Goal: Task Accomplishment & Management: Complete application form

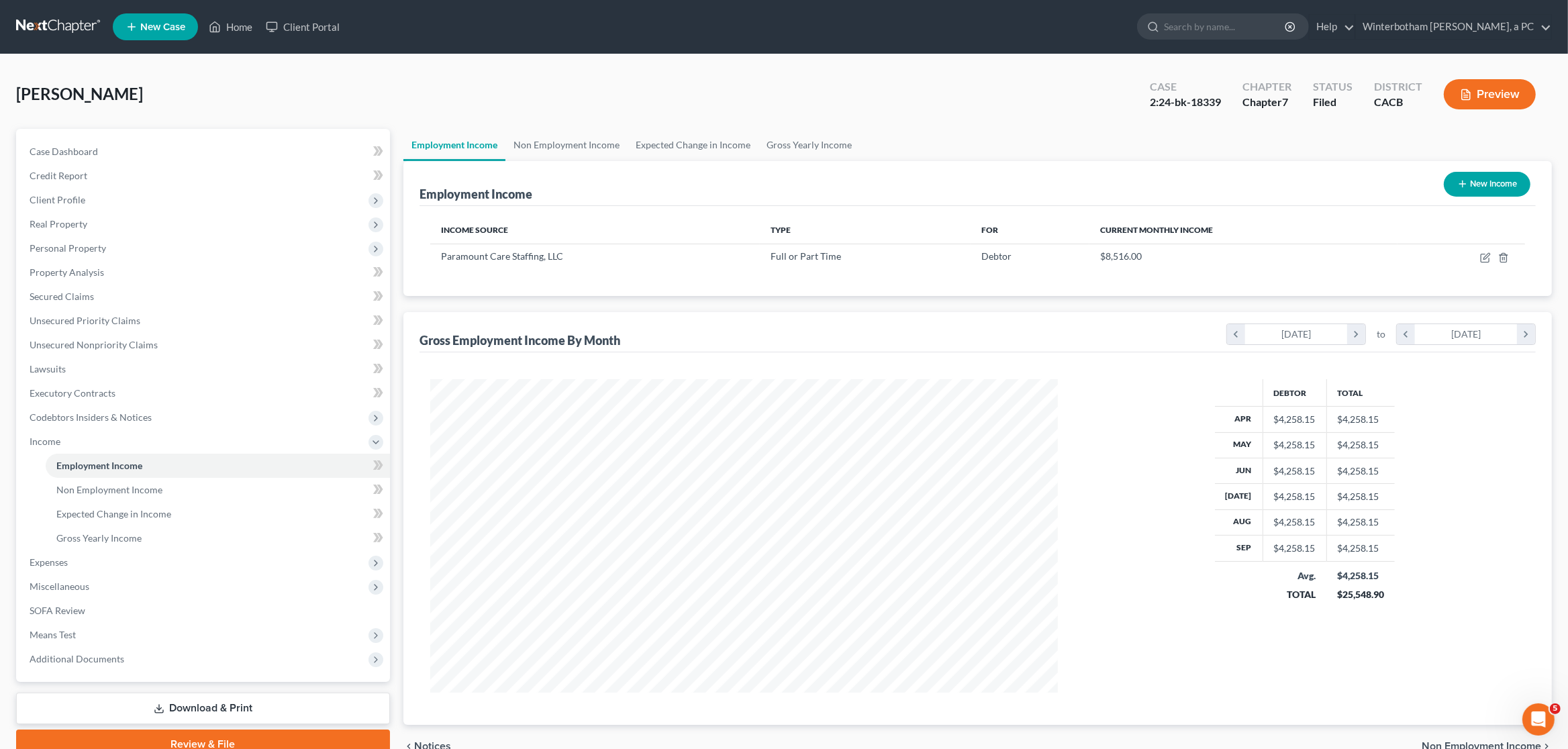
scroll to position [312, 654]
click at [122, 654] on span "Additional Documents" at bounding box center [204, 659] width 371 height 24
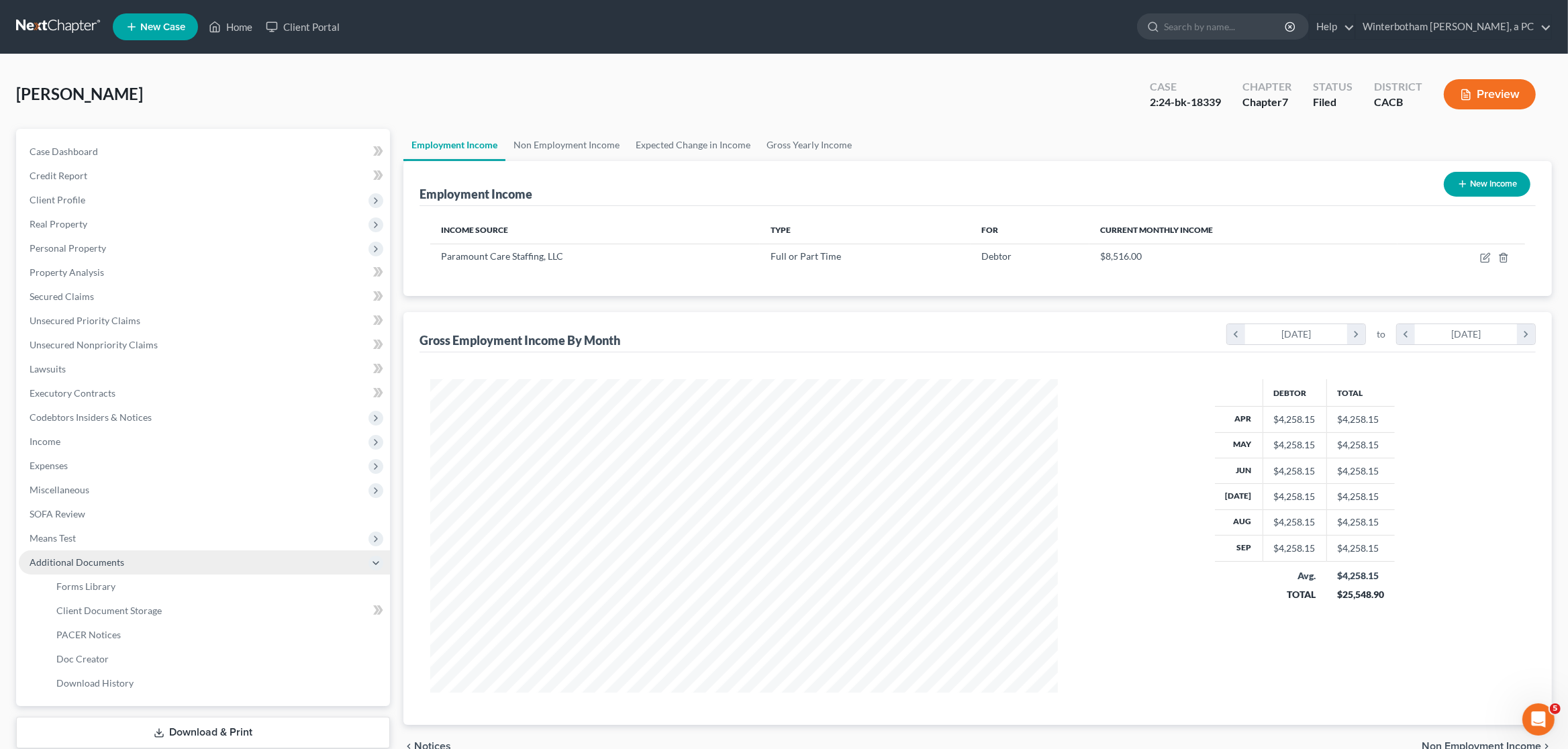
scroll to position [84, 0]
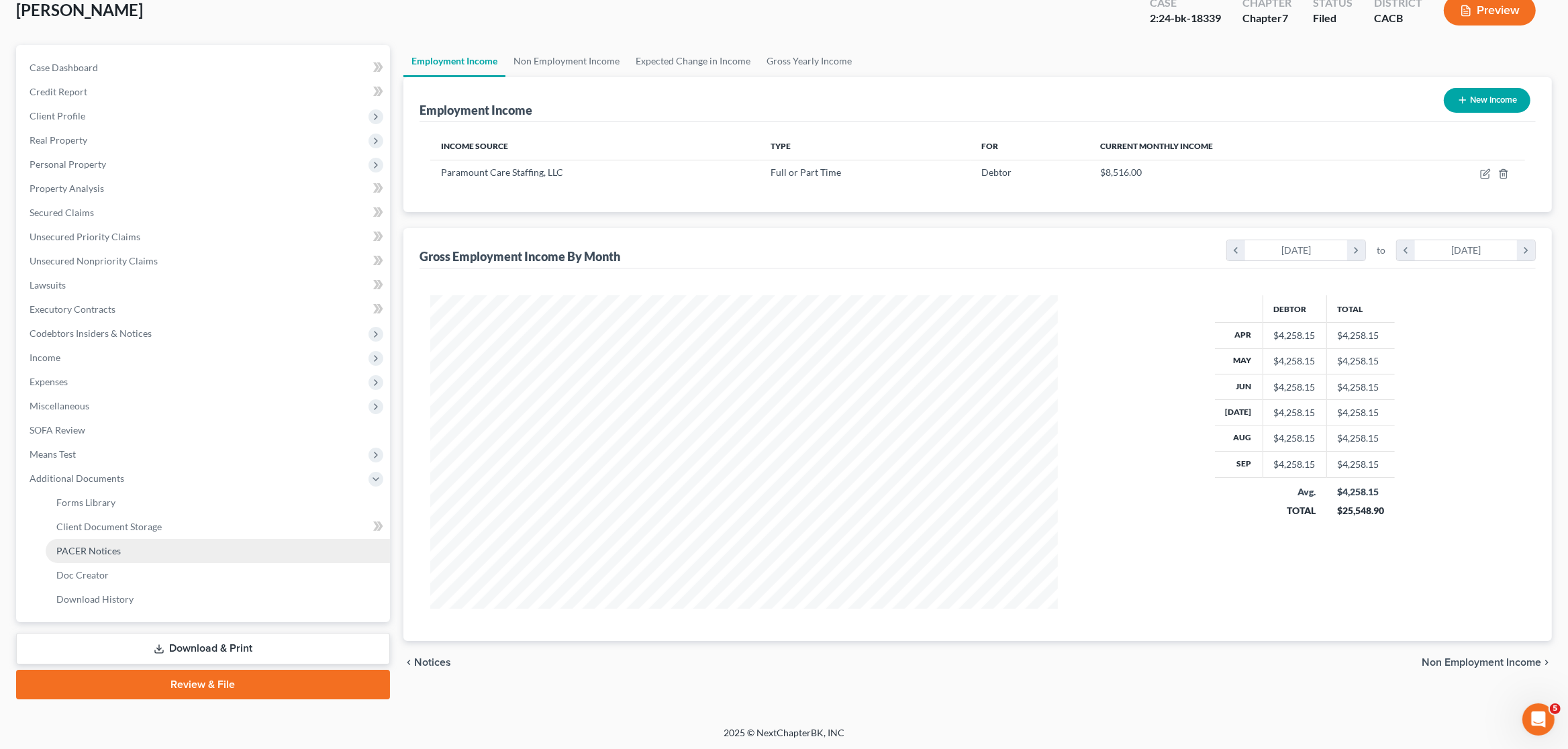
click at [106, 549] on span "PACER Notices" at bounding box center [88, 550] width 64 height 11
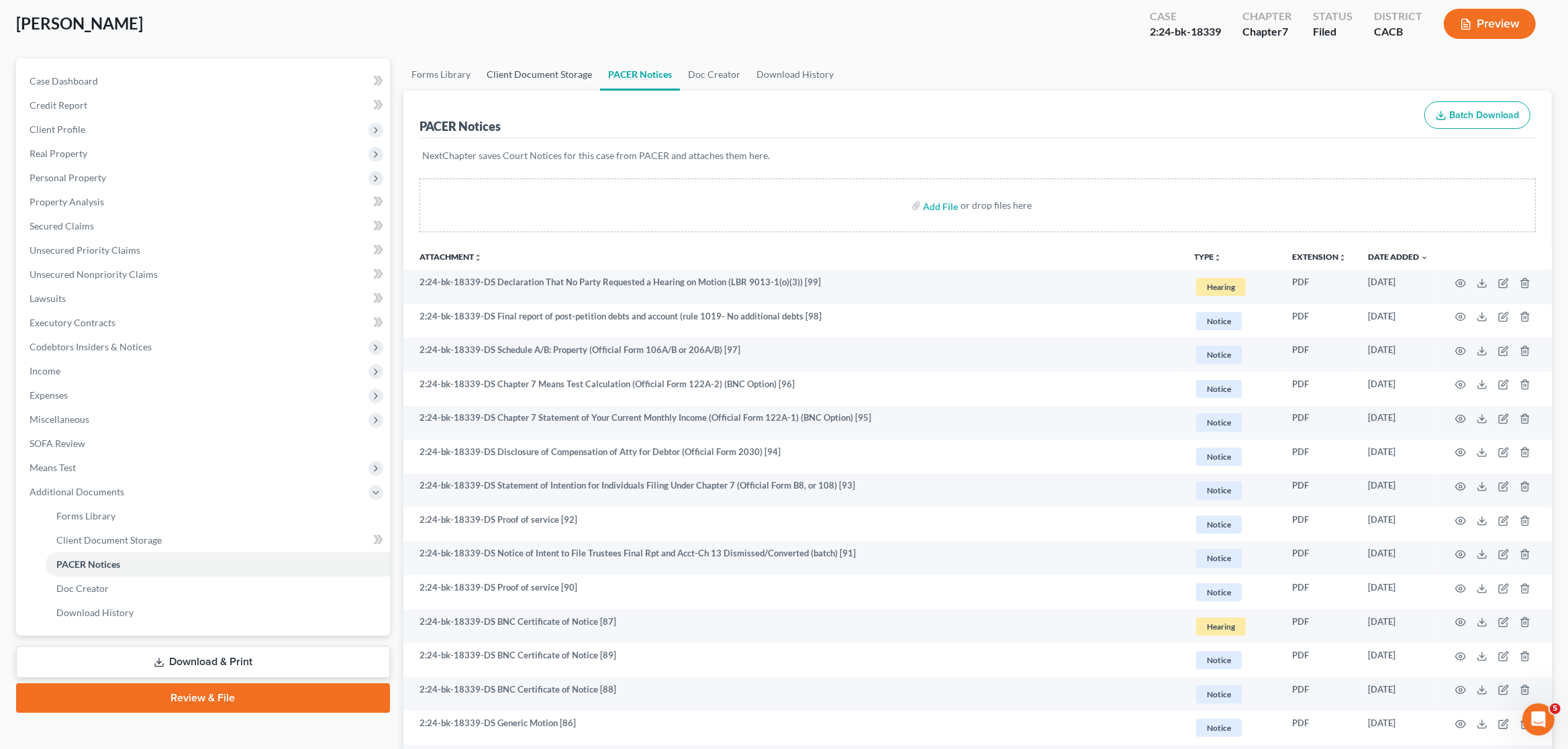
click at [515, 77] on link "Client Document Storage" at bounding box center [540, 75] width 122 height 32
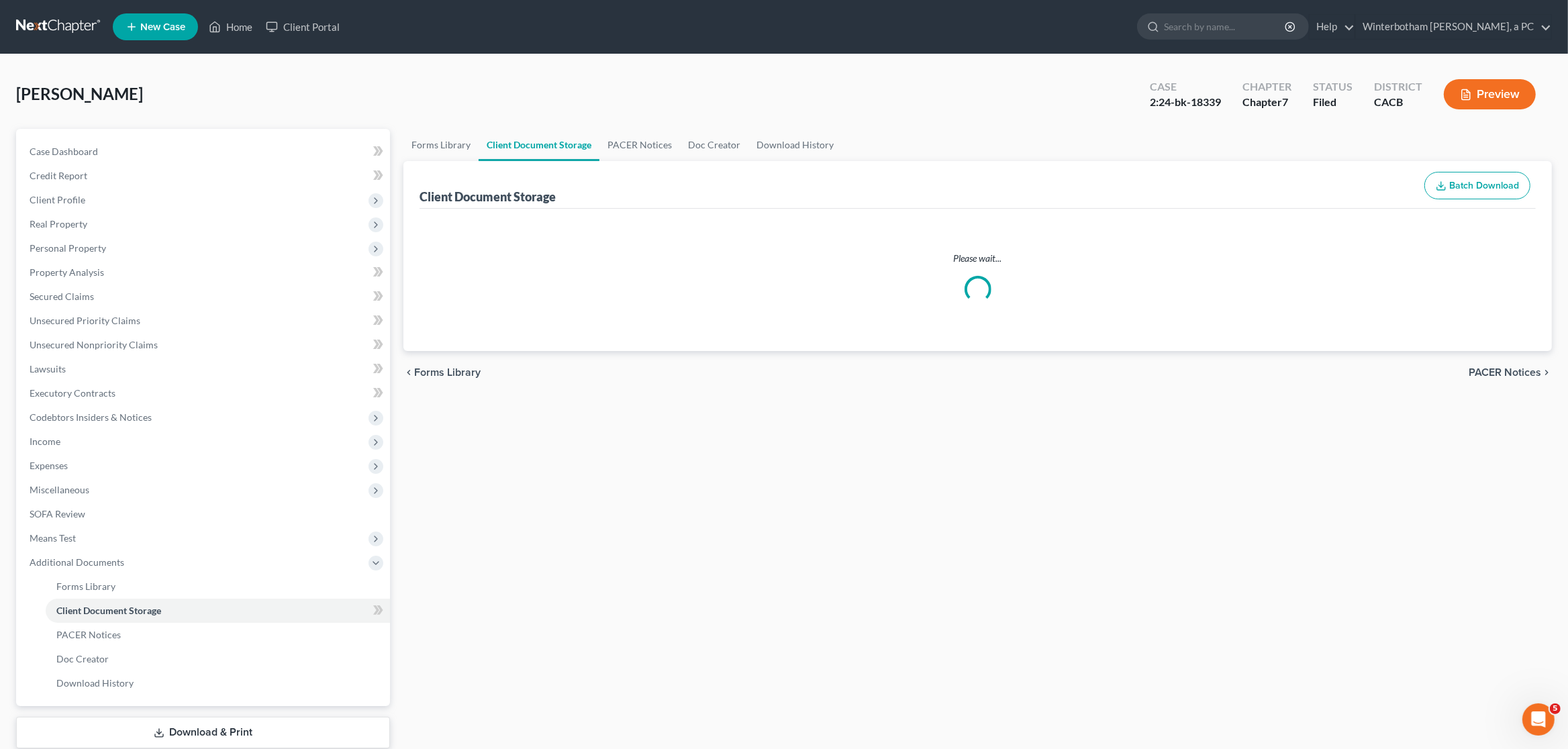
select select "41"
select select "19"
select select "30"
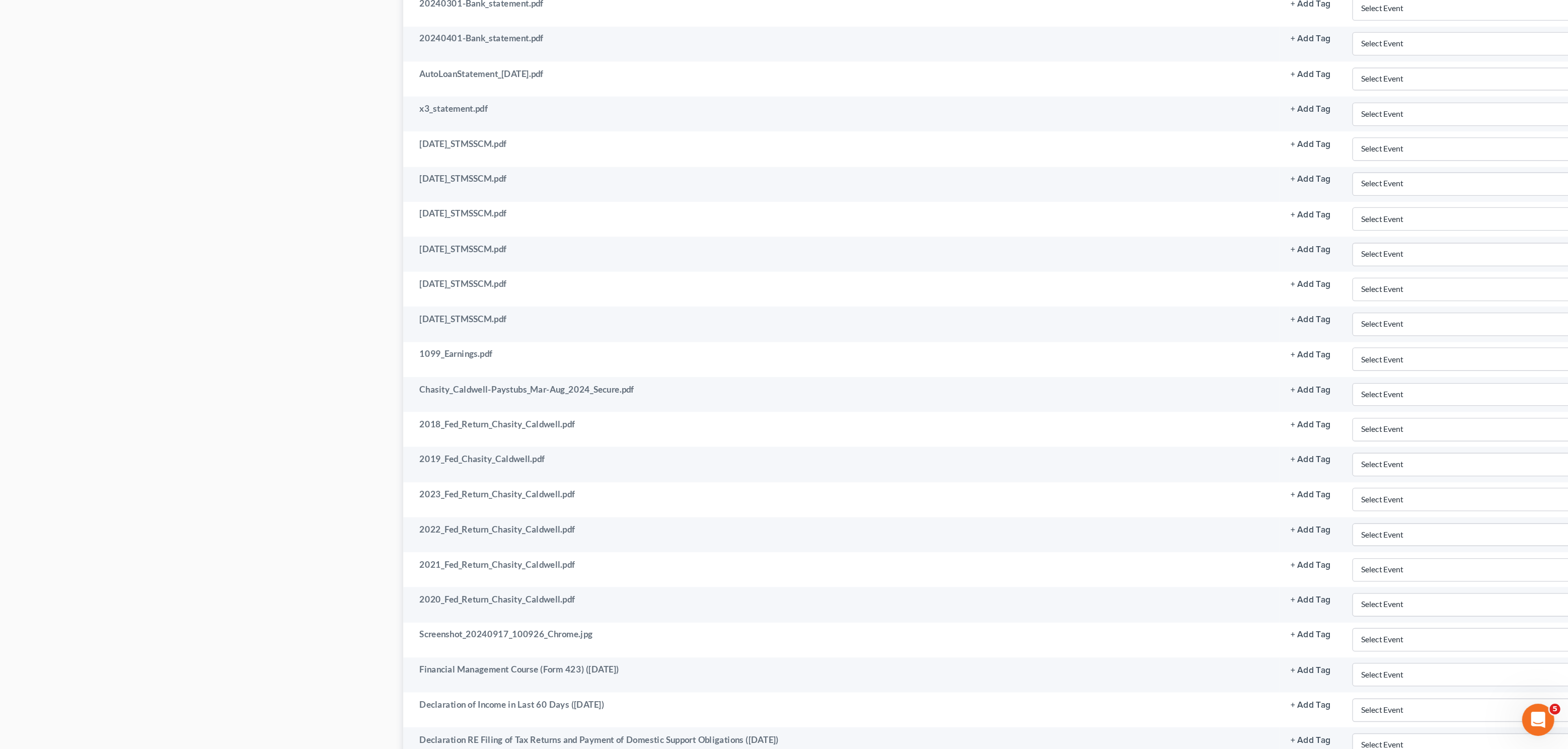
scroll to position [1109, 0]
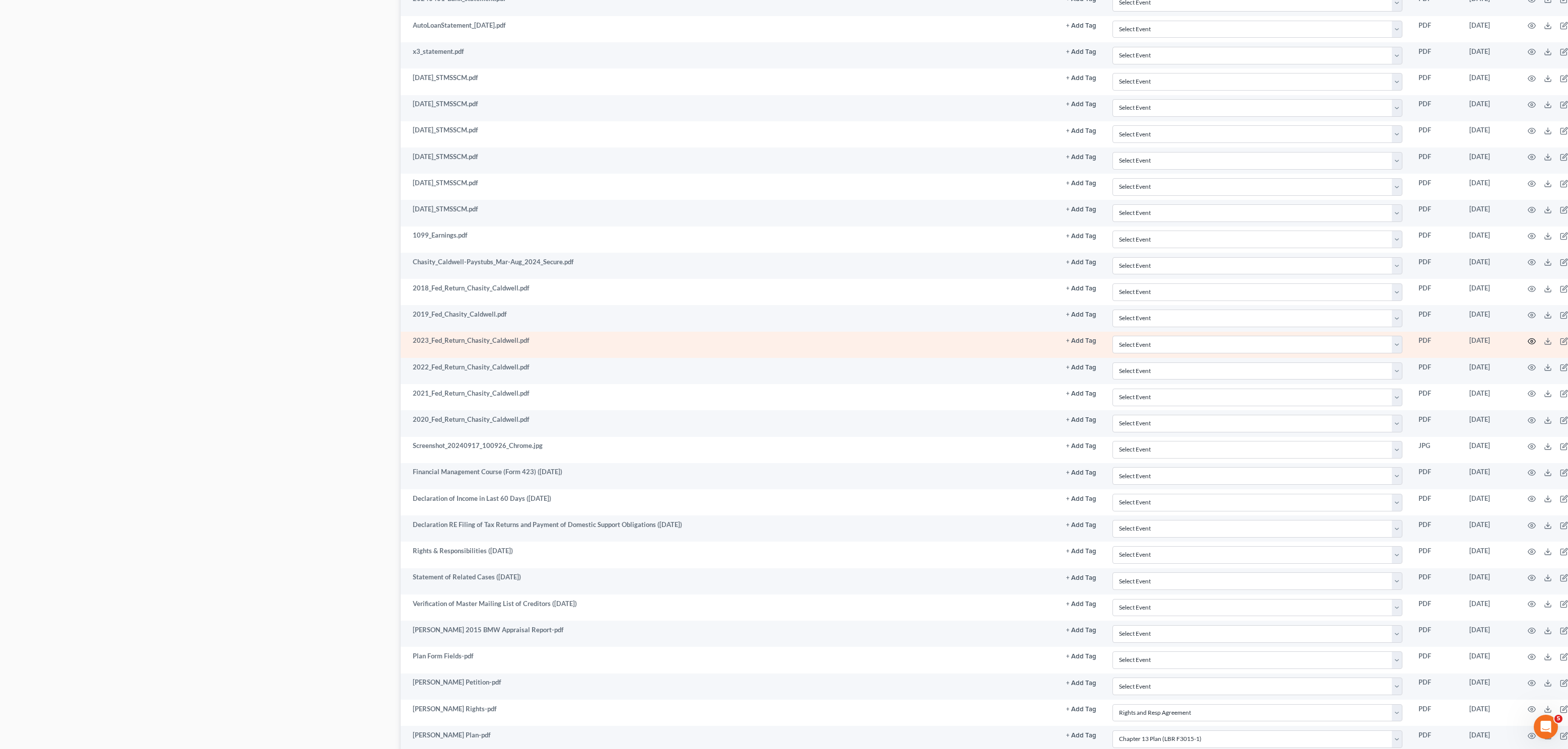
click at [1175, 344] on icon "button" at bounding box center [1531, 341] width 7 height 5
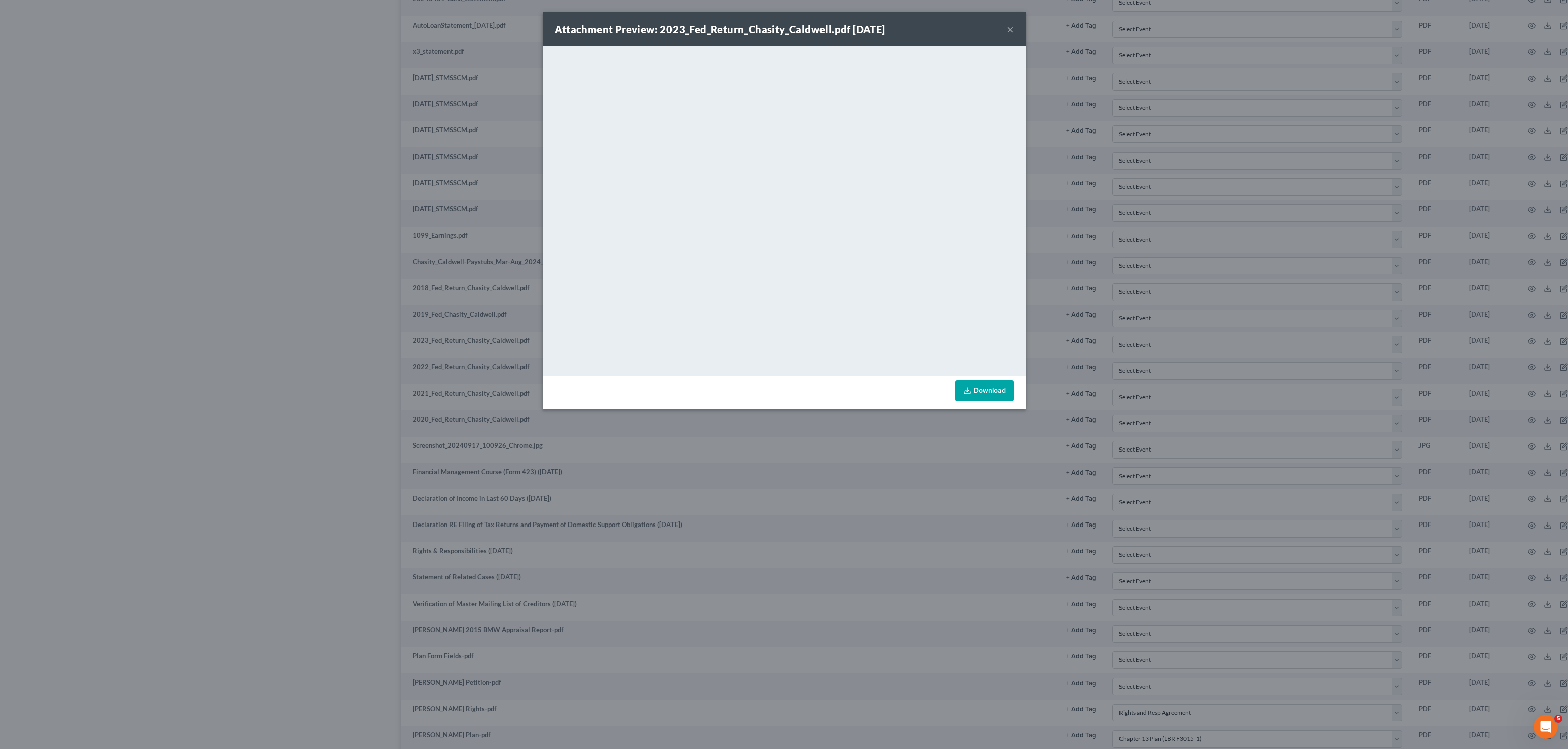
click at [239, 251] on div "Attachment Preview: 2023_Fed_Return_Chasity_Caldwell.pdf [DATE] × <object ng-at…" at bounding box center [784, 374] width 1568 height 749
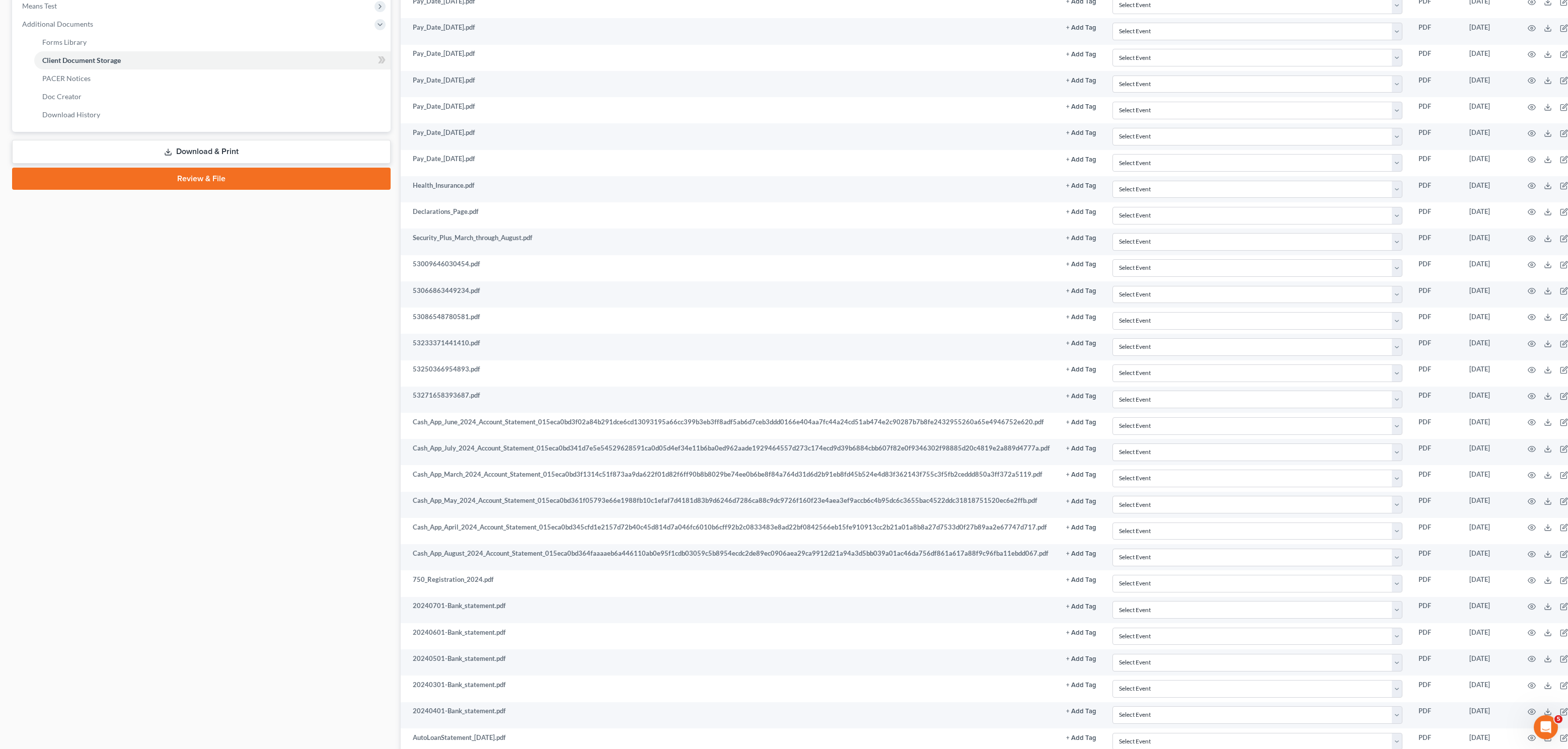
scroll to position [2, 0]
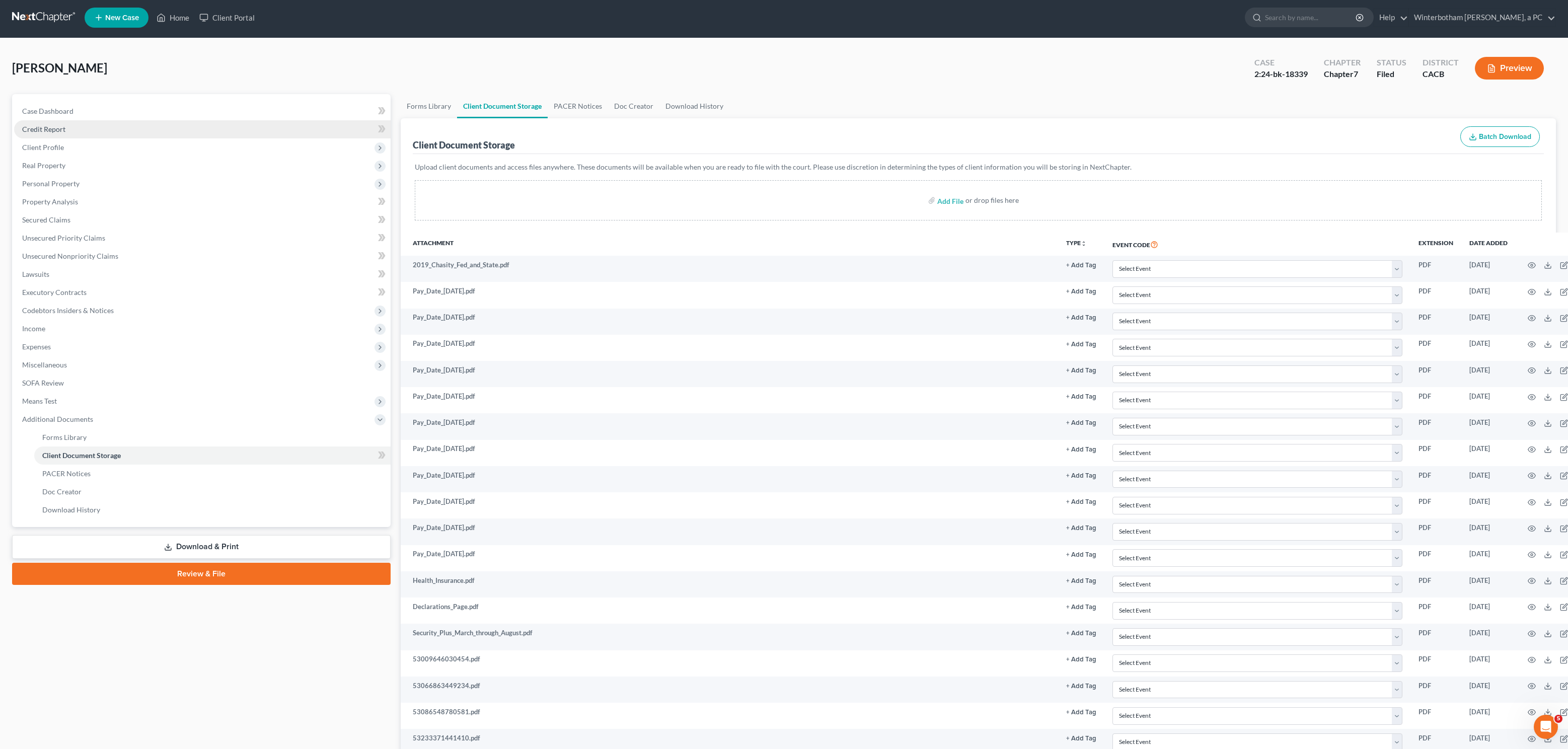
click at [85, 134] on link "Credit Report" at bounding box center [202, 130] width 377 height 18
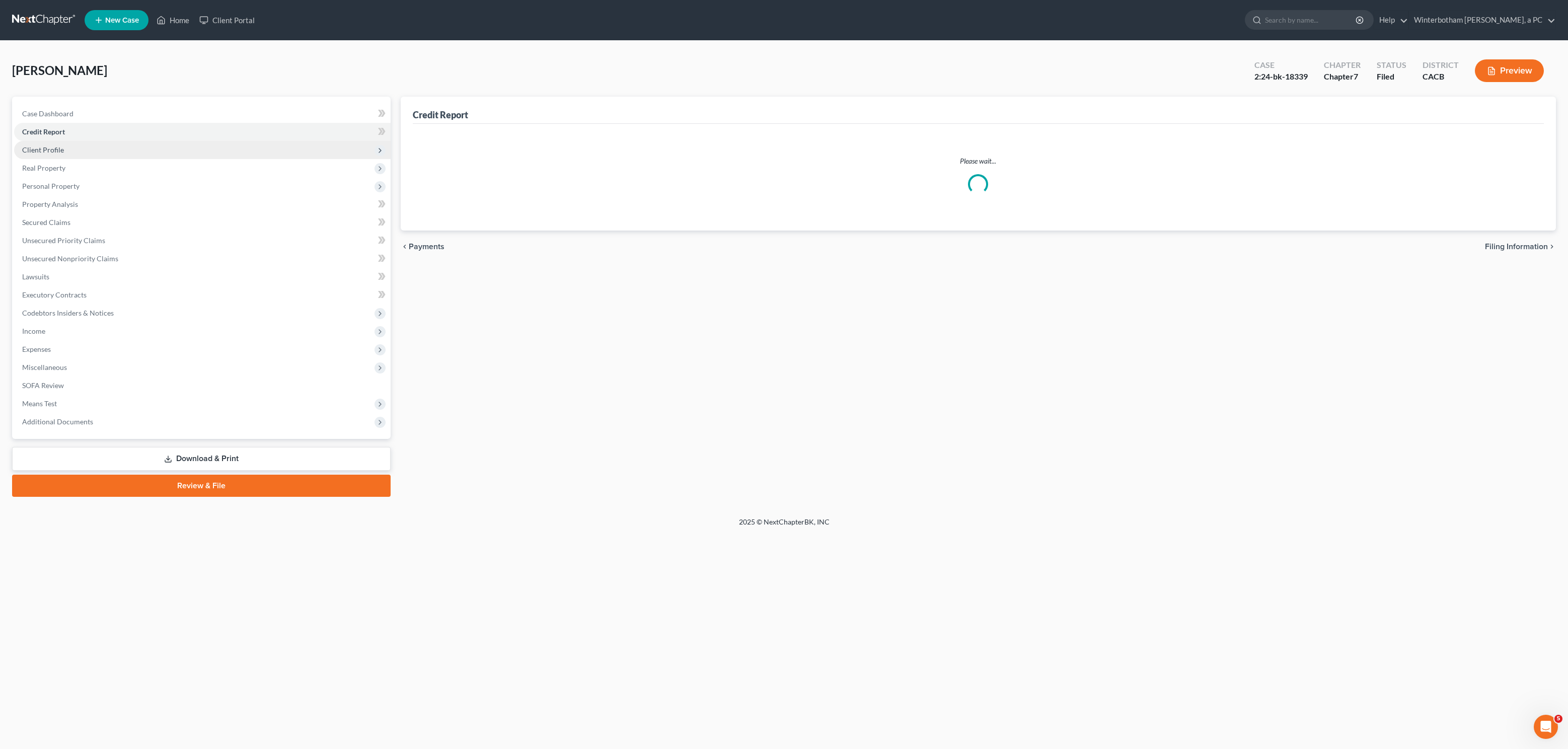
click at [77, 147] on span "Client Profile" at bounding box center [202, 150] width 377 height 18
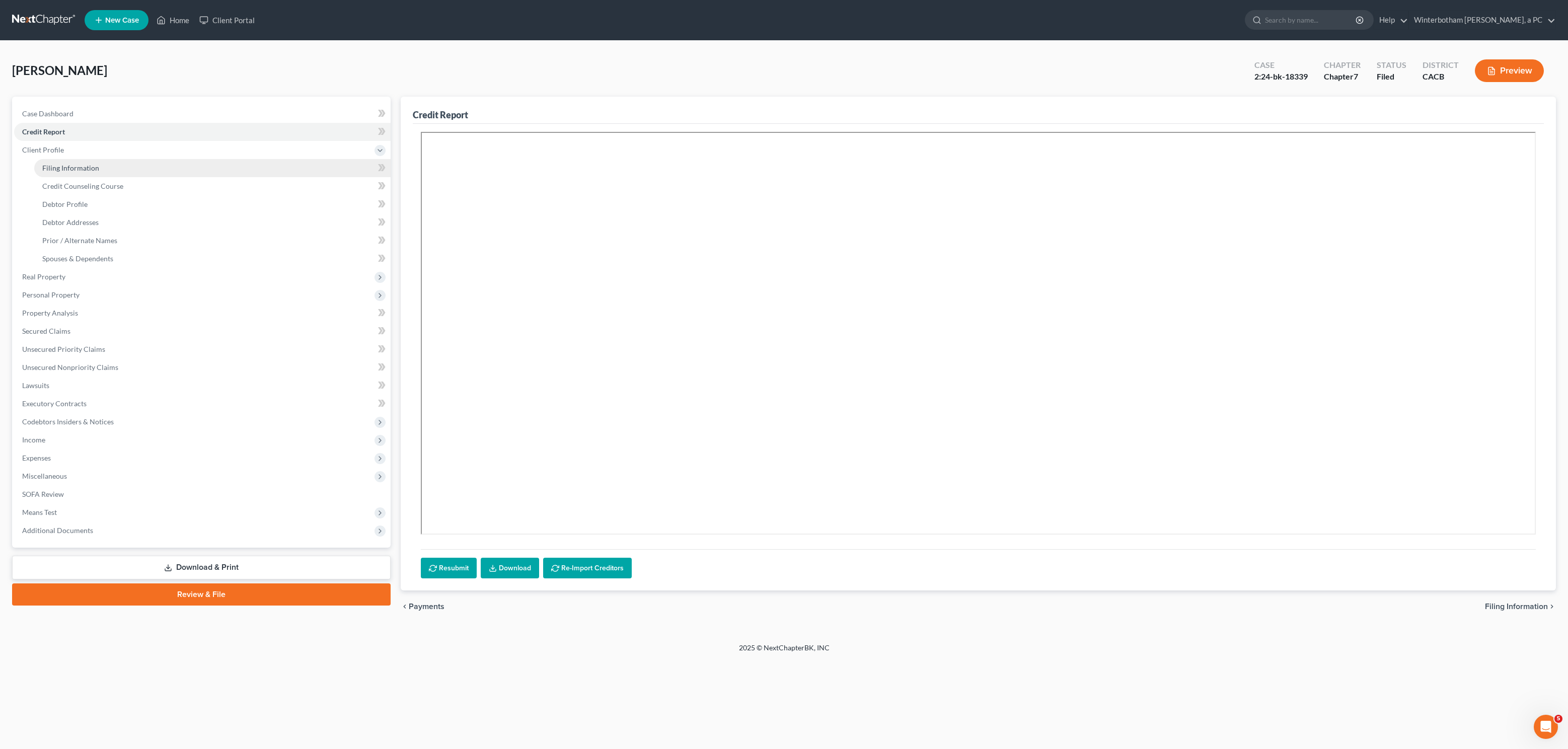
click at [80, 169] on span "Filing Information" at bounding box center [70, 168] width 57 height 9
select select "1"
select select "0"
select select "4"
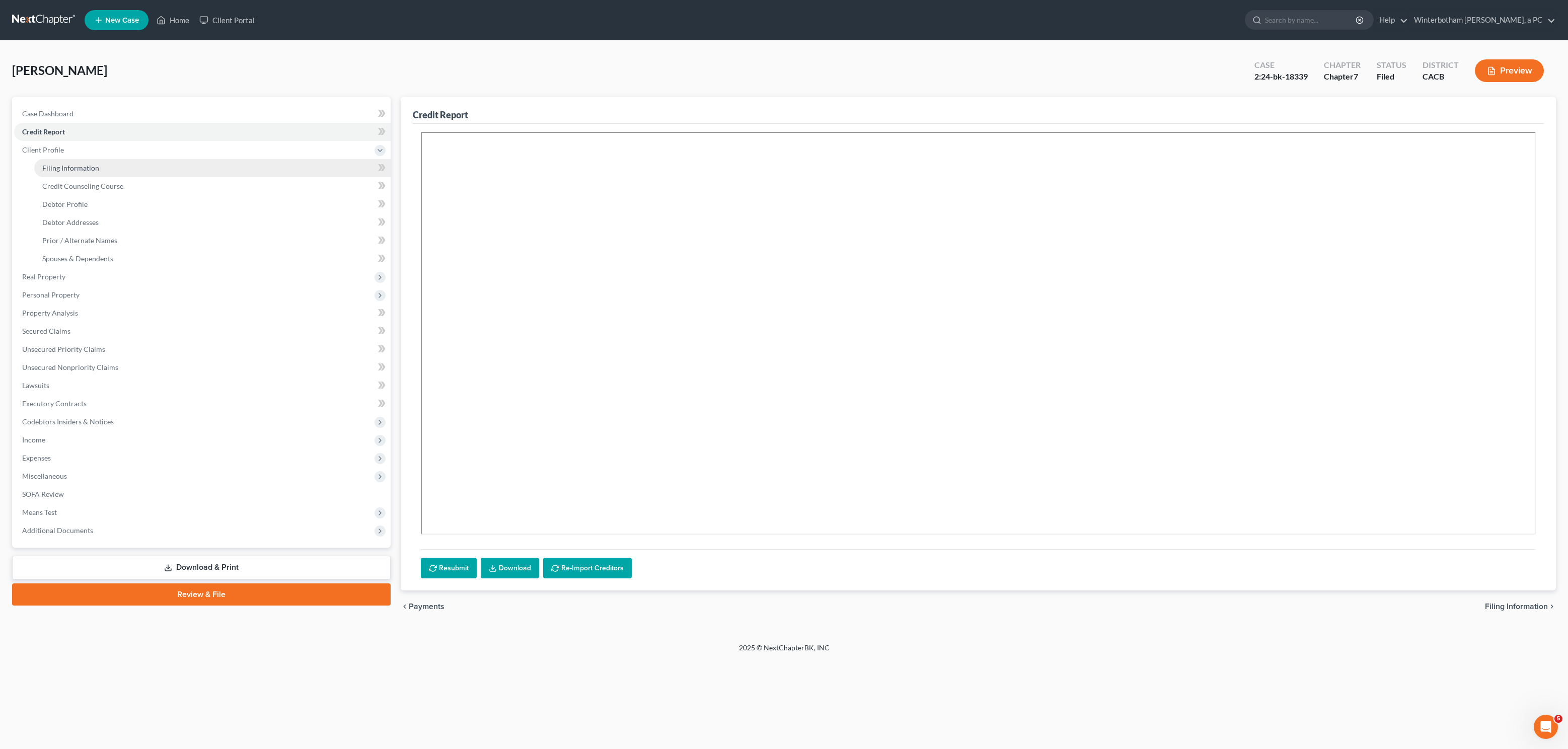
select select "0"
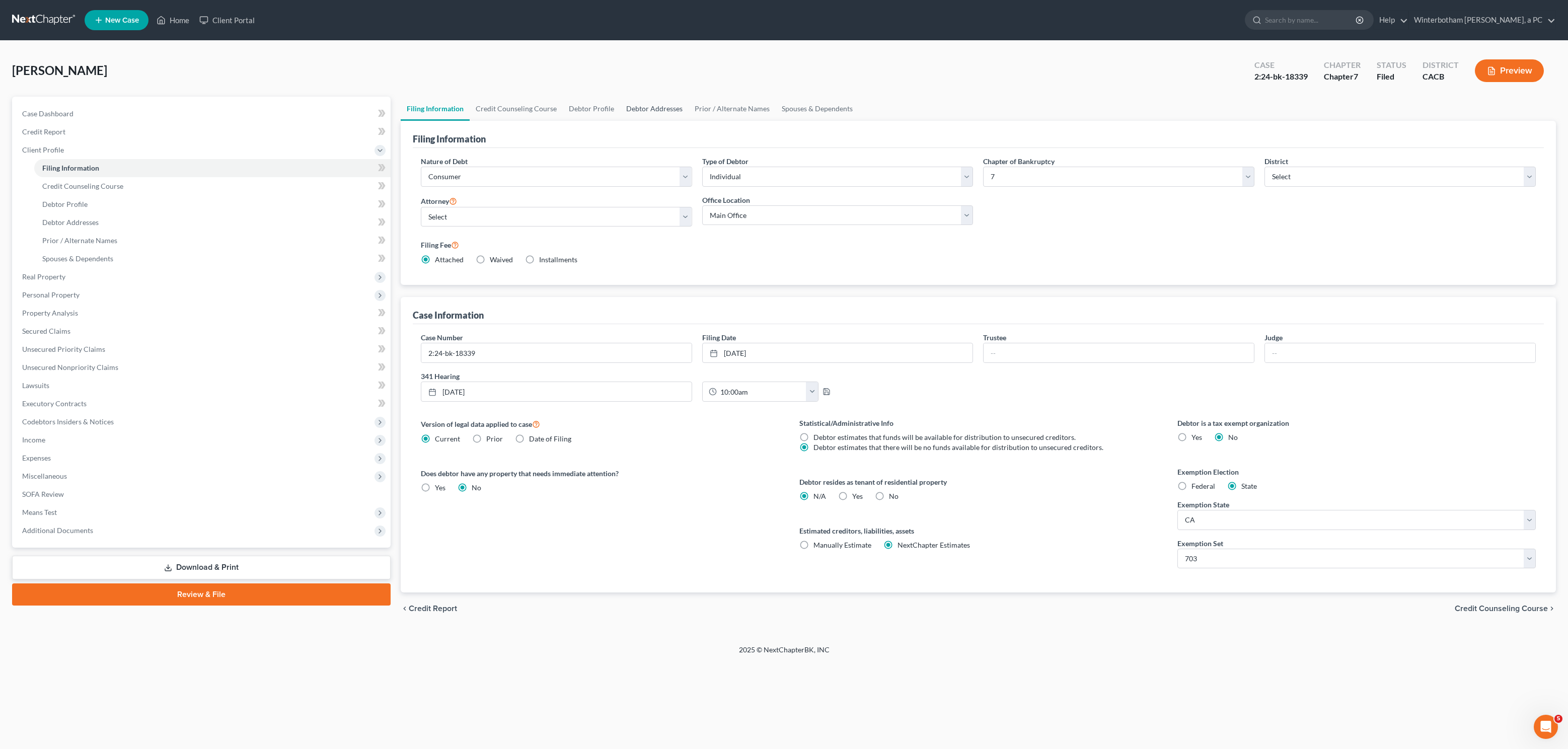
click at [659, 108] on link "Debtor Addresses" at bounding box center [654, 109] width 68 height 24
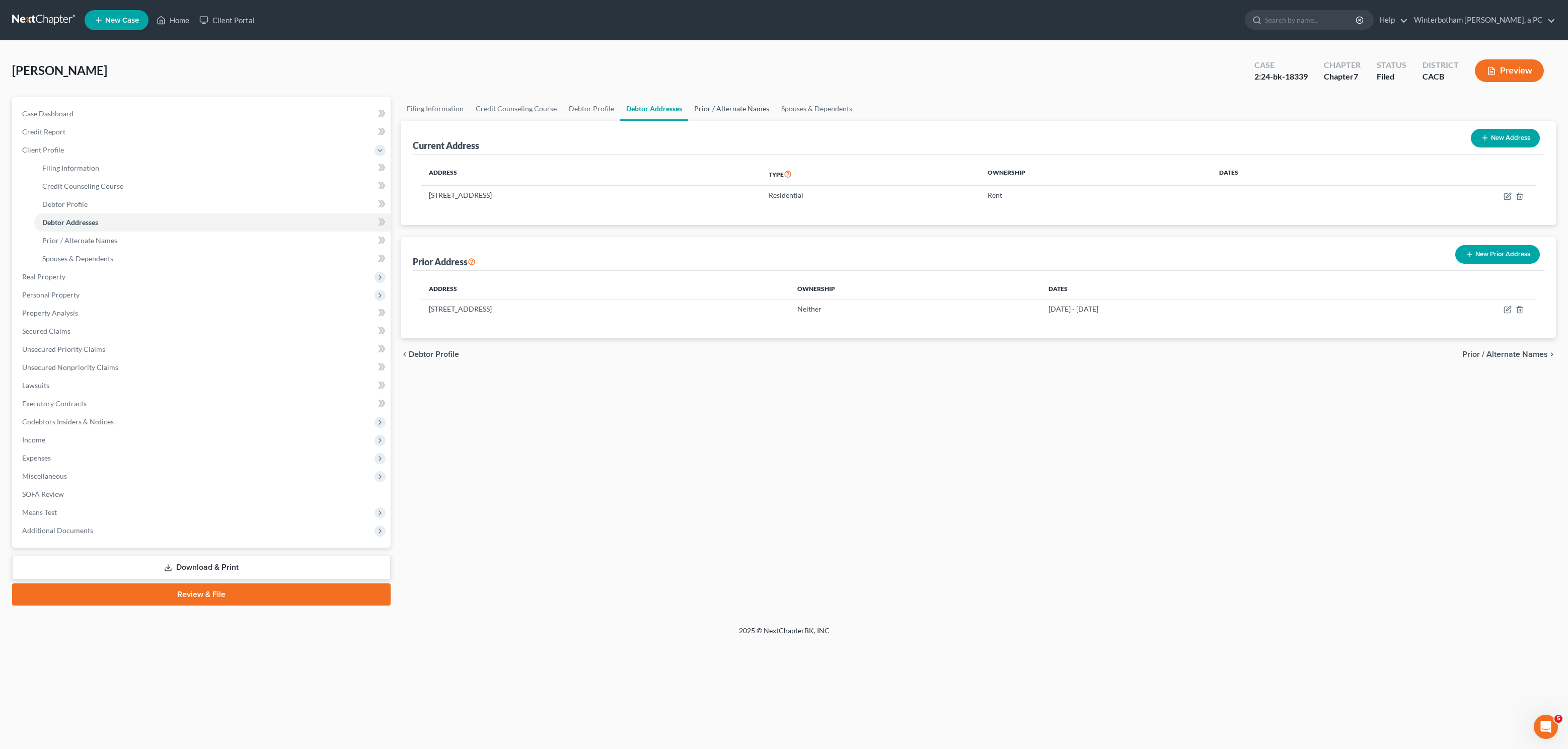
click at [709, 105] on link "Prior / Alternate Names" at bounding box center [731, 109] width 87 height 24
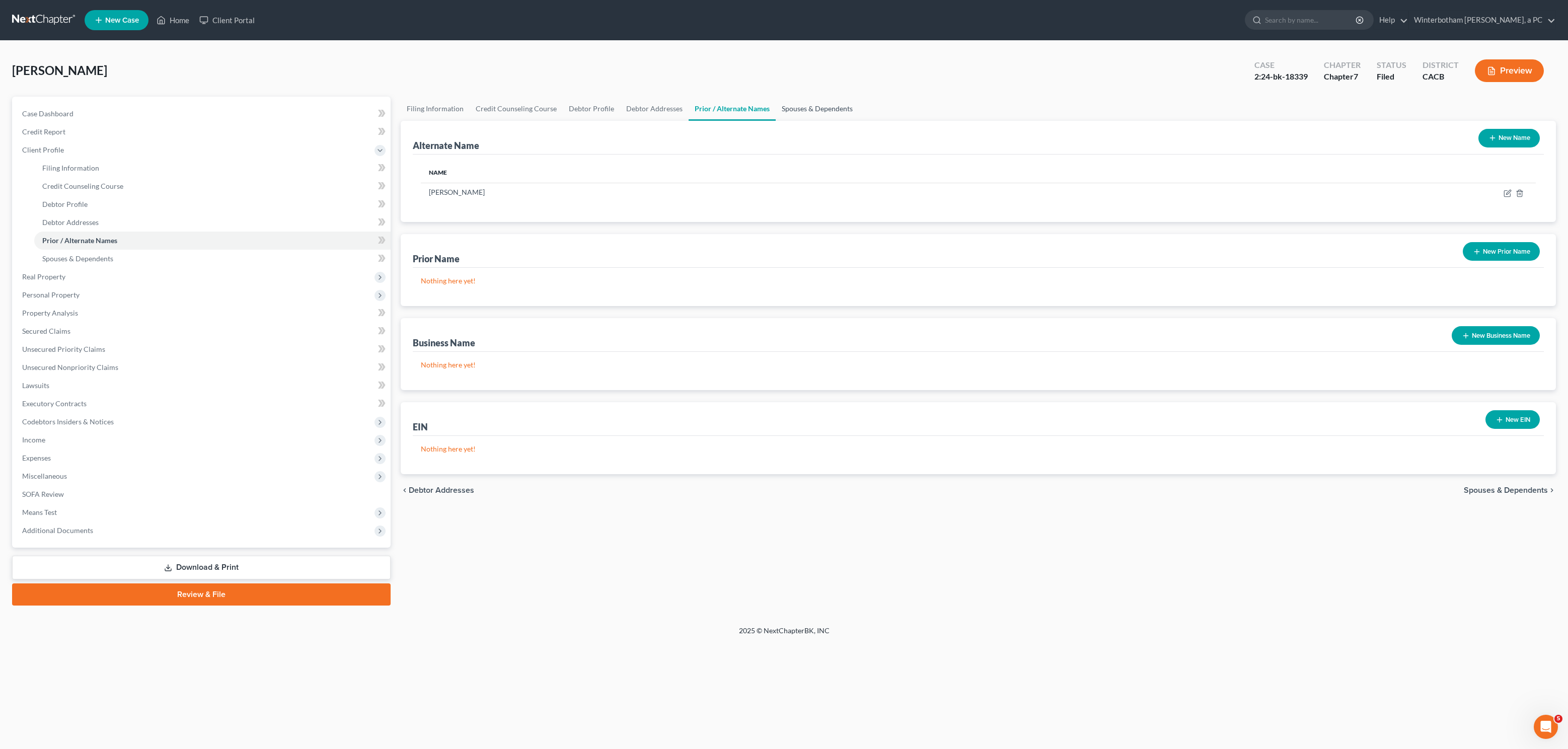
click at [803, 109] on link "Spouses & Dependents" at bounding box center [817, 109] width 83 height 24
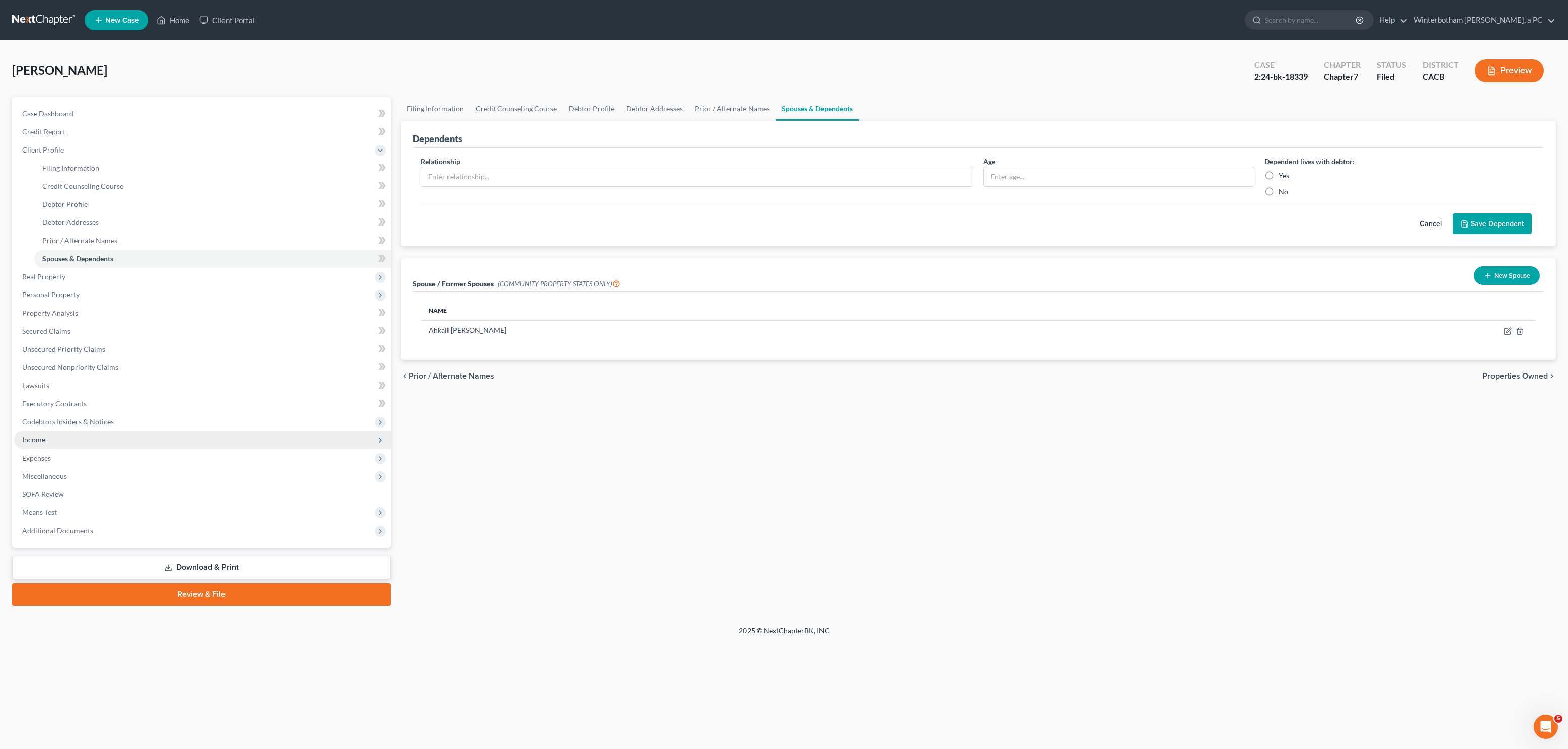
click at [49, 443] on span "Income" at bounding box center [202, 440] width 377 height 18
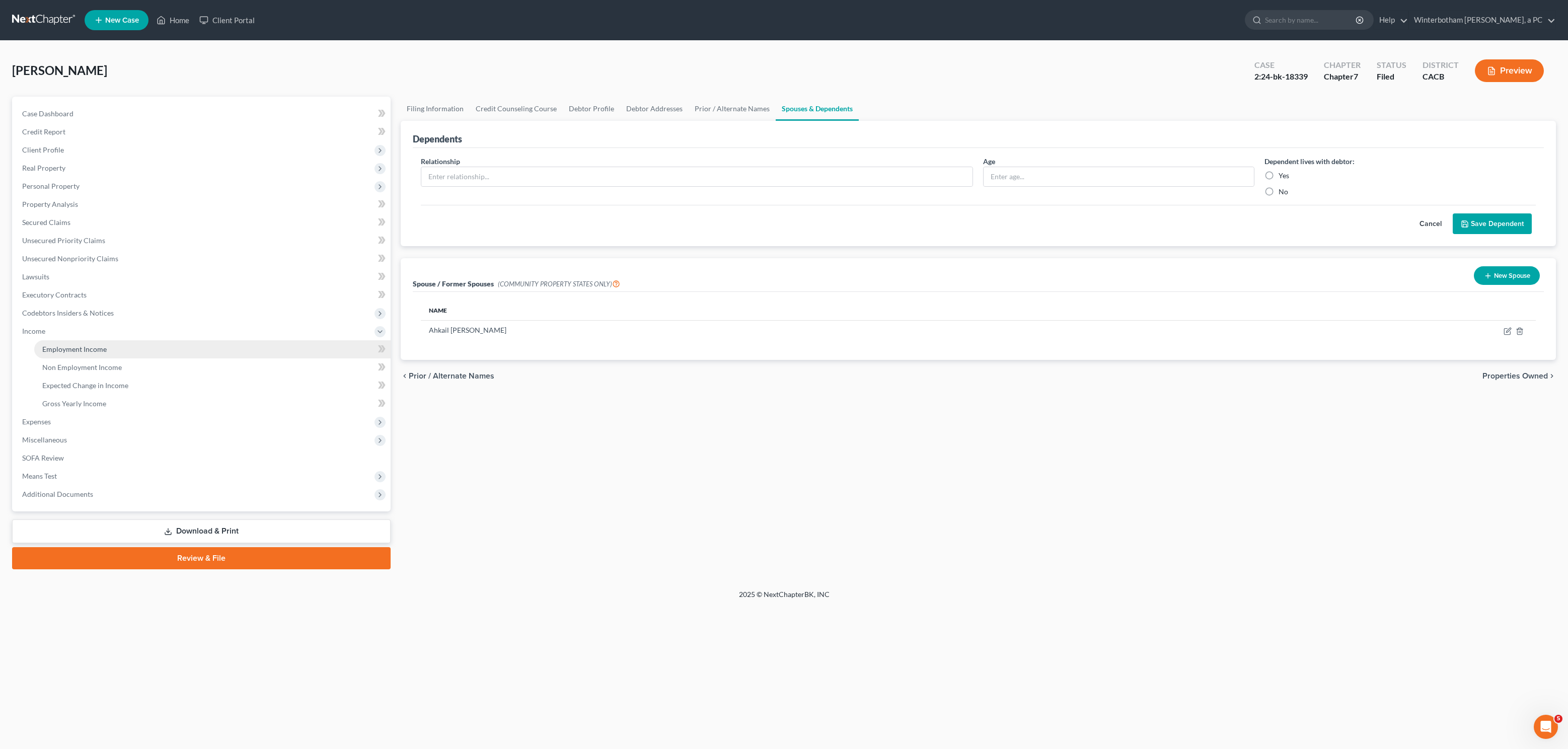
click at [105, 356] on link "Employment Income" at bounding box center [212, 349] width 356 height 18
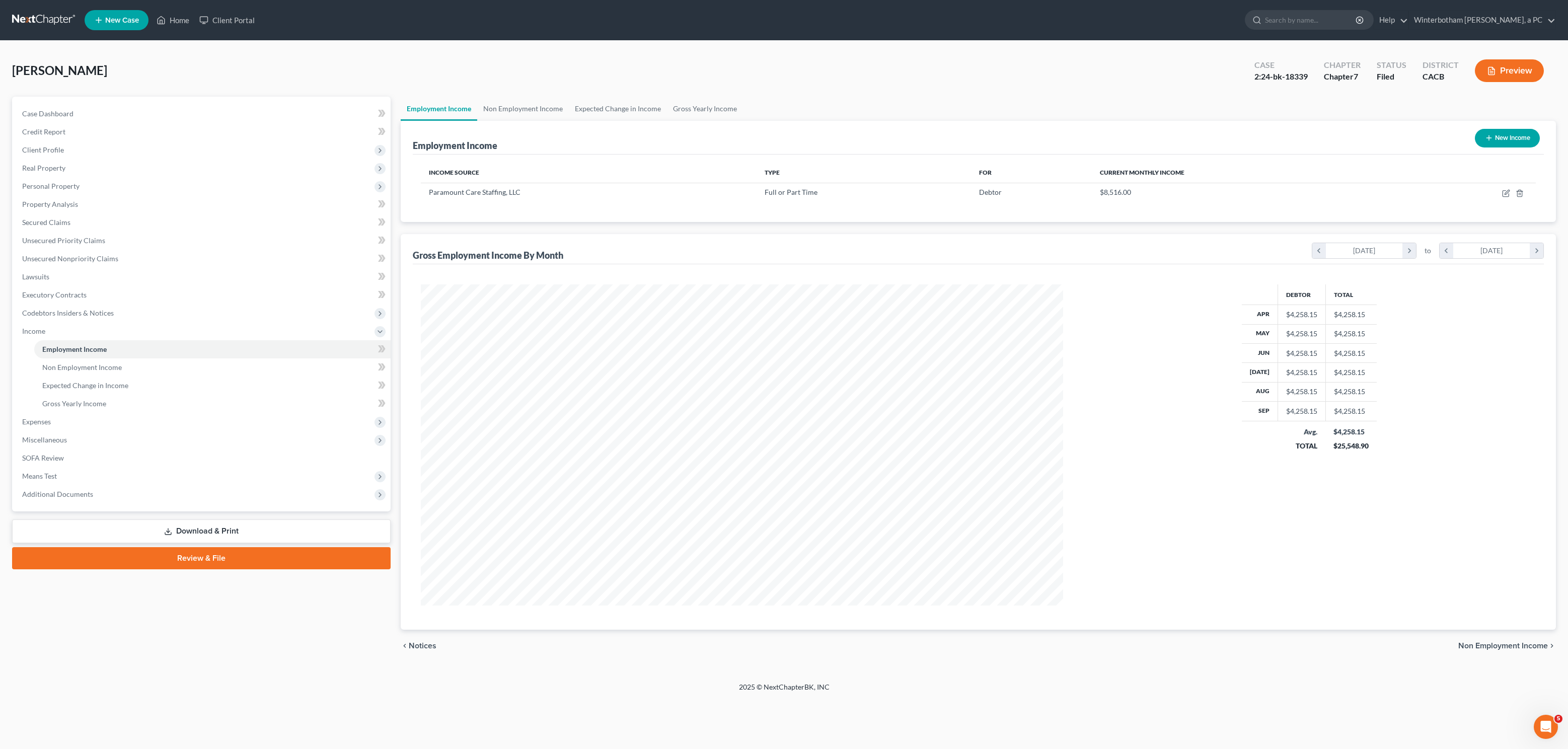
scroll to position [321, 662]
click at [1175, 197] on icon "button" at bounding box center [1506, 193] width 8 height 8
select select "0"
select select "4"
select select "0"
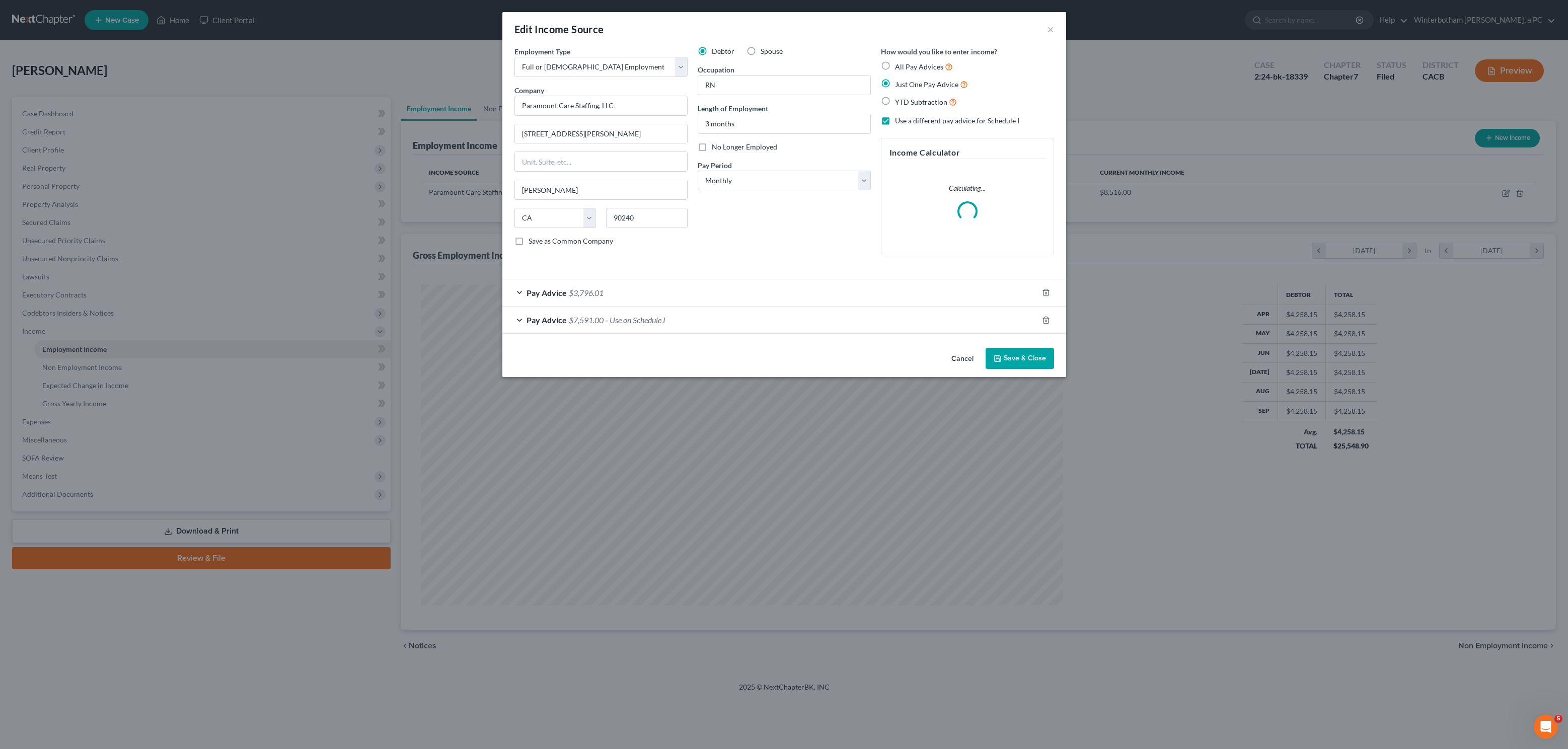
click at [606, 327] on div "Pay Advice $7,591.00 - Use on Schedule I" at bounding box center [770, 320] width 536 height 27
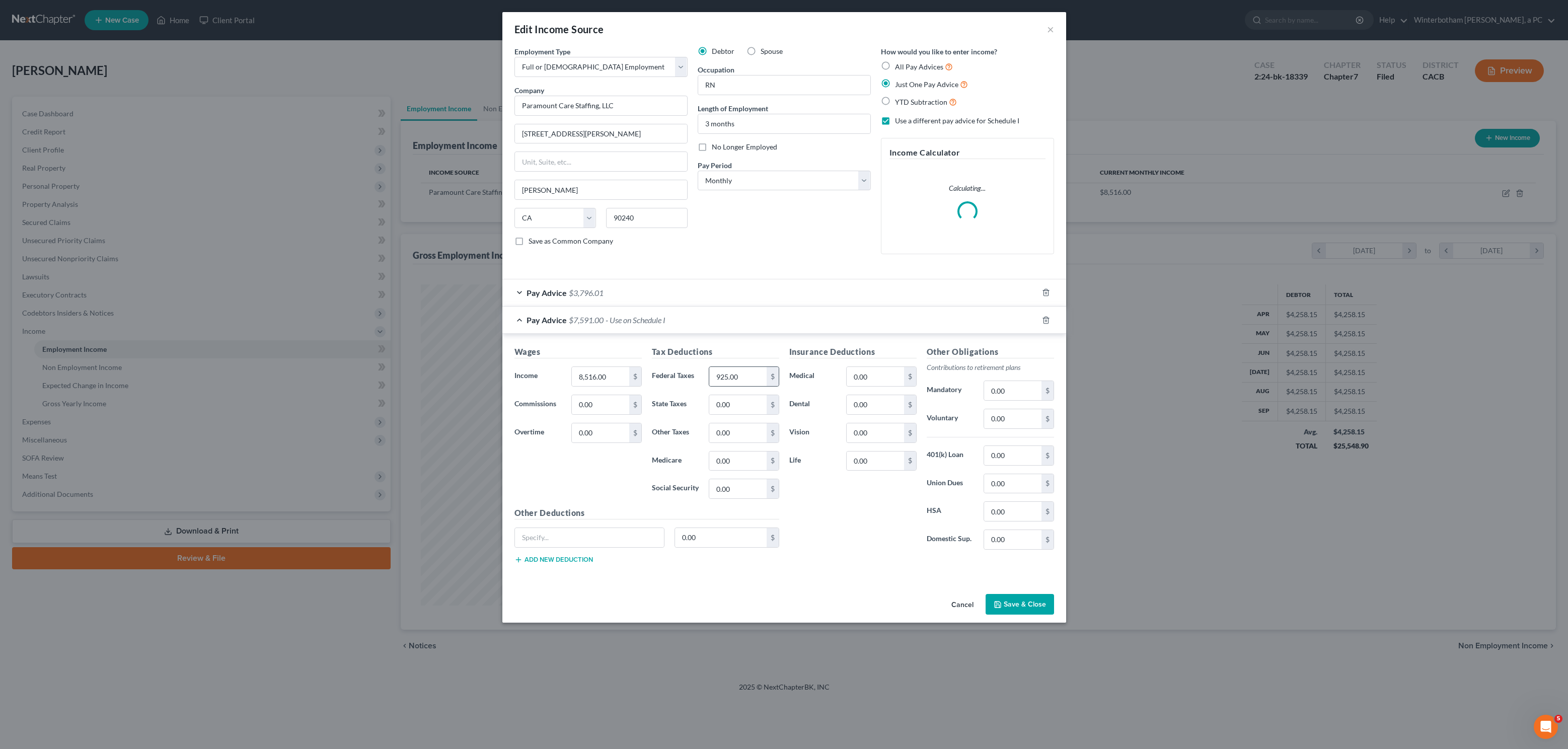
click at [772, 380] on div "$" at bounding box center [772, 376] width 12 height 19
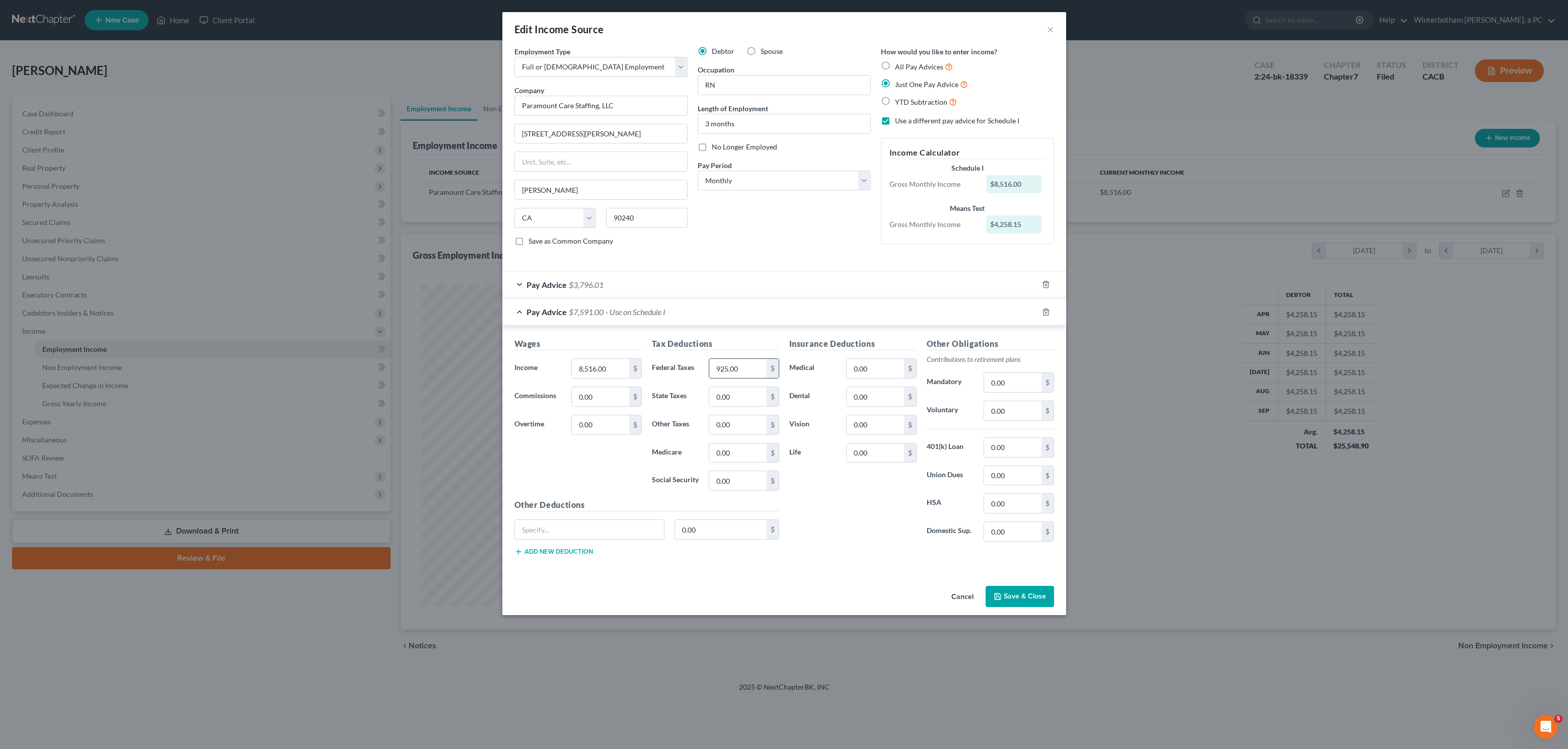
drag, startPoint x: 754, startPoint y: 378, endPoint x: 659, endPoint y: 369, distance: 95.4
click at [709, 369] on input "925.00" at bounding box center [737, 368] width 57 height 19
drag, startPoint x: 749, startPoint y: 374, endPoint x: 694, endPoint y: 368, distance: 55.3
click at [709, 368] on input "925.00" at bounding box center [737, 368] width 57 height 19
type input "1,277"
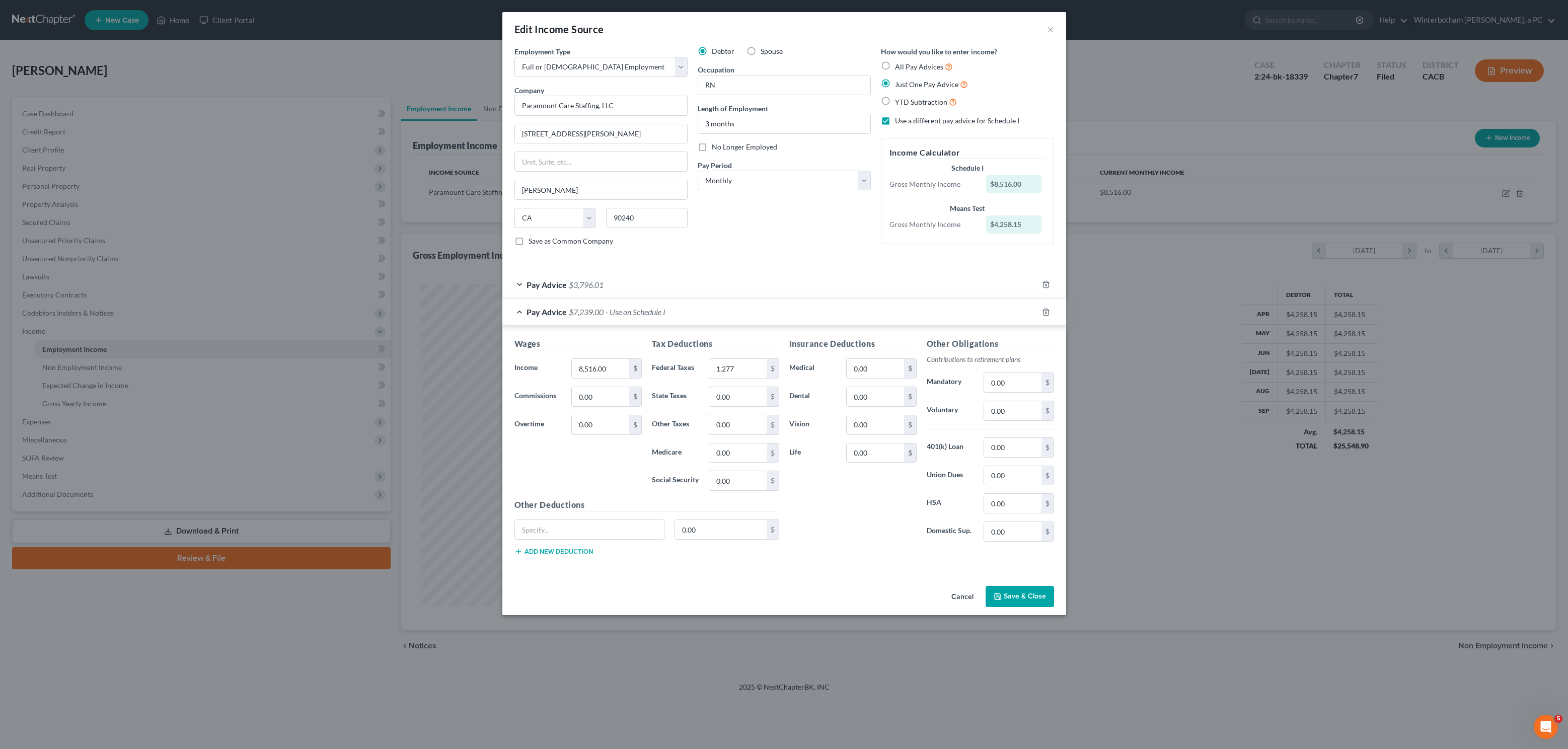
click at [1023, 561] on button "Save & Close" at bounding box center [1020, 596] width 68 height 21
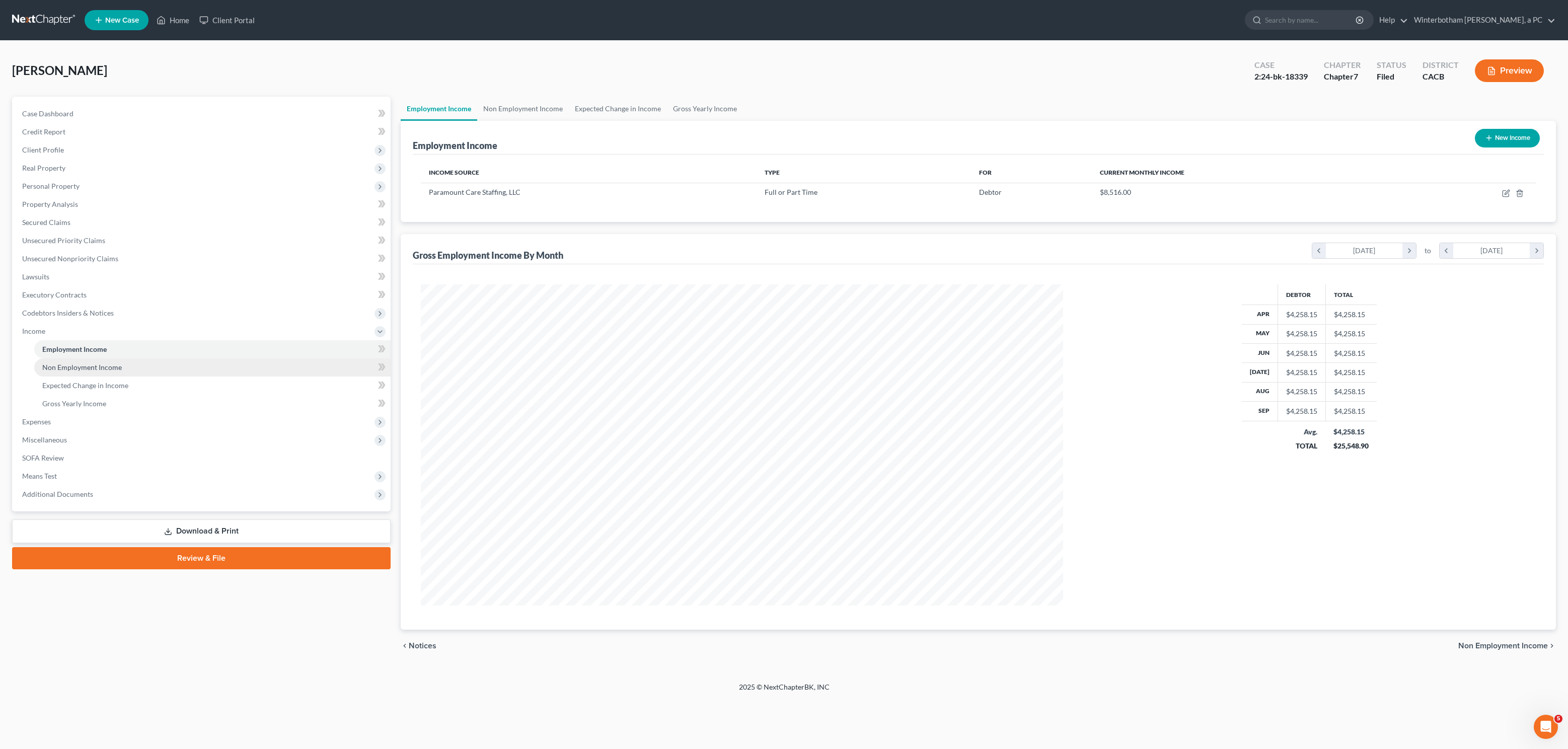
click at [103, 366] on span "Non Employment Income" at bounding box center [82, 367] width 80 height 9
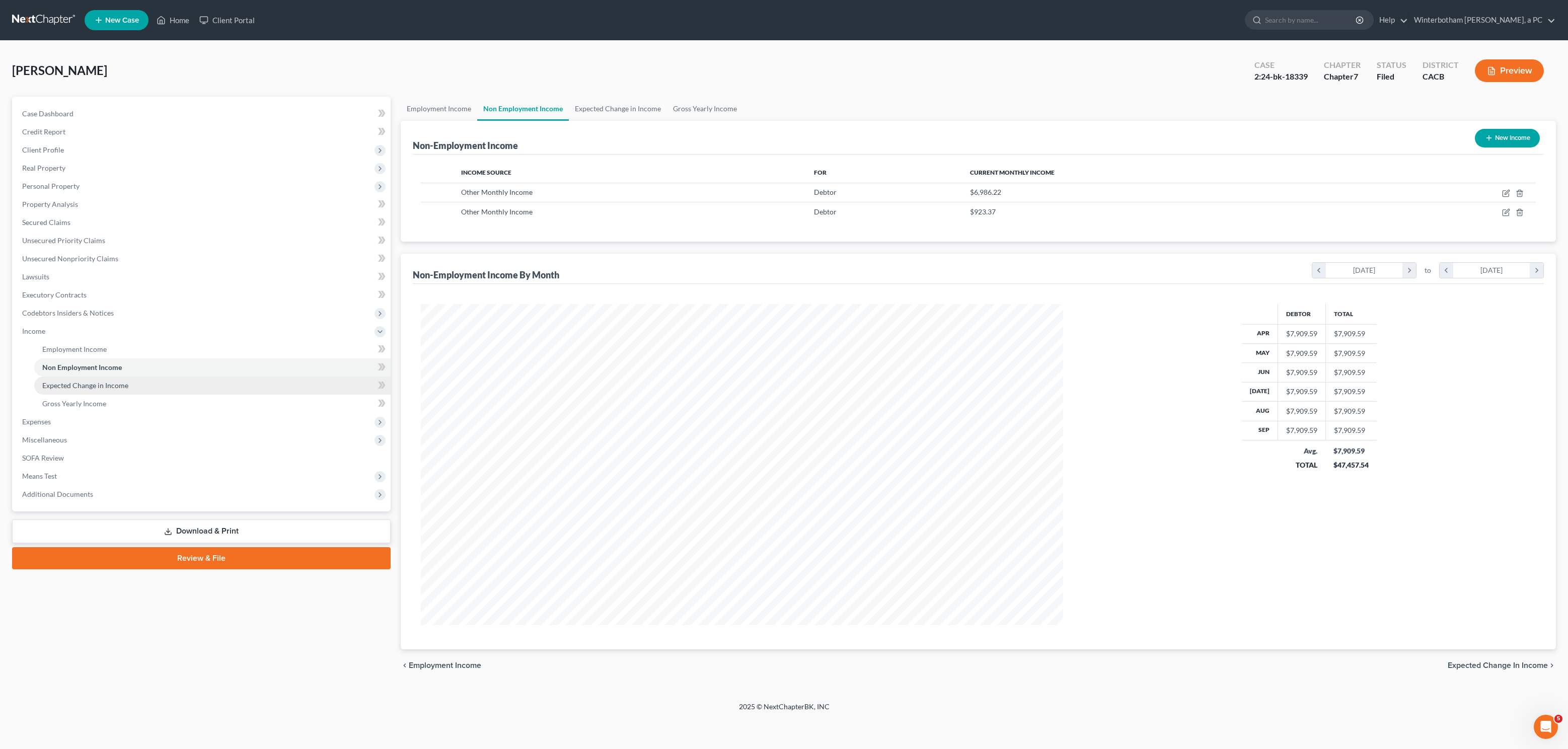
scroll to position [321, 662]
click at [112, 382] on span "Expected Change in Income" at bounding box center [85, 385] width 86 height 9
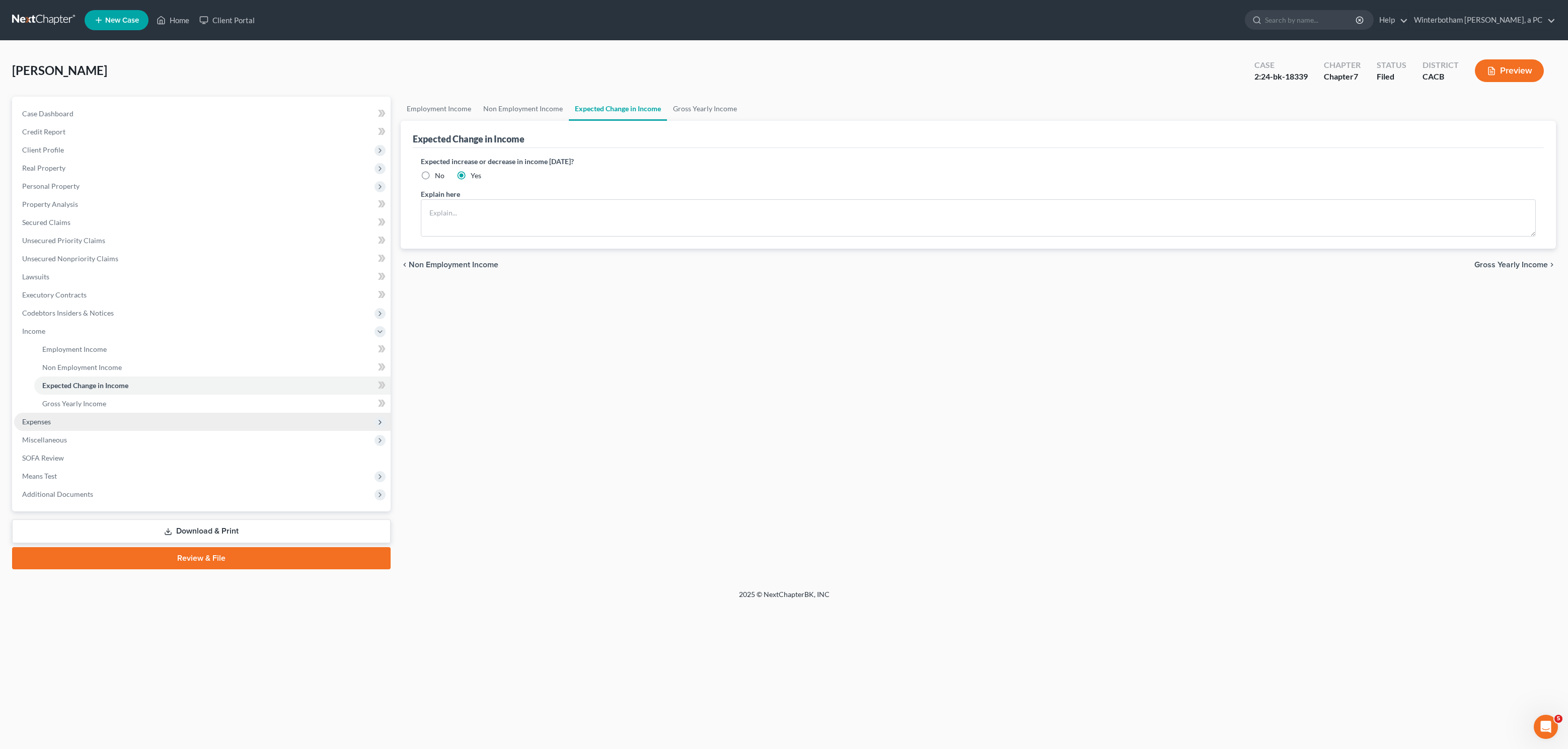
click at [58, 423] on span "Expenses" at bounding box center [202, 422] width 377 height 18
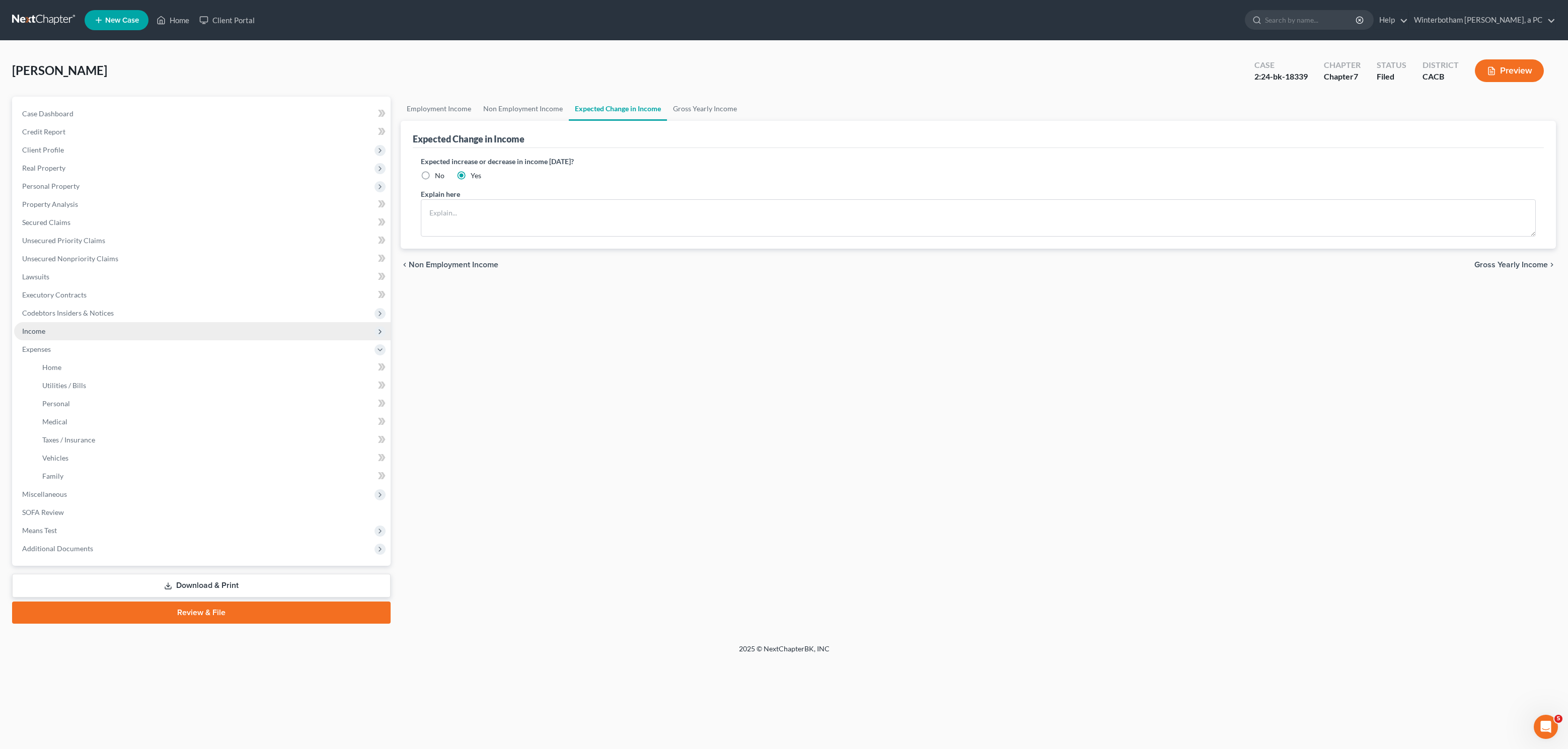
click at [45, 333] on span "Income" at bounding box center [202, 331] width 377 height 18
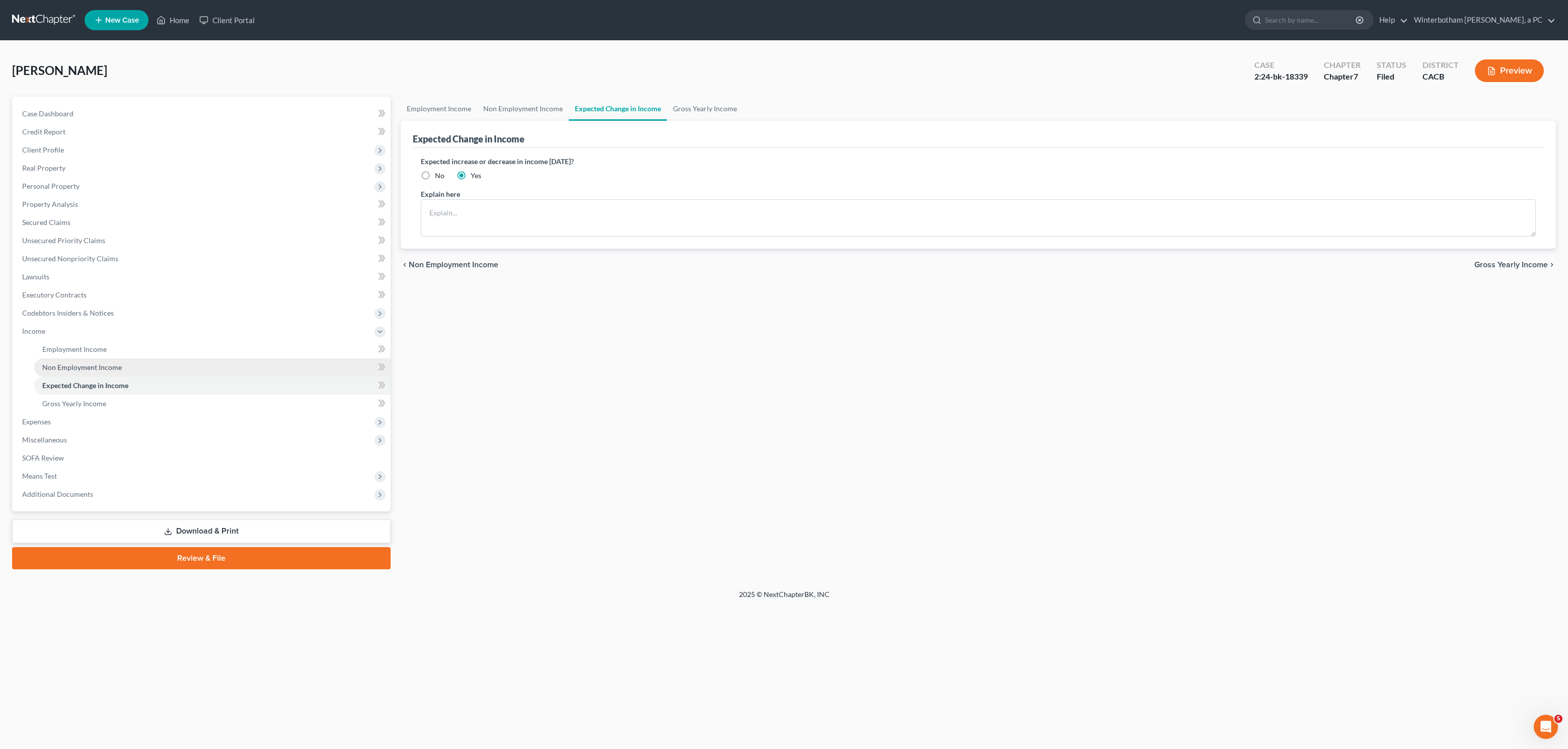
click at [69, 366] on span "Non Employment Income" at bounding box center [82, 367] width 80 height 9
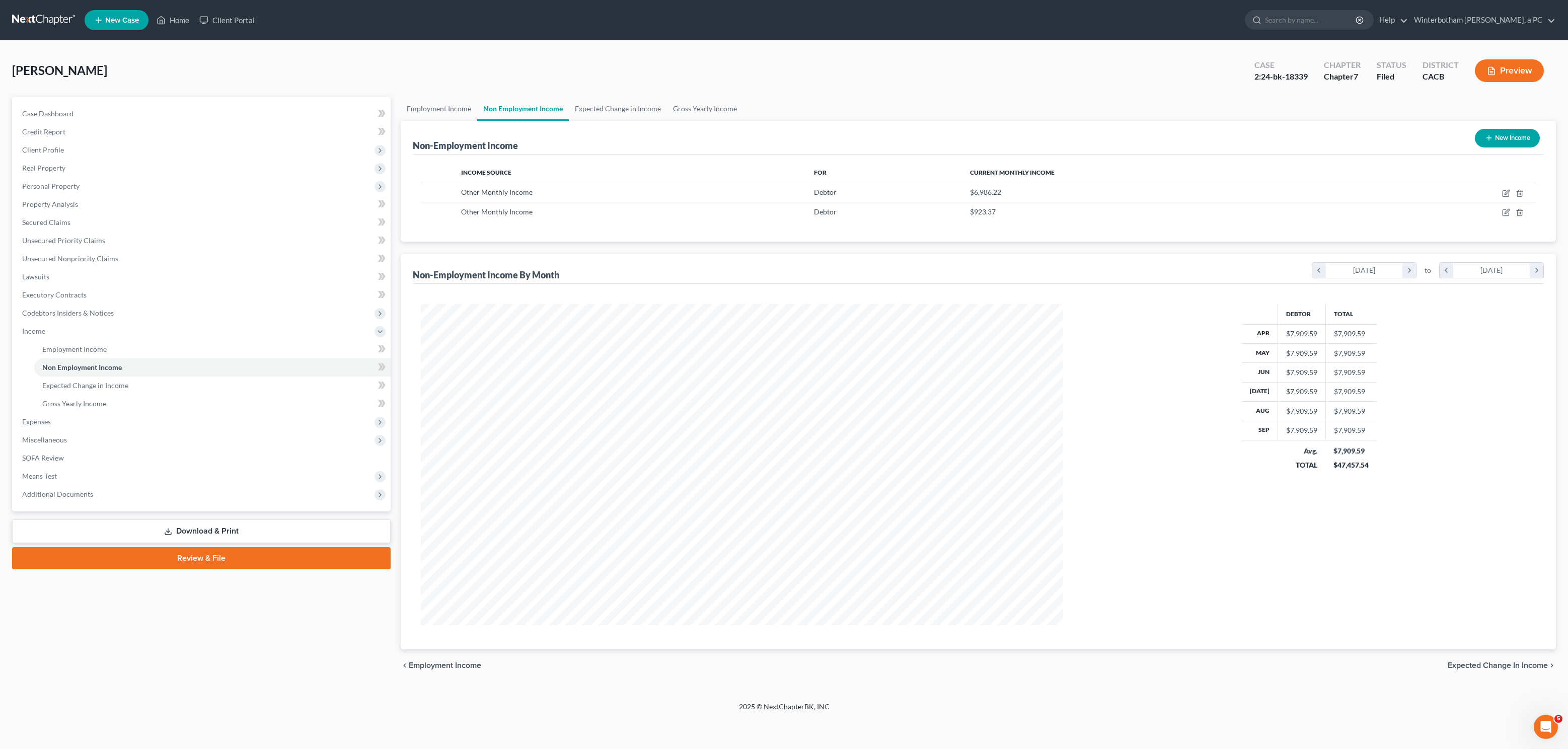
scroll to position [321, 662]
click at [1175, 190] on icon "button" at bounding box center [1506, 193] width 8 height 8
select select "13"
select select "0"
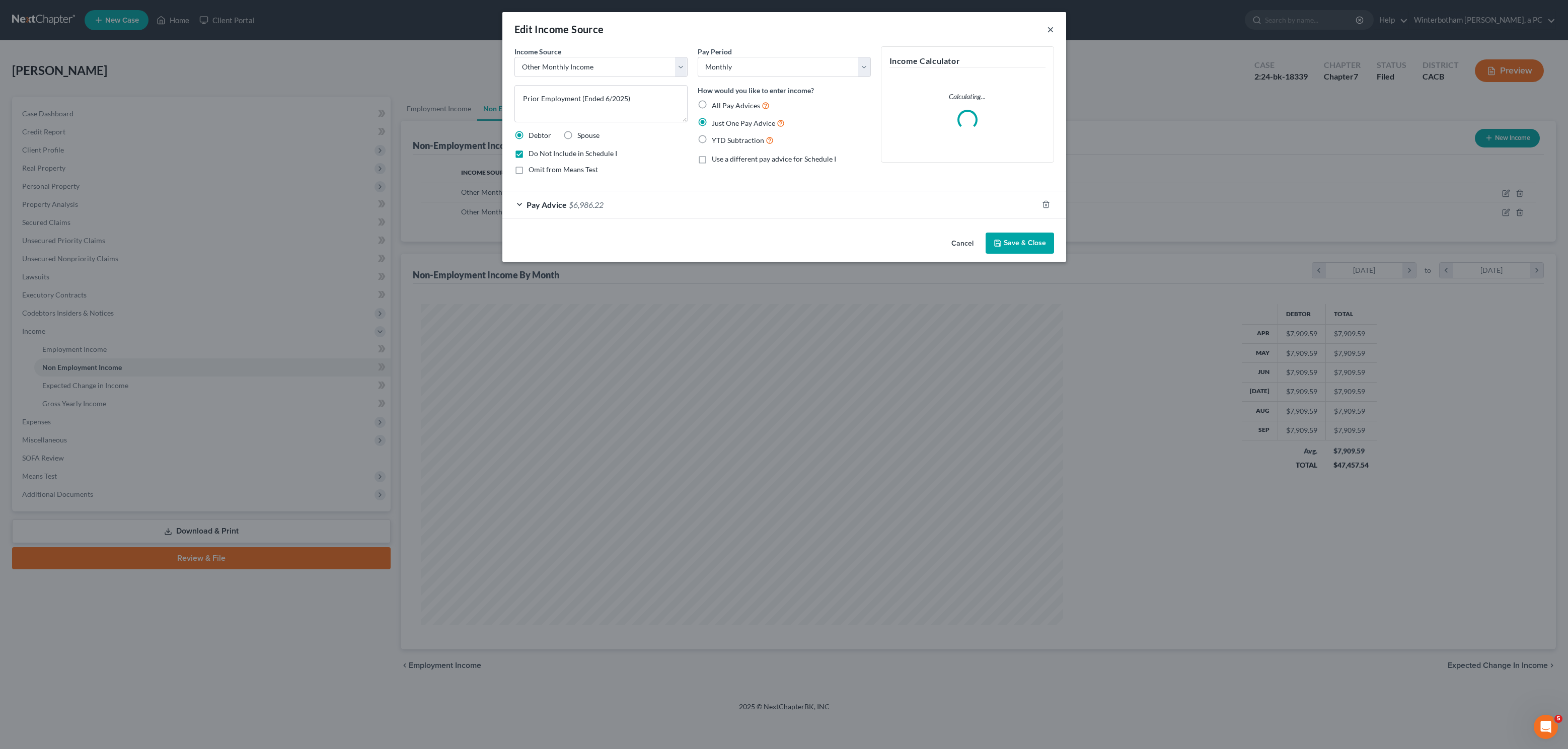
click at [1051, 30] on button "×" at bounding box center [1051, 29] width 7 height 12
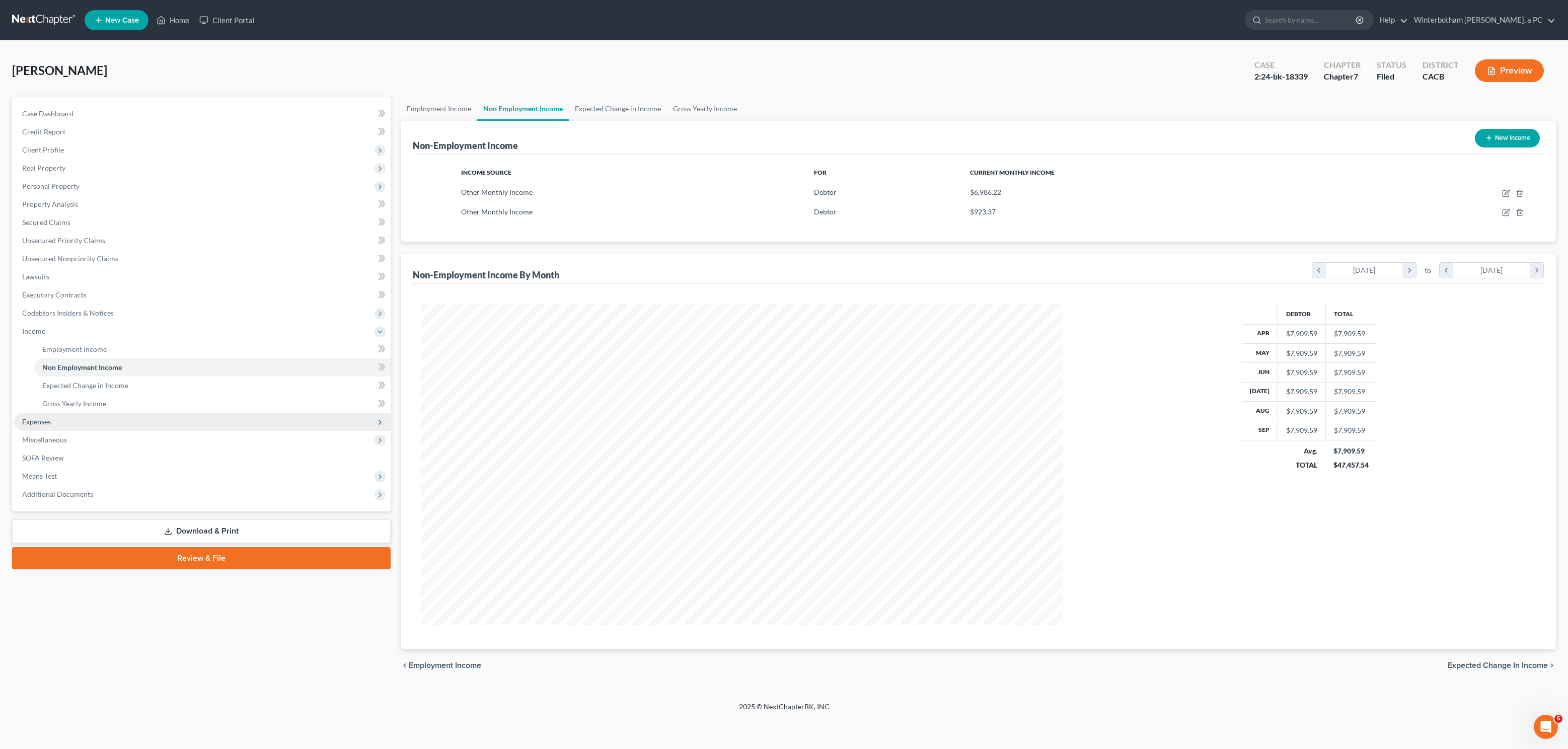
click at [40, 421] on span "Expenses" at bounding box center [36, 422] width 29 height 9
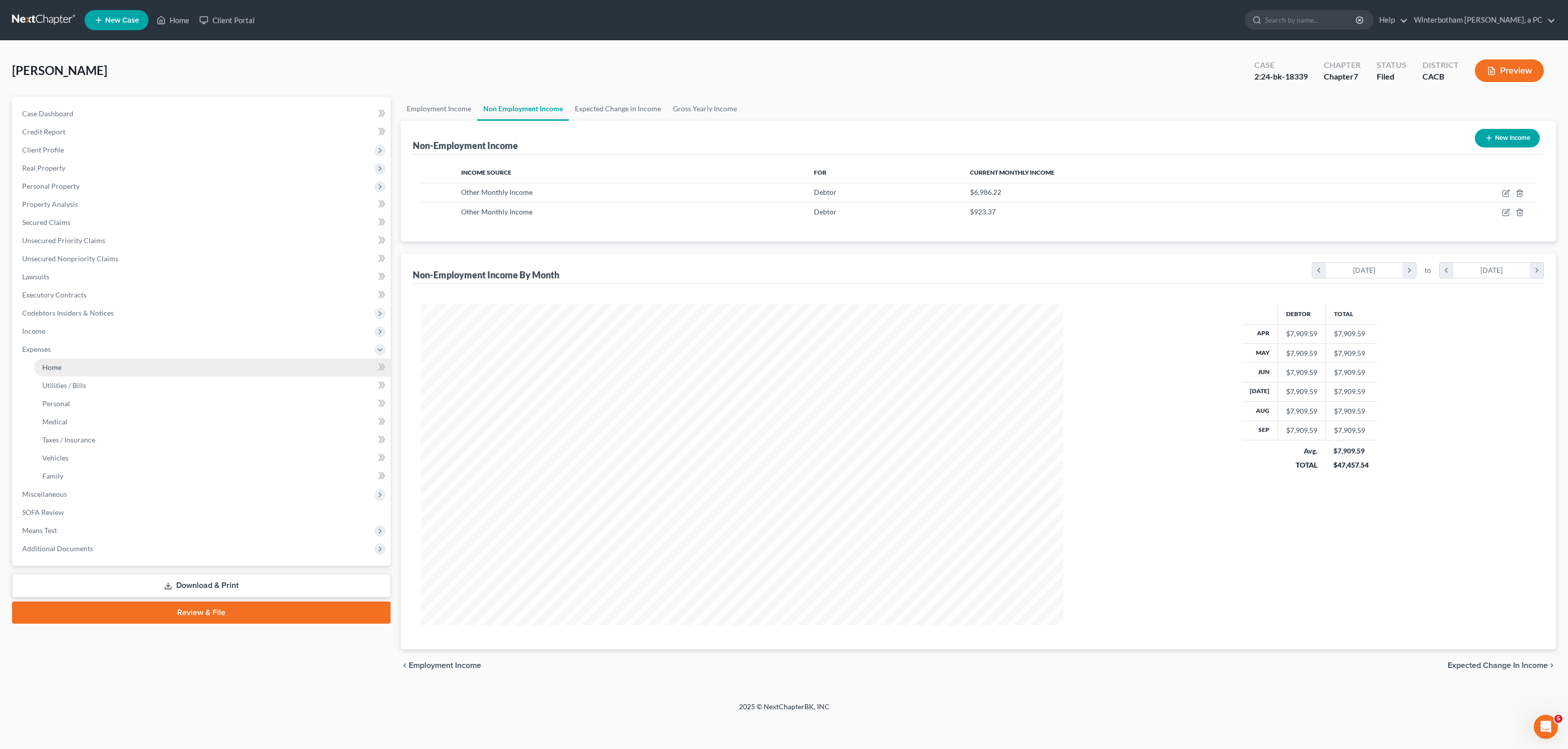
click at [57, 363] on span "Home" at bounding box center [51, 367] width 19 height 9
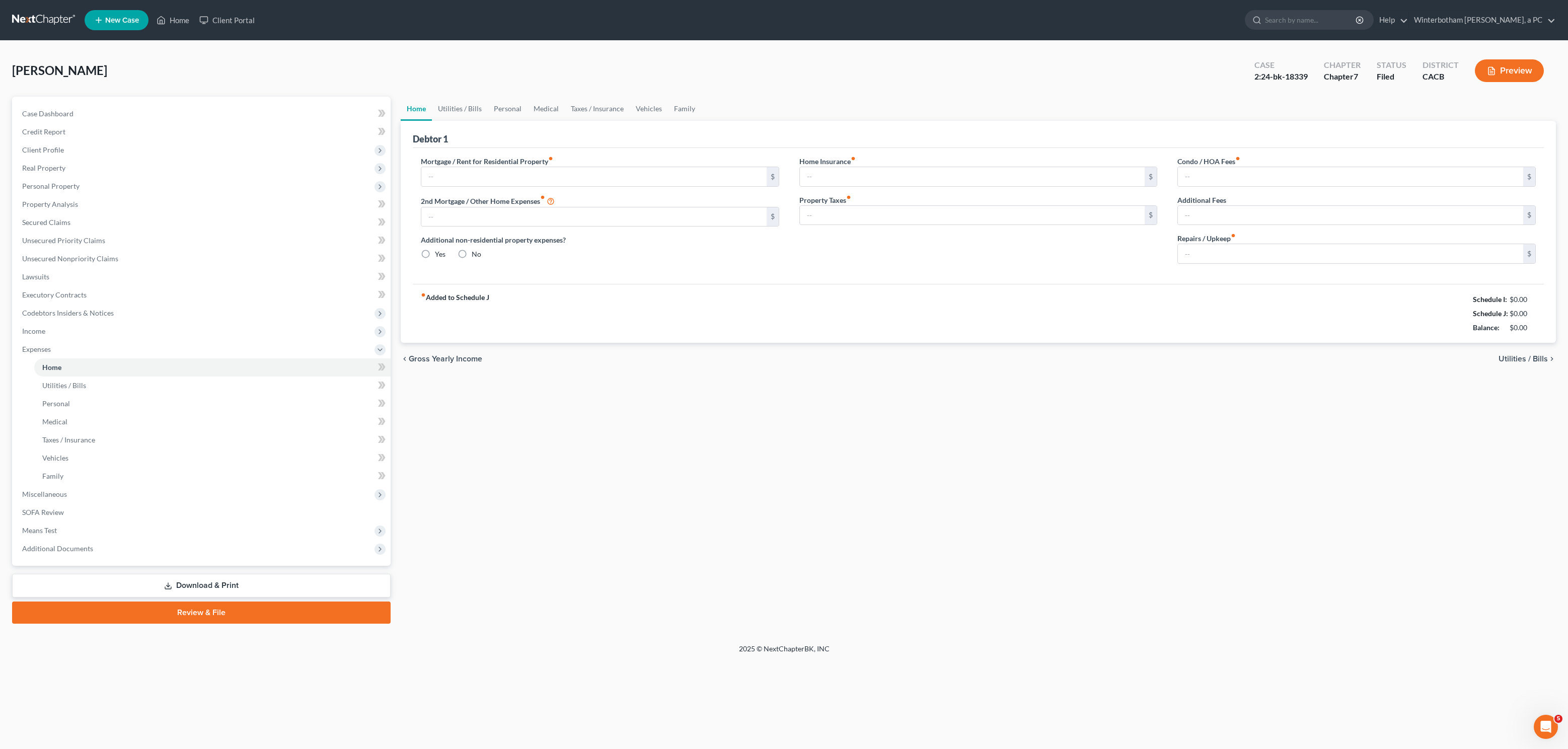
type input "2,390.00"
type input "0.00"
radio input "true"
type input "0.00"
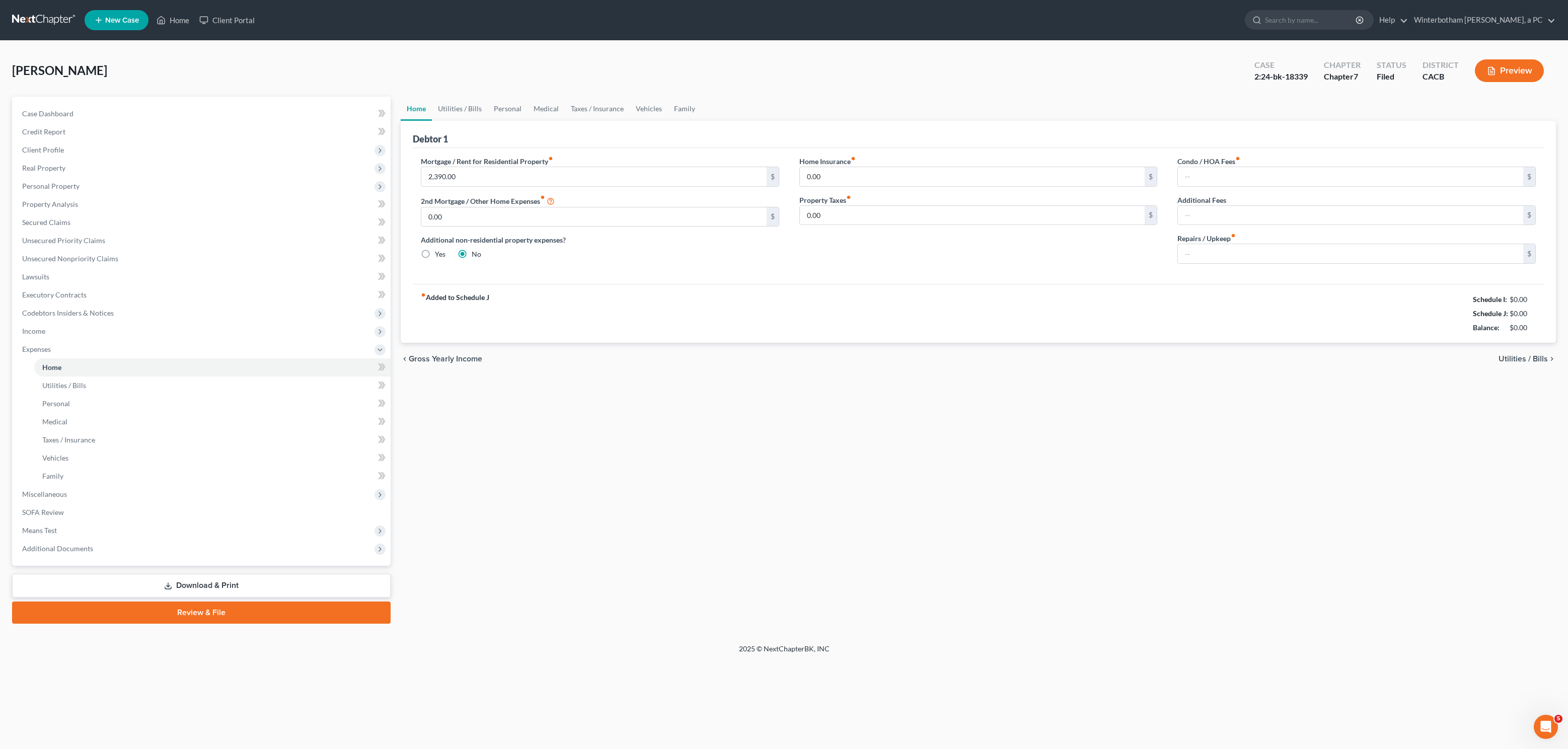
type input "0.00"
type input "100.00"
click at [457, 109] on link "Utilities / Bills" at bounding box center [460, 109] width 56 height 24
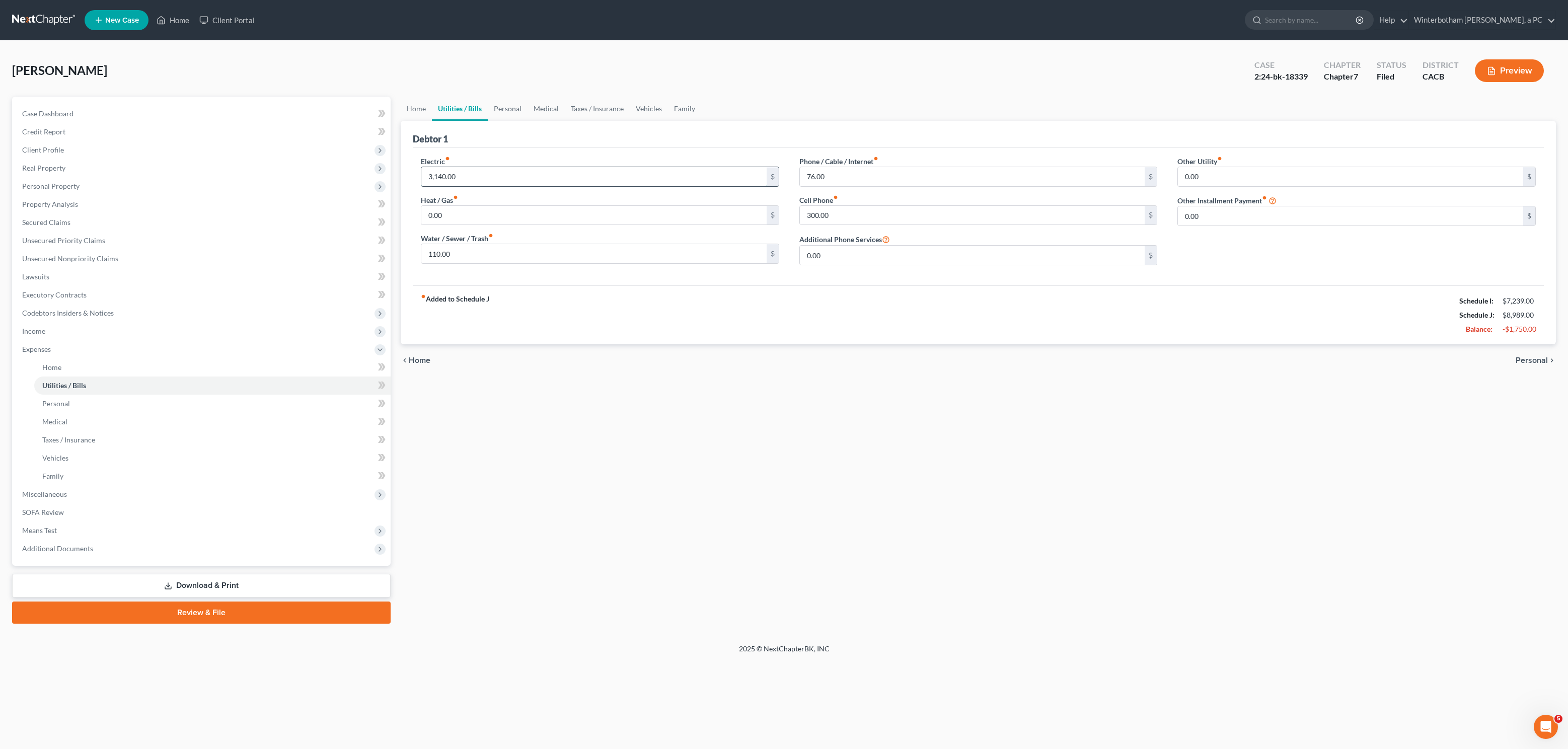
click at [434, 175] on input "3,140.00" at bounding box center [593, 176] width 345 height 19
type input "140.00"
click at [949, 470] on div "Home Utilities / Bills Personal Medical Taxes / Insurance Vehicles Family Debto…" at bounding box center [978, 360] width 1165 height 527
click at [499, 113] on link "Personal" at bounding box center [507, 109] width 40 height 24
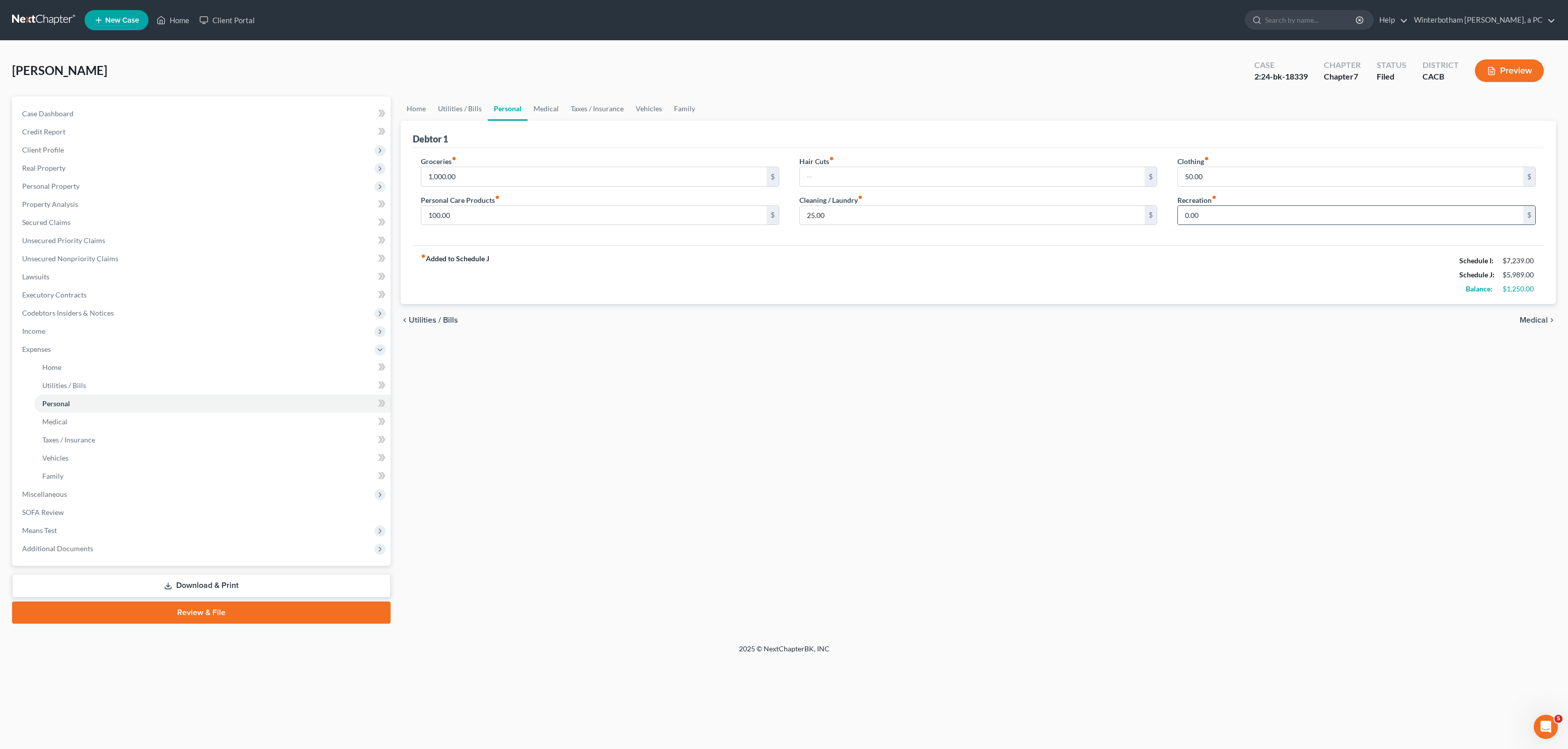
click at [1175, 212] on input "0.00" at bounding box center [1350, 215] width 345 height 19
type input "150"
click at [1175, 177] on input "50.00" at bounding box center [1350, 176] width 345 height 19
type input "150"
click at [882, 217] on input "25.00" at bounding box center [972, 215] width 345 height 19
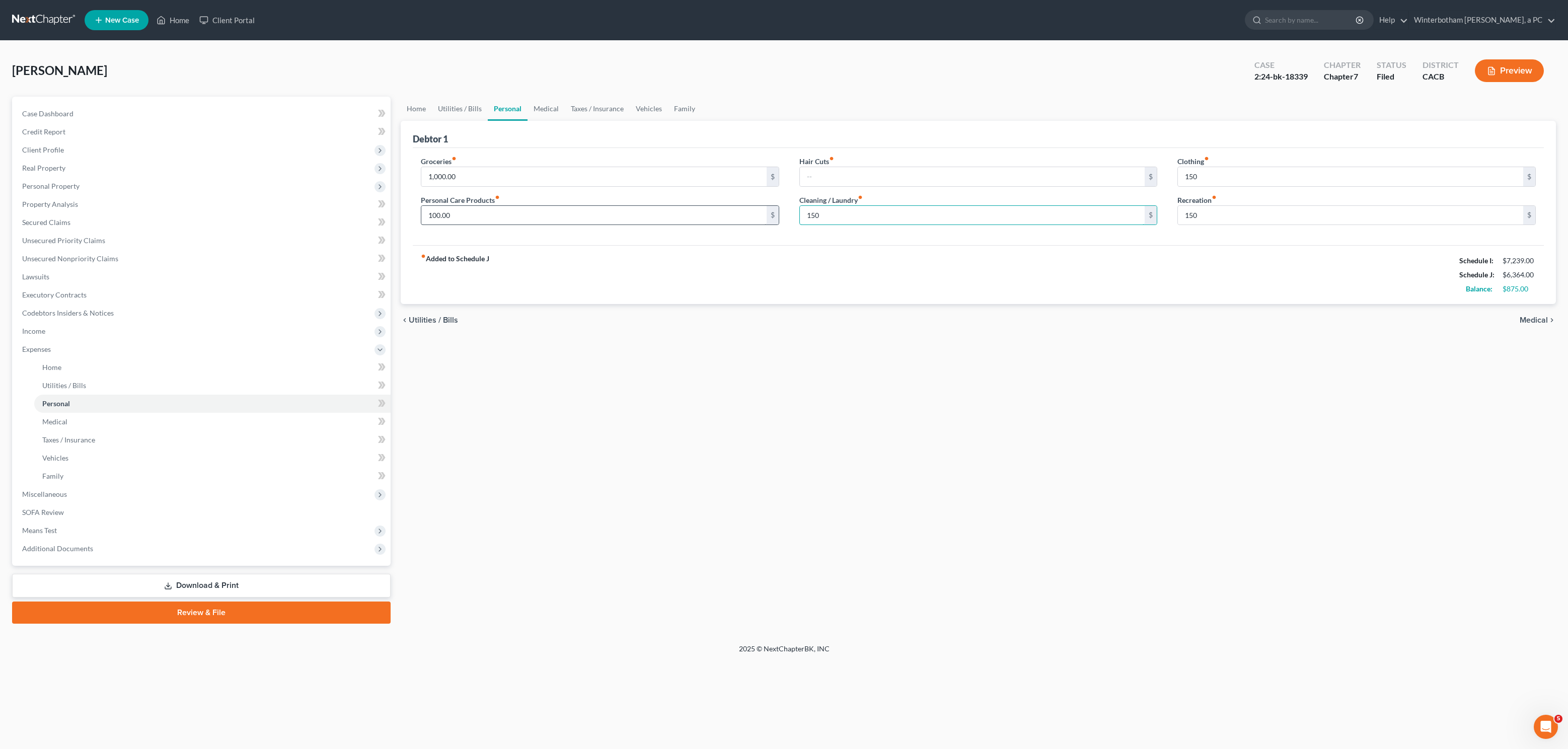
type input "150"
click at [477, 218] on input "100.00" at bounding box center [593, 215] width 345 height 19
type input "150"
click at [1175, 178] on input "150" at bounding box center [1350, 176] width 345 height 19
type input "200"
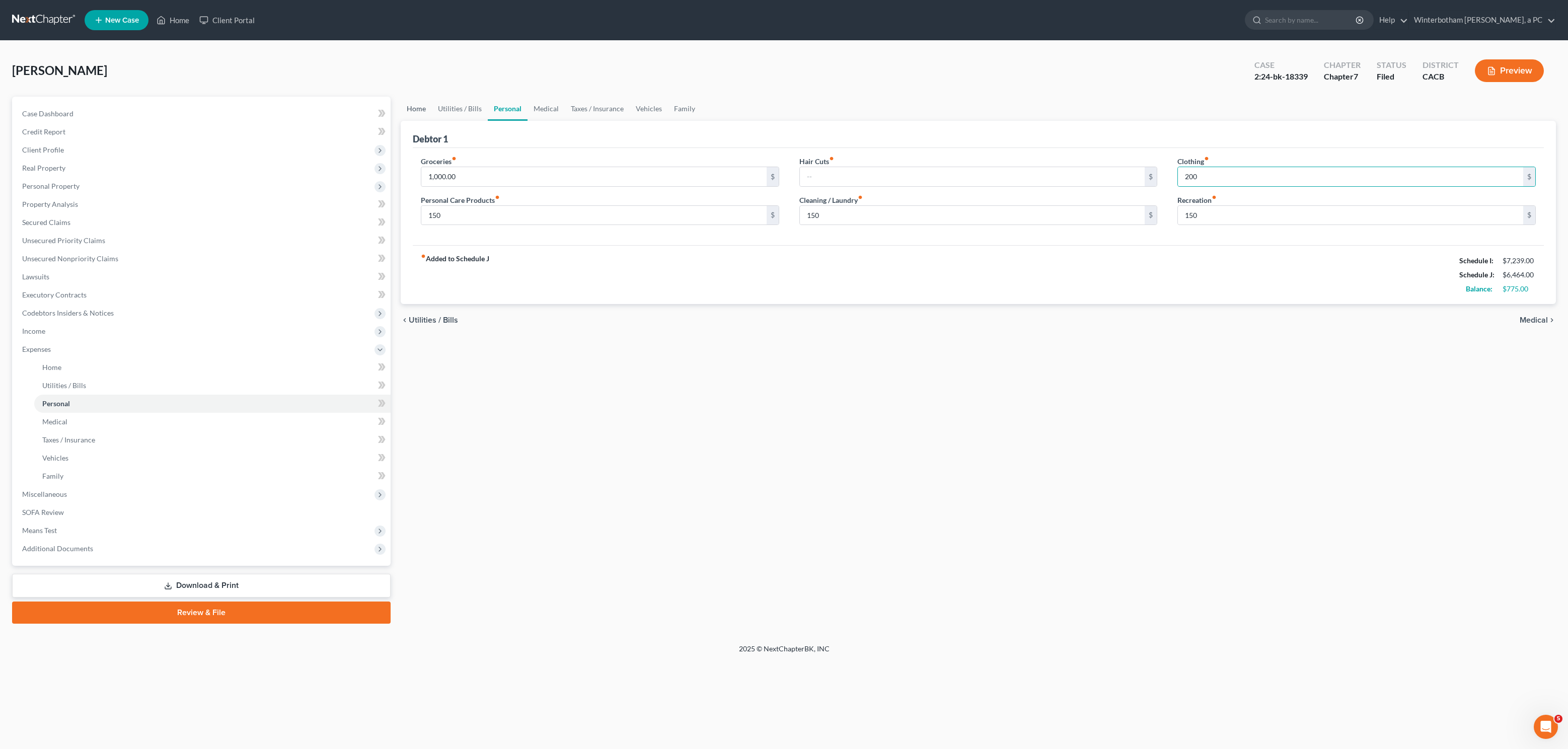
click at [403, 114] on link "Home" at bounding box center [416, 109] width 31 height 24
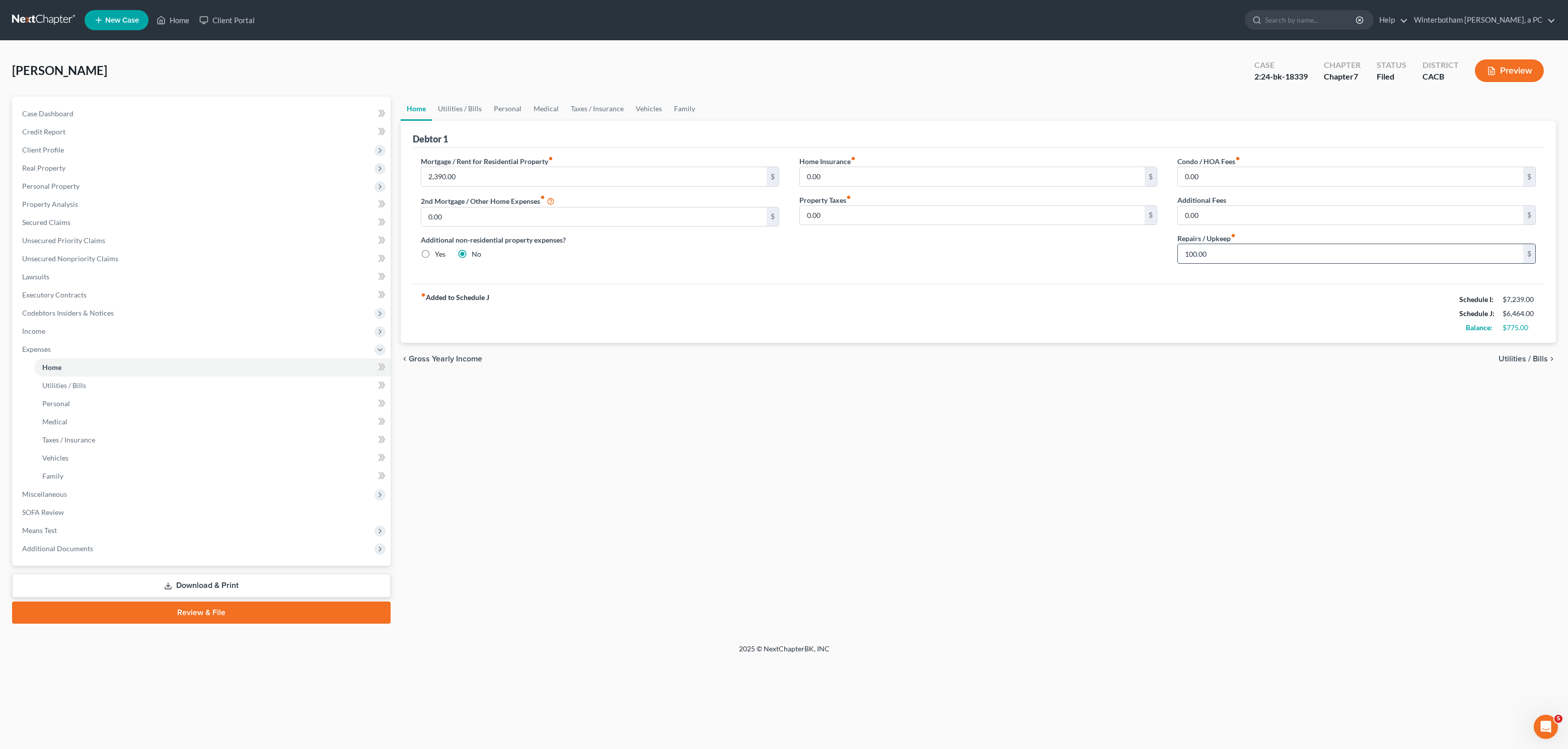
click at [1175, 256] on input "100.00" at bounding box center [1350, 253] width 345 height 19
type input "150"
click at [492, 106] on link "Personal" at bounding box center [507, 109] width 40 height 24
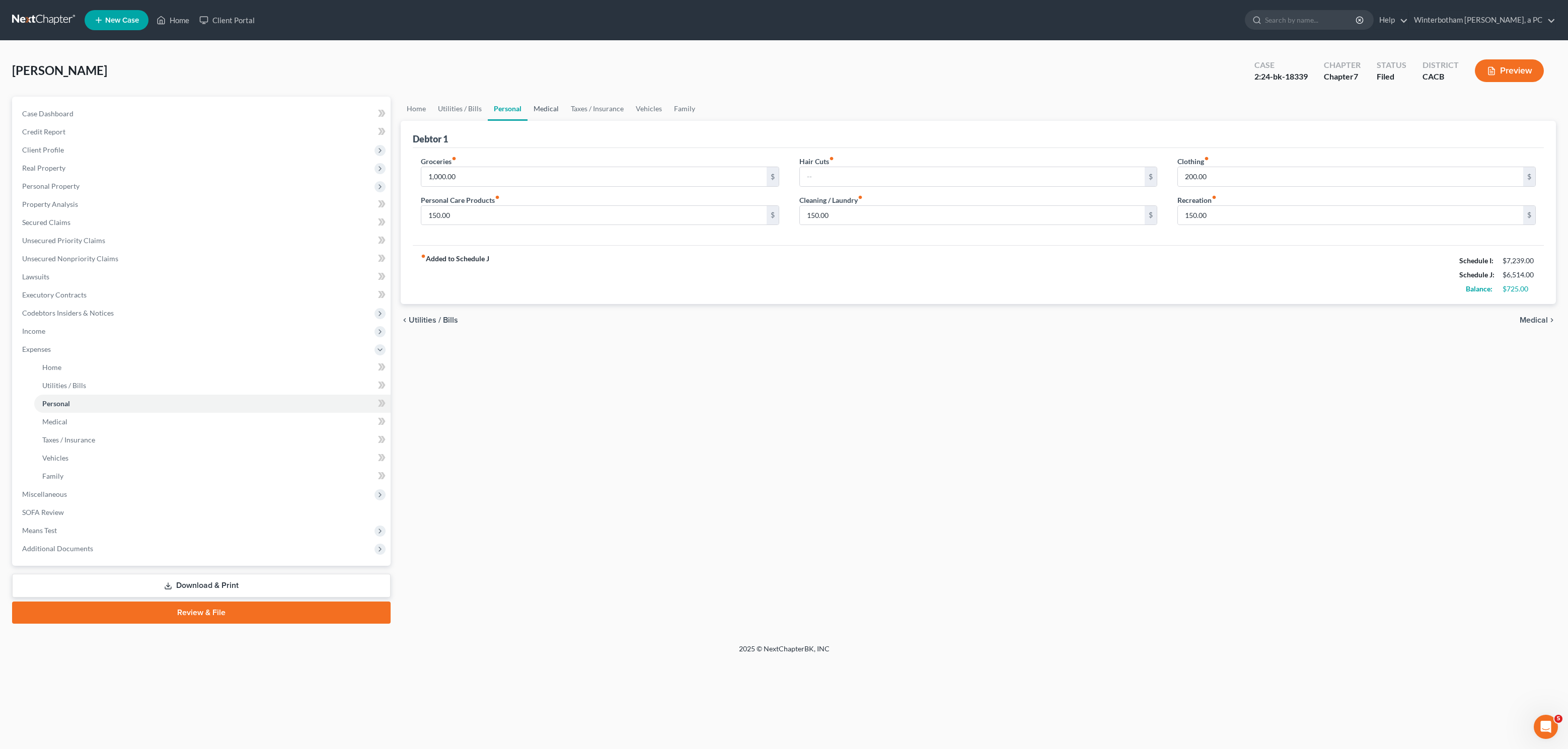
click at [546, 107] on link "Medical" at bounding box center [546, 109] width 37 height 24
click at [597, 107] on link "Taxes / Insurance" at bounding box center [597, 109] width 65 height 24
click at [517, 175] on input "text" at bounding box center [593, 176] width 345 height 19
click at [485, 217] on input "text" at bounding box center [600, 215] width 357 height 19
type input "Estimated Back Tax Payment"
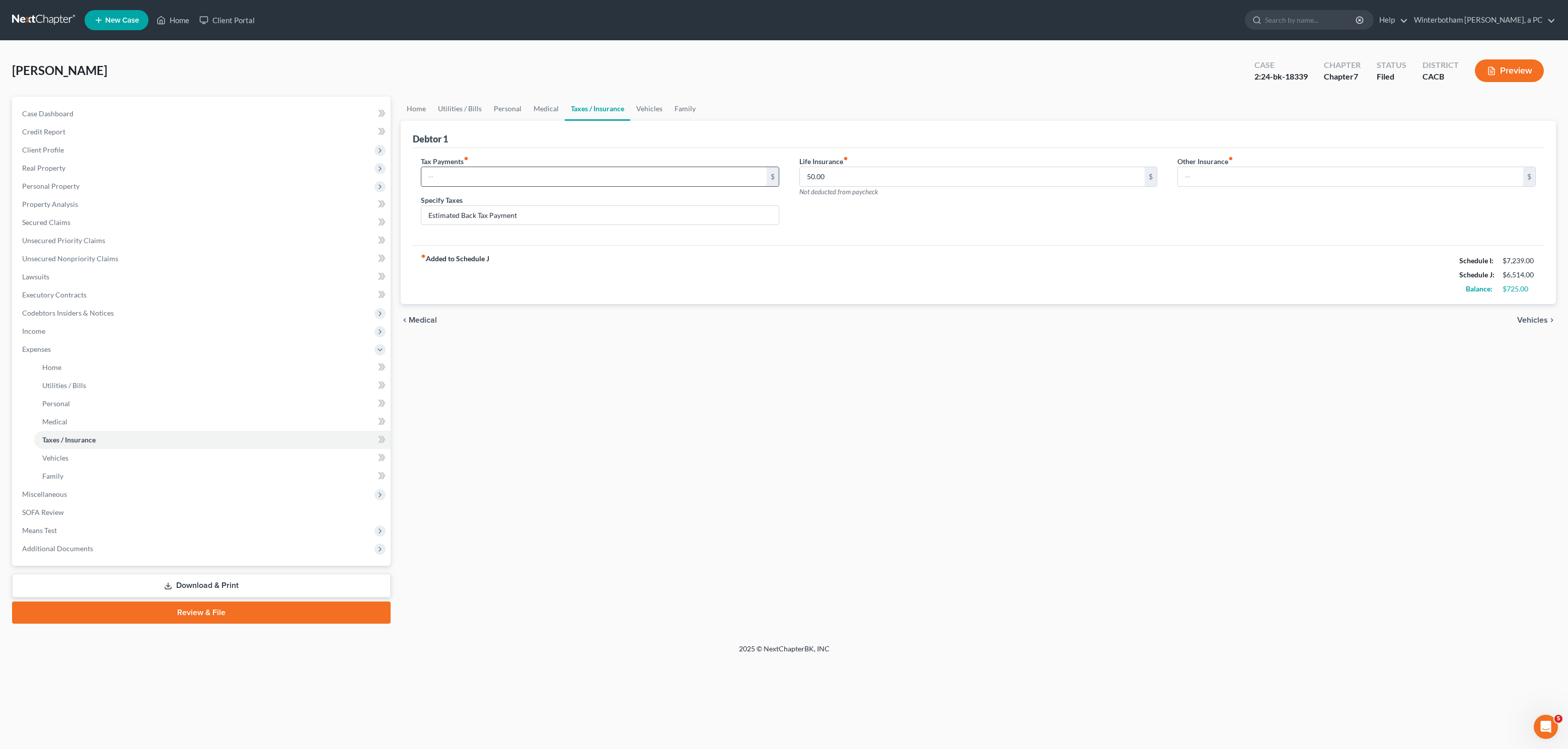
click at [470, 176] on input "text" at bounding box center [593, 176] width 345 height 19
type input "300"
click at [659, 105] on link "Vehicles" at bounding box center [649, 109] width 38 height 24
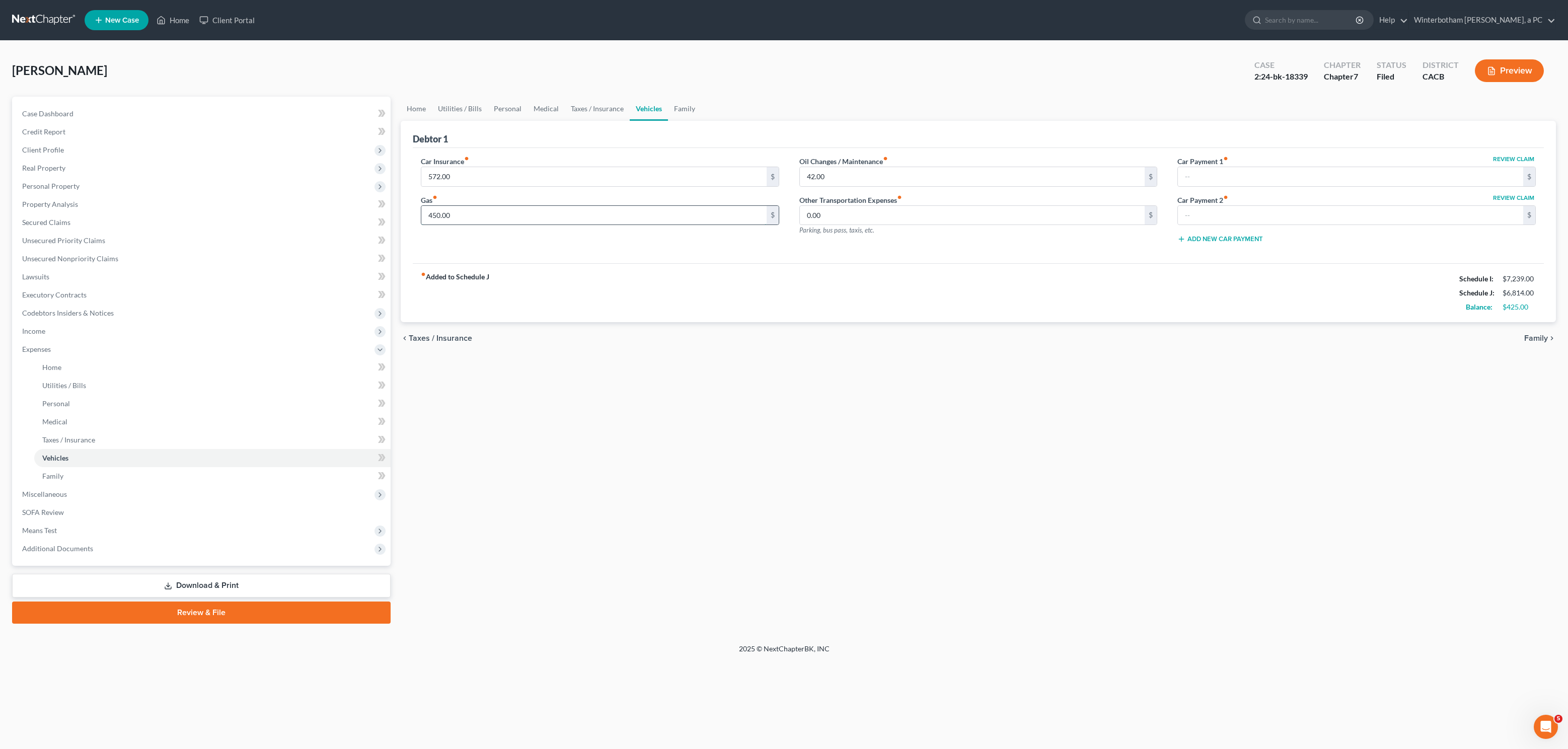
click at [499, 217] on input "450.00" at bounding box center [593, 215] width 345 height 19
type input "650"
drag, startPoint x: 976, startPoint y: 366, endPoint x: 969, endPoint y: 366, distance: 7.0
click at [975, 366] on div "Home Utilities / Bills Personal Medical Taxes / Insurance Vehicles Family Debto…" at bounding box center [978, 360] width 1165 height 527
drag, startPoint x: 687, startPoint y: 105, endPoint x: 672, endPoint y: 147, distance: 44.6
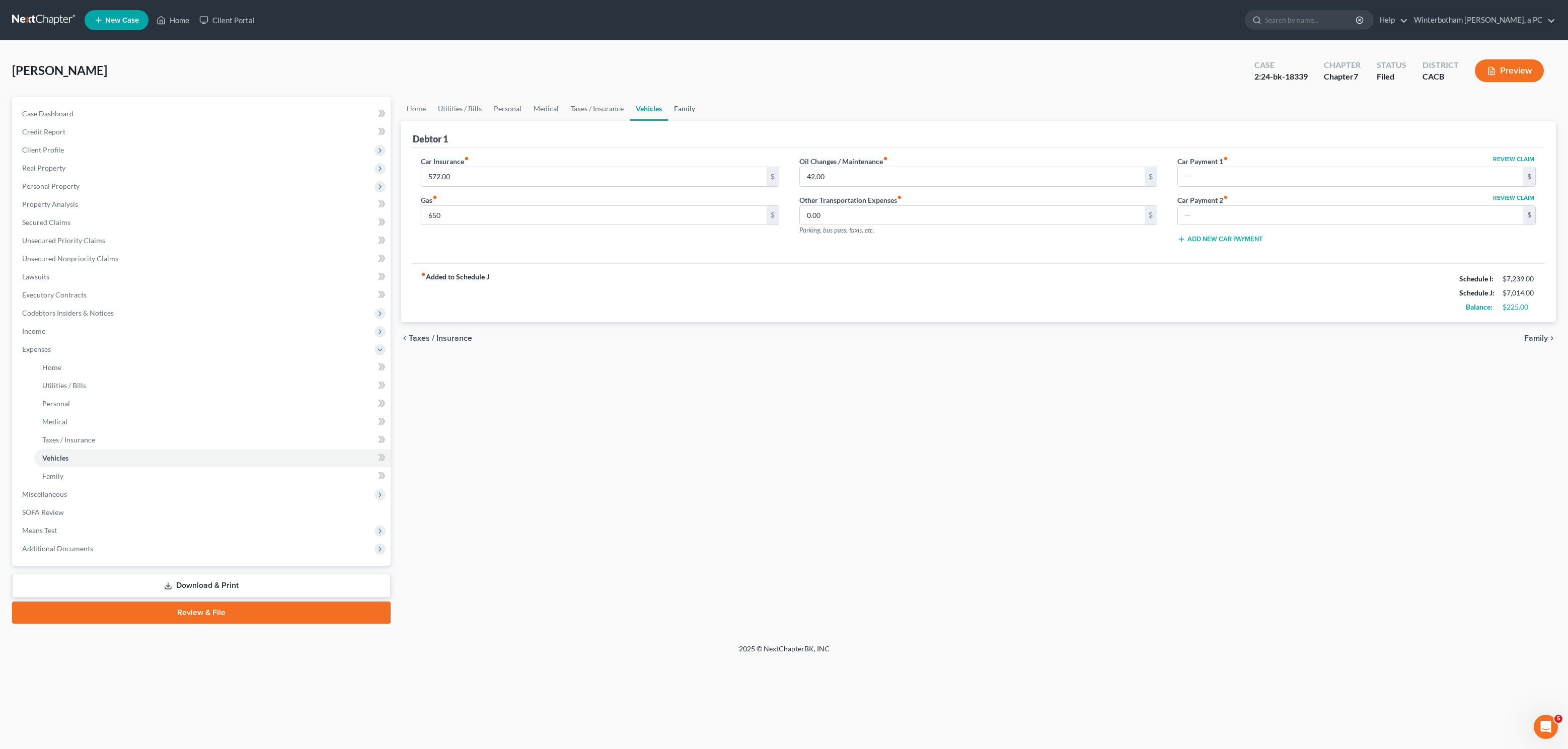
click at [685, 110] on link "Family" at bounding box center [684, 109] width 33 height 24
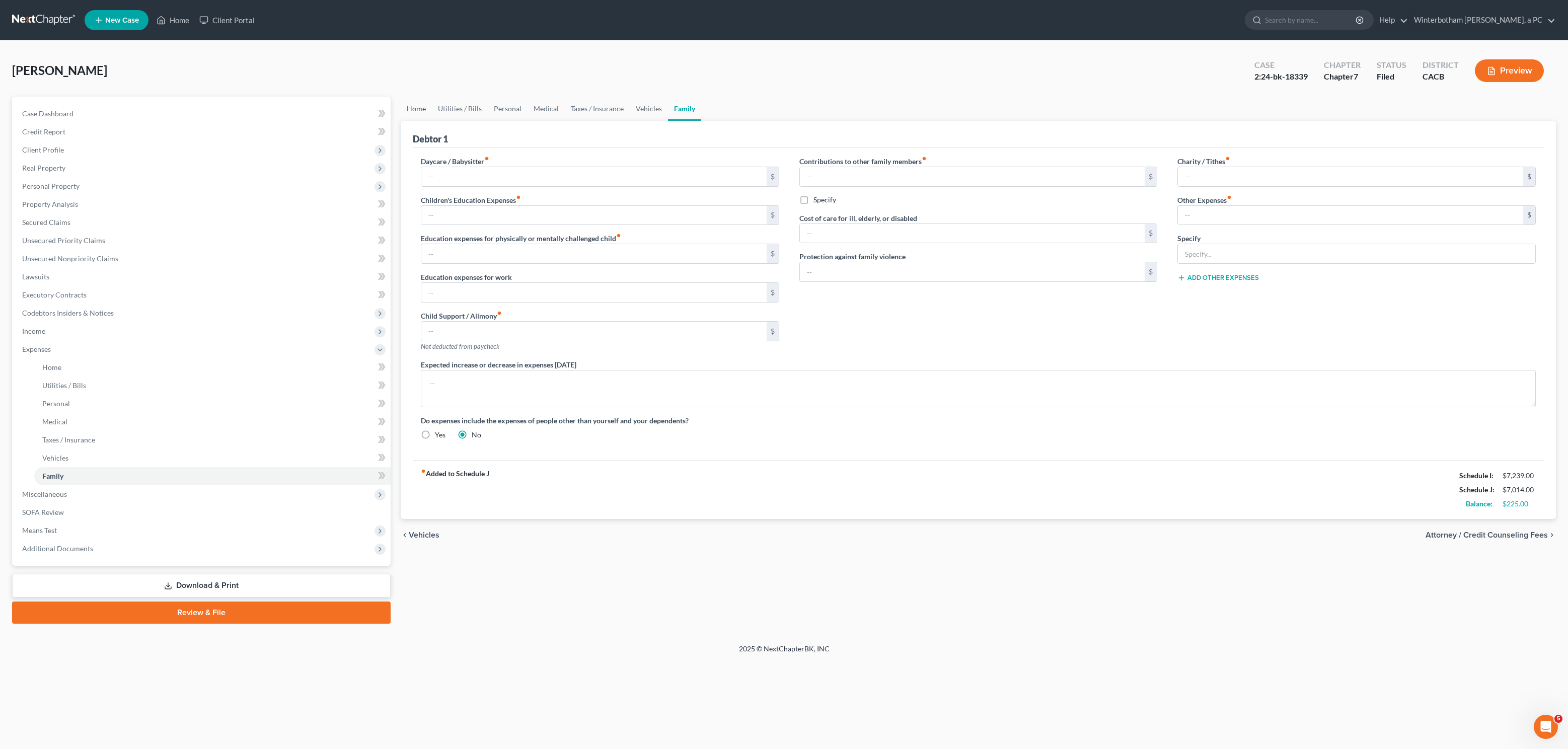
click at [408, 112] on link "Home" at bounding box center [416, 109] width 31 height 24
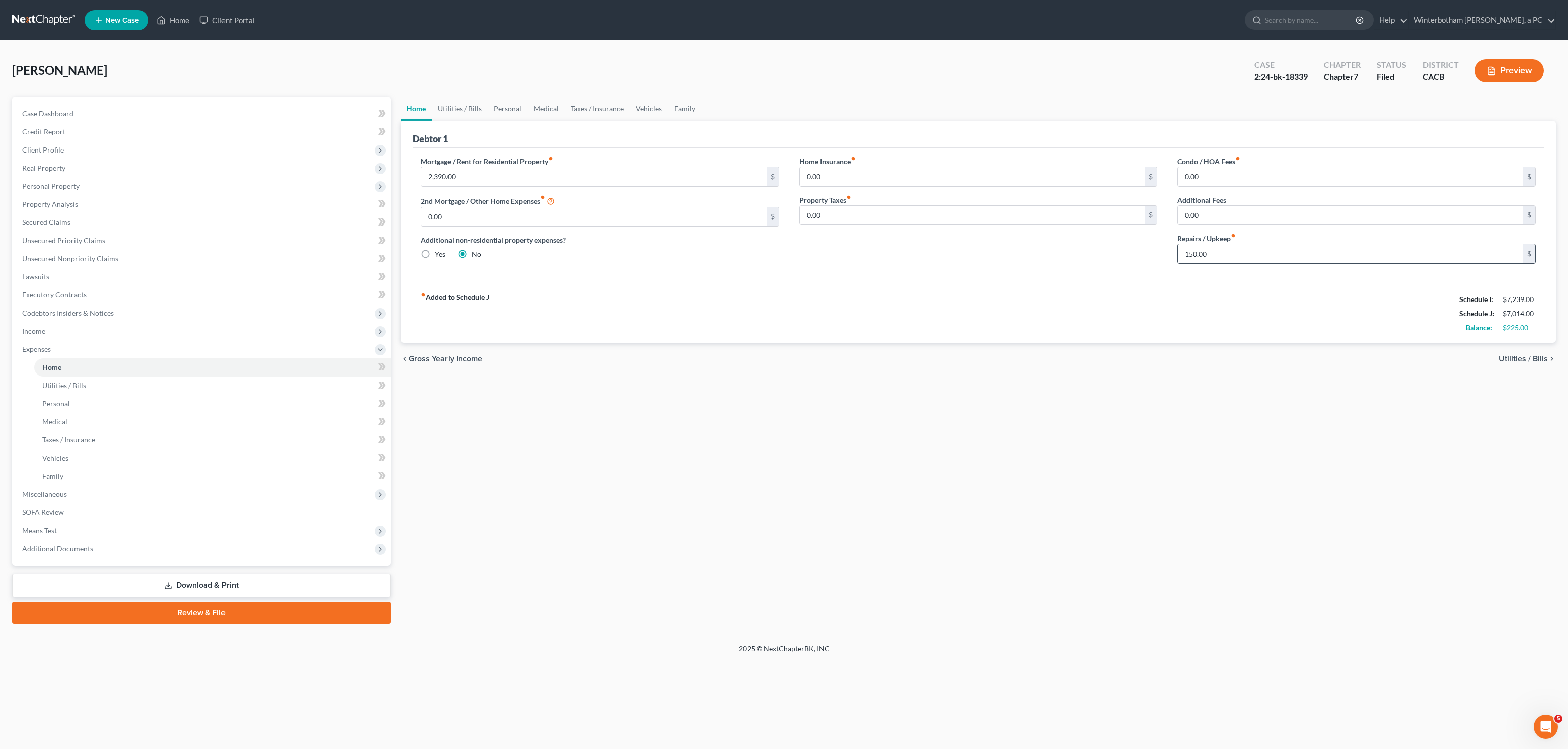
click at [1175, 259] on input "150.00" at bounding box center [1350, 253] width 345 height 19
drag, startPoint x: 1227, startPoint y: 259, endPoint x: 1144, endPoint y: 259, distance: 83.0
click at [1175, 259] on input "200" at bounding box center [1350, 253] width 345 height 19
type input "150"
click at [460, 108] on link "Utilities / Bills" at bounding box center [460, 109] width 56 height 24
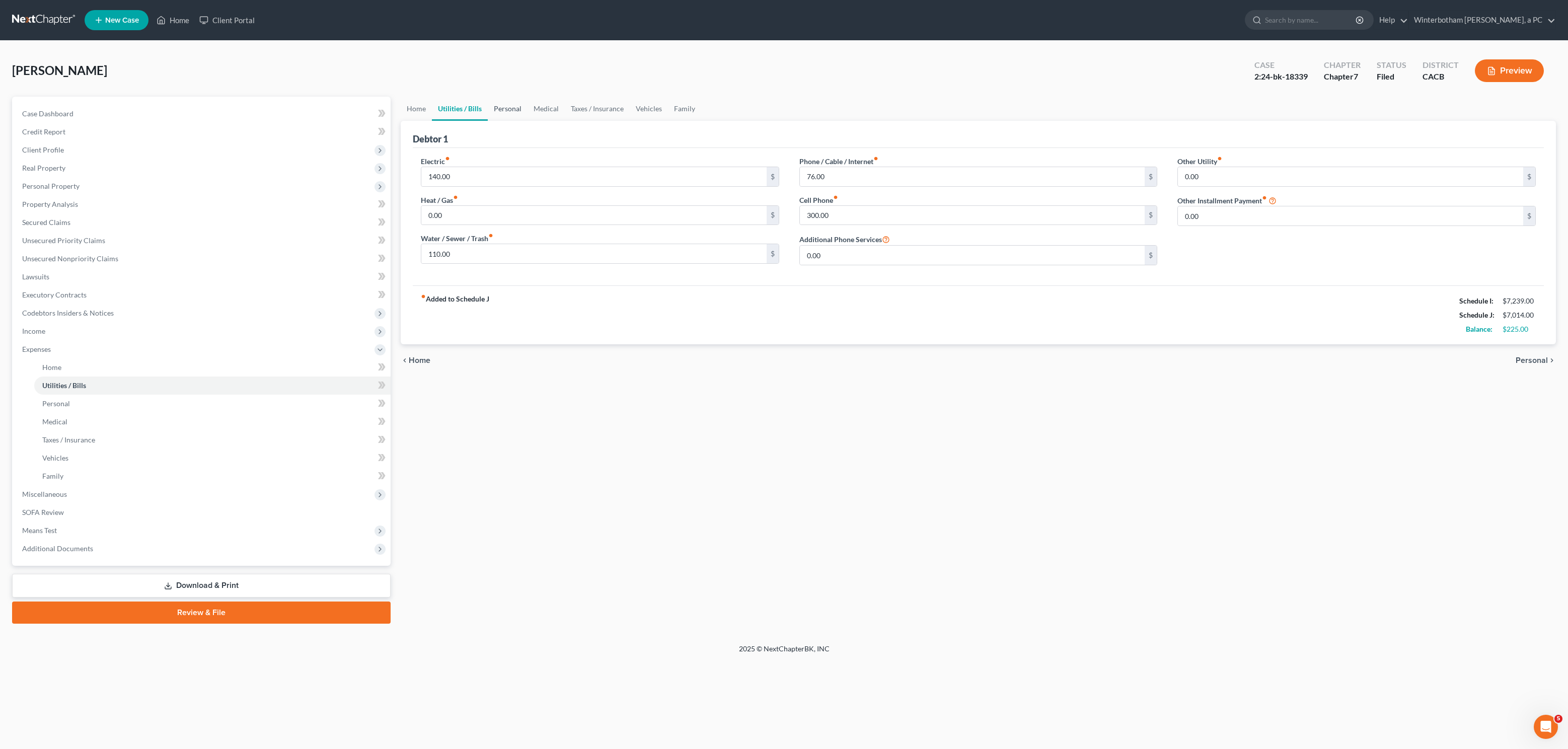
click at [501, 113] on link "Personal" at bounding box center [507, 109] width 40 height 24
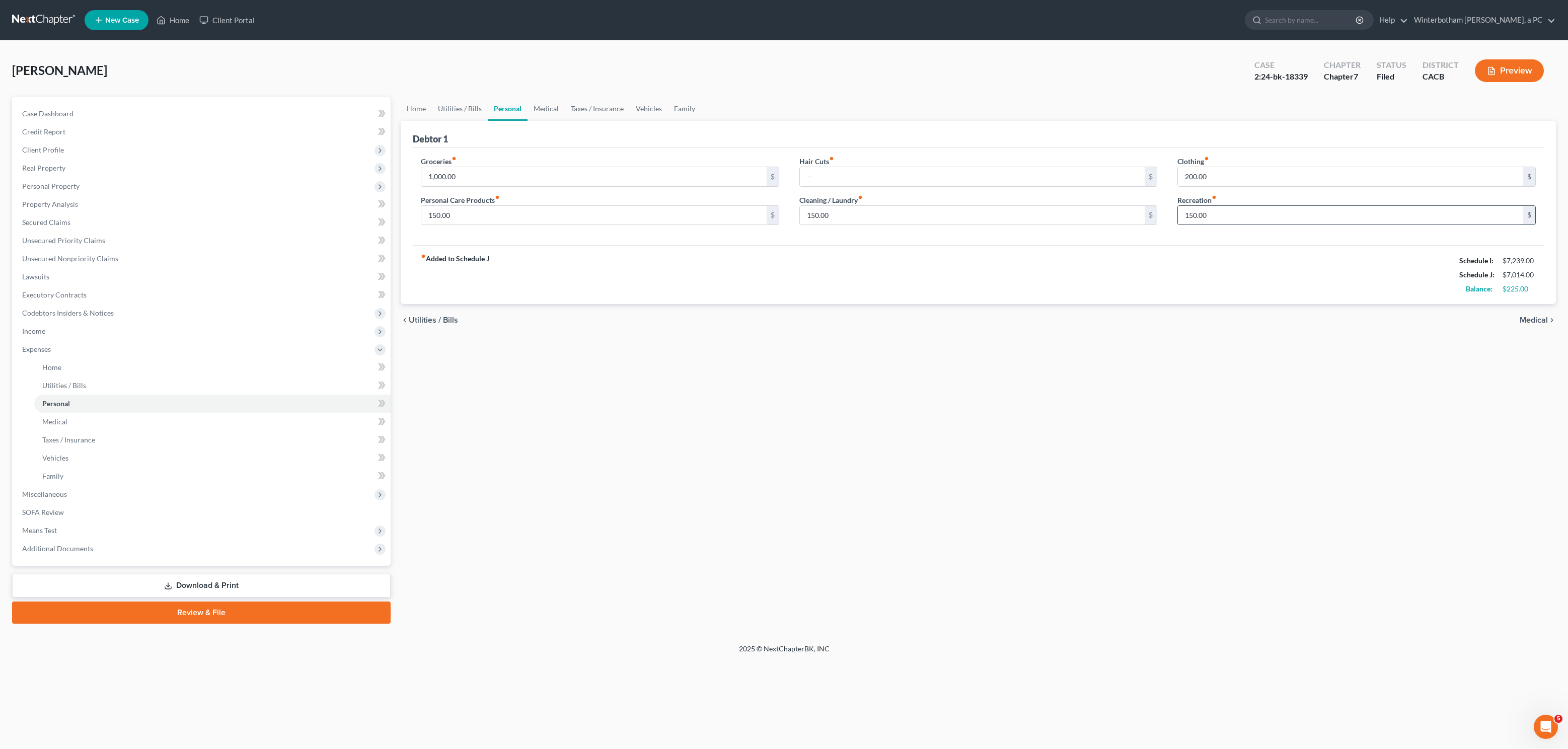
click at [1175, 219] on input "150.00" at bounding box center [1350, 215] width 345 height 19
type input "175"
click at [497, 220] on input "150.00" at bounding box center [593, 215] width 345 height 19
type input "175"
click at [576, 276] on div "fiber_manual_record Added to Schedule J Schedule I: $7,239.00 Schedule J: $7,06…" at bounding box center [978, 274] width 1131 height 59
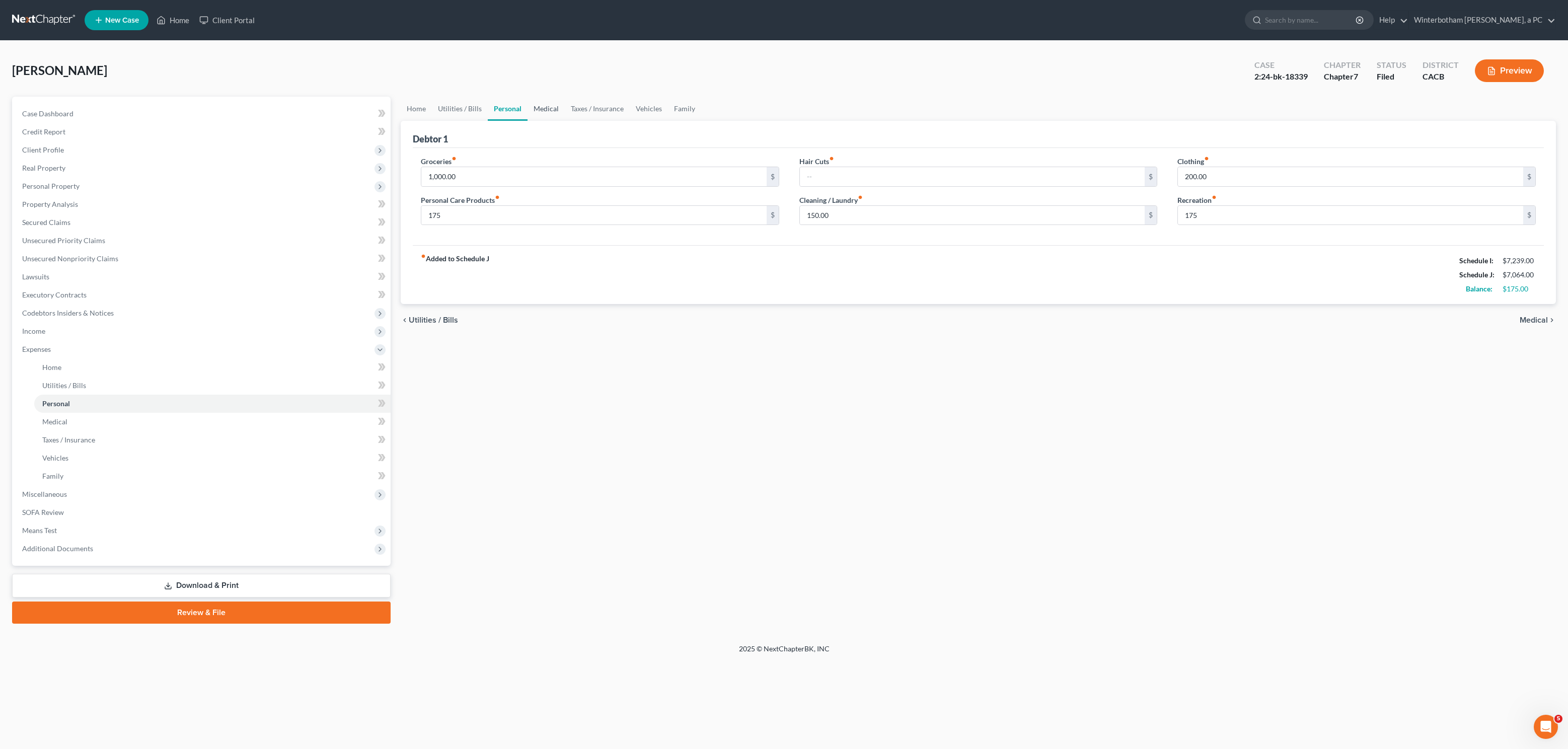
click at [546, 108] on link "Medical" at bounding box center [546, 109] width 37 height 24
click at [483, 178] on input "75.00" at bounding box center [593, 176] width 345 height 19
type input "150"
click at [869, 356] on div "Home Utilities / Bills Personal Medical Taxes / Insurance Vehicles Family Debto…" at bounding box center [978, 360] width 1165 height 527
click at [583, 105] on link "Taxes / Insurance" at bounding box center [597, 109] width 65 height 24
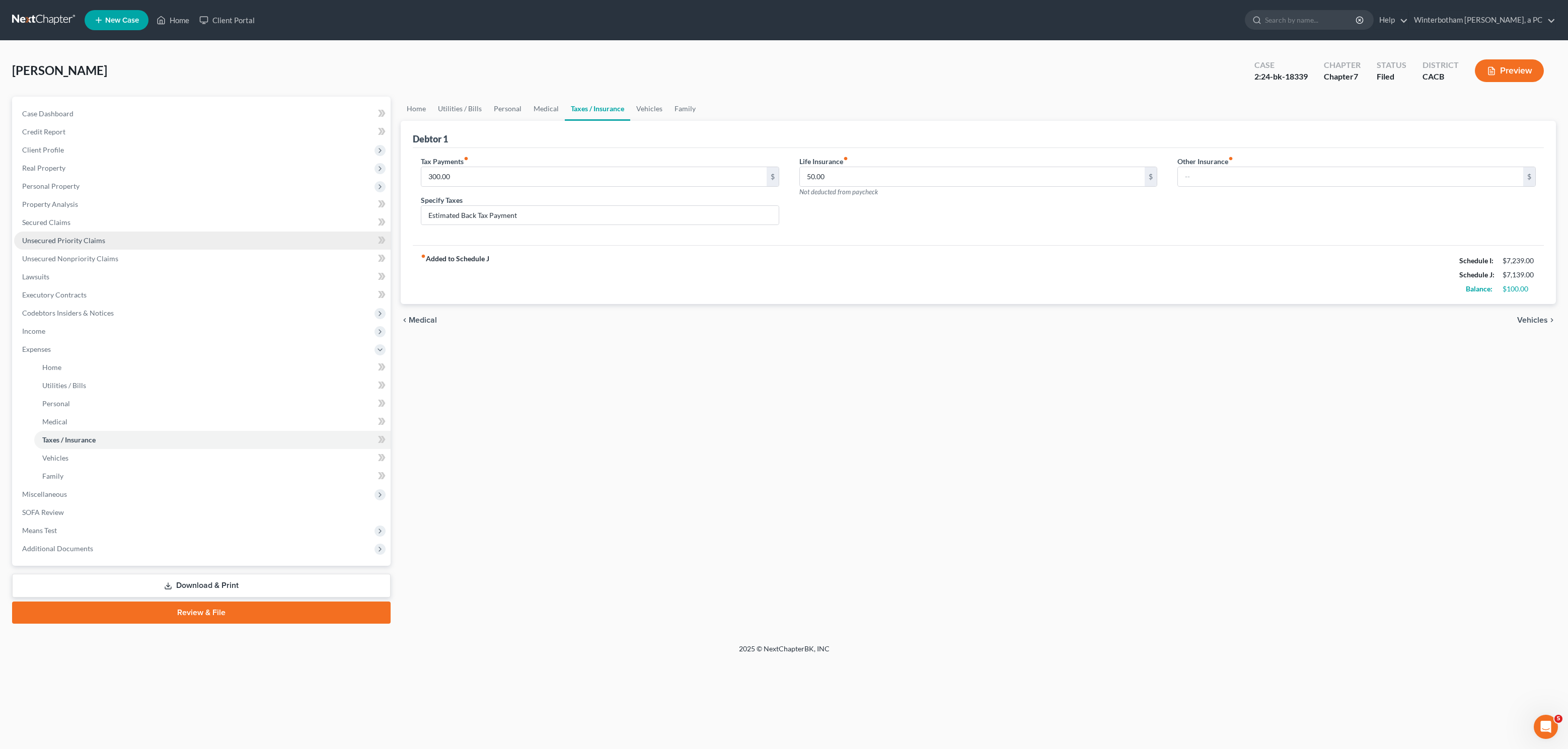
click at [124, 246] on link "Unsecured Priority Claims" at bounding box center [202, 240] width 377 height 18
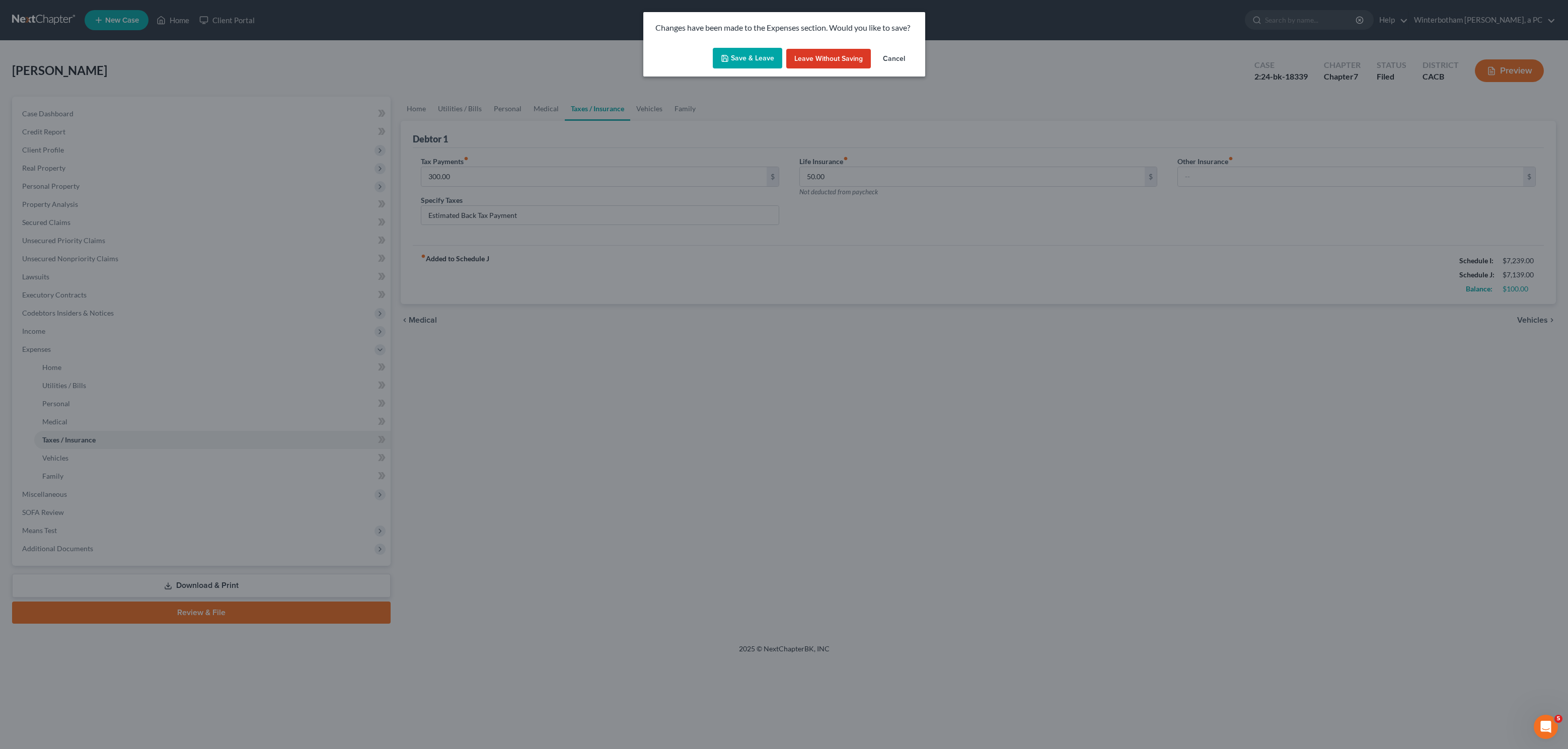
click at [746, 62] on button "Save & Leave" at bounding box center [747, 58] width 69 height 21
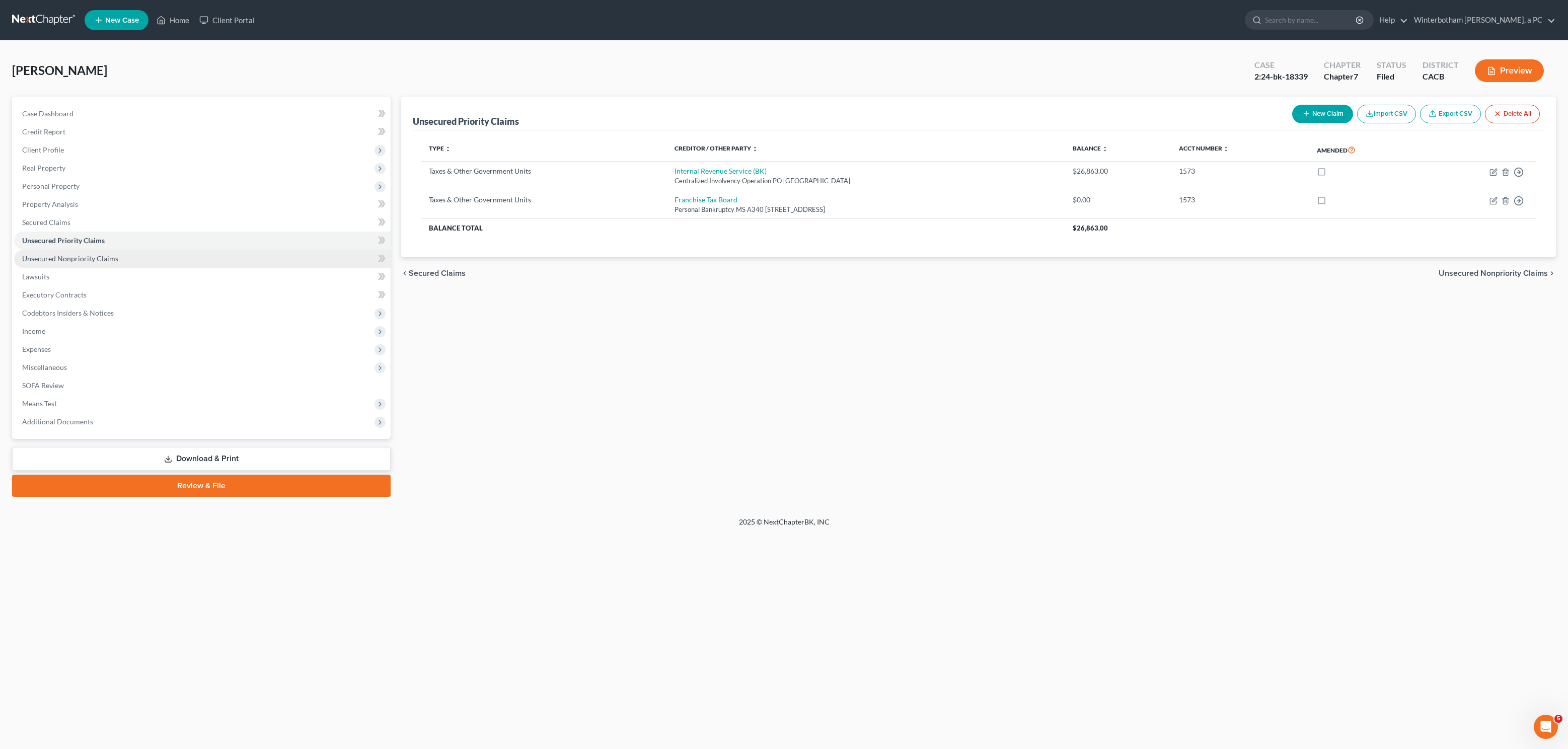
click at [111, 257] on span "Unsecured Nonpriority Claims" at bounding box center [70, 259] width 96 height 9
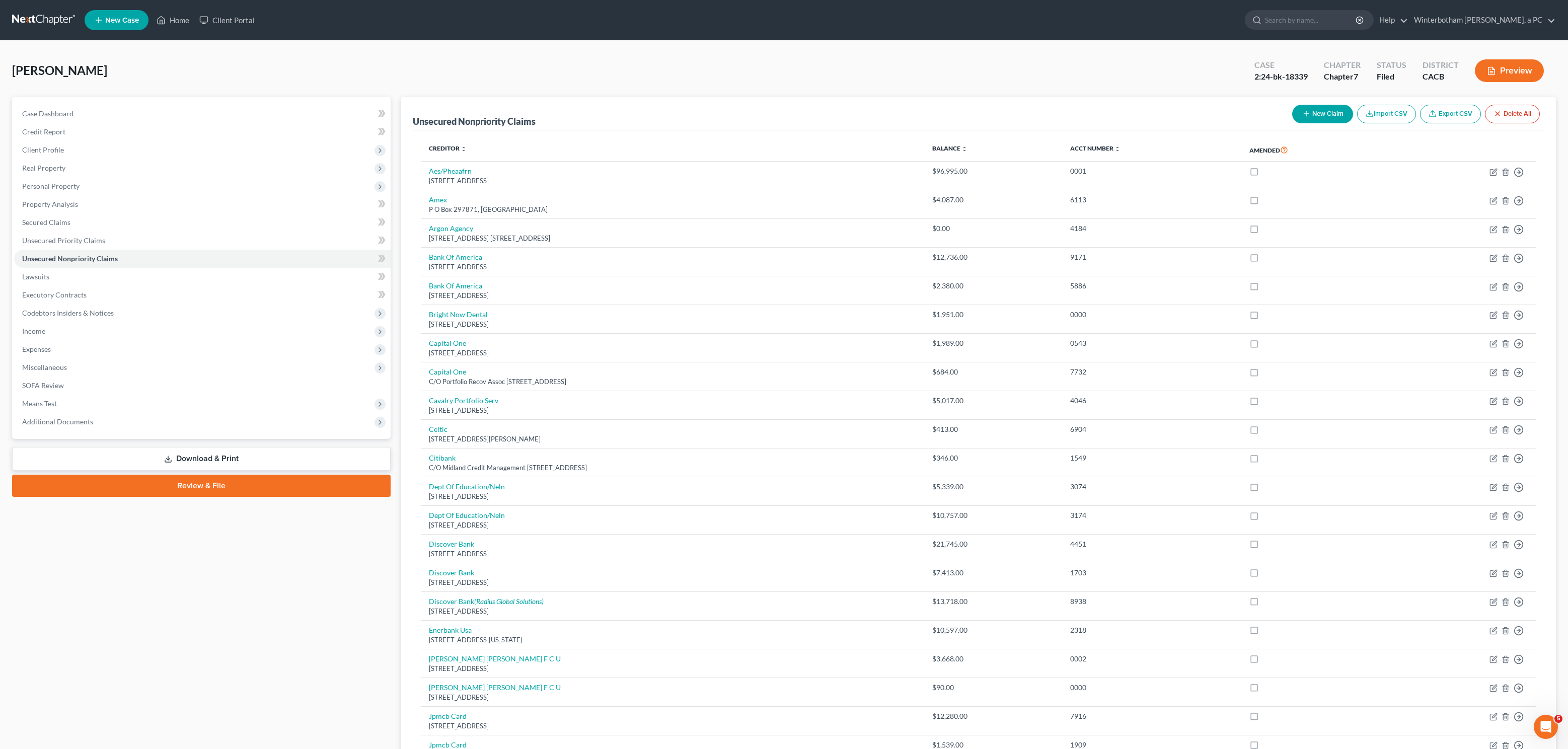
click at [176, 561] on div "Case Dashboard Payments Invoices Payments Payments Credit Report Client Profile" at bounding box center [201, 611] width 388 height 1030
click at [45, 344] on span "Expenses" at bounding box center [202, 349] width 377 height 18
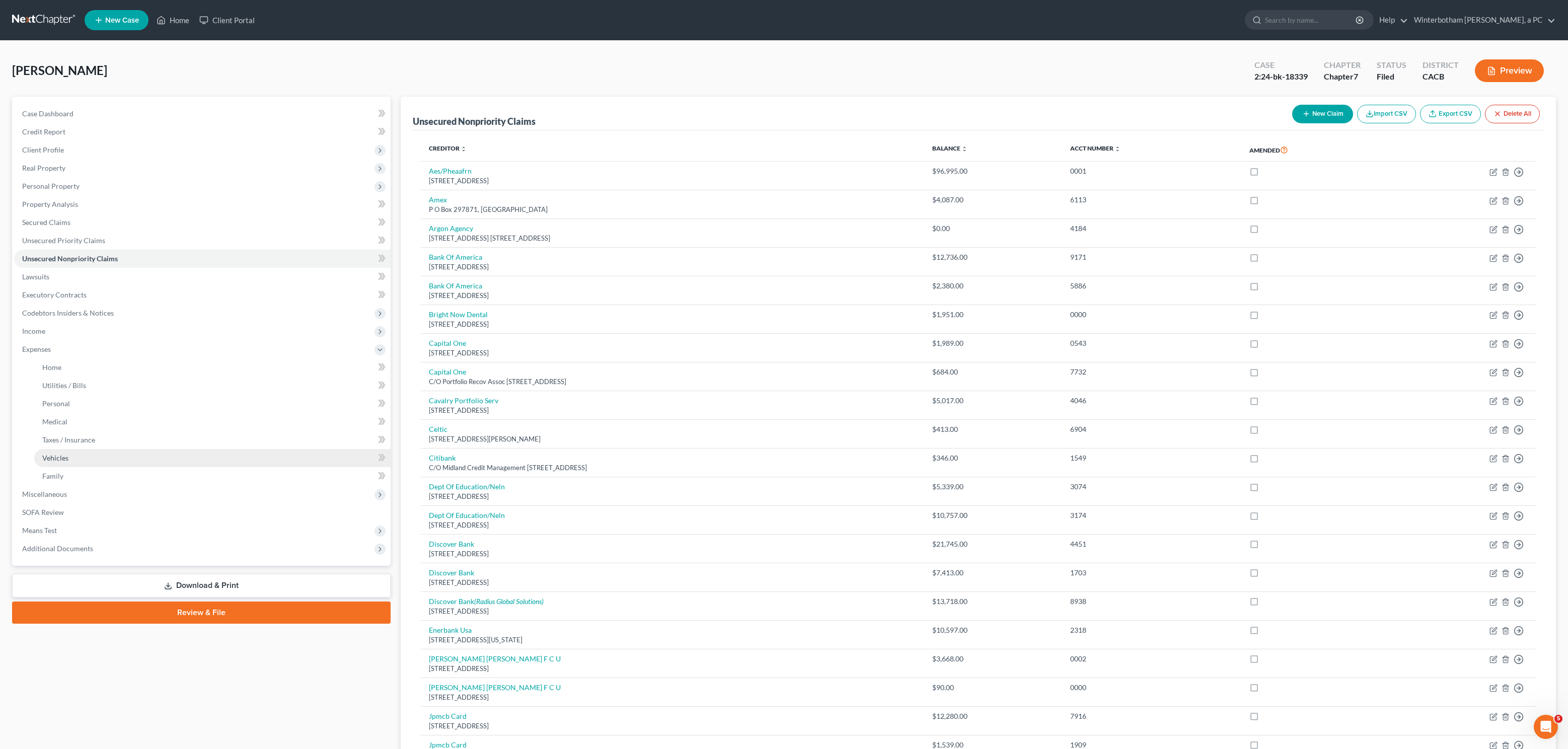
click at [55, 462] on link "Vehicles" at bounding box center [212, 458] width 356 height 18
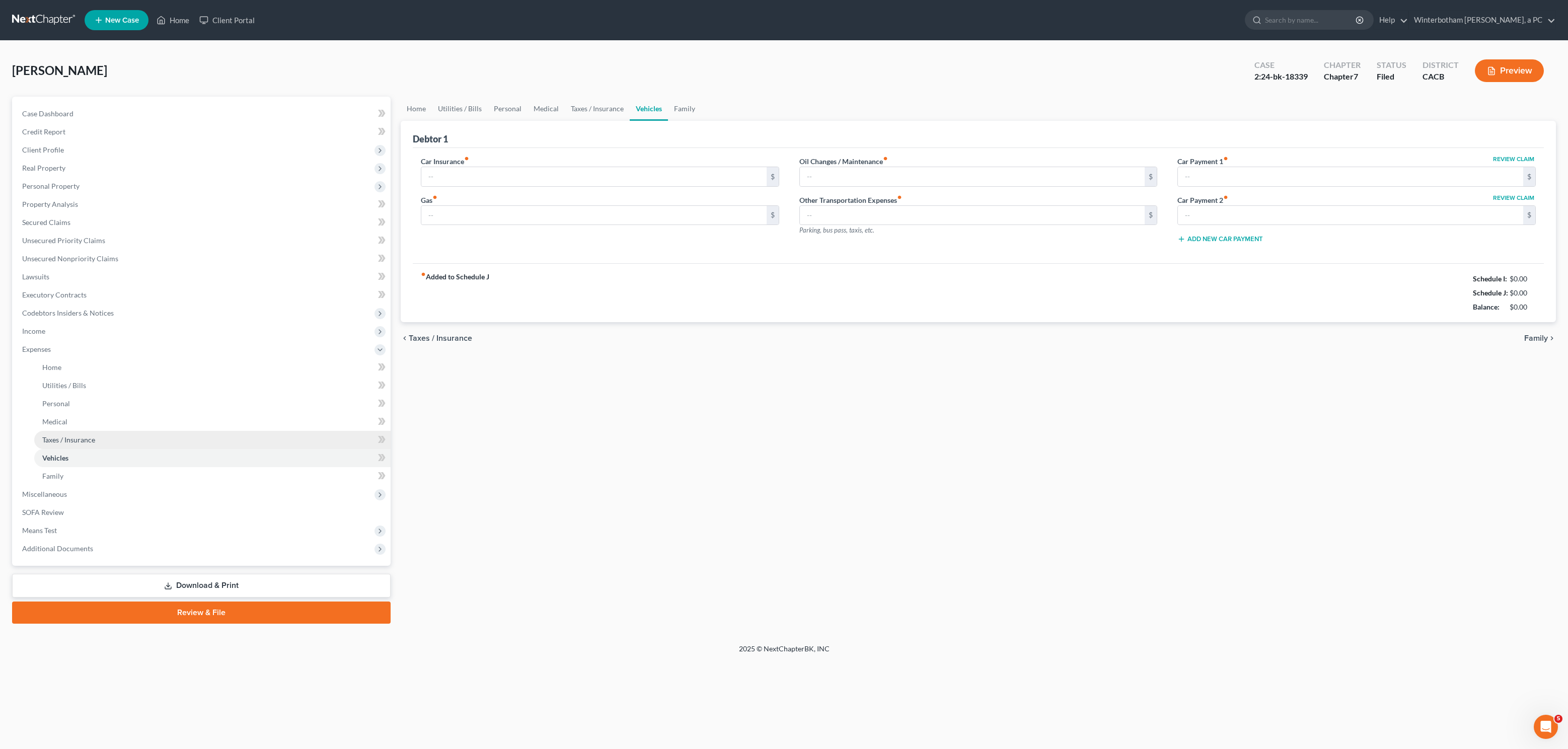
type input "572.00"
type input "650.00"
type input "42.00"
type input "0.00"
click at [84, 545] on span "Additional Documents" at bounding box center [57, 548] width 71 height 9
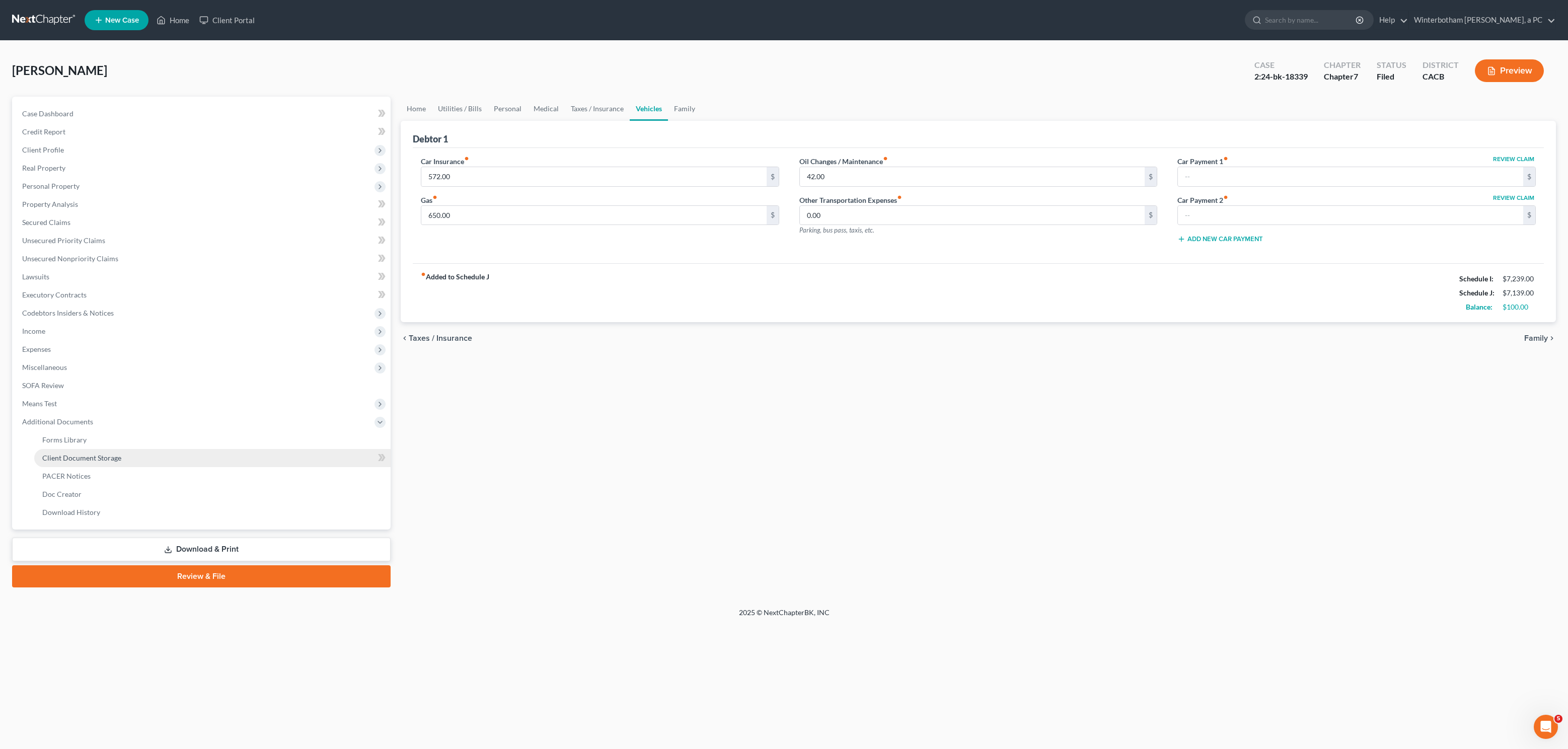
click at [98, 454] on span "Client Document Storage" at bounding box center [82, 458] width 79 height 9
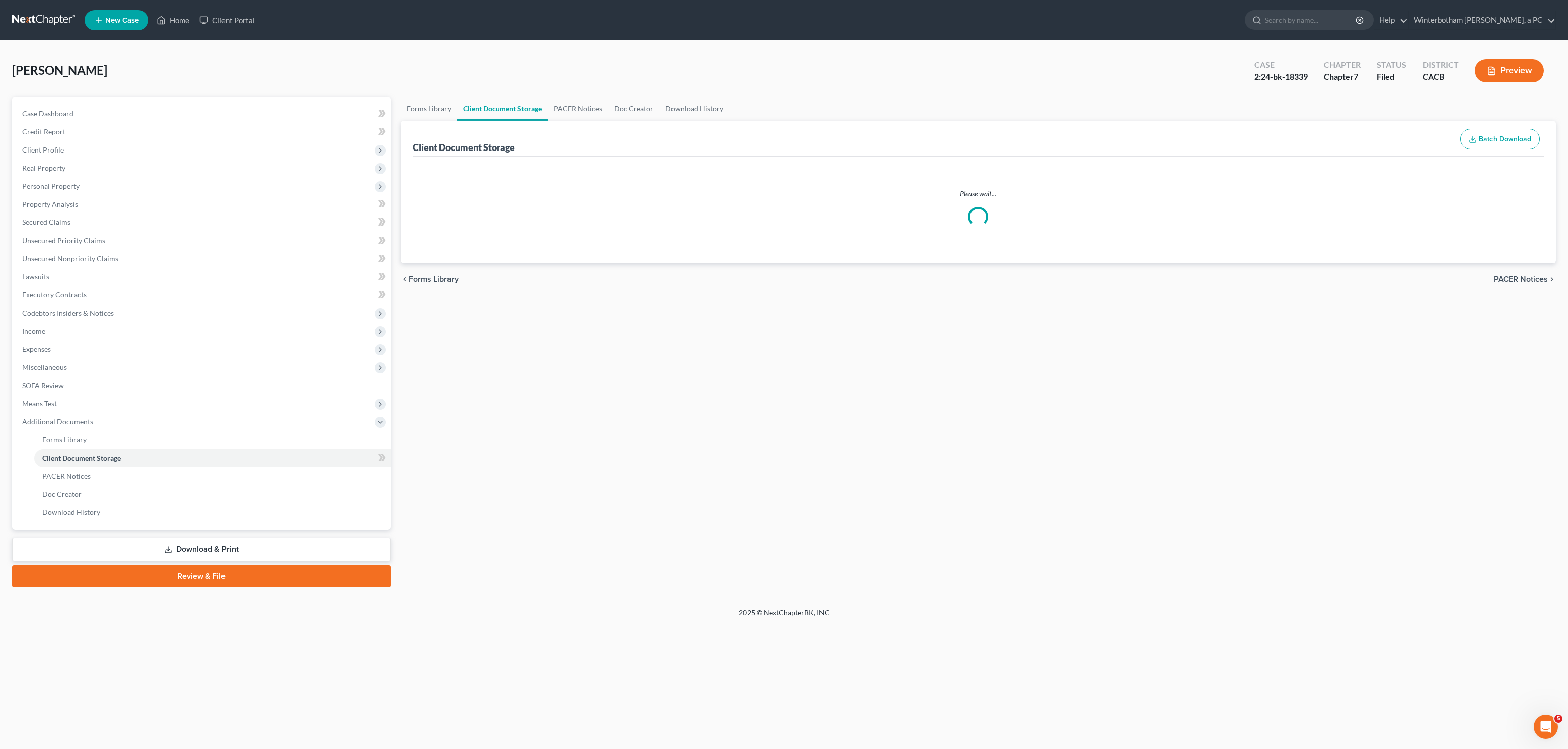
select select "41"
select select "19"
select select "30"
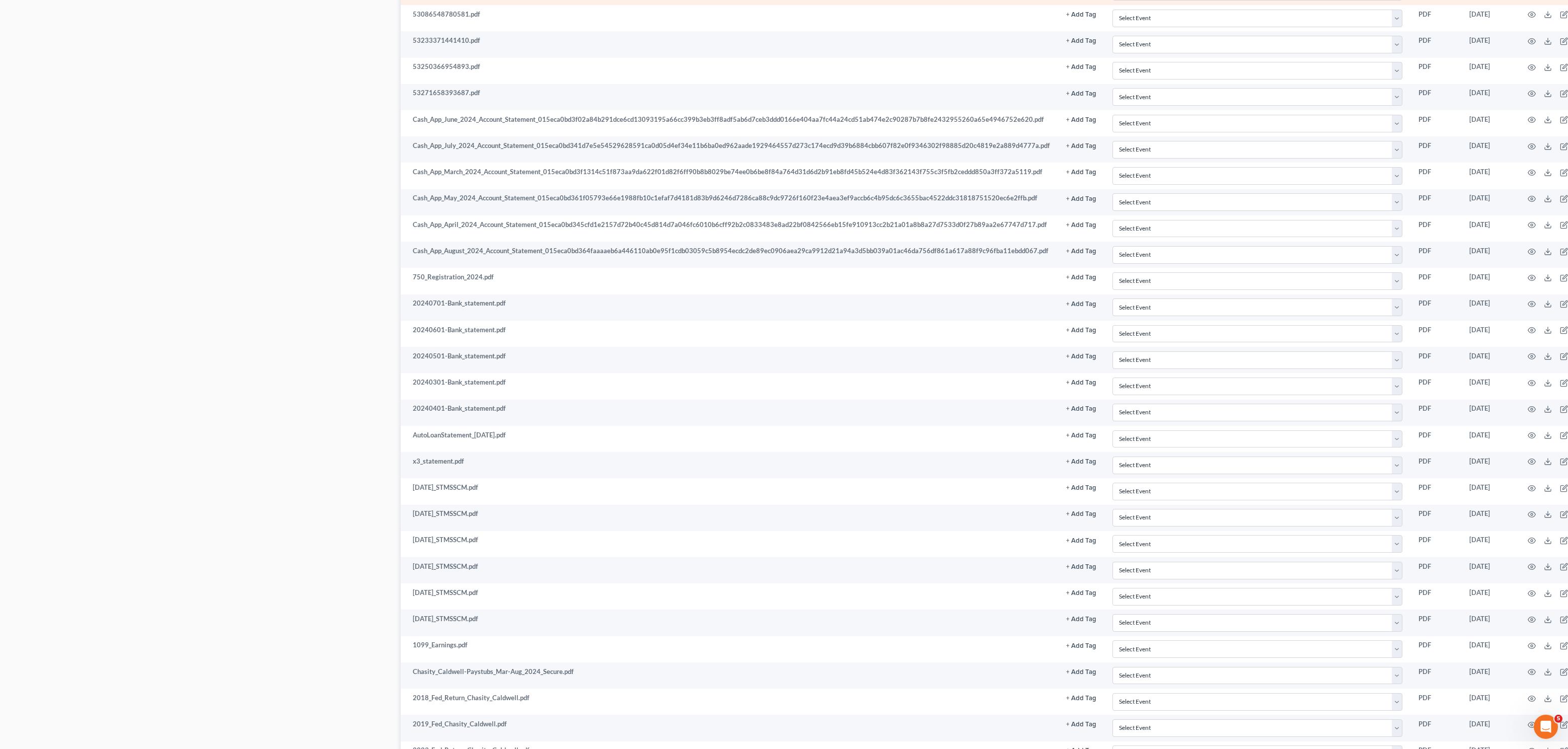
scroll to position [720, 0]
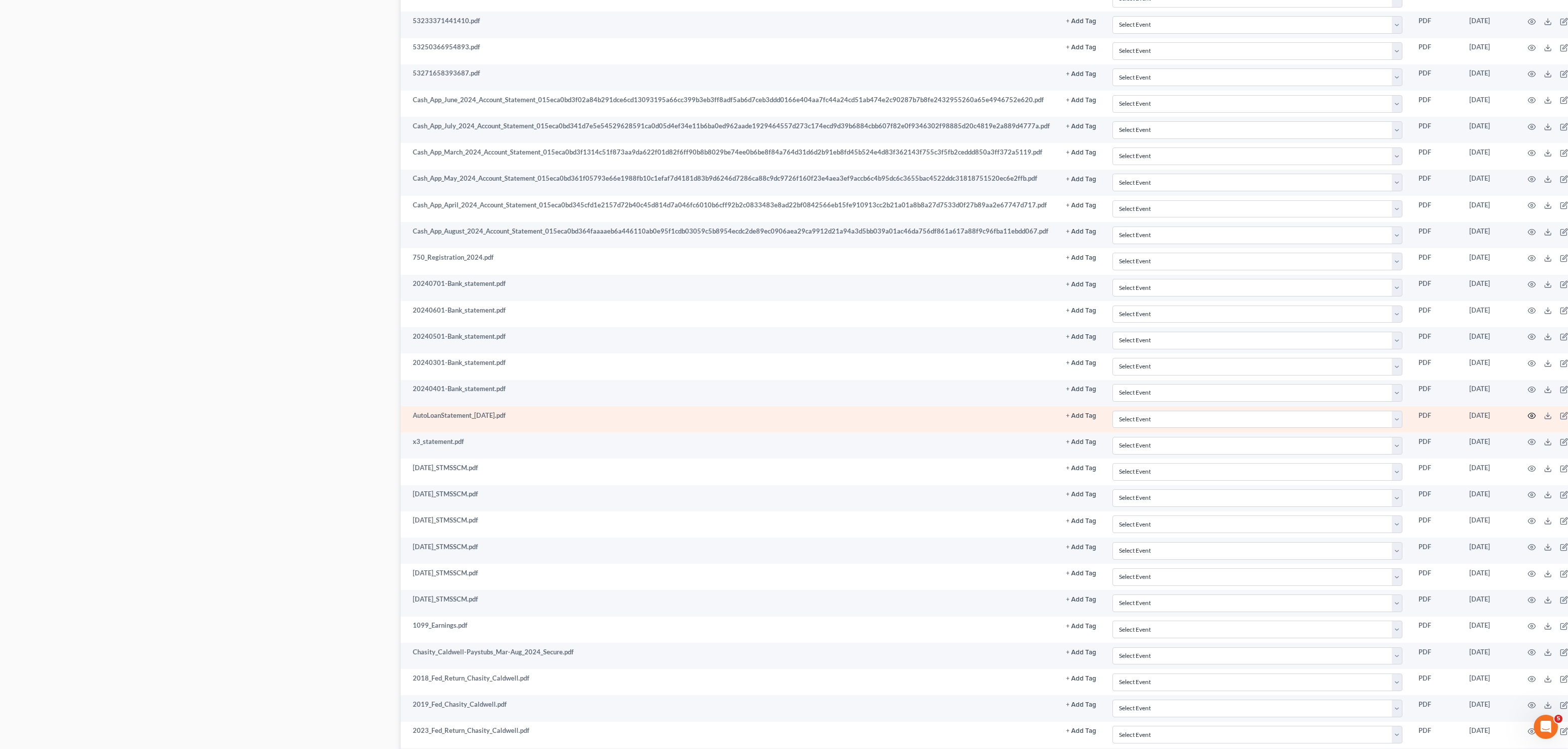
click at [1175, 420] on icon "button" at bounding box center [1531, 415] width 8 height 8
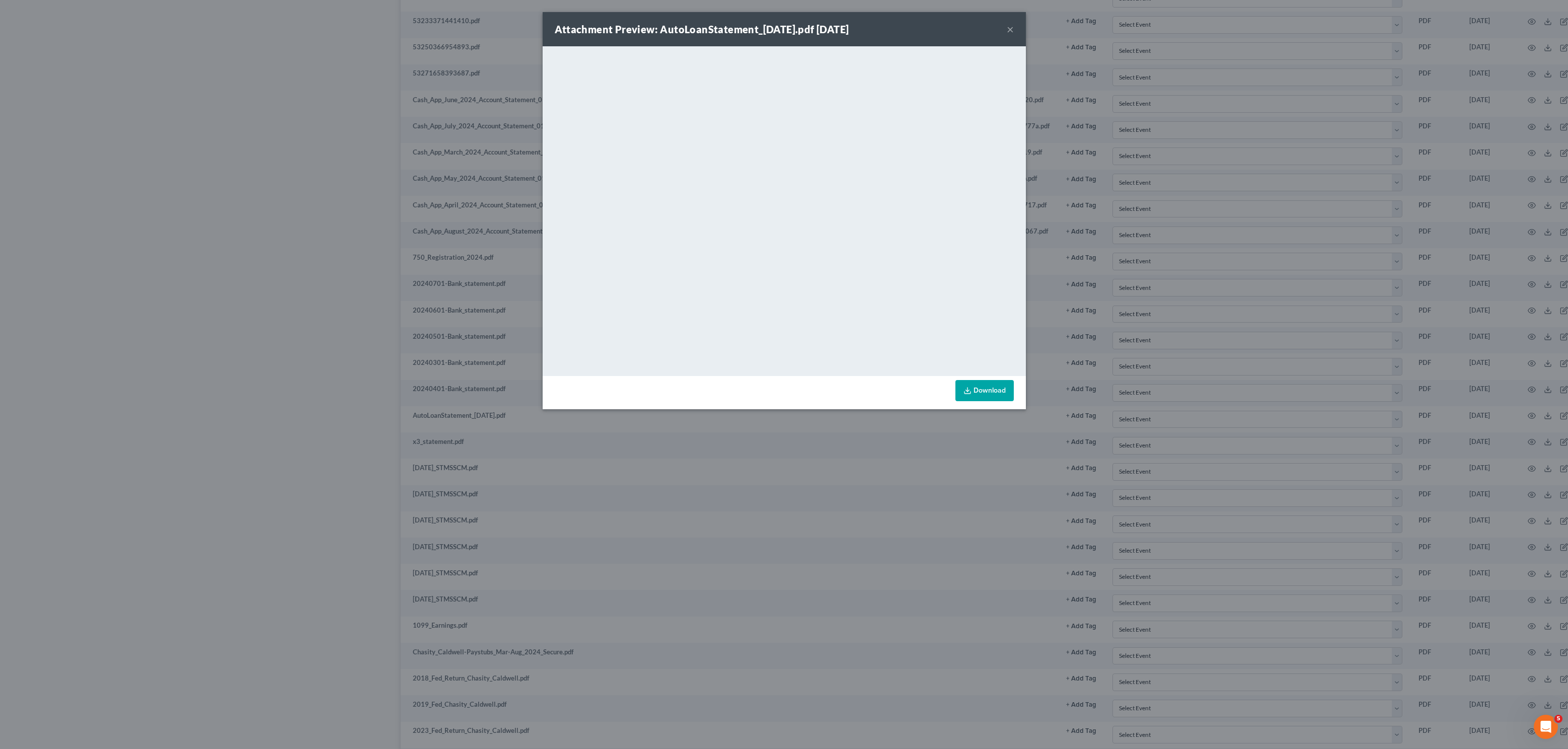
click at [144, 333] on div "Attachment Preview: AutoLoanStatement_[DATE].pdf [DATE] × <object ng-attr-data=…" at bounding box center [784, 374] width 1568 height 749
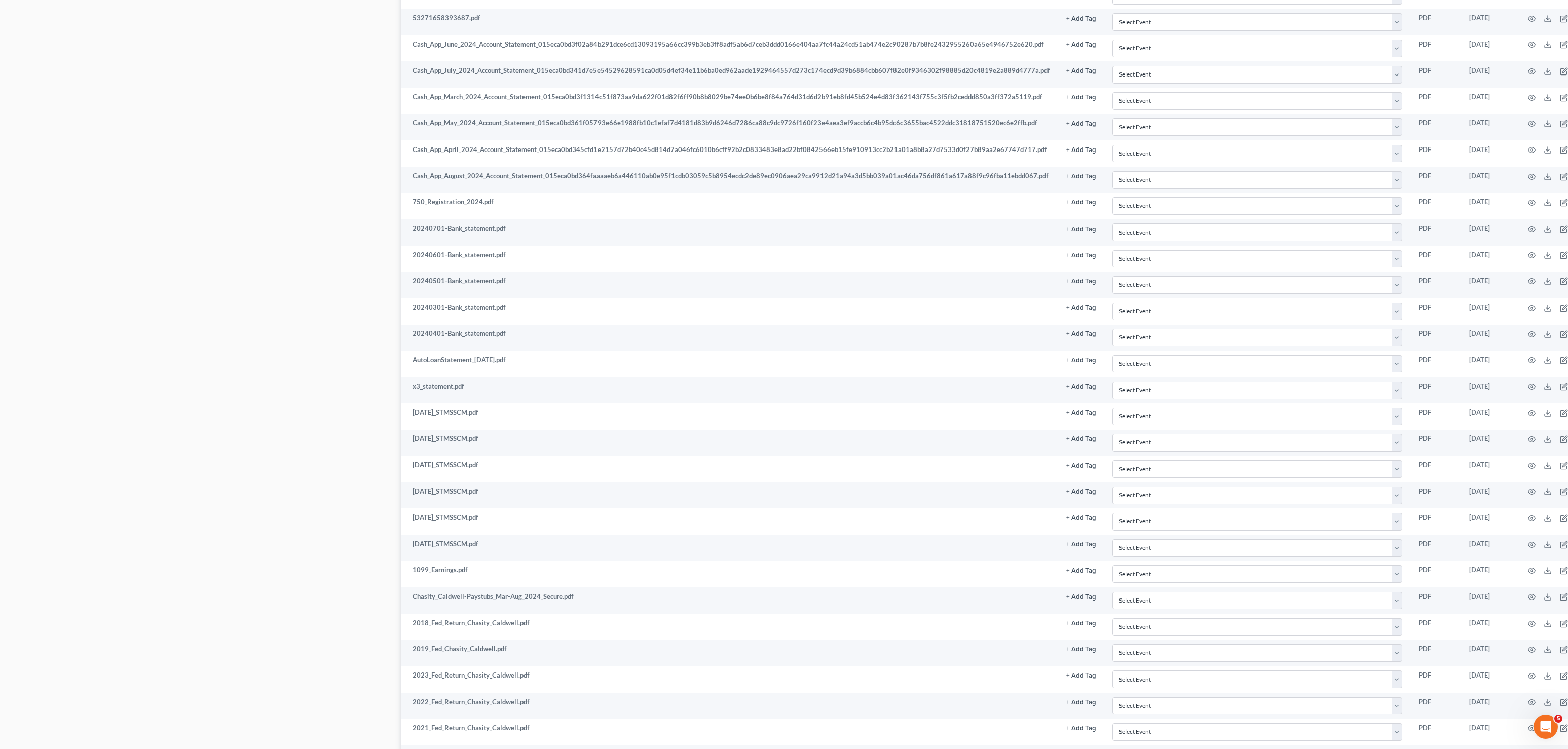
scroll to position [830, 0]
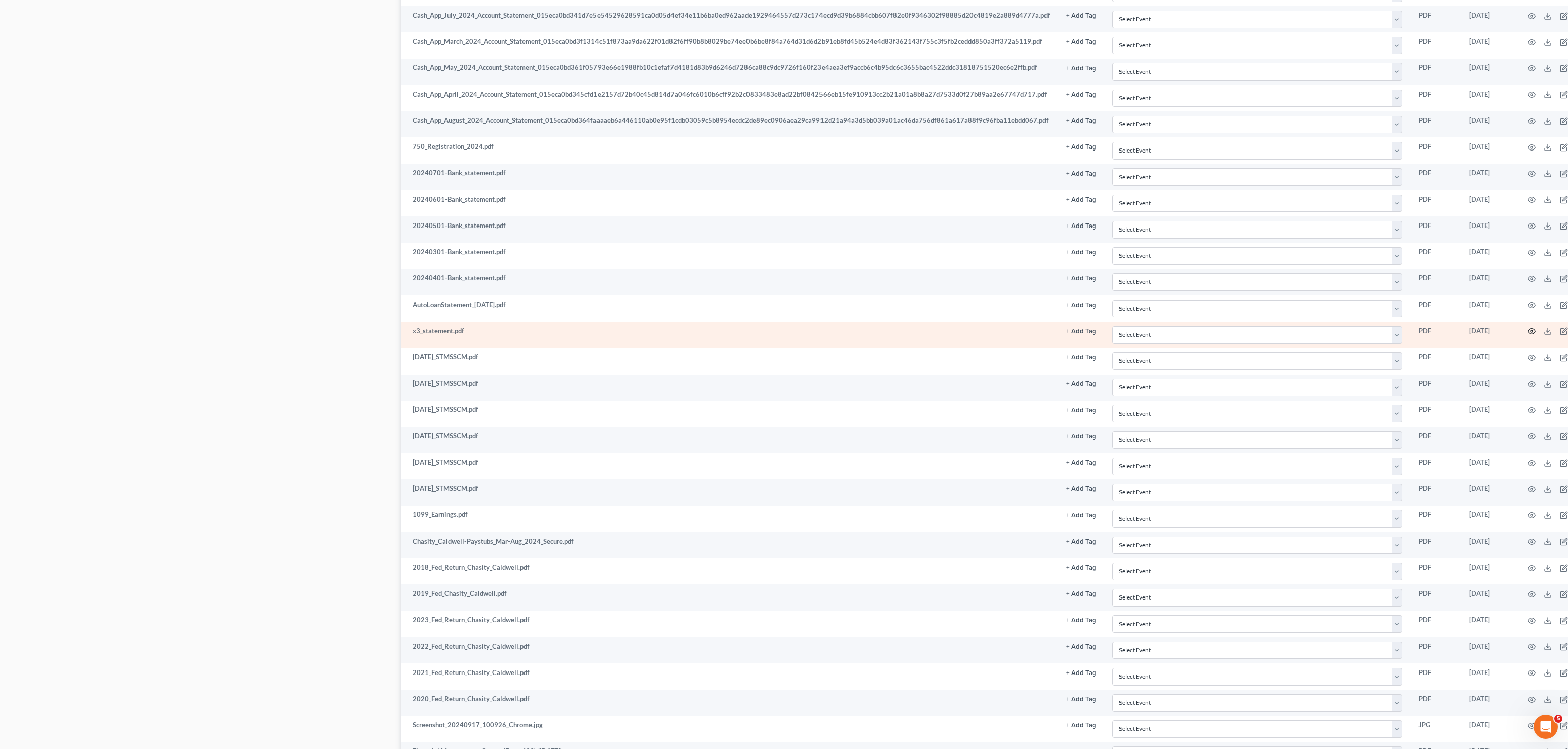
click at [1175, 335] on icon "button" at bounding box center [1531, 331] width 8 height 8
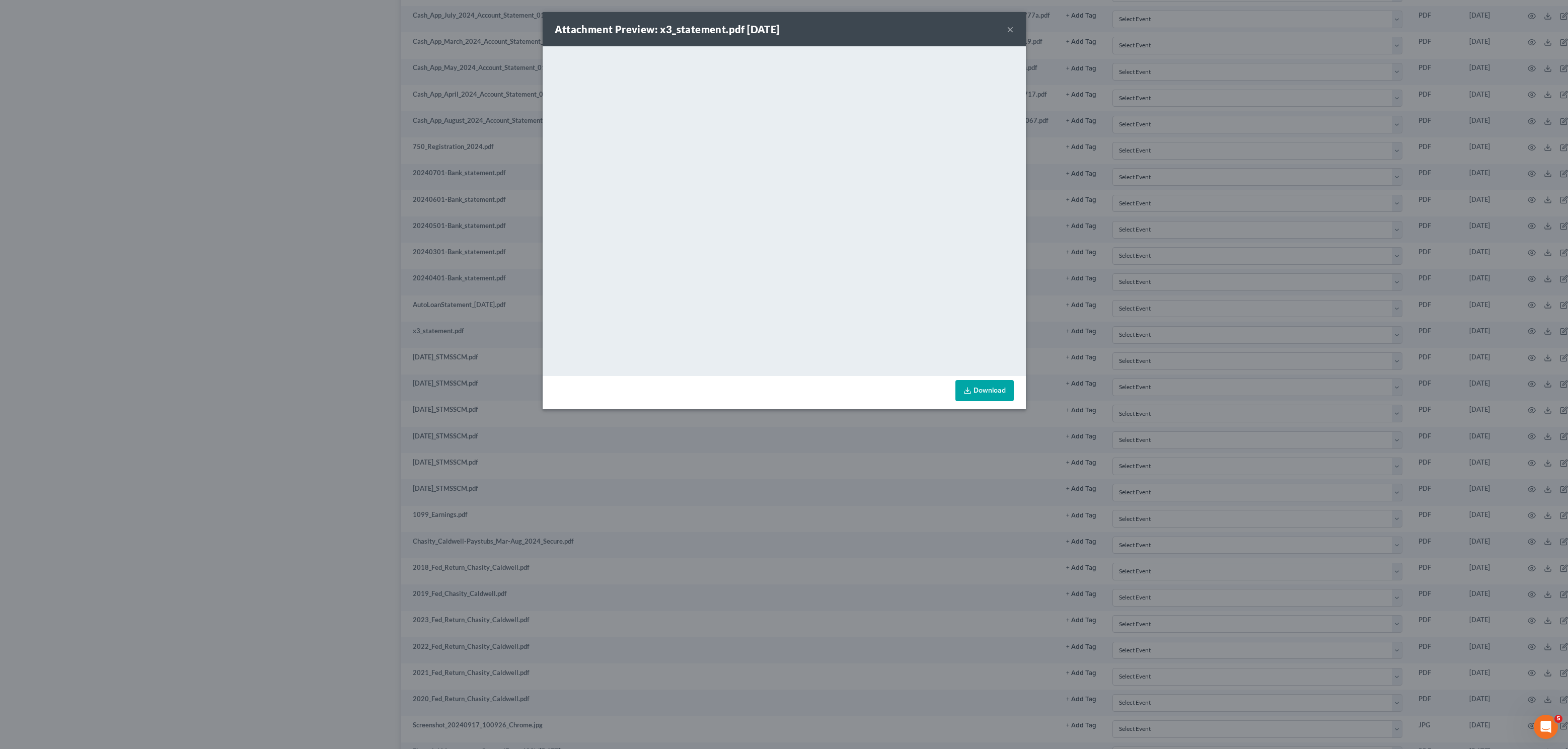
click at [237, 271] on div "Attachment Preview: x3_statement.pdf [DATE] × <object ng-attr-data='[URL][DOMAI…" at bounding box center [784, 374] width 1568 height 749
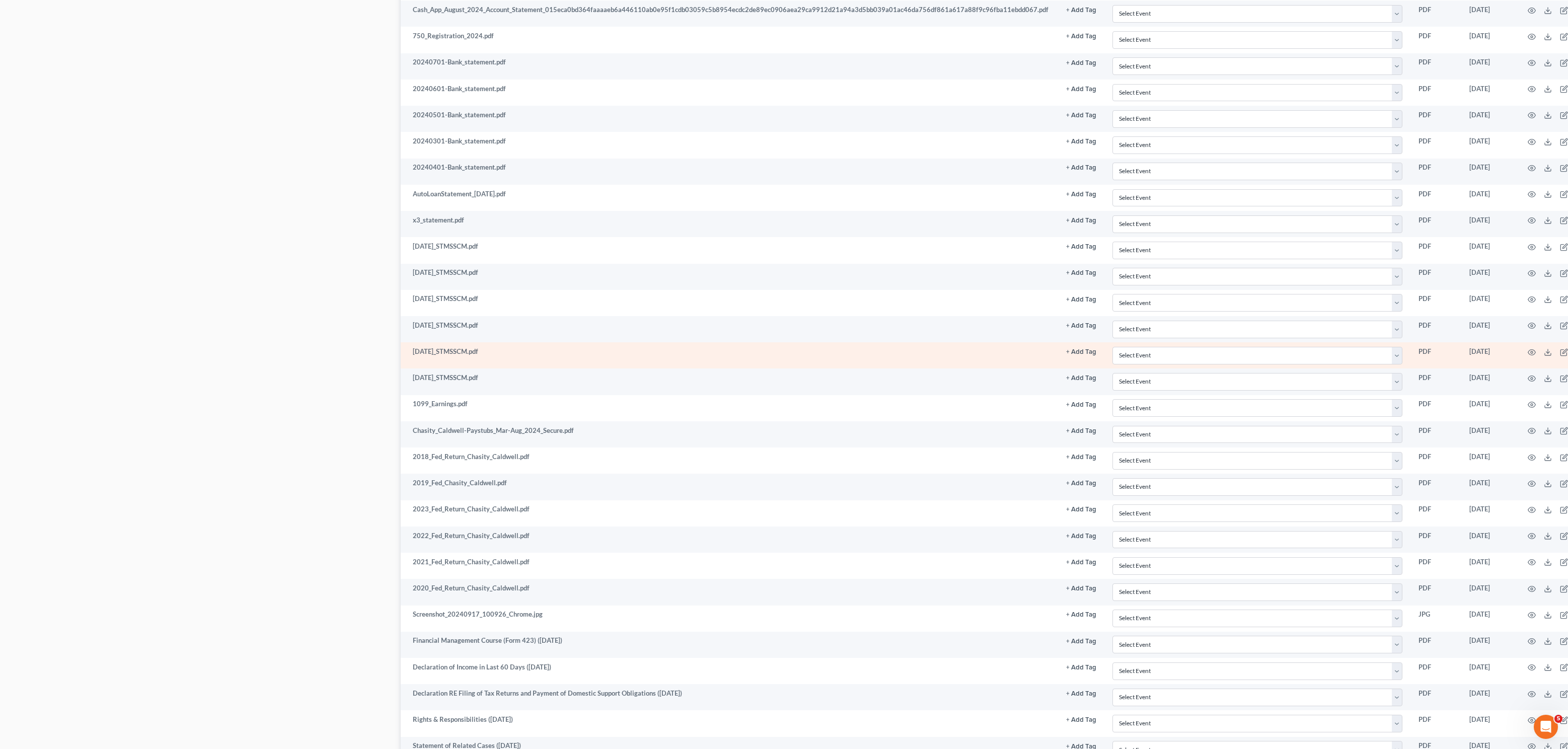
scroll to position [885, 0]
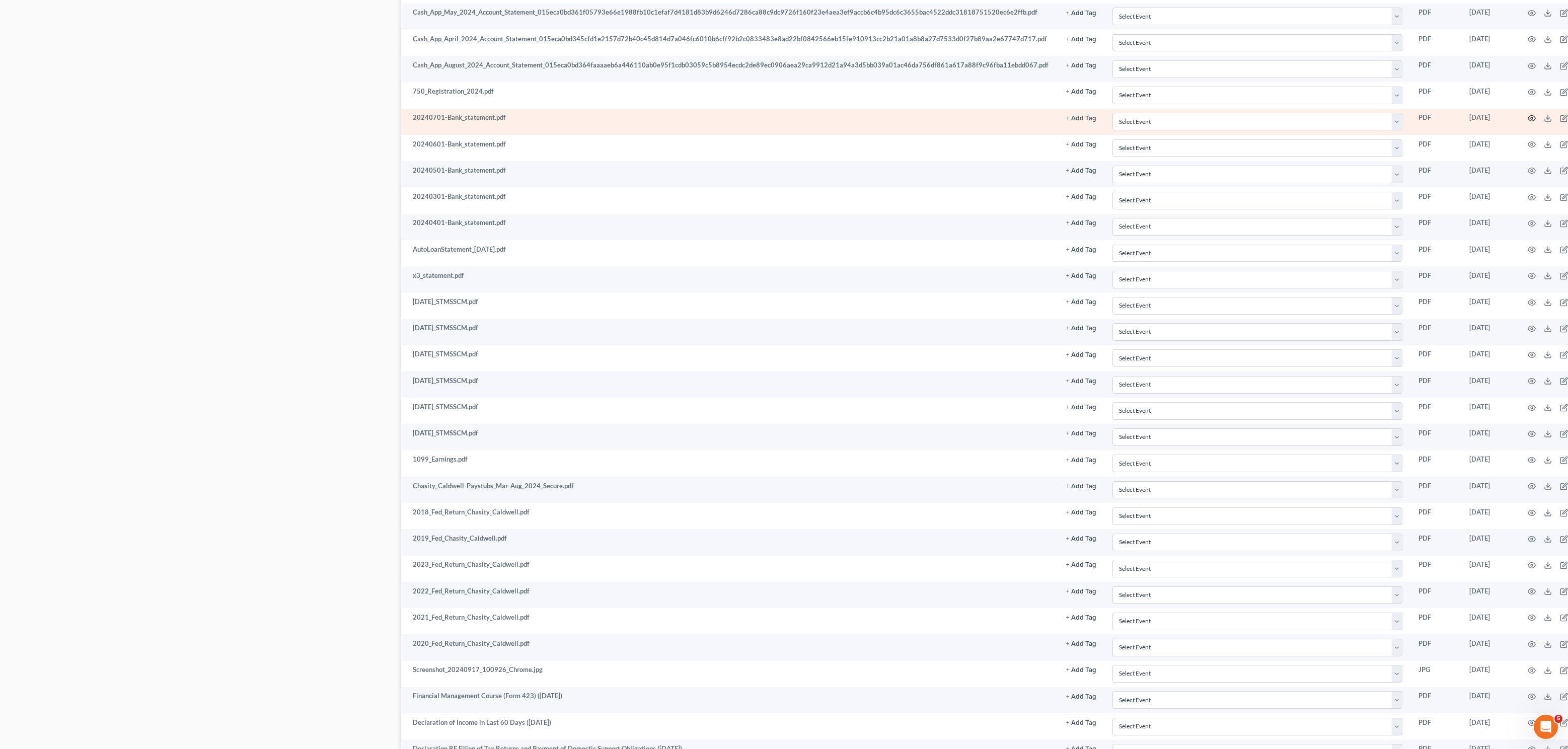
click at [1175, 122] on icon "button" at bounding box center [1531, 118] width 8 height 8
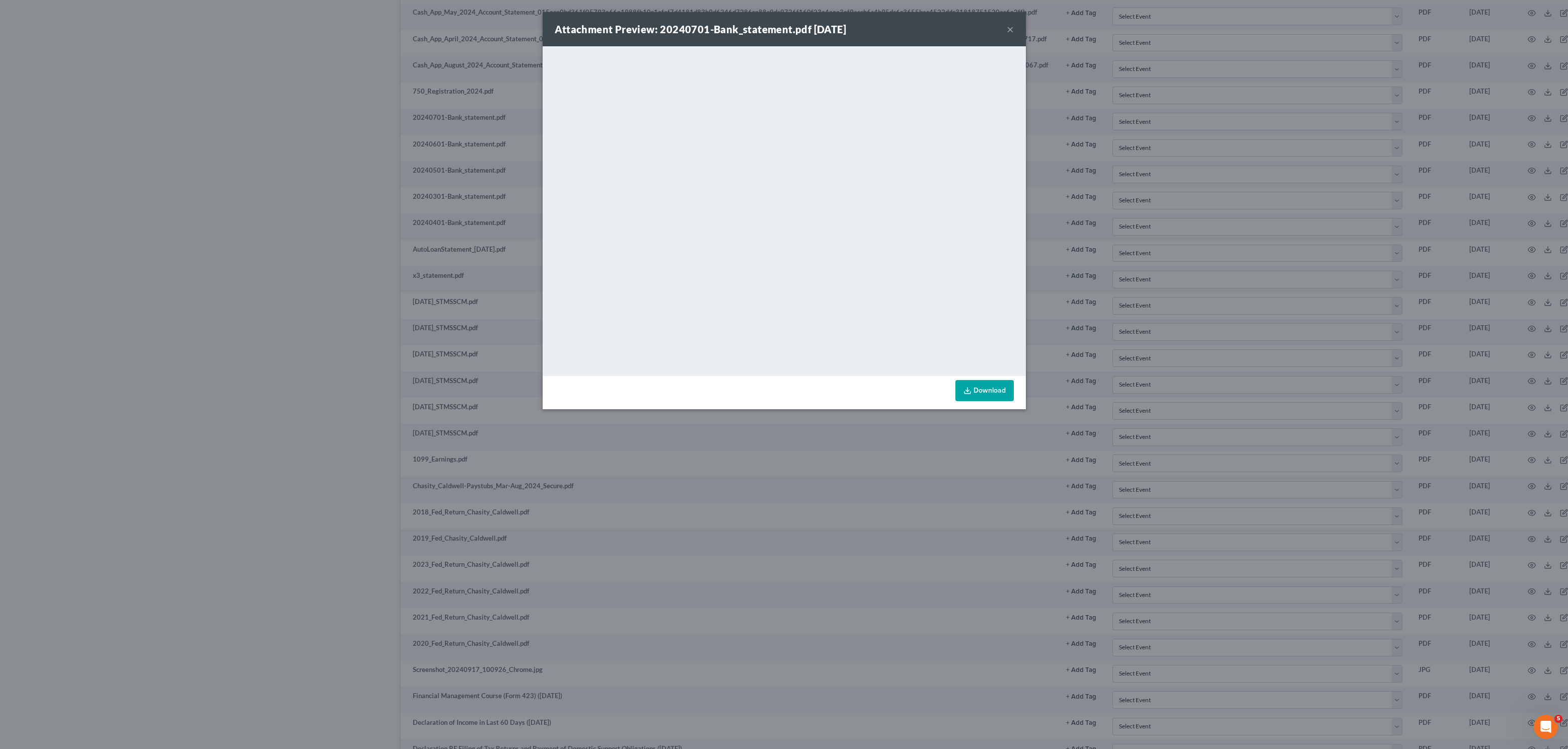
click at [210, 293] on div "Attachment Preview: 20240701-Bank_statement.pdf [DATE] × <object ng-attr-data='…" at bounding box center [784, 374] width 1568 height 749
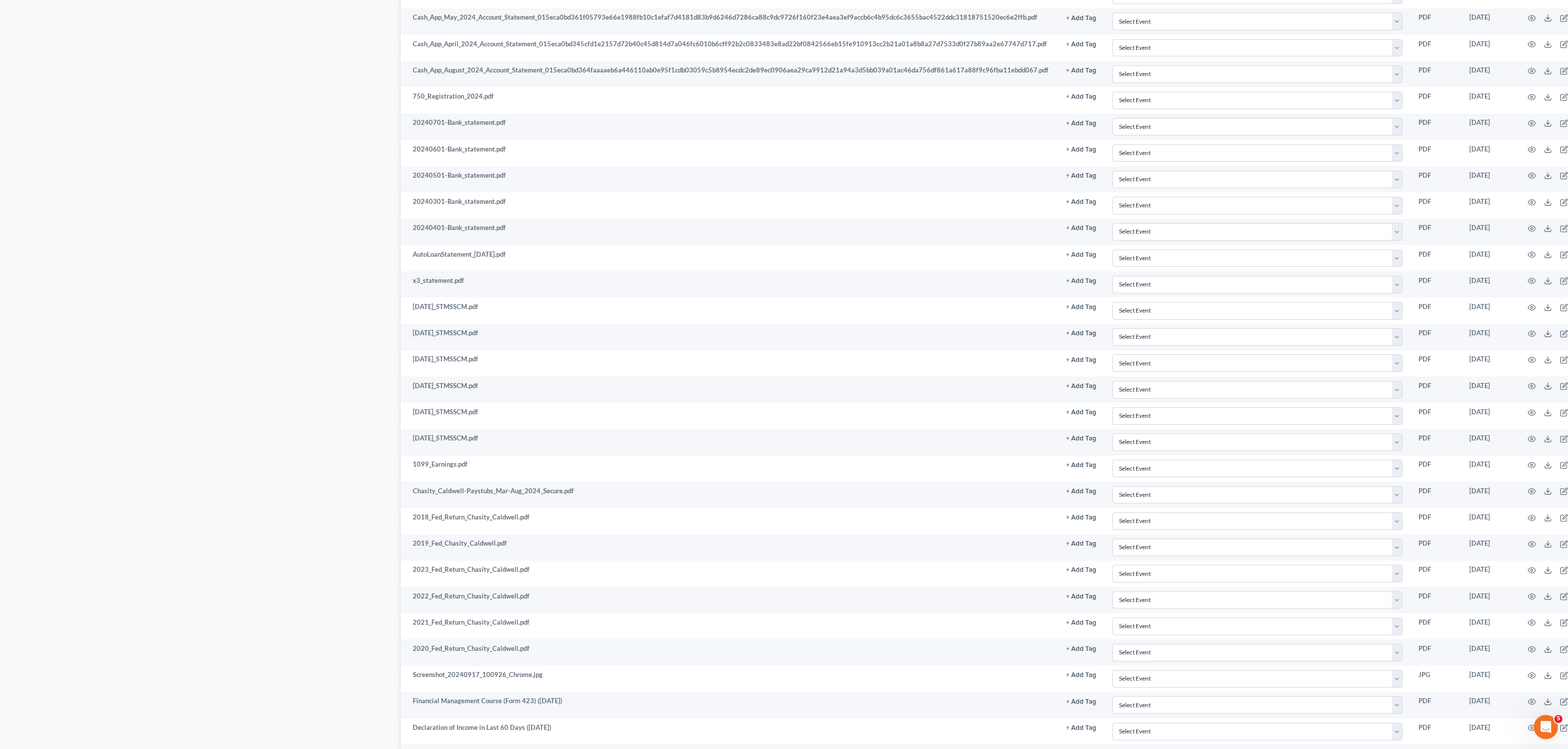
scroll to position [830, 0]
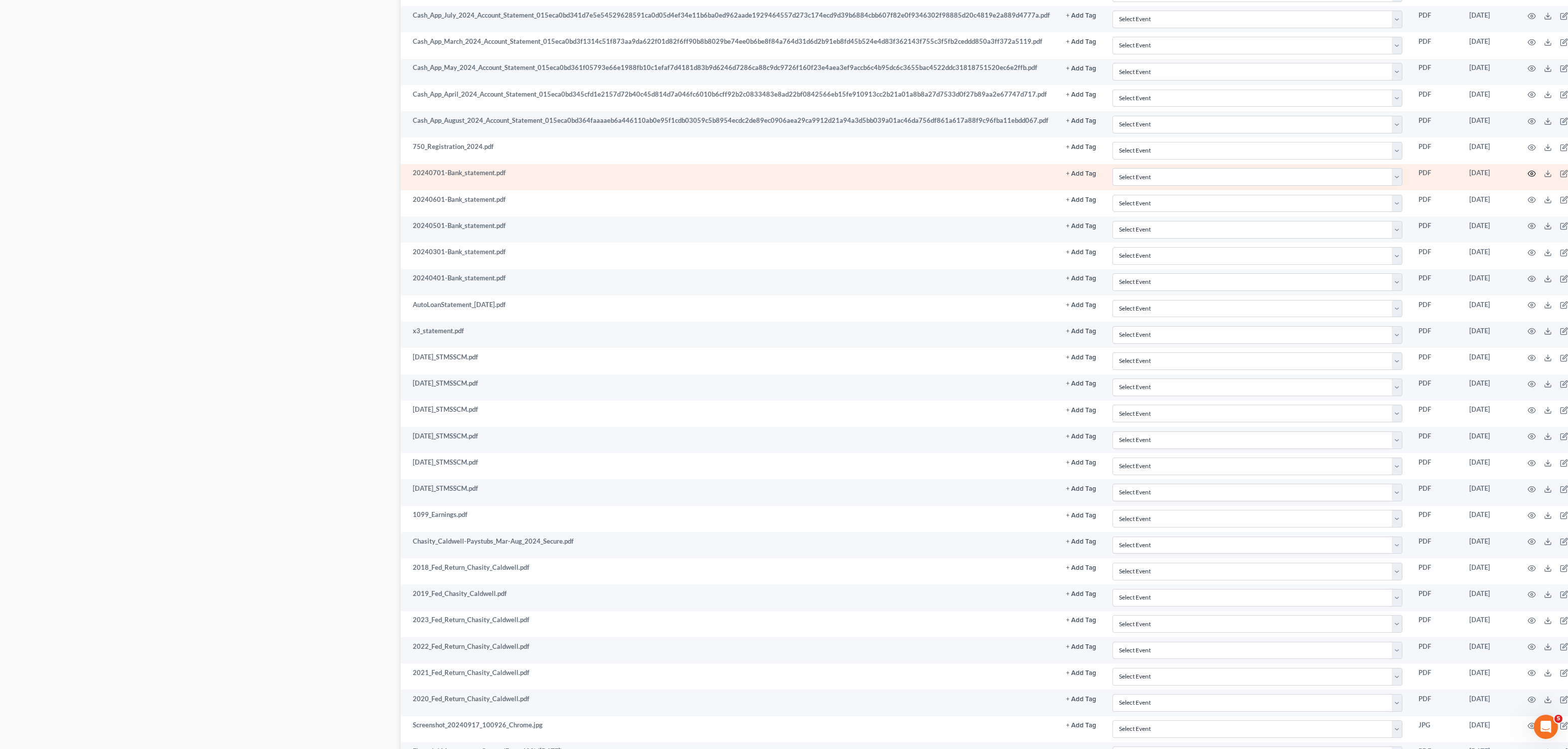
click at [1175, 178] on icon "button" at bounding box center [1531, 173] width 8 height 8
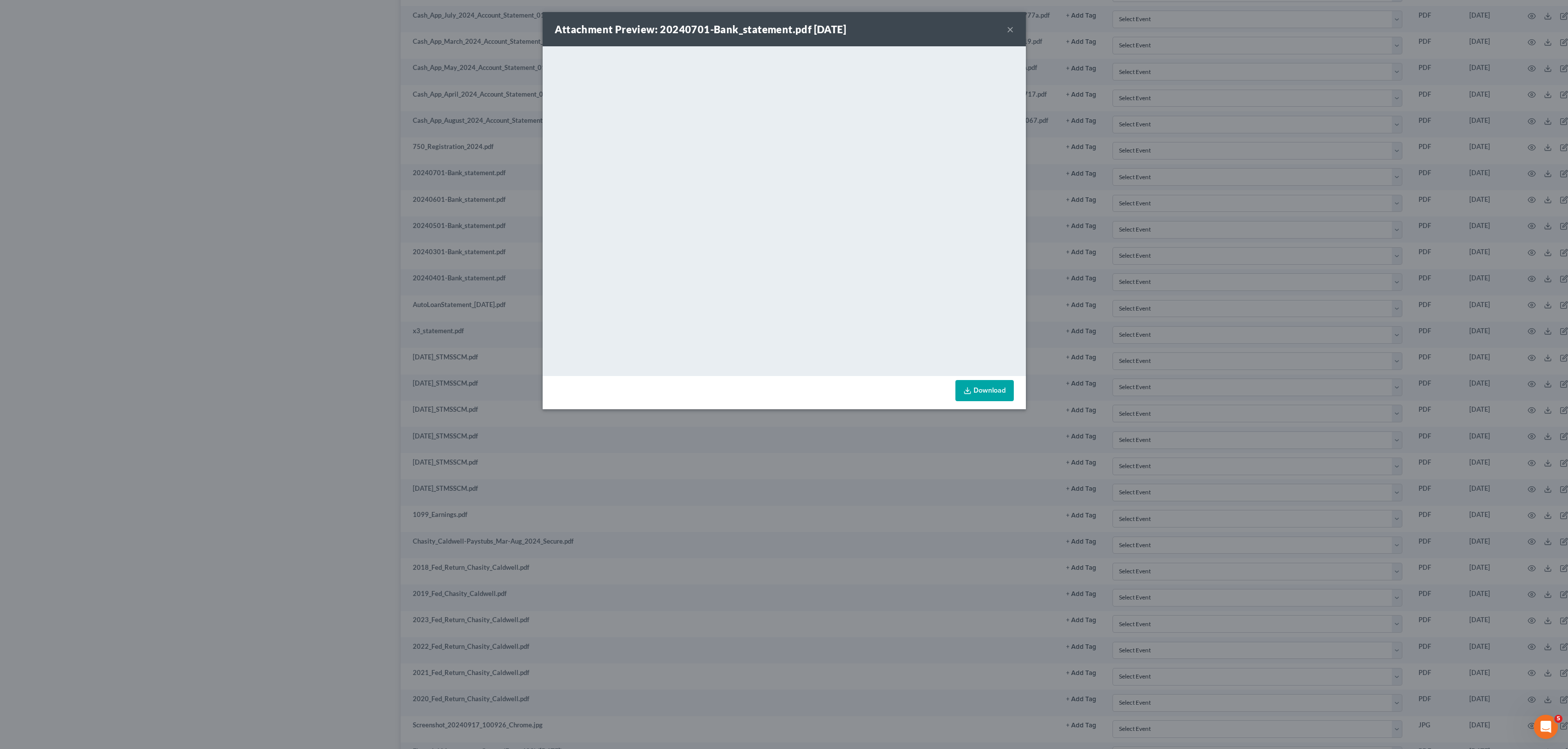
click at [425, 293] on div "Attachment Preview: 20240701-Bank_statement.pdf [DATE] × <object ng-attr-data='…" at bounding box center [784, 374] width 1568 height 749
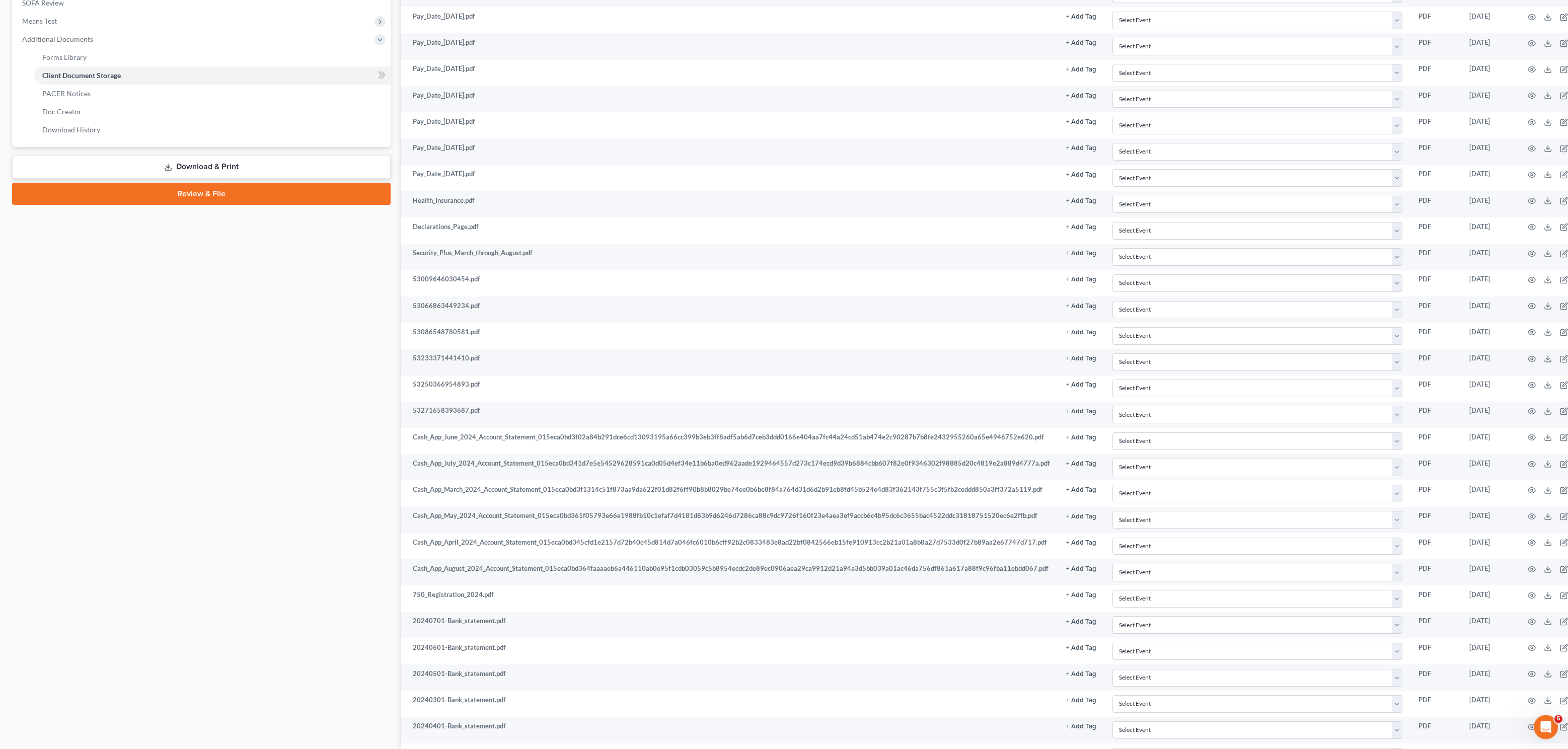
scroll to position [111, 0]
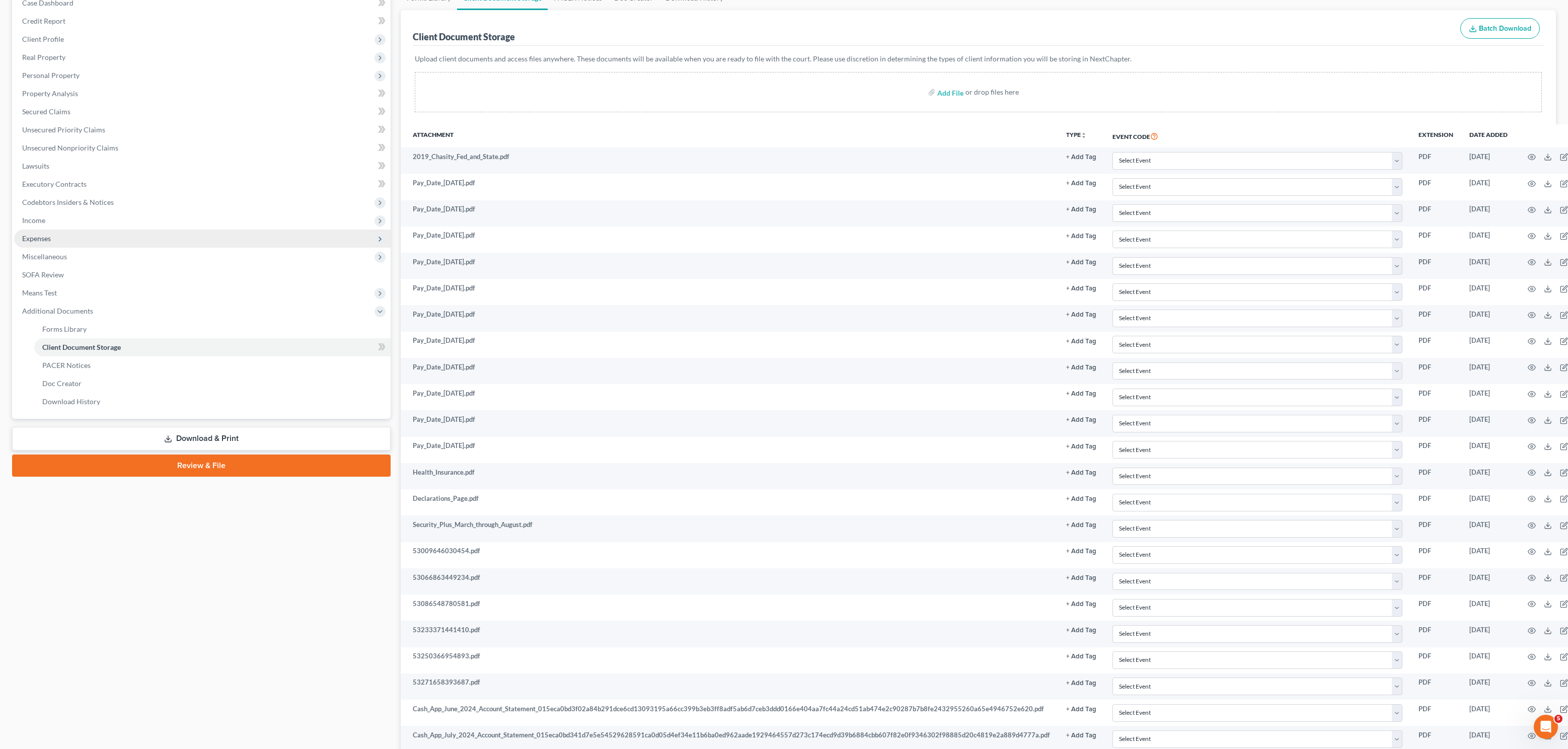
click at [38, 244] on span "Expenses" at bounding box center [202, 239] width 377 height 18
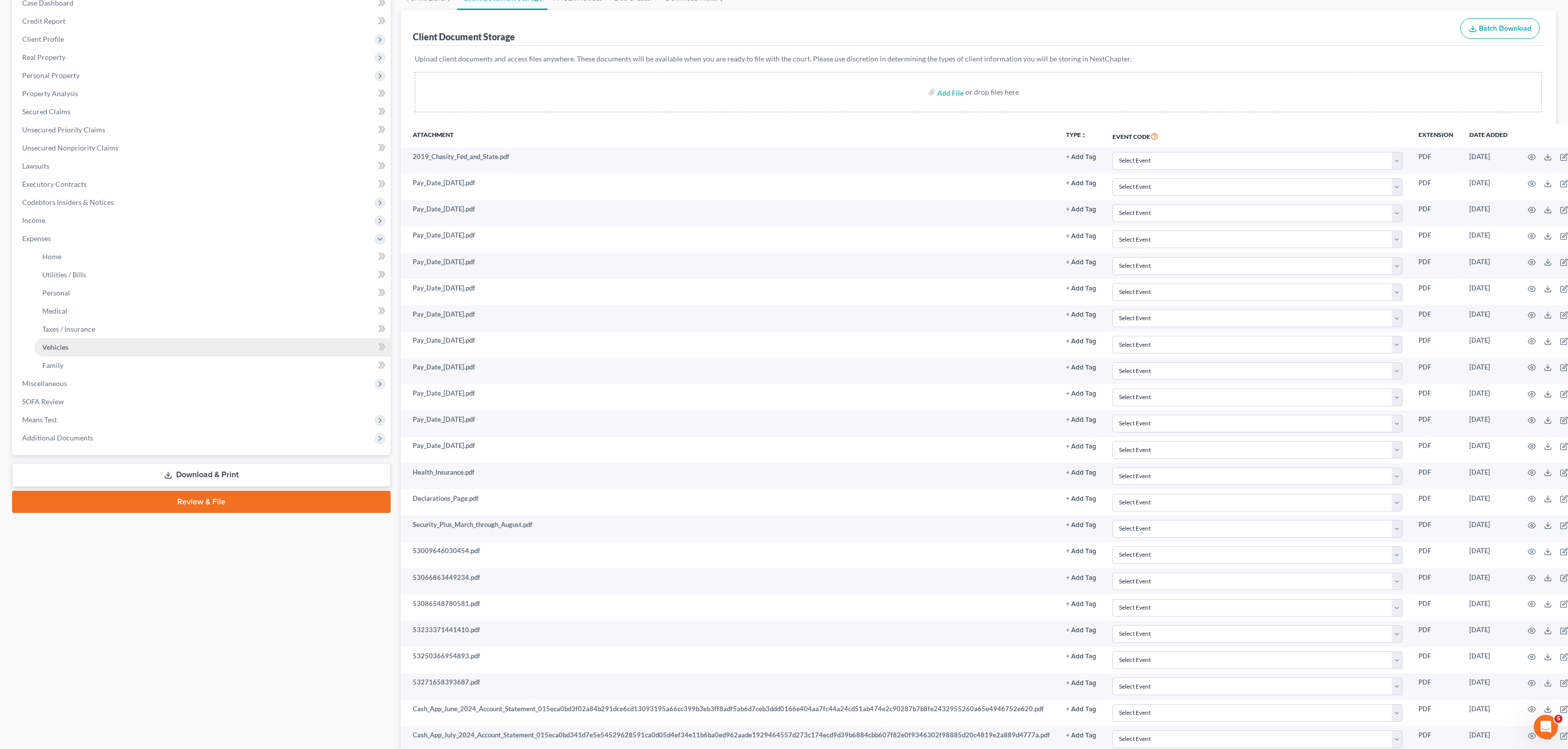
click at [73, 348] on link "Vehicles" at bounding box center [212, 347] width 356 height 18
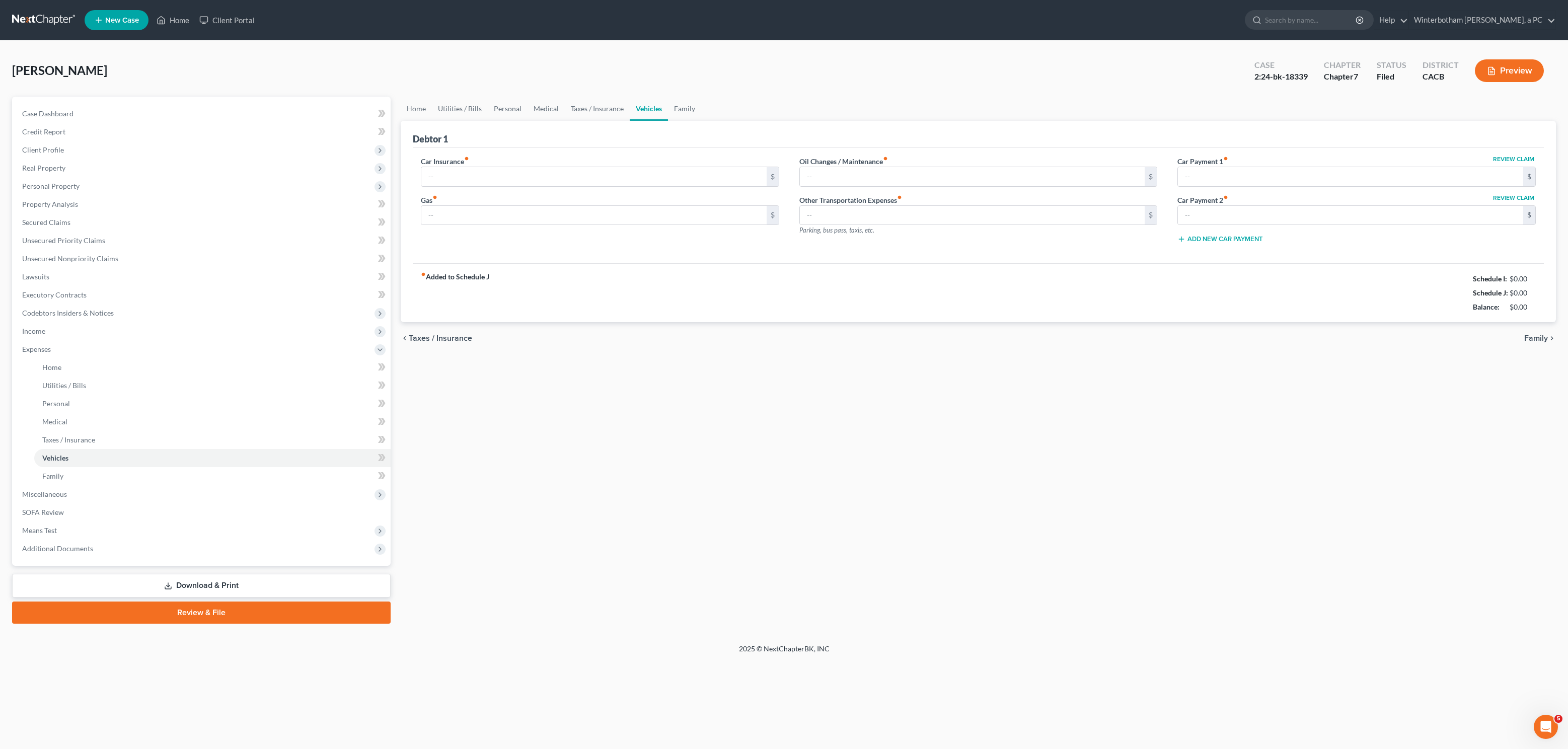
type input "572.00"
type input "650.00"
type input "42.00"
type input "0.00"
click at [1175, 218] on input "text" at bounding box center [1350, 215] width 345 height 19
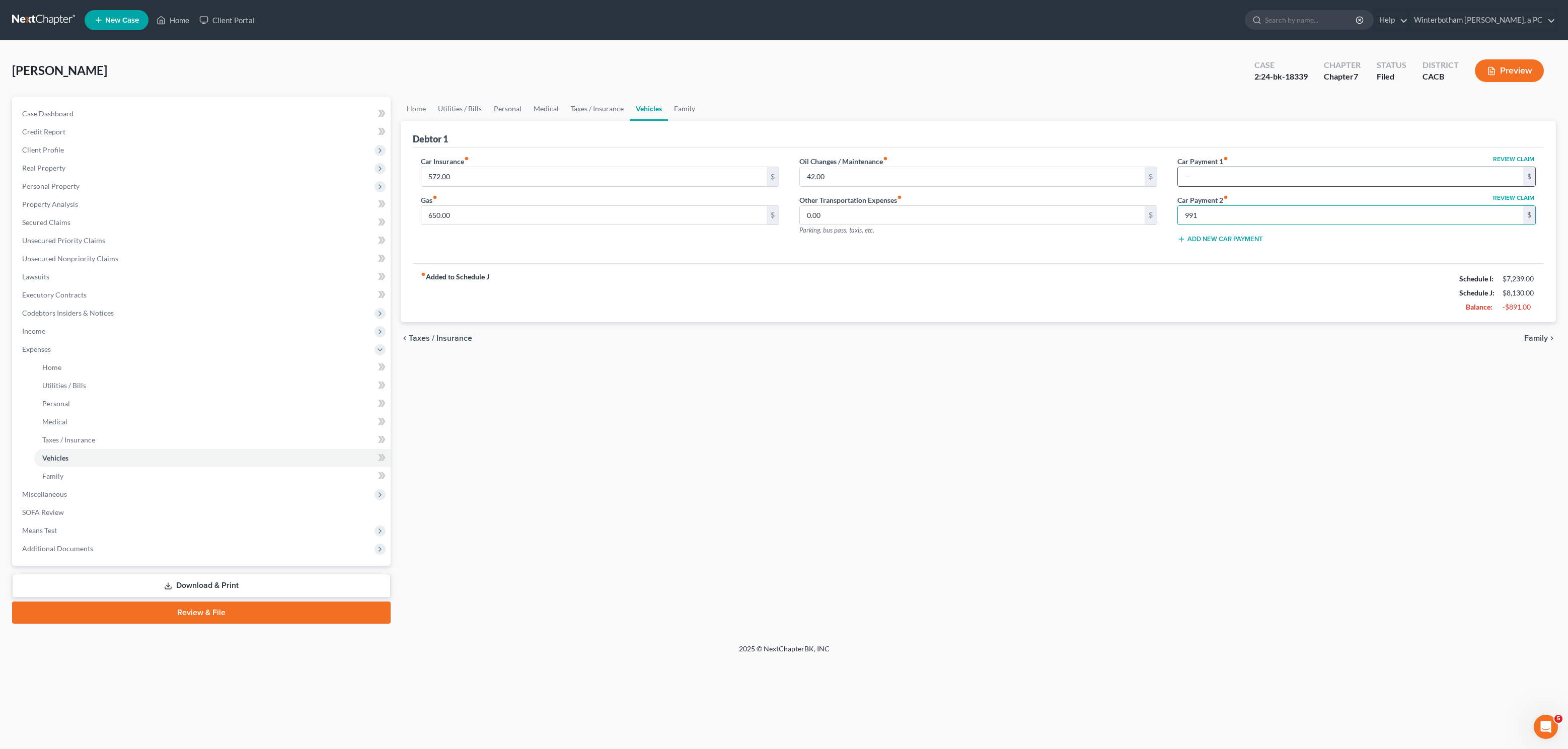
type input "991"
click at [1175, 175] on input "text" at bounding box center [1350, 176] width 345 height 19
type input "1,261"
click at [1043, 344] on div "chevron_left Taxes / Insurance Family chevron_right" at bounding box center [978, 338] width 1155 height 32
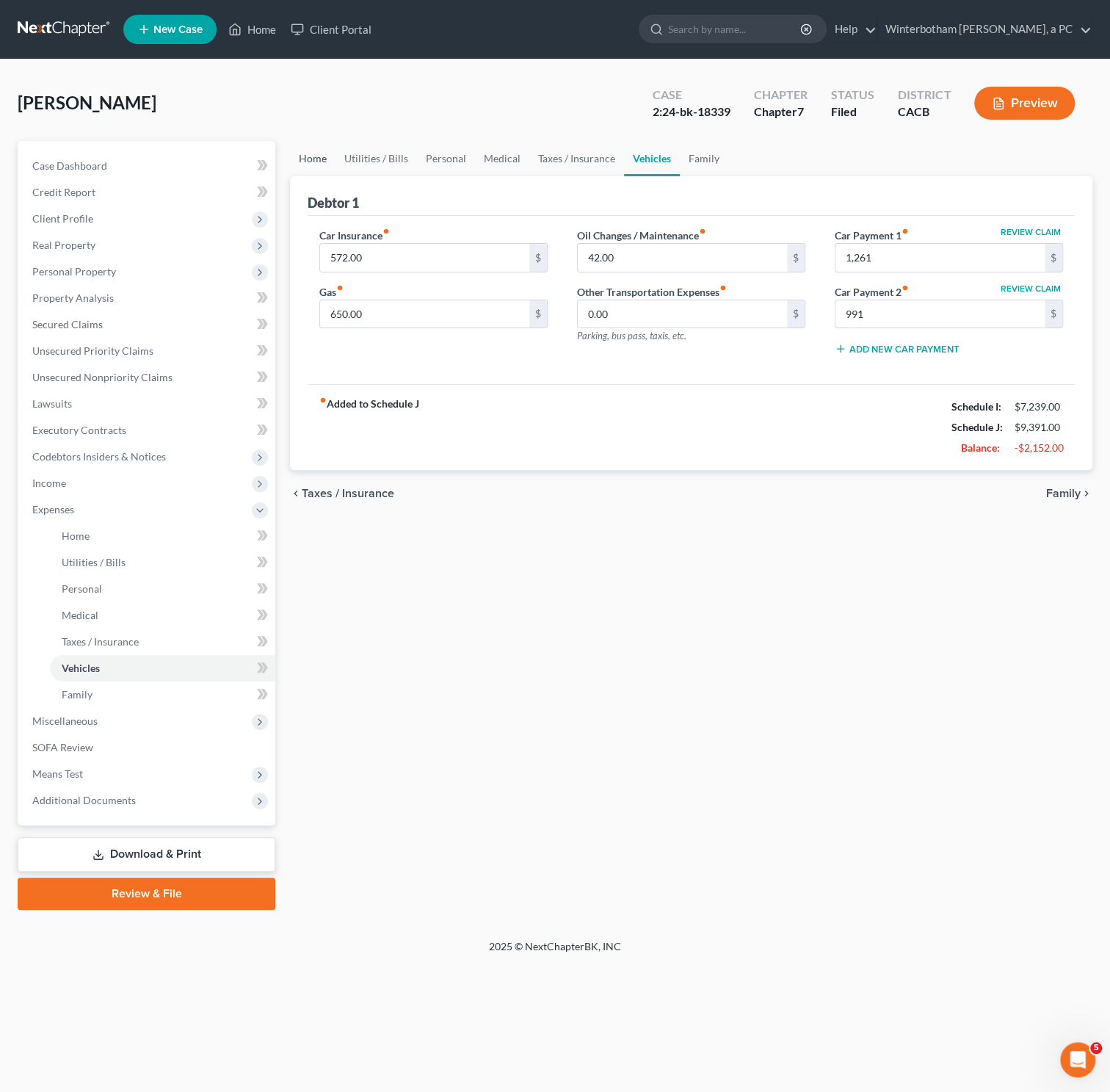
click at [299, 151] on link "Home" at bounding box center [313, 159] width 45 height 36
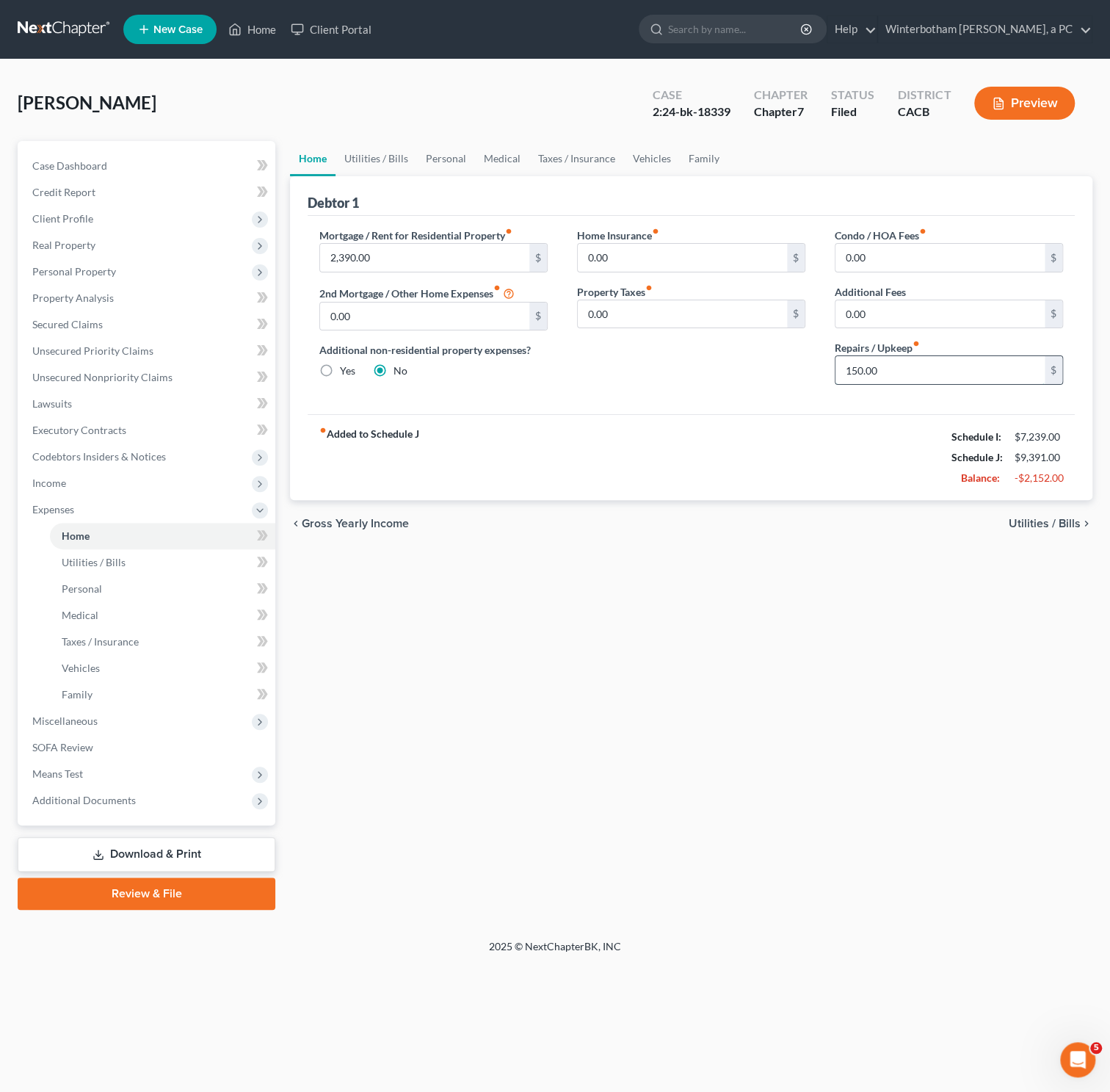
click at [898, 366] on input "150.00" at bounding box center [940, 369] width 210 height 28
type input "100"
click at [360, 154] on link "Utilities / Bills" at bounding box center [377, 159] width 82 height 36
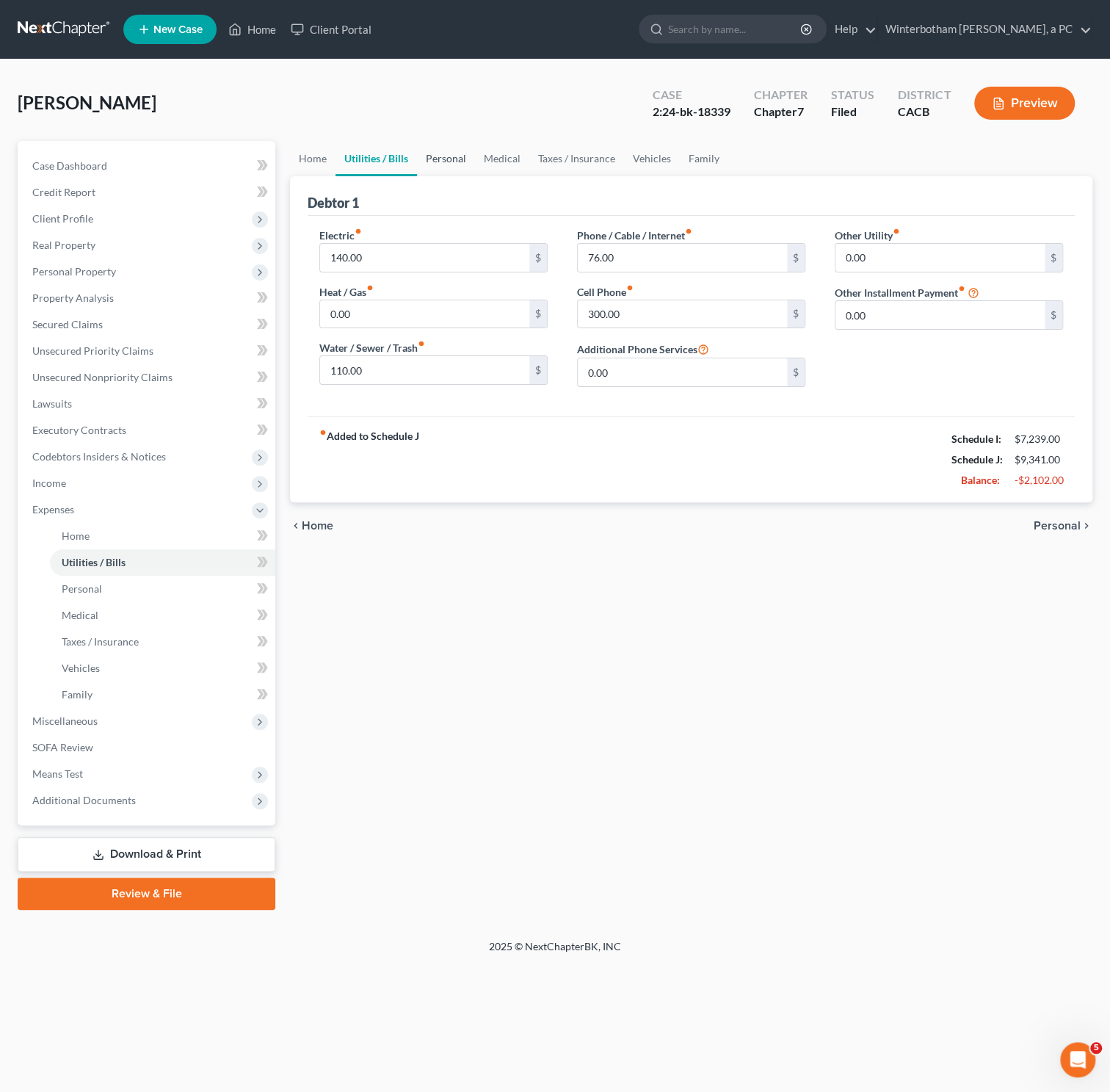
click at [452, 154] on link "Personal" at bounding box center [446, 159] width 58 height 36
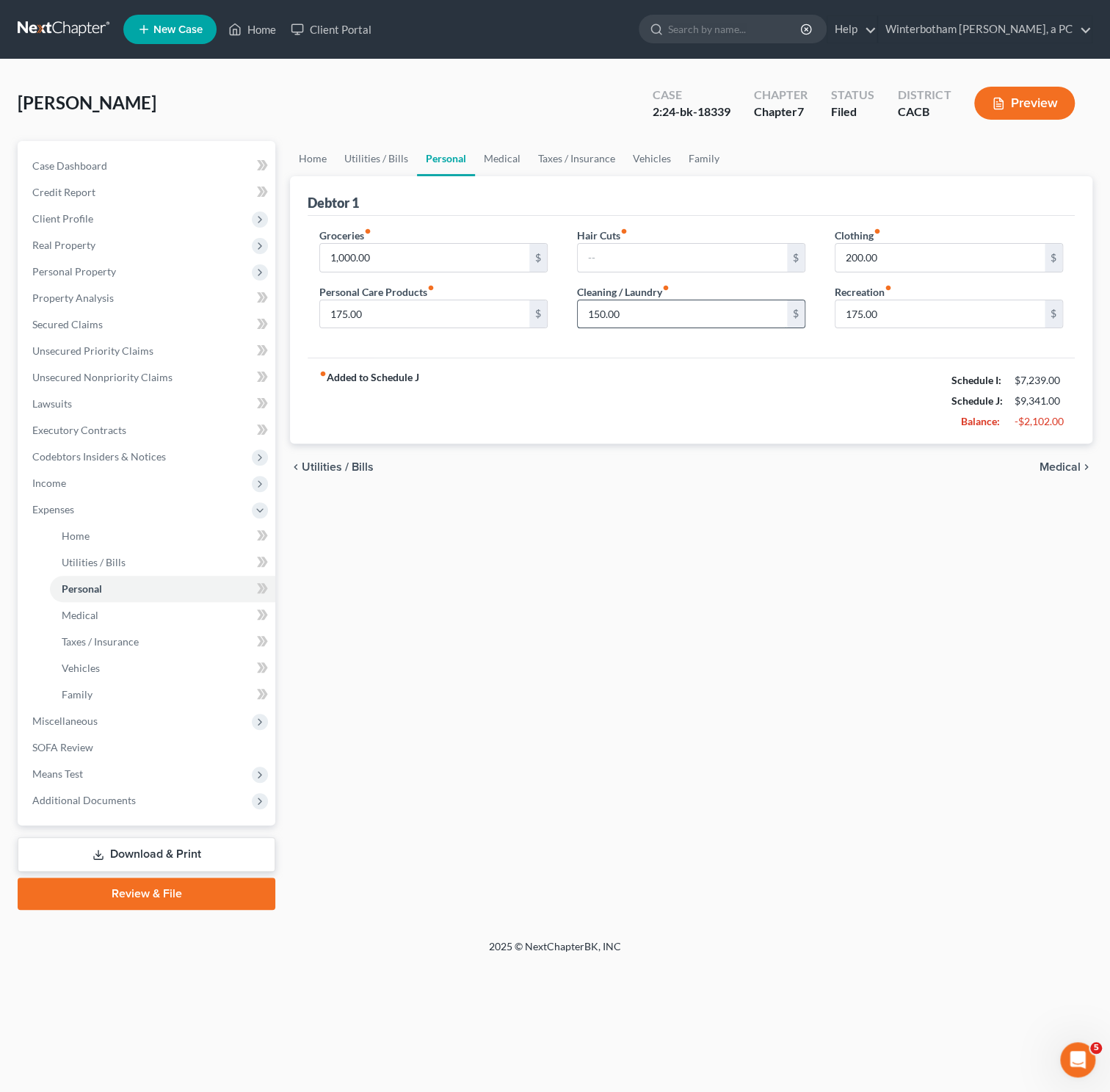
drag, startPoint x: 667, startPoint y: 312, endPoint x: 703, endPoint y: 325, distance: 38.3
click at [703, 325] on input "150.00" at bounding box center [683, 313] width 210 height 28
type input "75"
drag, startPoint x: 424, startPoint y: 318, endPoint x: 270, endPoint y: 314, distance: 154.1
click at [321, 314] on input "175.00" at bounding box center [425, 313] width 210 height 28
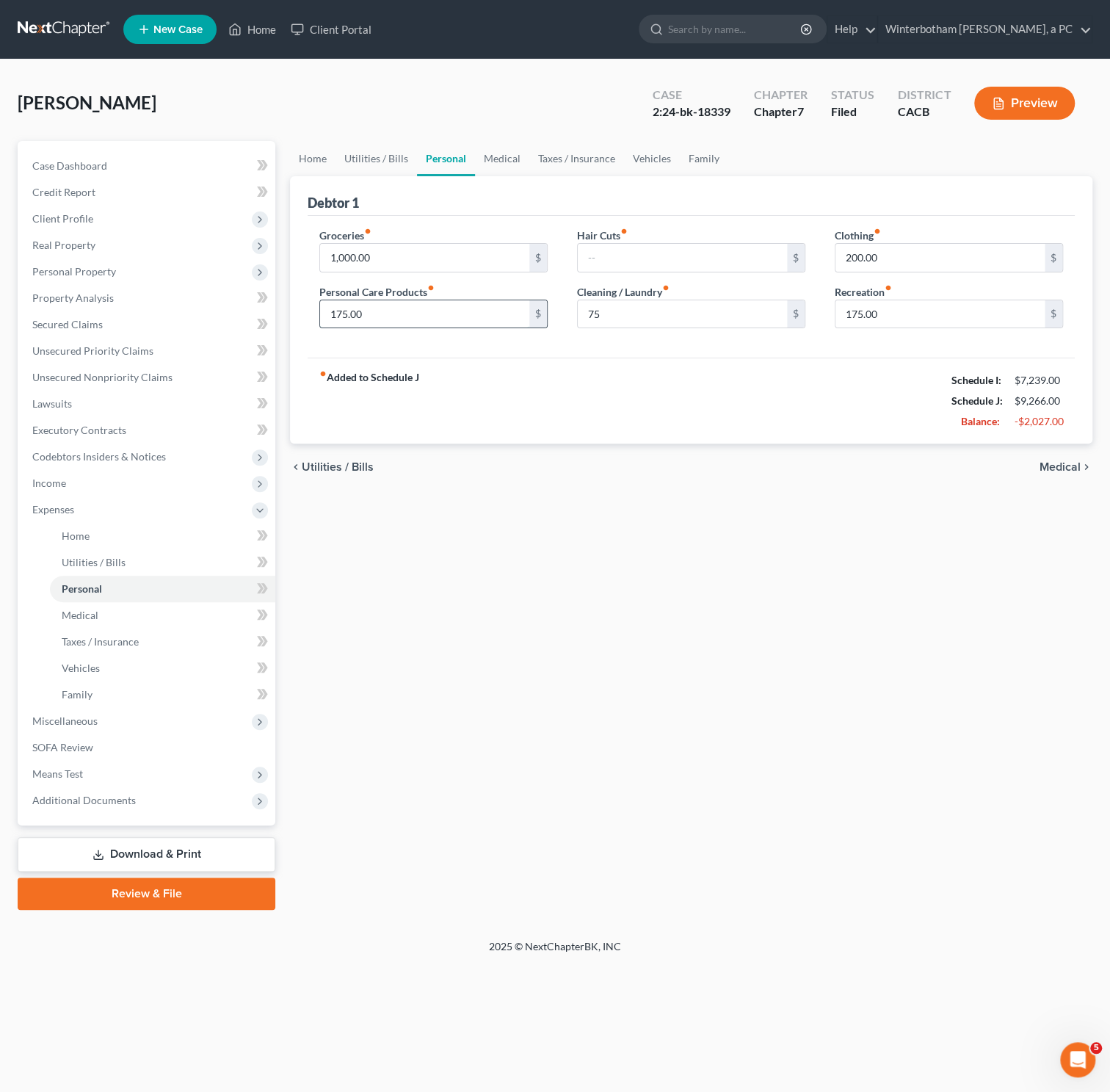
drag, startPoint x: 360, startPoint y: 320, endPoint x: 325, endPoint y: 318, distance: 35.1
click at [325, 318] on input "175.00" at bounding box center [425, 313] width 210 height 28
type input "100"
click at [860, 314] on input "175.00" at bounding box center [940, 313] width 210 height 28
click at [876, 256] on input "200.00" at bounding box center [940, 257] width 210 height 28
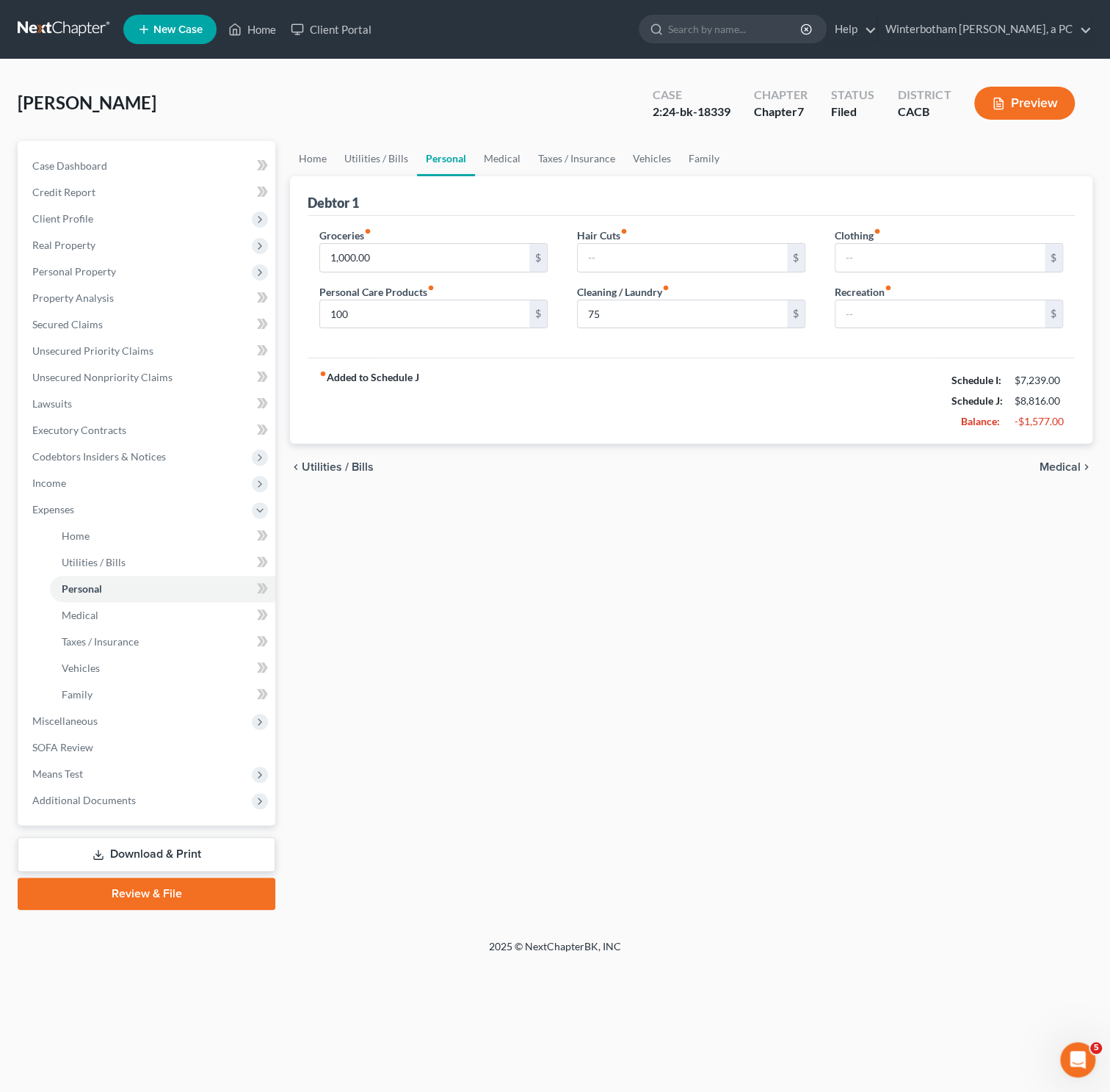
click at [741, 420] on div "fiber_manual_record Added to Schedule J Schedule I: $7,239.00 Schedule J: $8,81…" at bounding box center [691, 400] width 767 height 86
click at [505, 167] on link "Medical" at bounding box center [502, 159] width 54 height 36
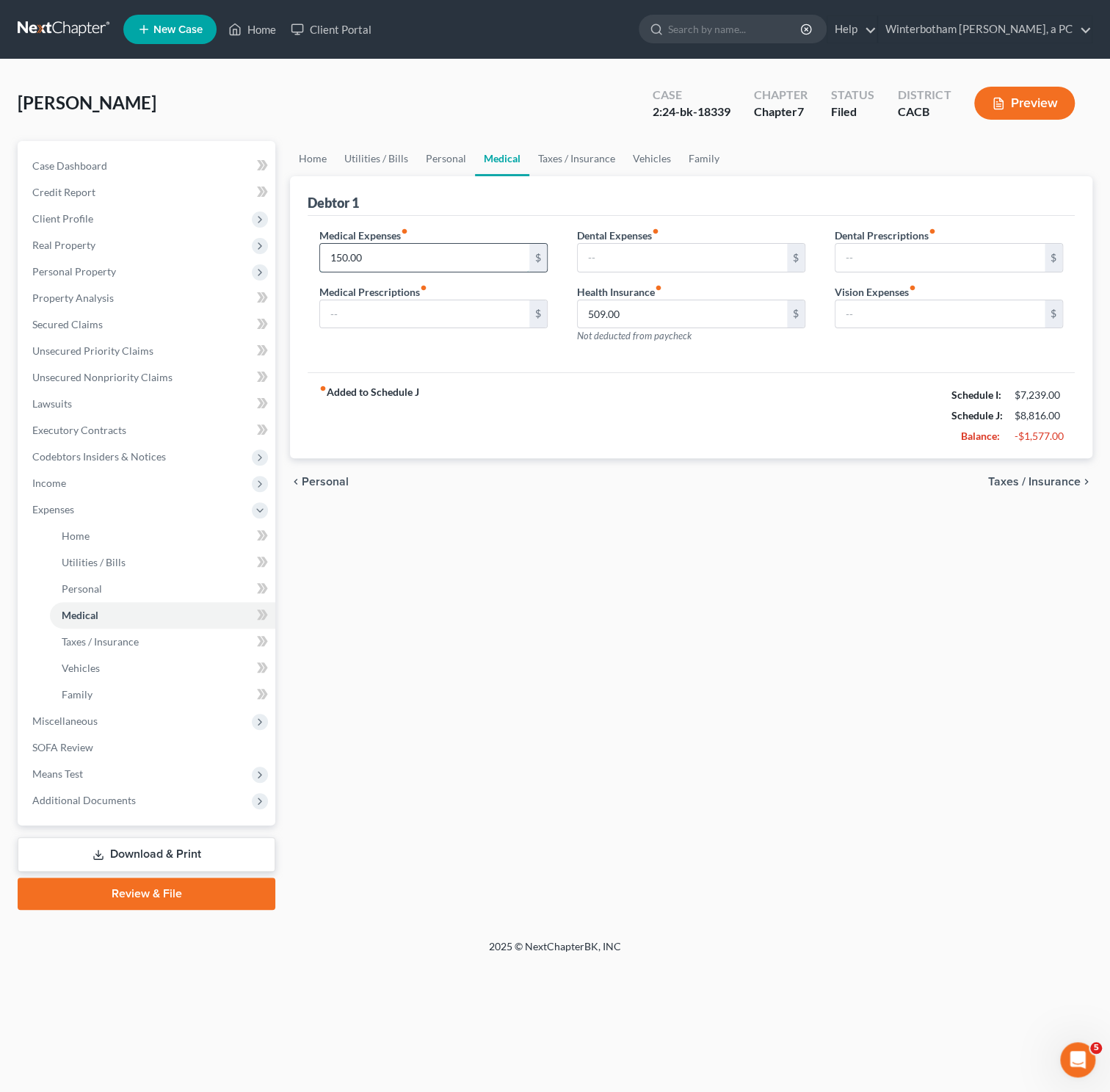
click at [413, 255] on input "150.00" at bounding box center [425, 257] width 210 height 28
type input "75"
drag, startPoint x: 449, startPoint y: 430, endPoint x: 437, endPoint y: 427, distance: 12.4
click at [446, 430] on div "fiber_manual_record Added to Schedule J Schedule I: $7,239.00 Schedule J: $8,74…" at bounding box center [691, 415] width 767 height 86
click at [578, 153] on link "Taxes / Insurance" at bounding box center [576, 159] width 95 height 36
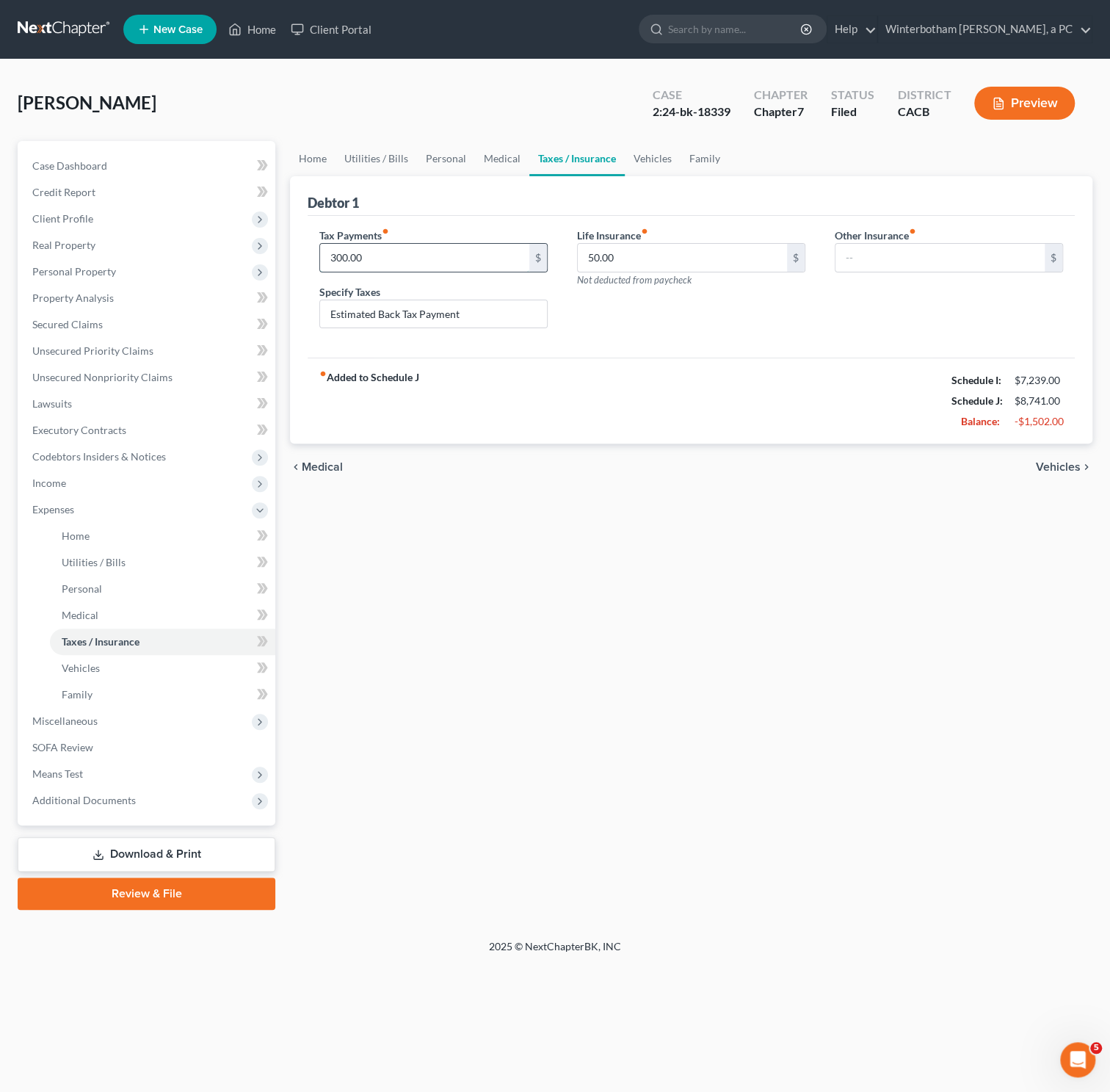
click at [375, 252] on input "300.00" at bounding box center [425, 257] width 210 height 28
type input "150"
click at [645, 152] on link "Vehicles" at bounding box center [653, 159] width 56 height 36
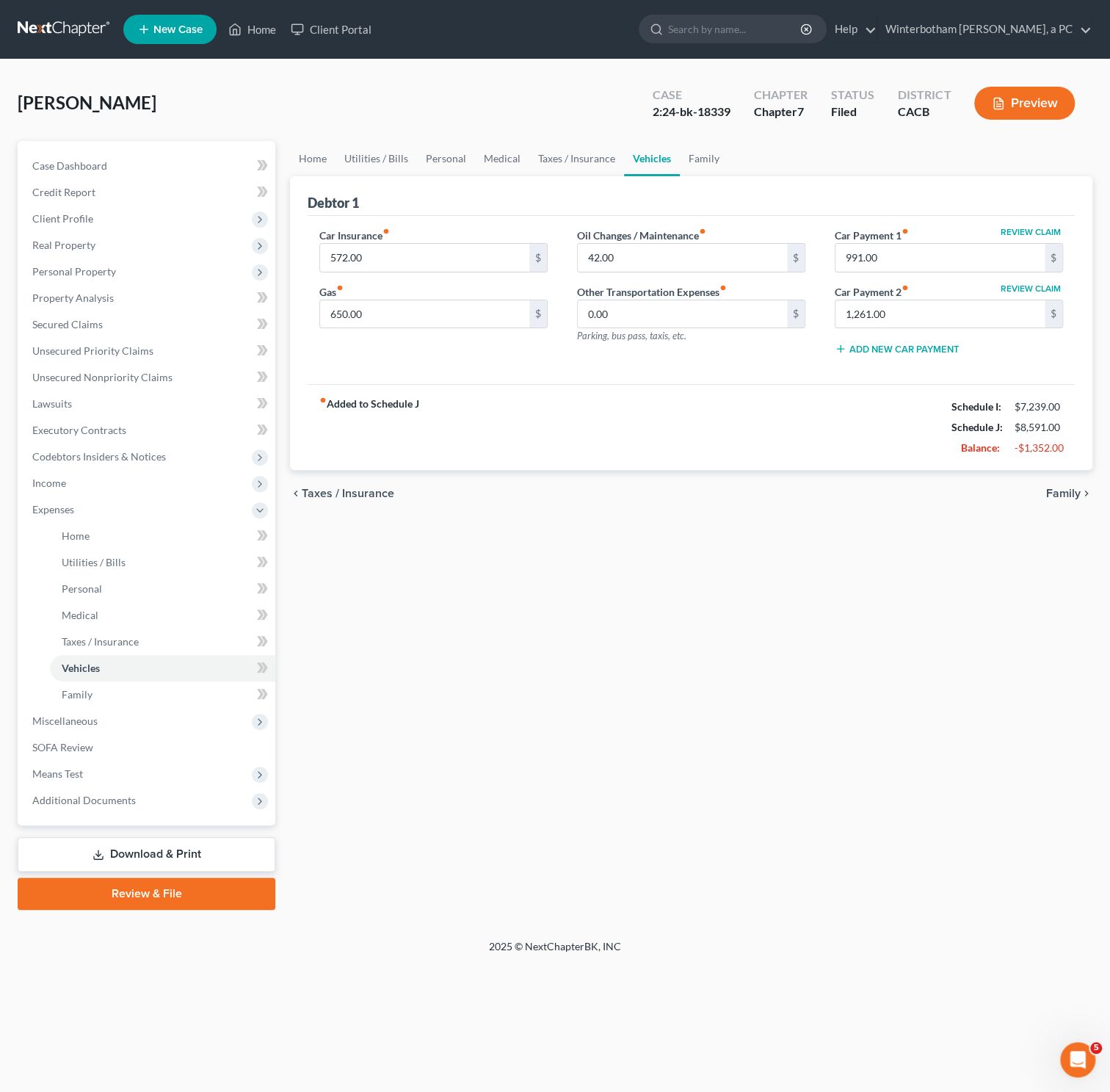
click at [569, 509] on div "chevron_left Taxes / Insurance Family chevron_right" at bounding box center [692, 493] width 803 height 47
click at [401, 323] on input "650.00" at bounding box center [425, 313] width 210 height 28
click at [464, 426] on div "fiber_manual_record Added to Schedule J Schedule I: $7,239.00 Schedule J: $8,39…" at bounding box center [691, 427] width 767 height 86
click at [39, 482] on span "Income" at bounding box center [49, 483] width 34 height 12
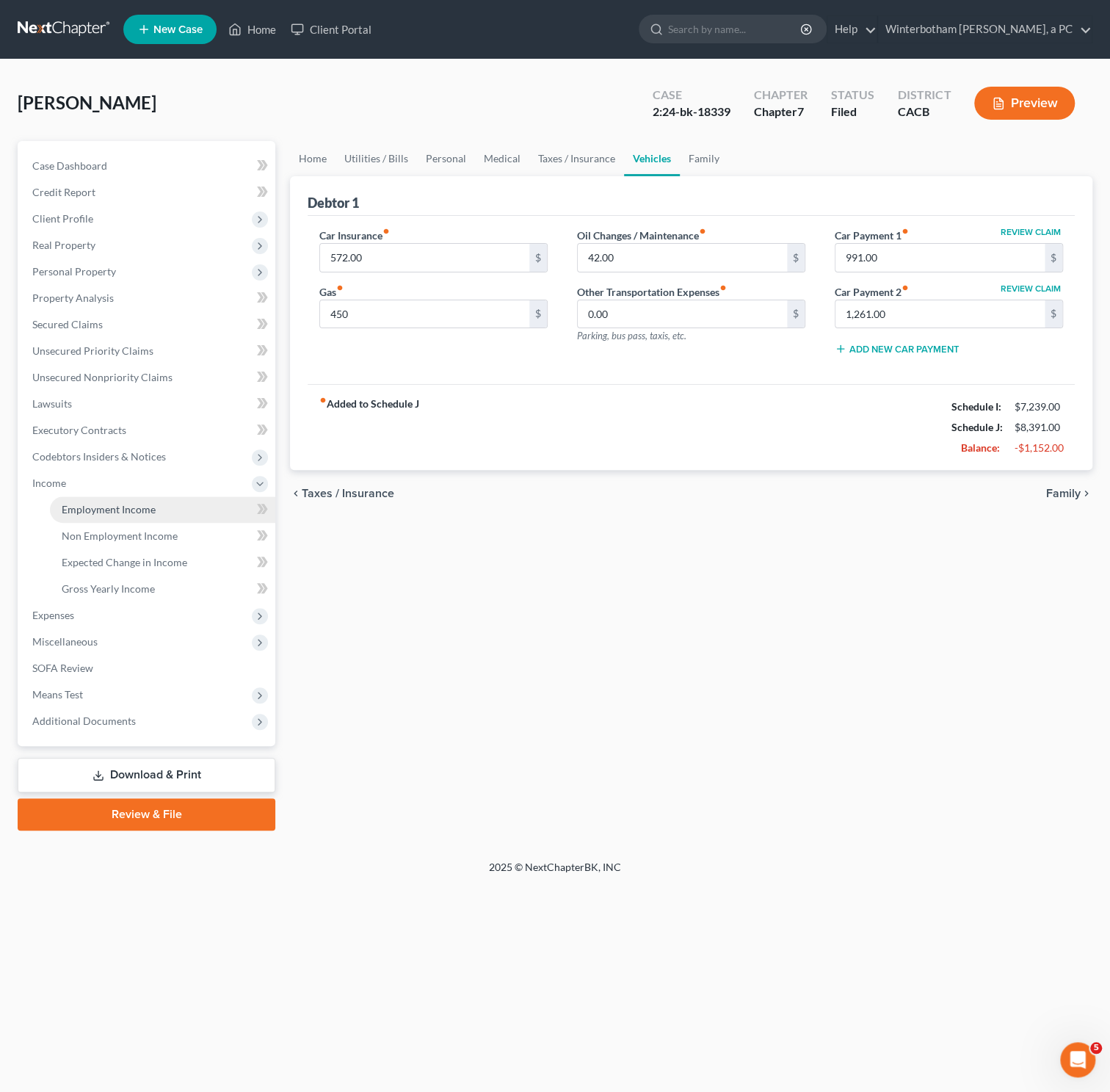
click at [108, 509] on span "Employment Income" at bounding box center [108, 509] width 94 height 12
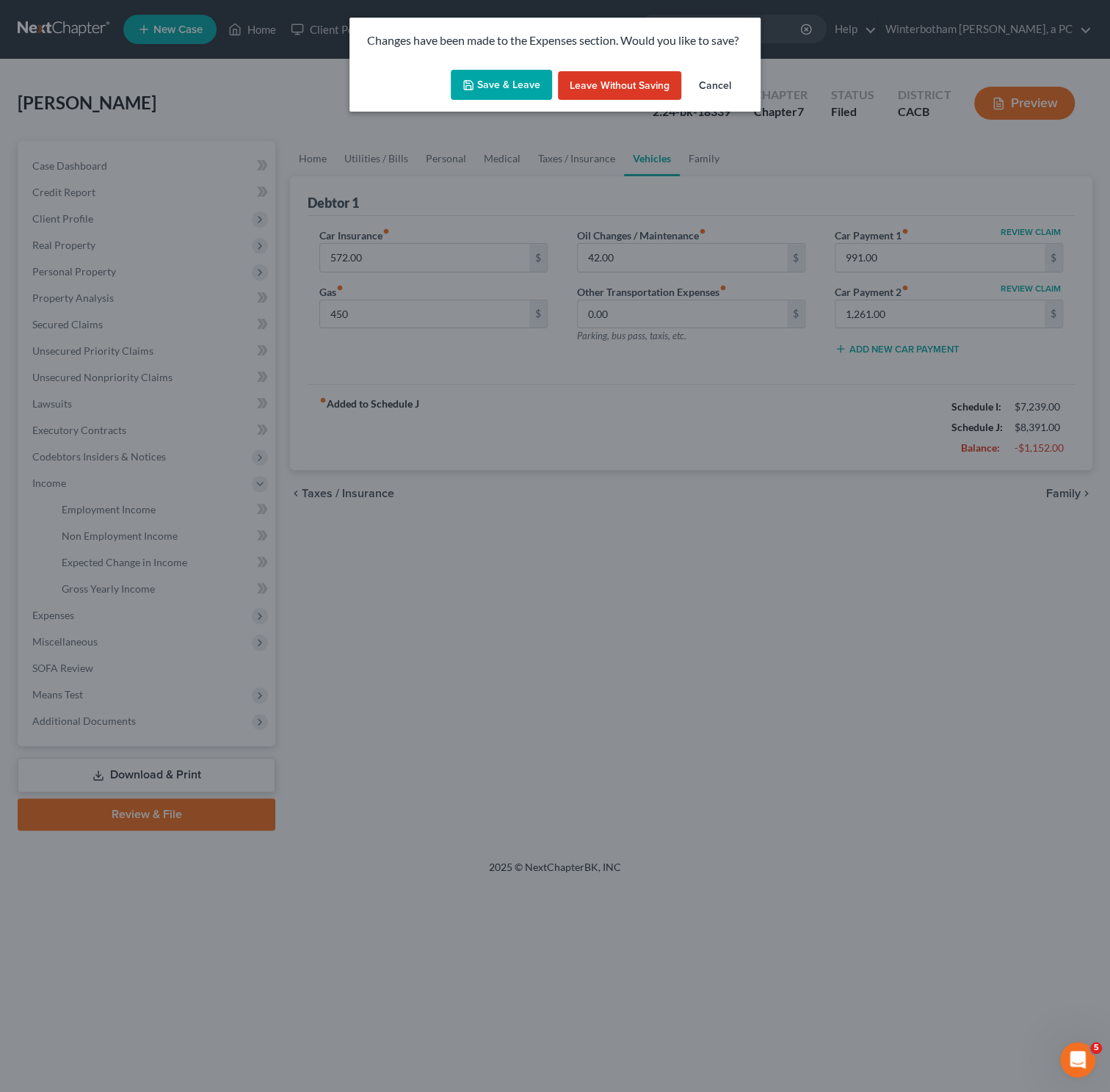
click at [516, 75] on button "Save & Leave" at bounding box center [502, 85] width 101 height 31
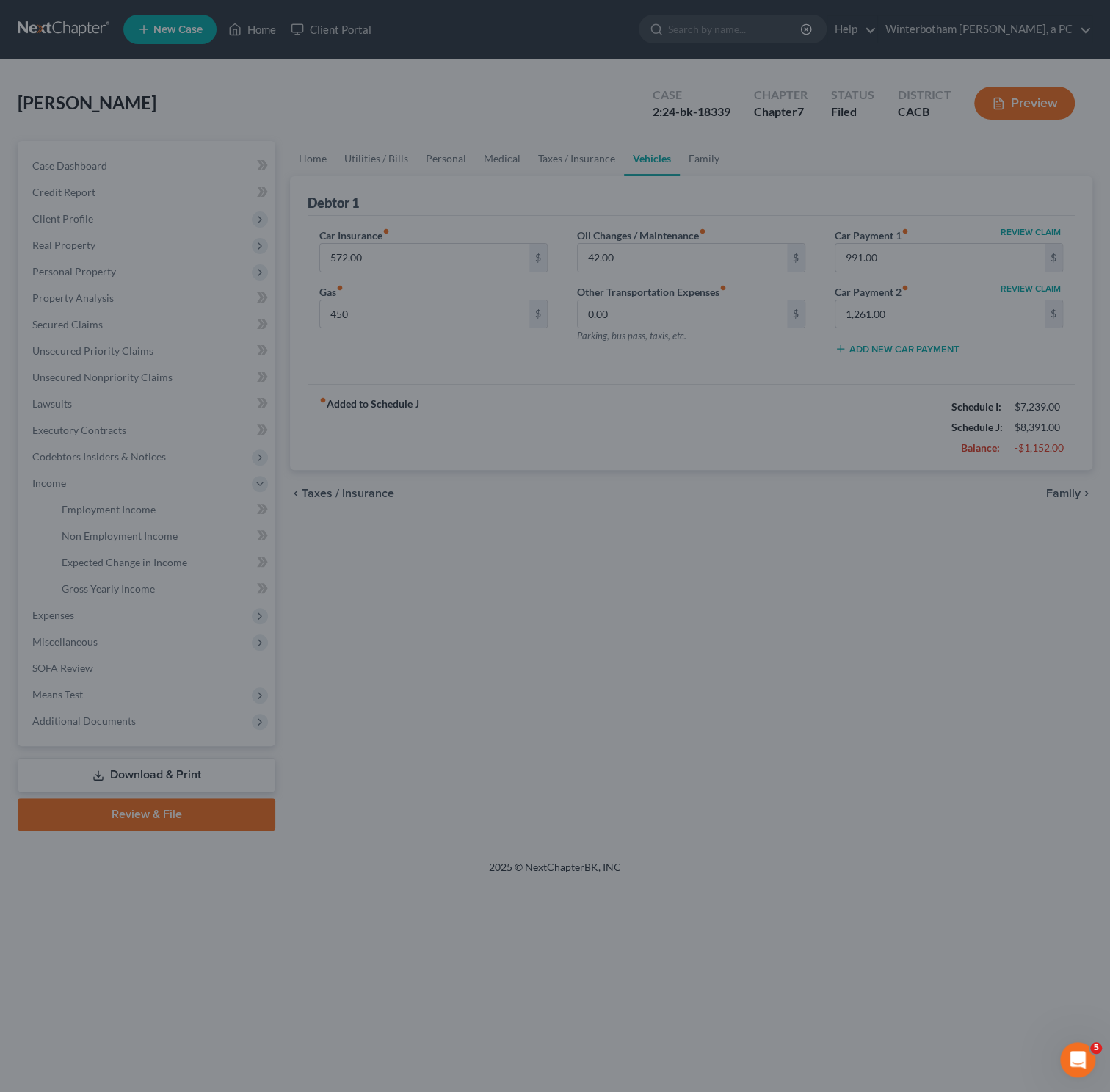
type input "450.00"
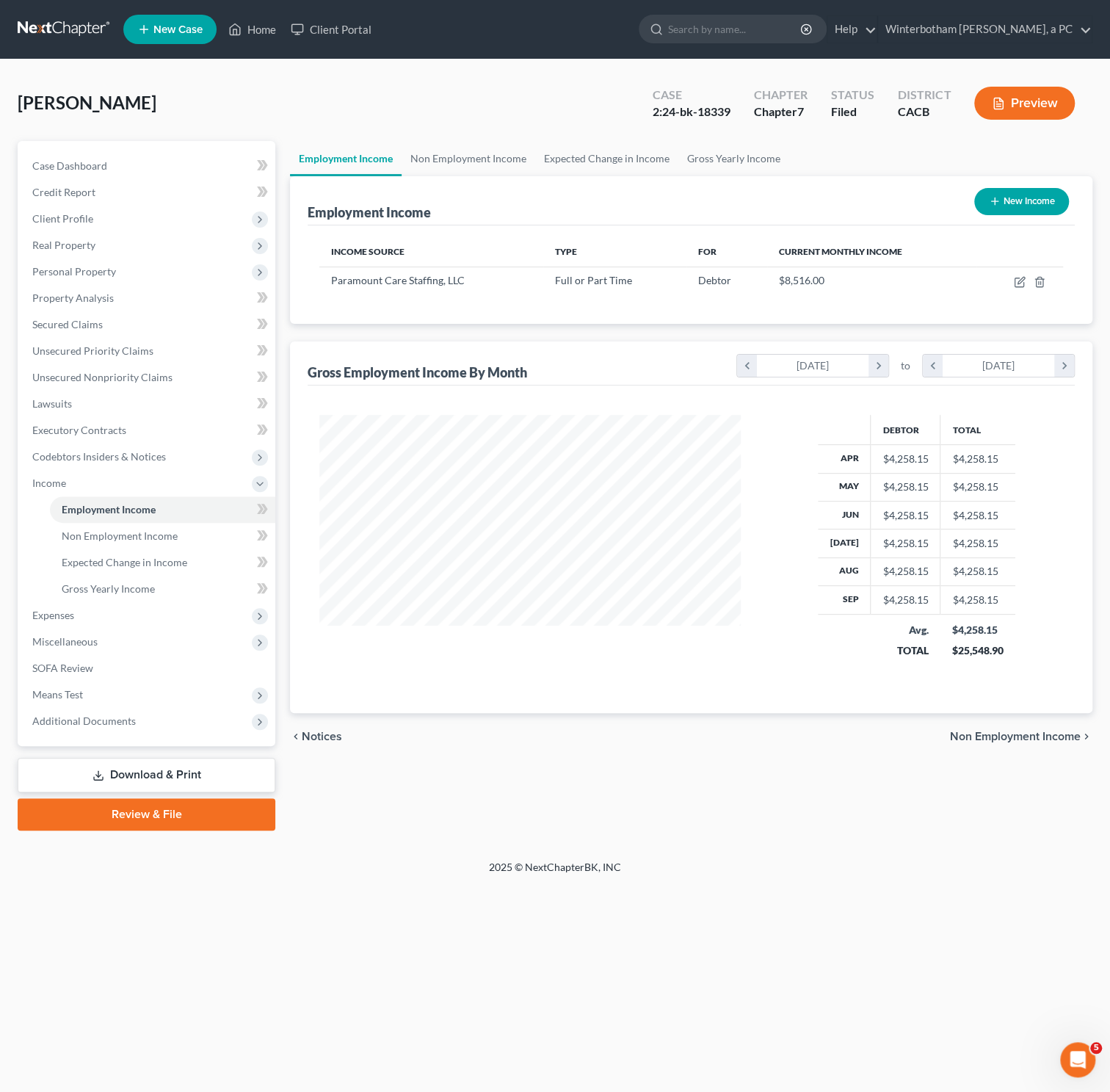
scroll to position [266, 452]
click at [1017, 282] on icon "button" at bounding box center [1019, 281] width 12 height 12
select select "0"
select select "4"
select select "0"
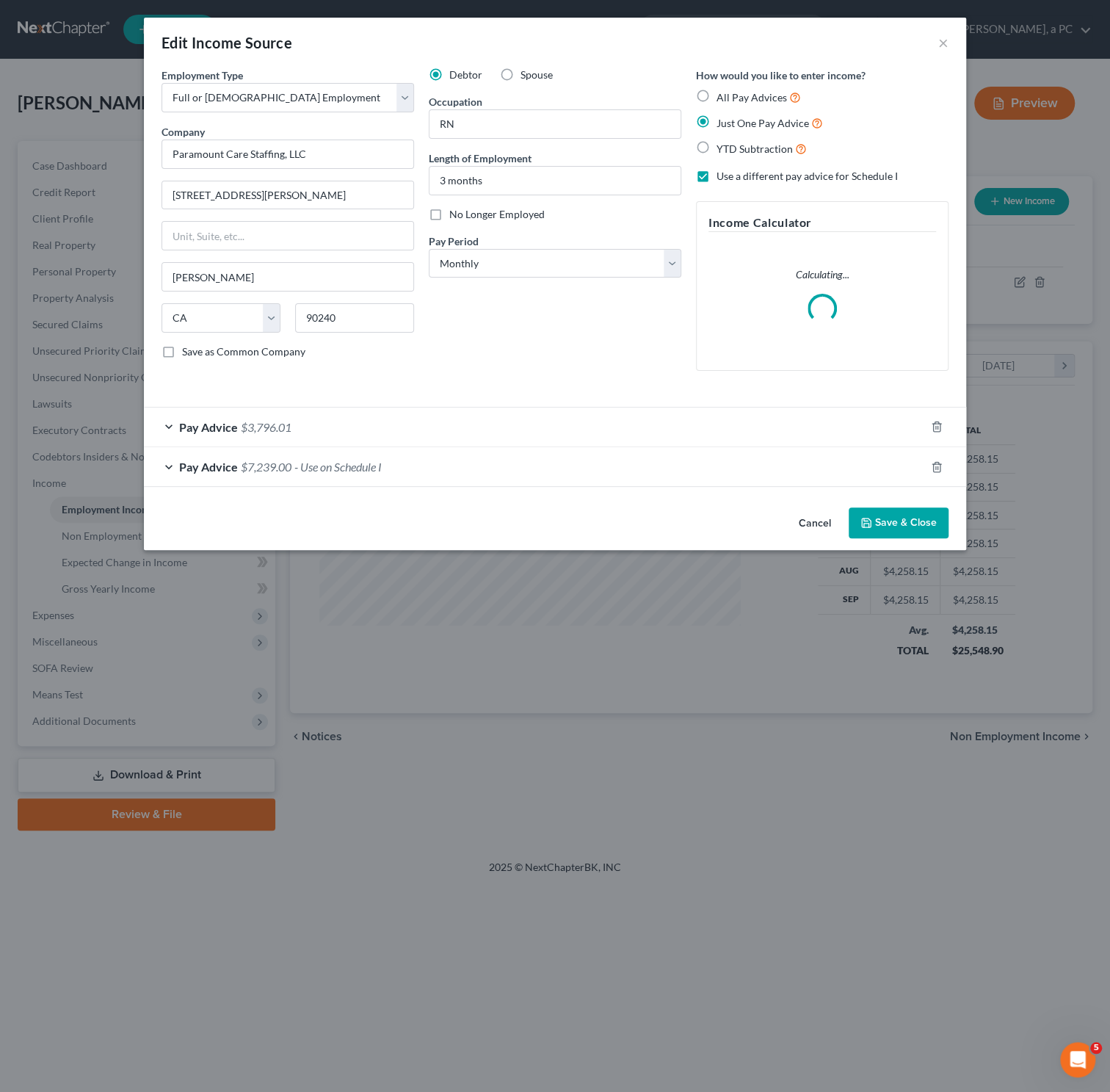
click at [317, 470] on span "- Use on Schedule I" at bounding box center [338, 467] width 87 height 14
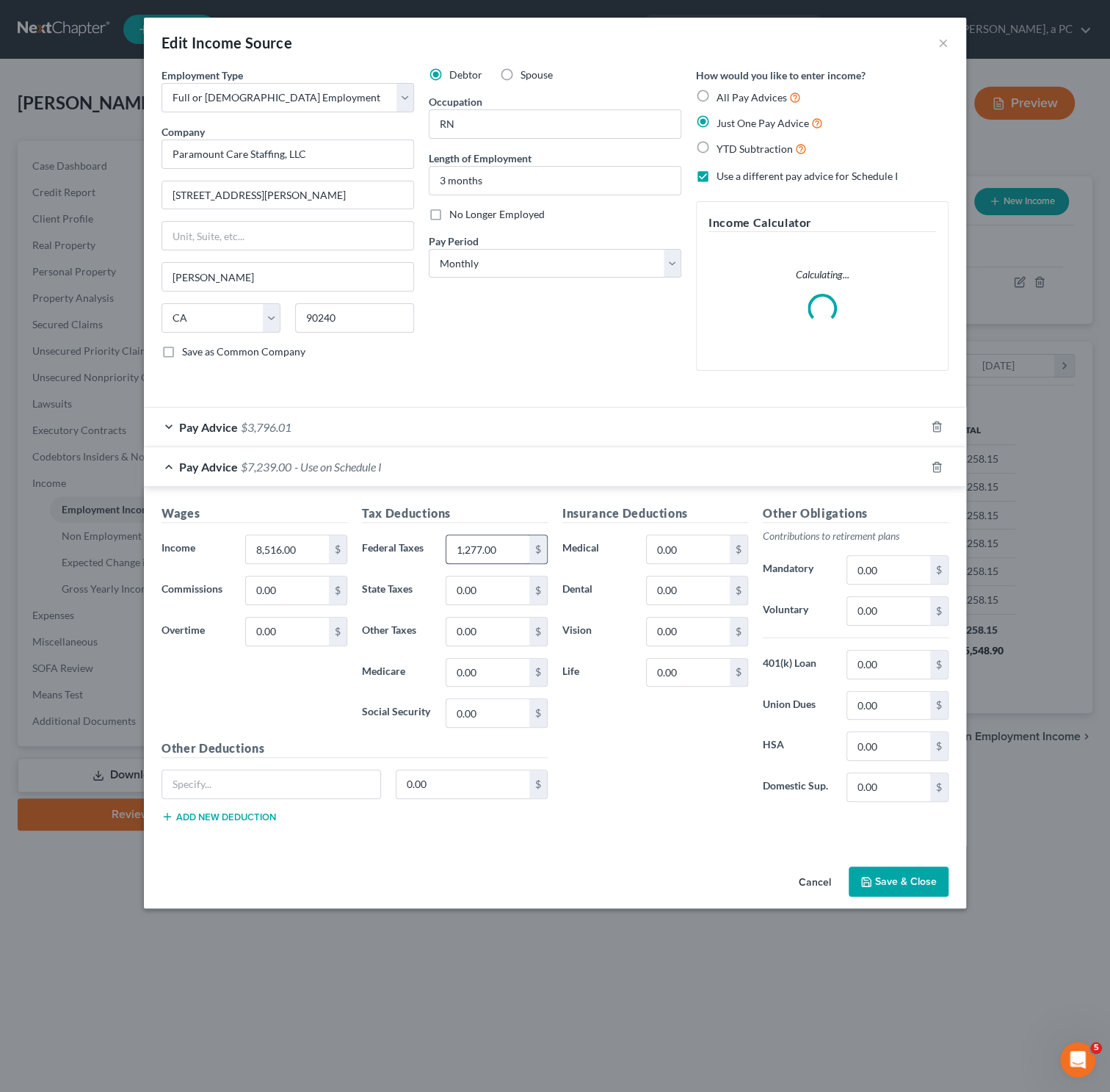
click at [519, 554] on input "1,277.00" at bounding box center [488, 549] width 83 height 28
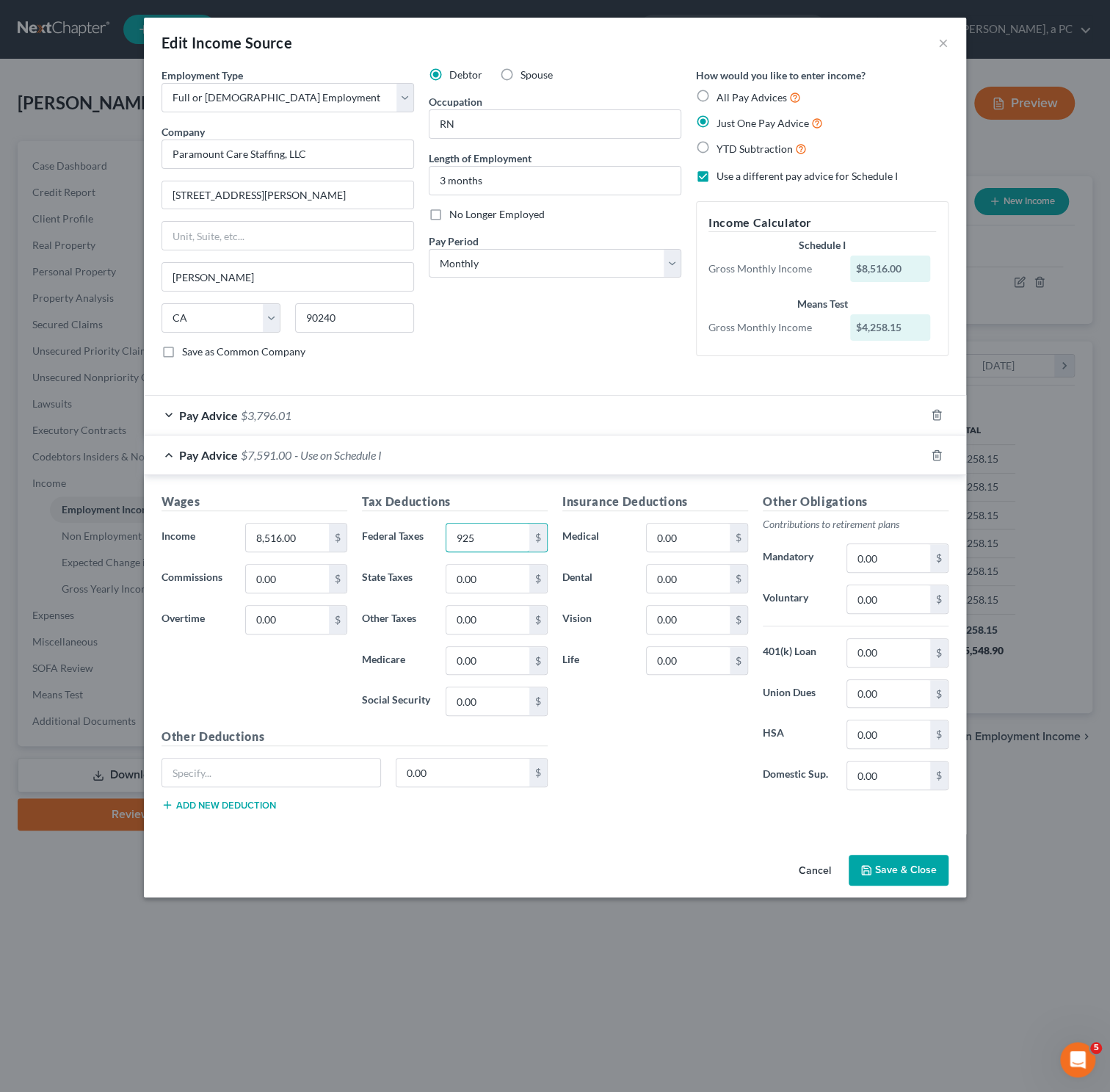
type input "925"
click at [905, 819] on button "Save & Close" at bounding box center [899, 870] width 99 height 31
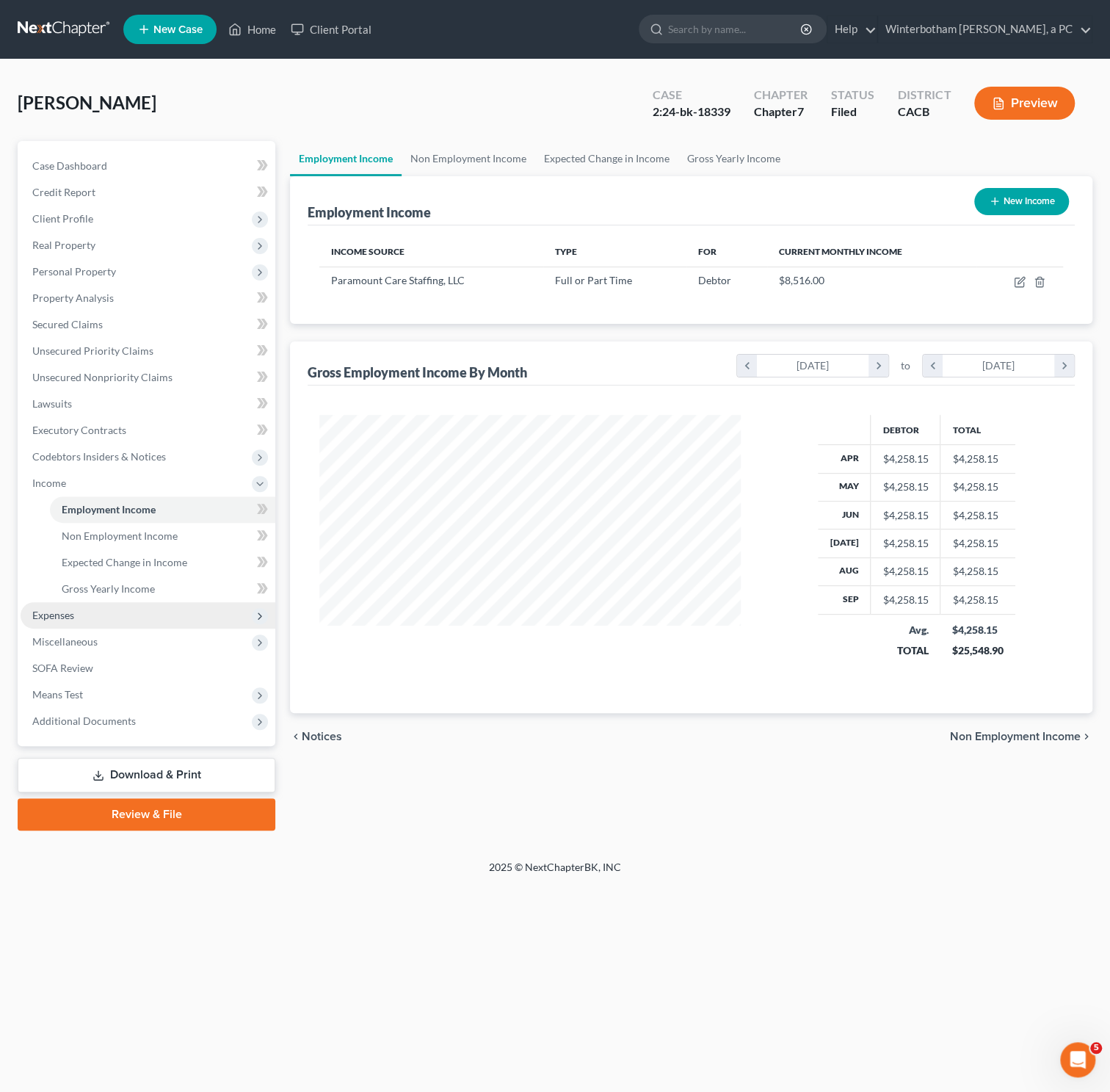
click at [116, 613] on span "Expenses" at bounding box center [147, 615] width 255 height 27
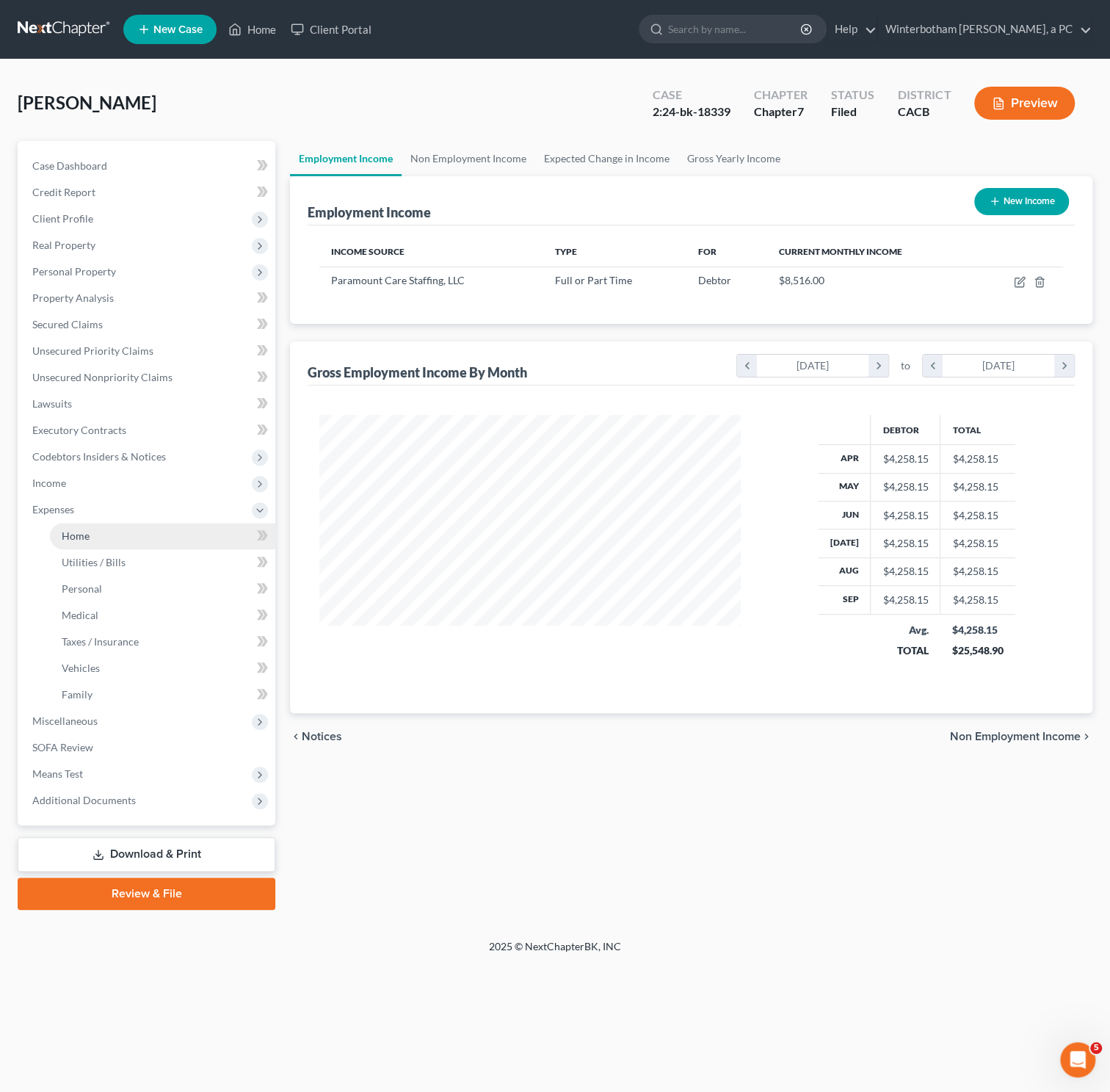
click at [59, 540] on link "Home" at bounding box center [163, 536] width 226 height 27
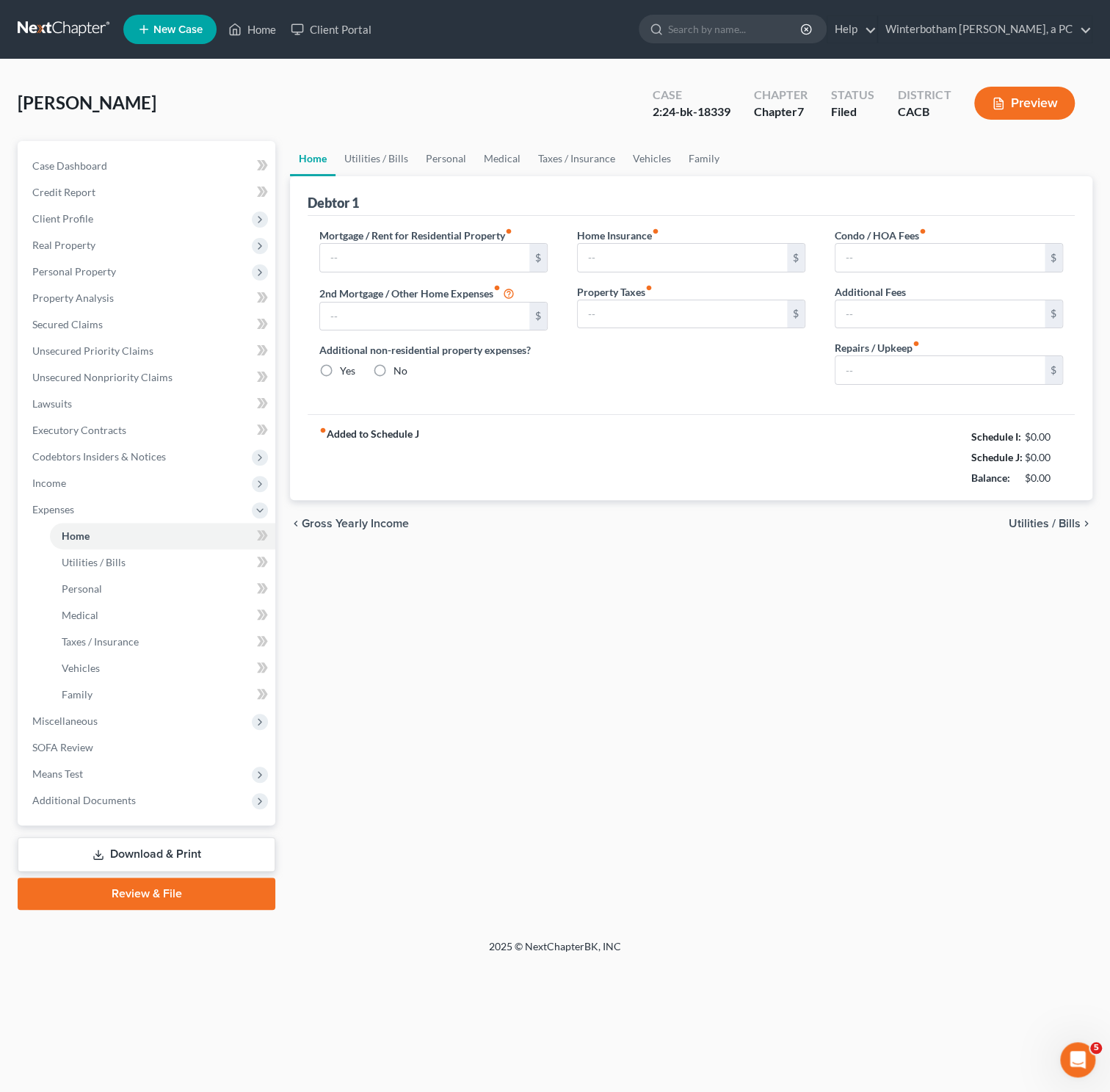
type input "2,390.00"
type input "0.00"
radio input "true"
type input "0.00"
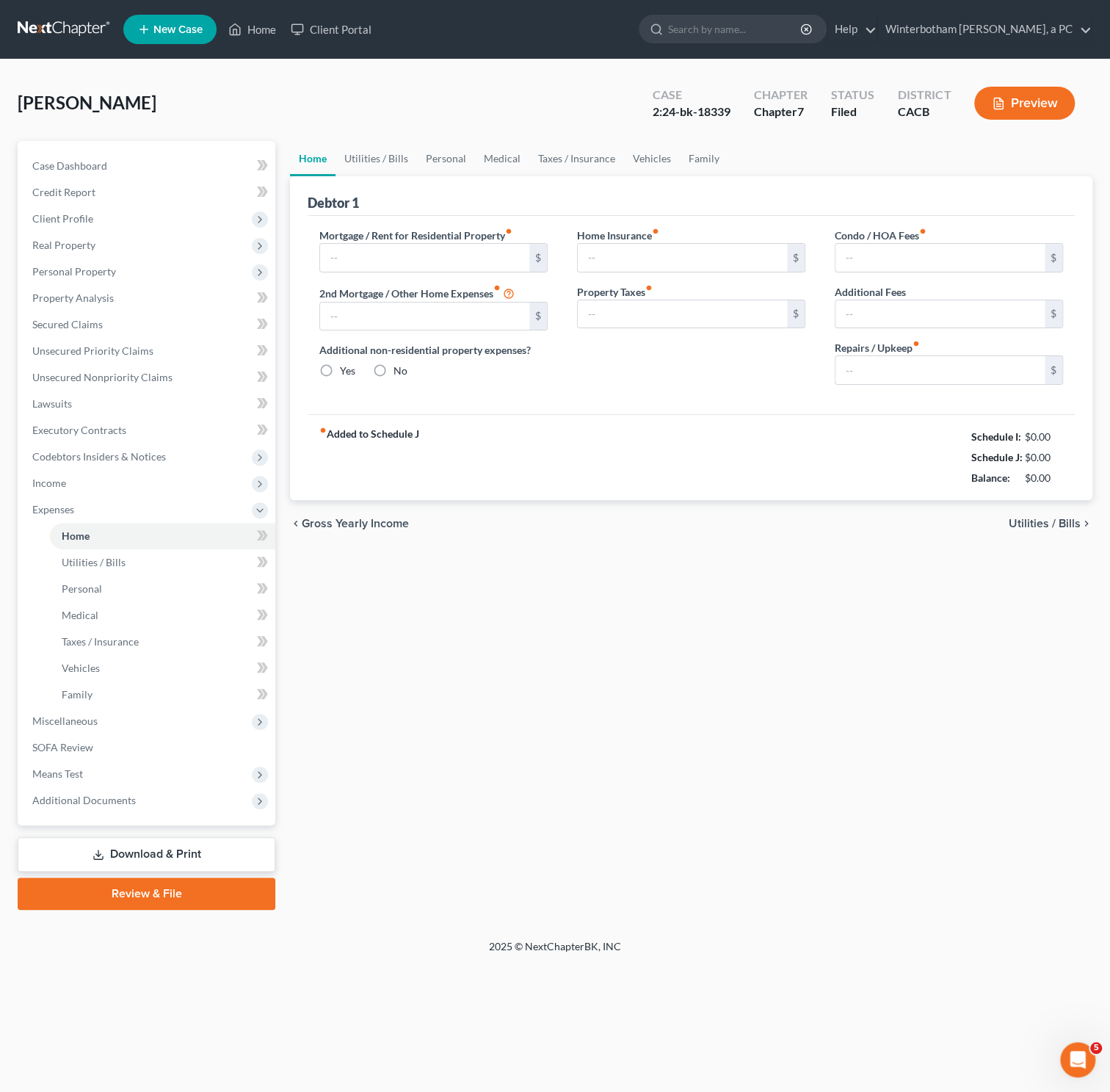
type input "0.00"
type input "100.00"
click at [694, 162] on link "Family" at bounding box center [704, 159] width 49 height 36
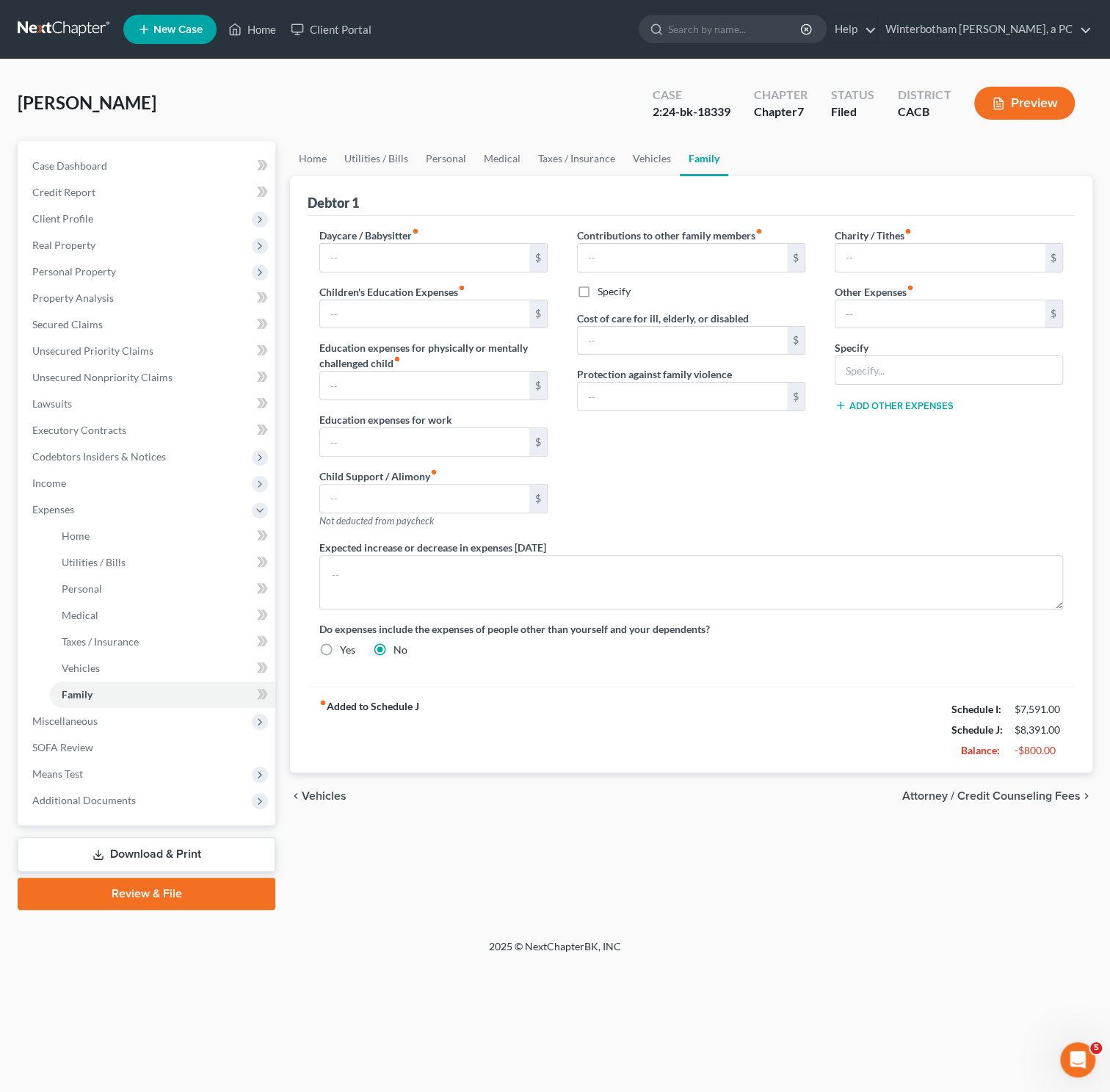
click at [485, 554] on label "Expected increase or decrease in expenses [DATE]" at bounding box center [433, 547] width 227 height 15
click at [472, 585] on textarea at bounding box center [692, 582] width 744 height 54
type textarea "Student loans are currently deferred."
click at [454, 819] on div "Home Utilities / Bills Personal Medical Taxes / Insurance Vehicles Family Debto…" at bounding box center [691, 526] width 817 height 769
click at [115, 716] on span "Miscellaneous" at bounding box center [147, 721] width 255 height 27
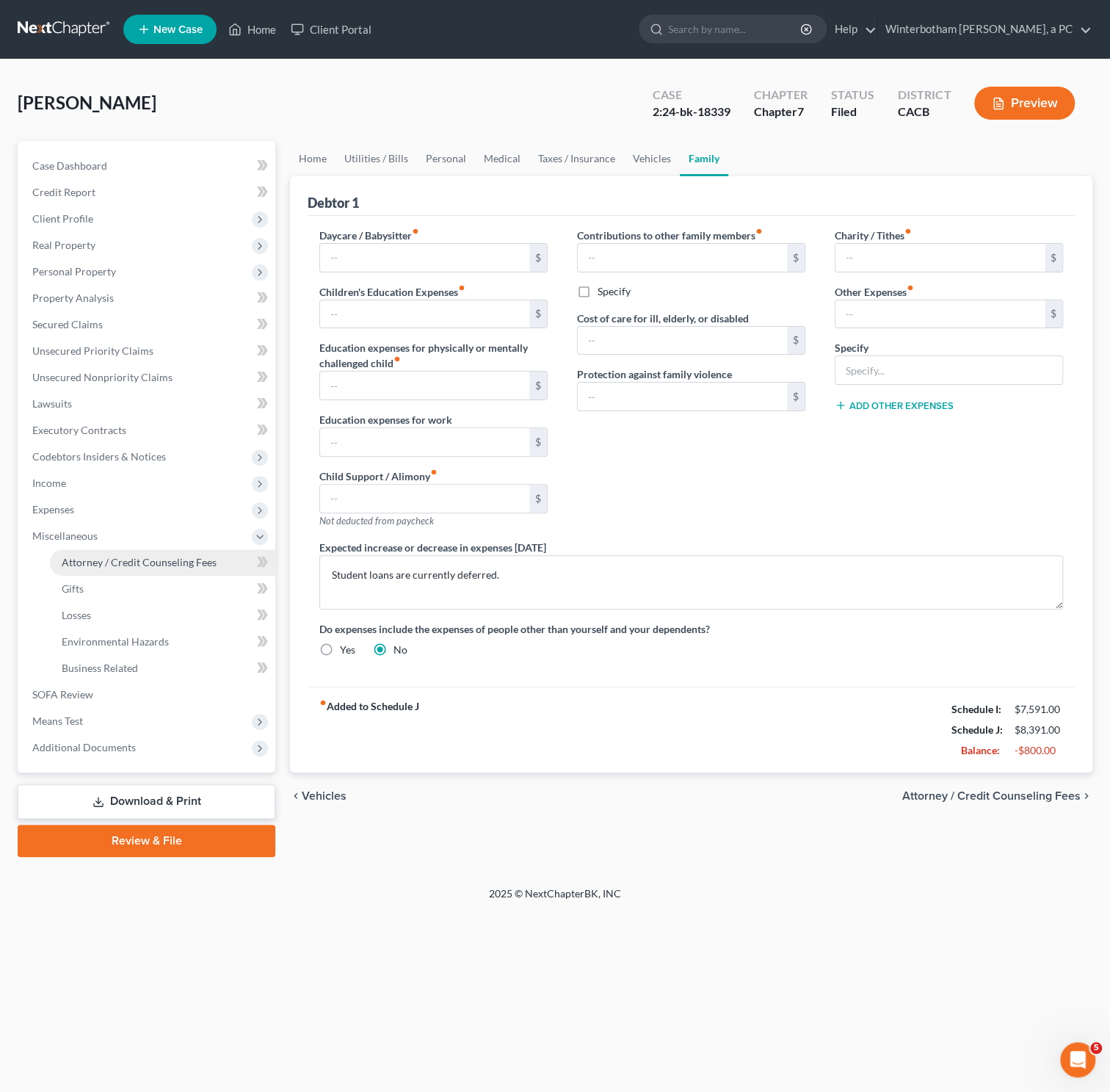
click at [108, 550] on link "Attorney / Credit Counseling Fees" at bounding box center [163, 563] width 226 height 27
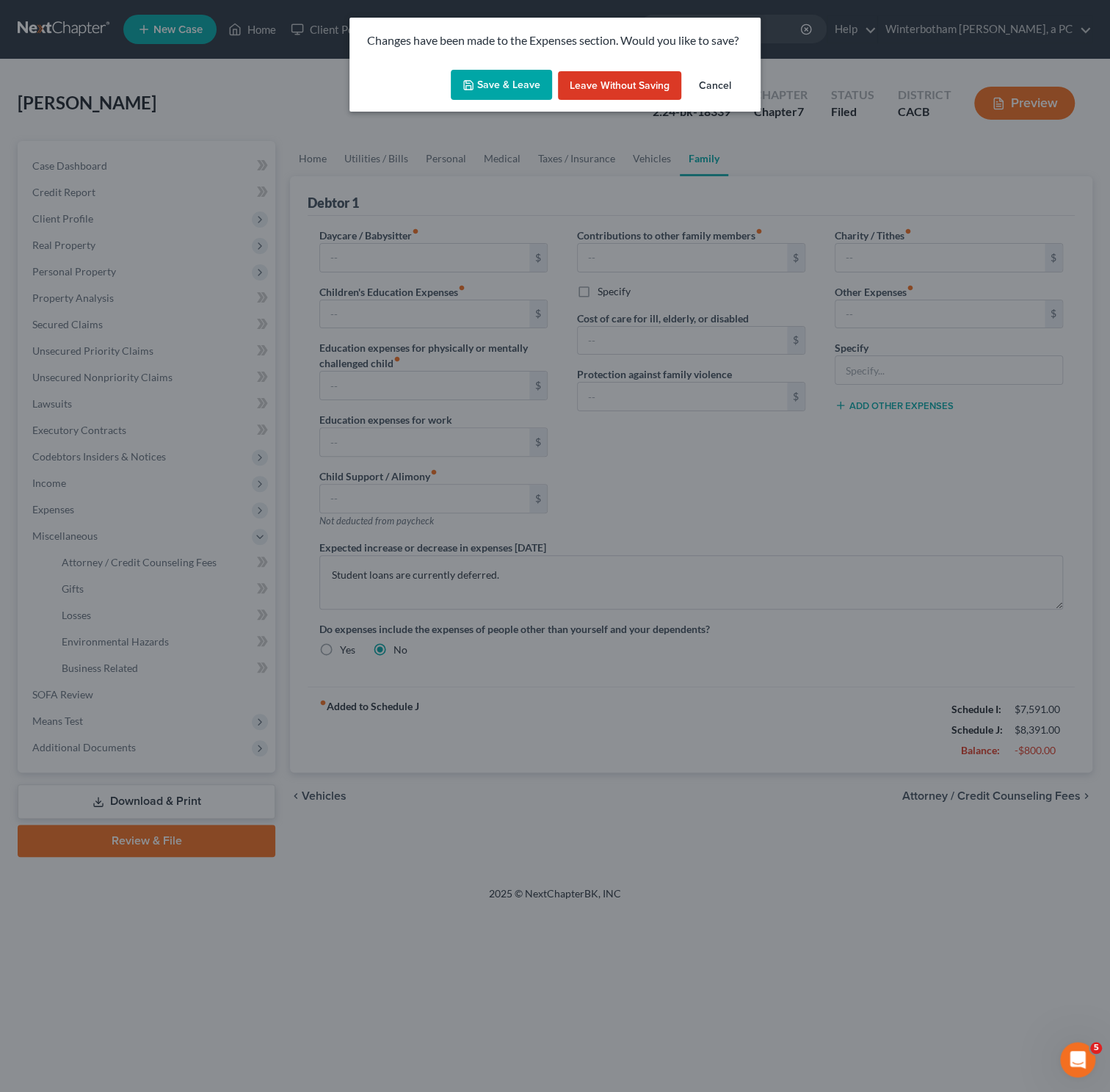
click at [519, 78] on button "Save & Leave" at bounding box center [502, 85] width 101 height 31
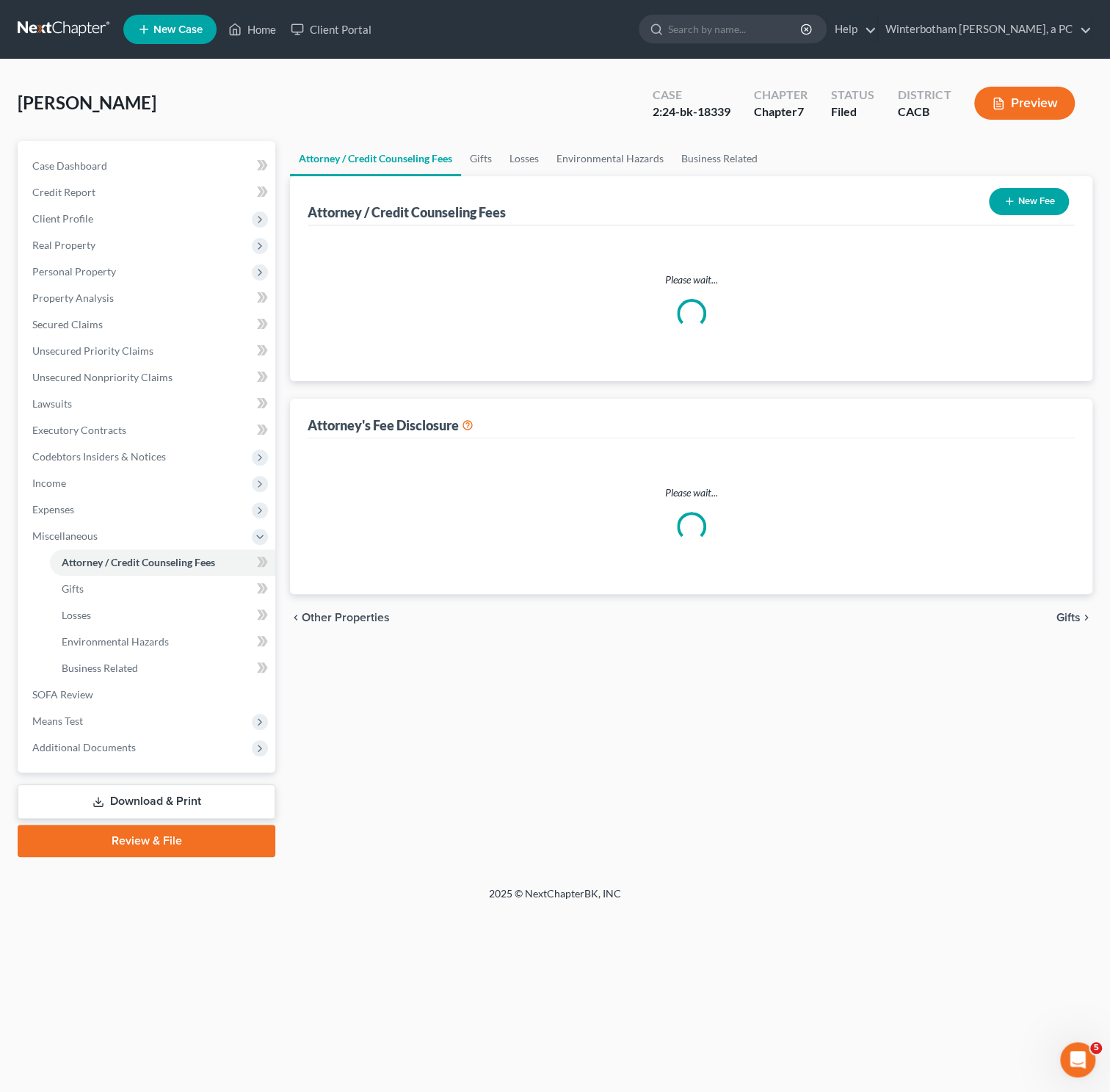
select select "0"
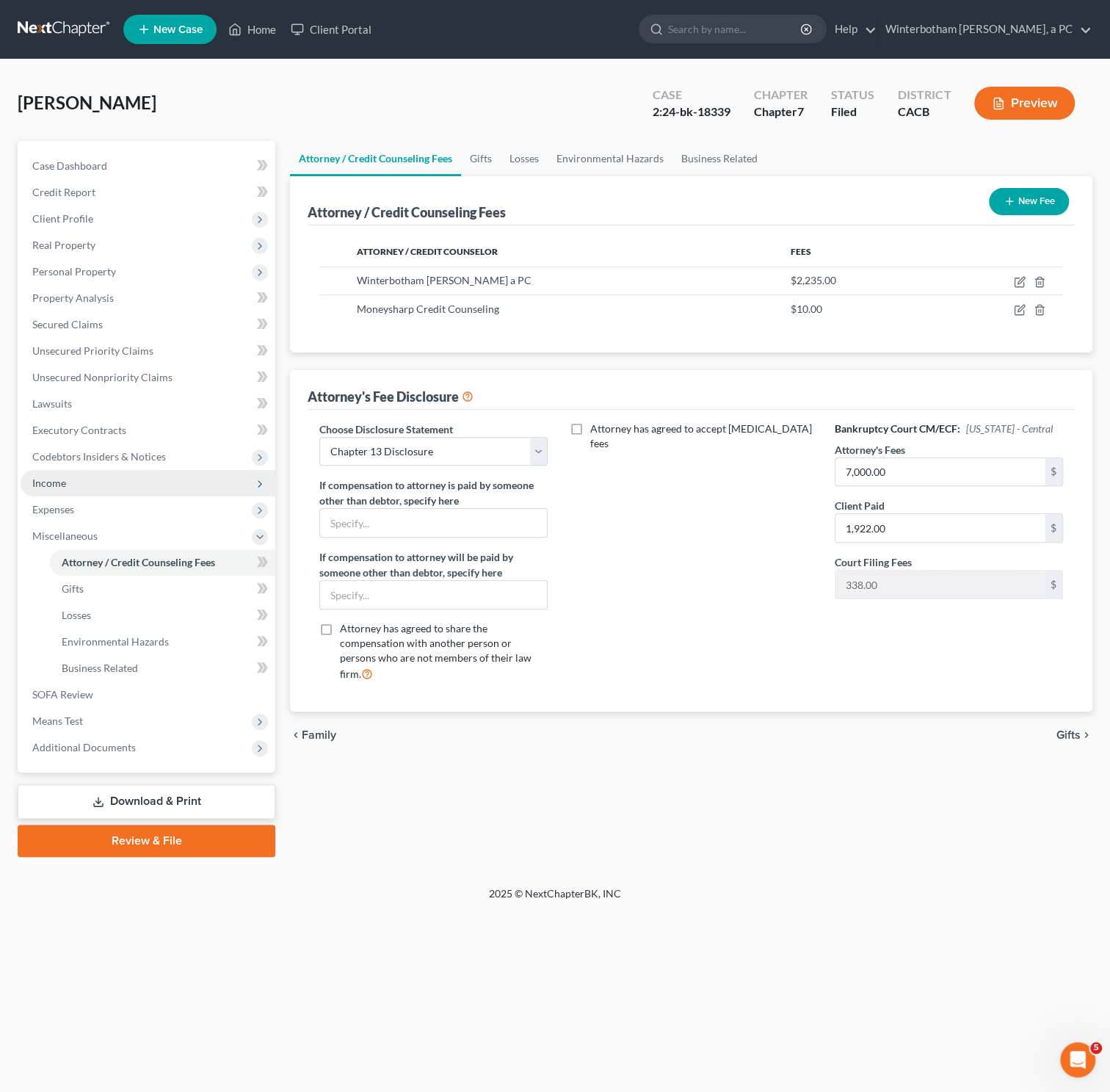
click at [50, 487] on span "Income" at bounding box center [49, 483] width 34 height 12
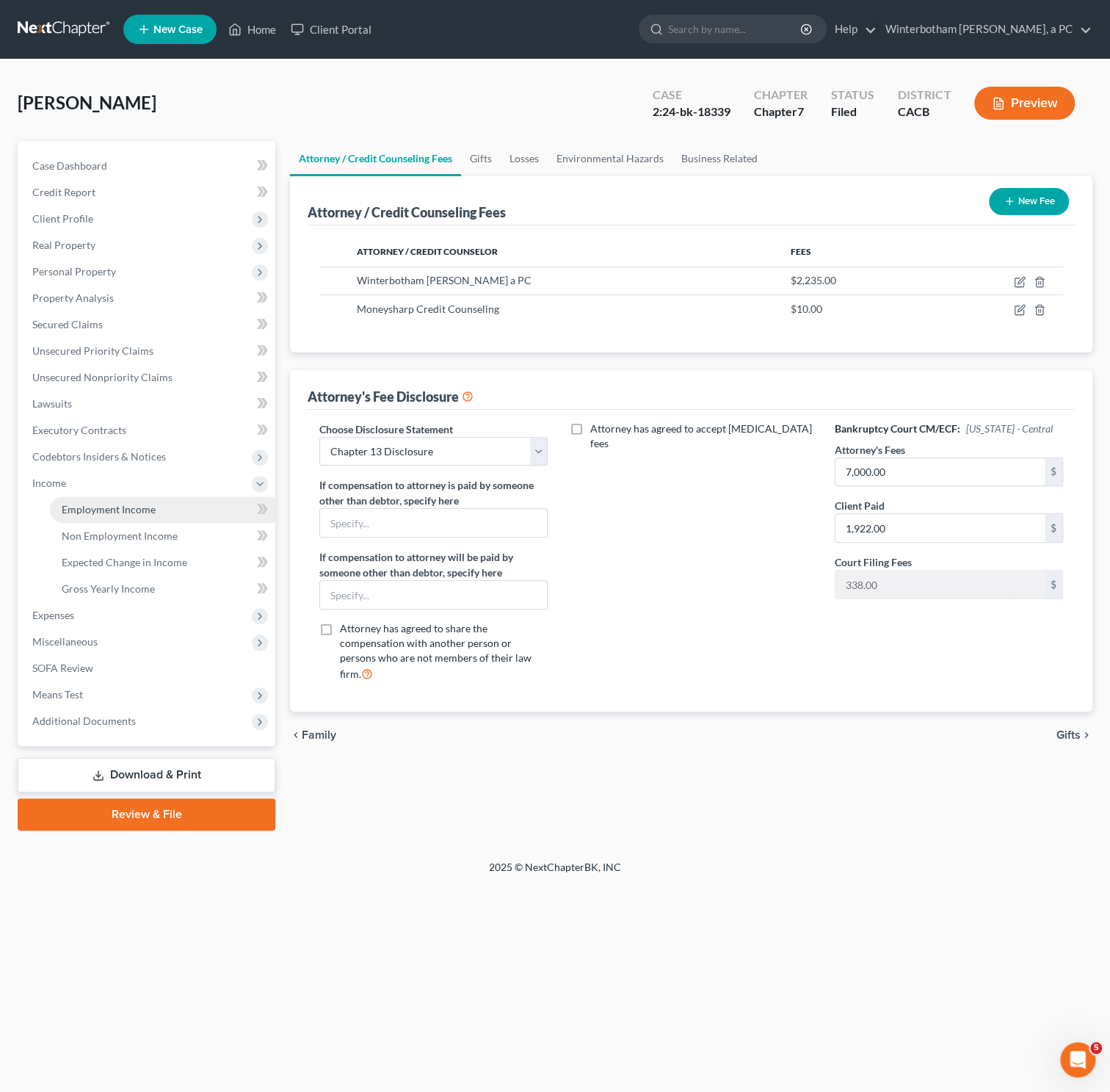
click at [61, 504] on link "Employment Income" at bounding box center [163, 510] width 226 height 27
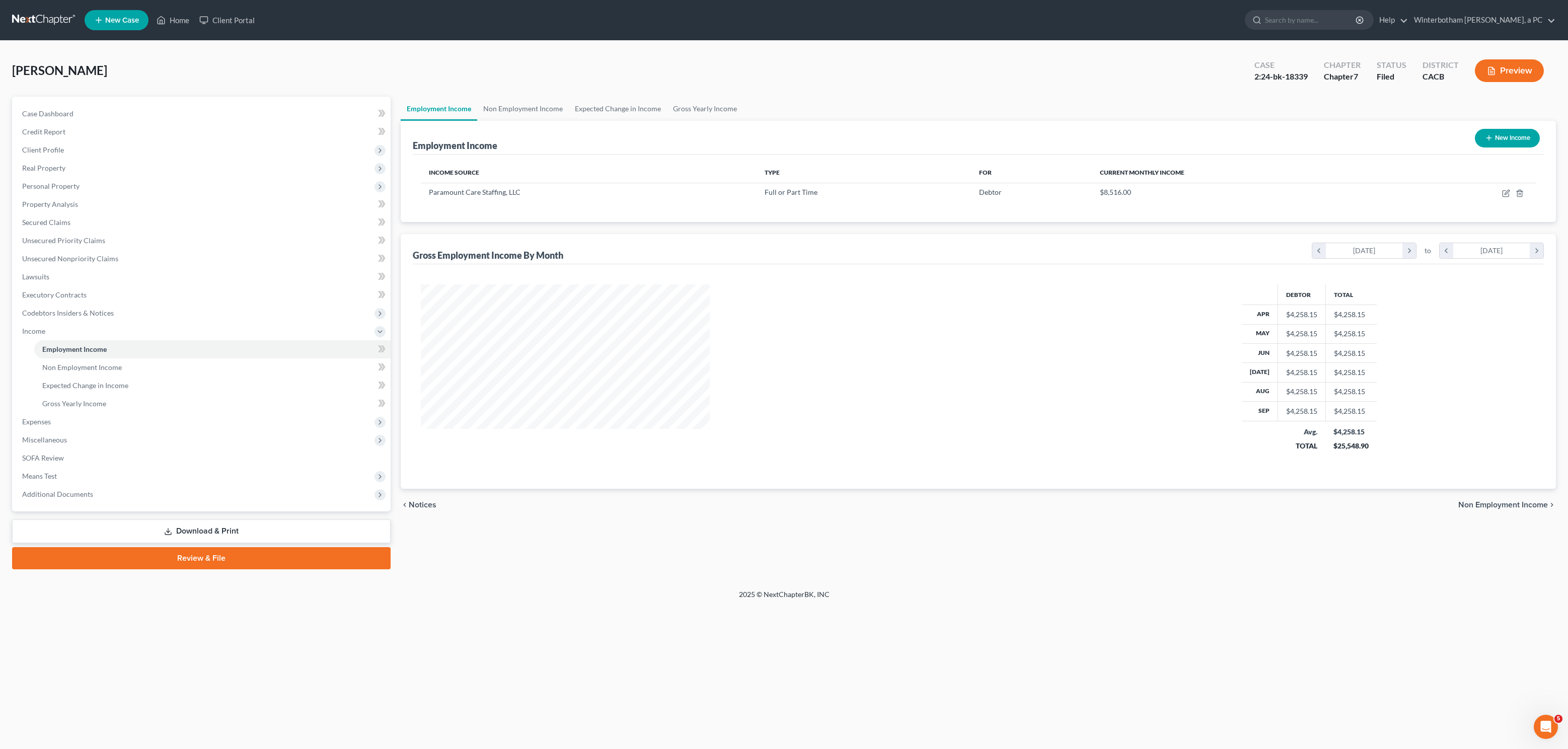
scroll to position [321, 662]
drag, startPoint x: 1505, startPoint y: 192, endPoint x: 771, endPoint y: 225, distance: 734.7
click at [1175, 192] on icon "button" at bounding box center [1506, 193] width 8 height 8
select select "0"
select select "4"
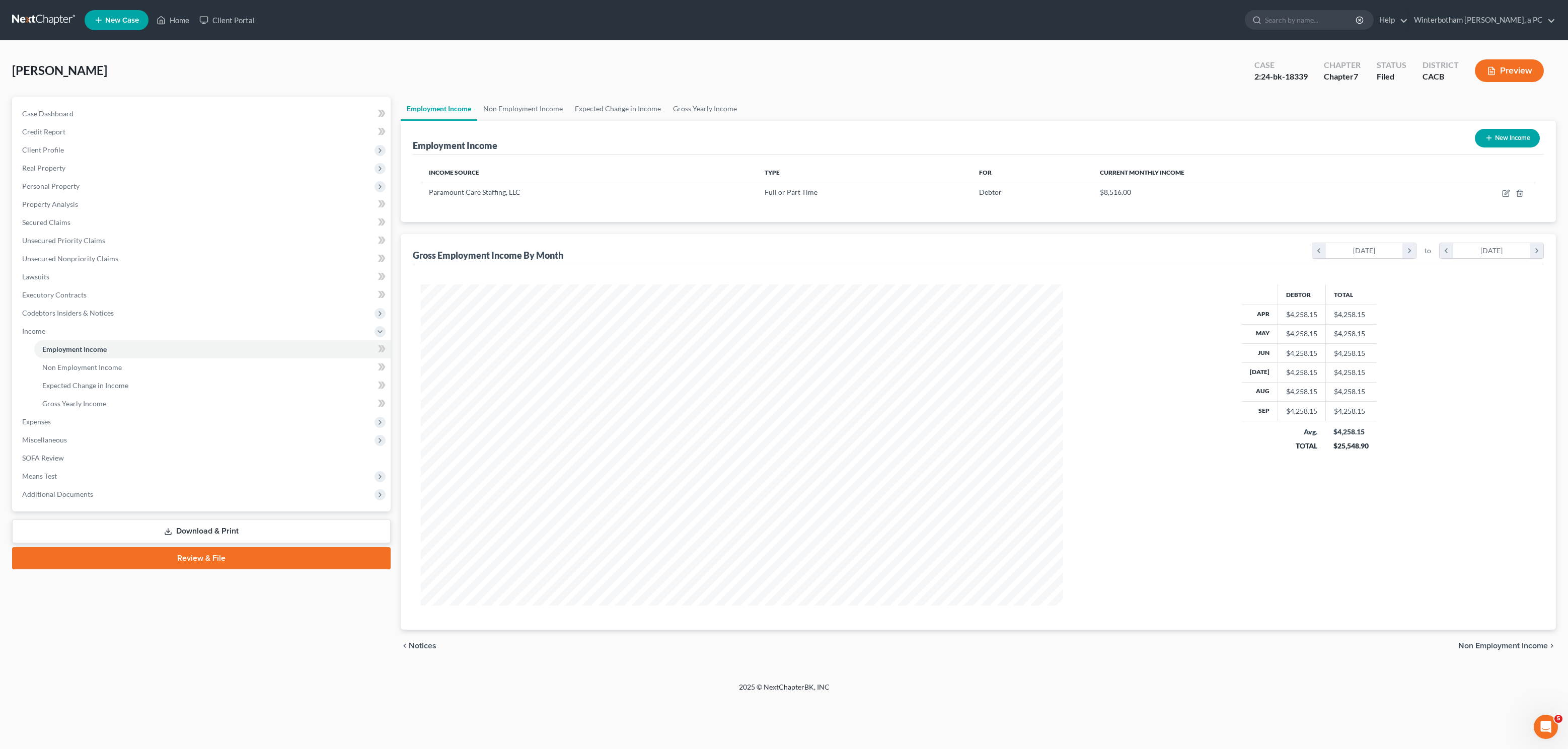
select select "0"
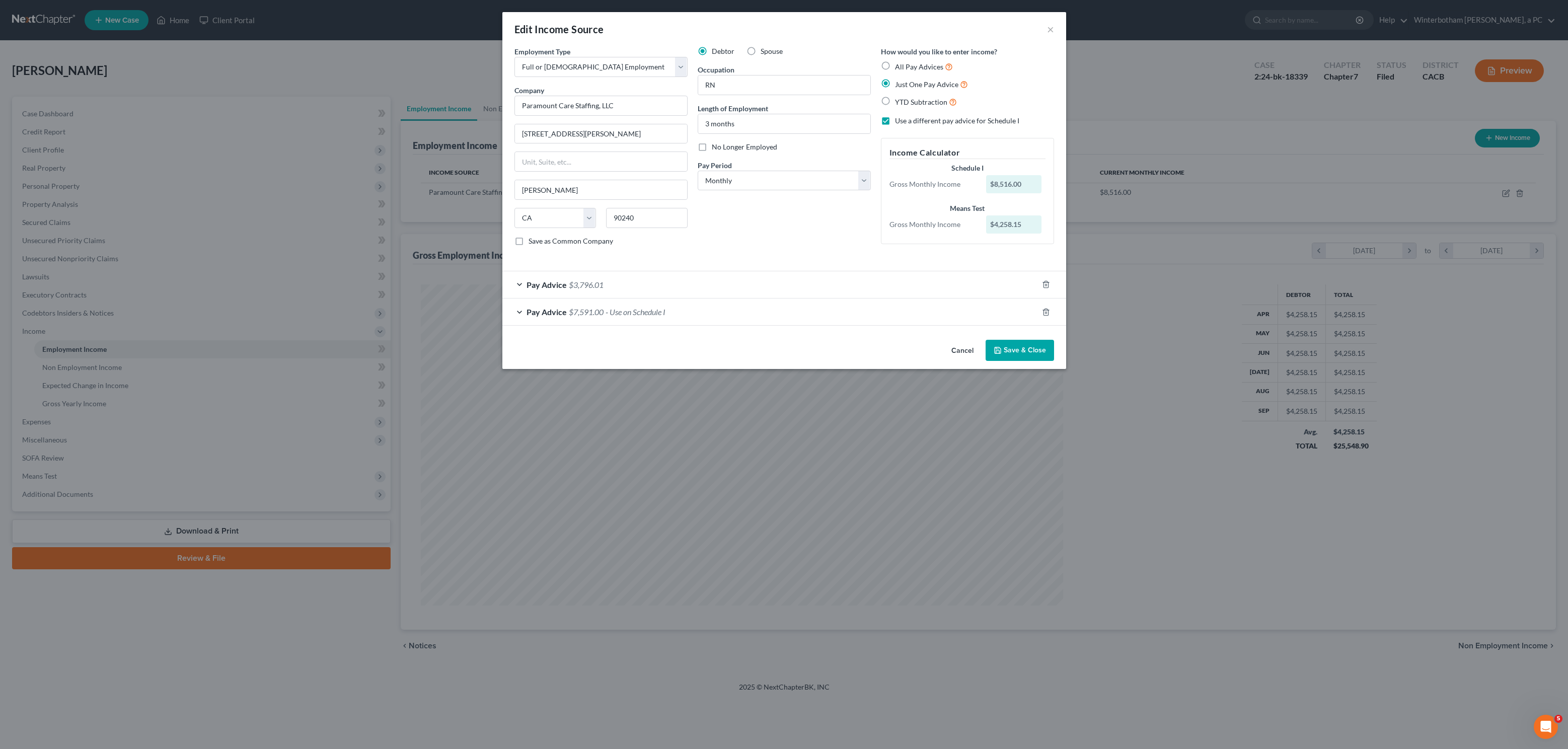
click at [625, 285] on div "Pay Advice $3,796.01" at bounding box center [770, 285] width 536 height 27
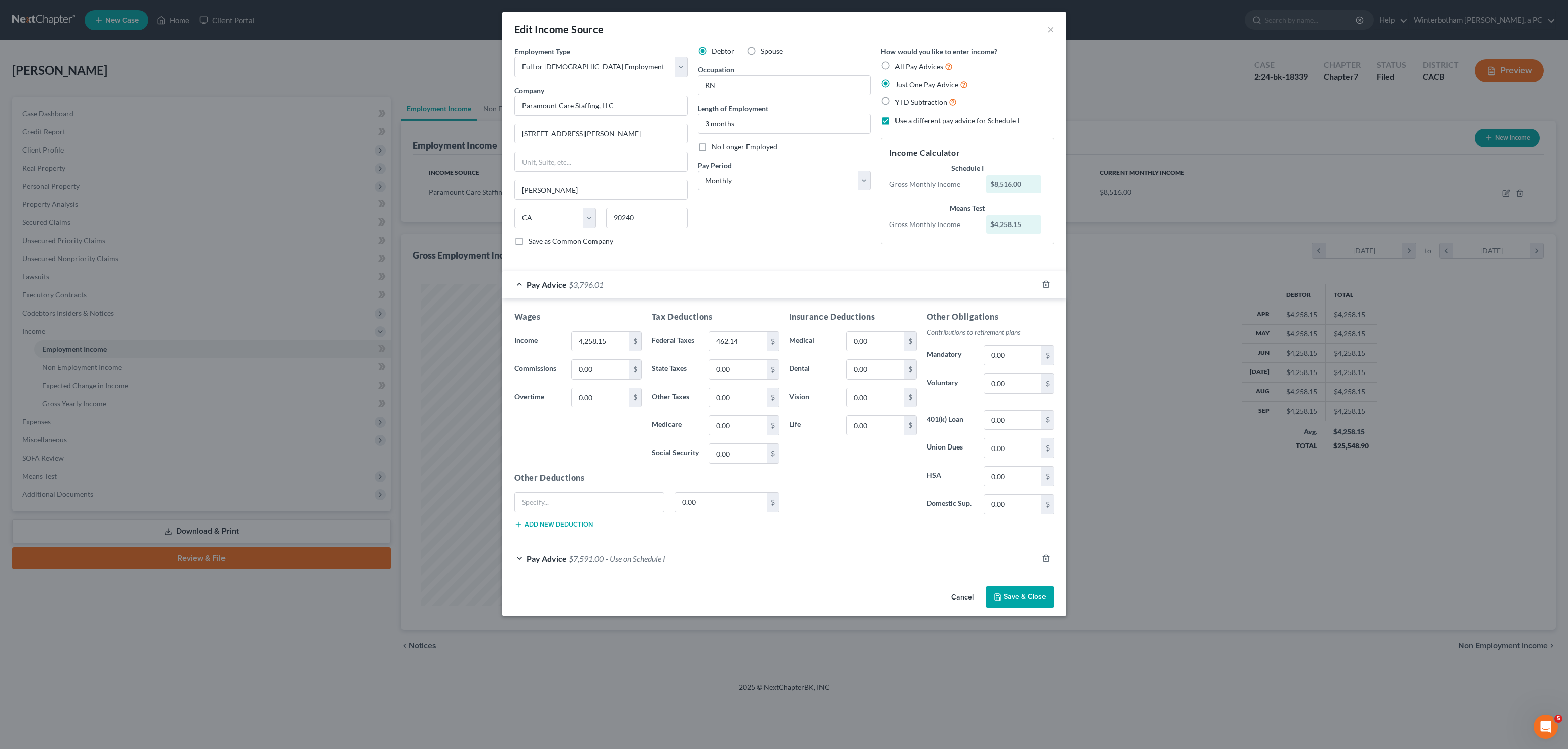
click at [614, 561] on span "- Use on Schedule I" at bounding box center [635, 559] width 60 height 10
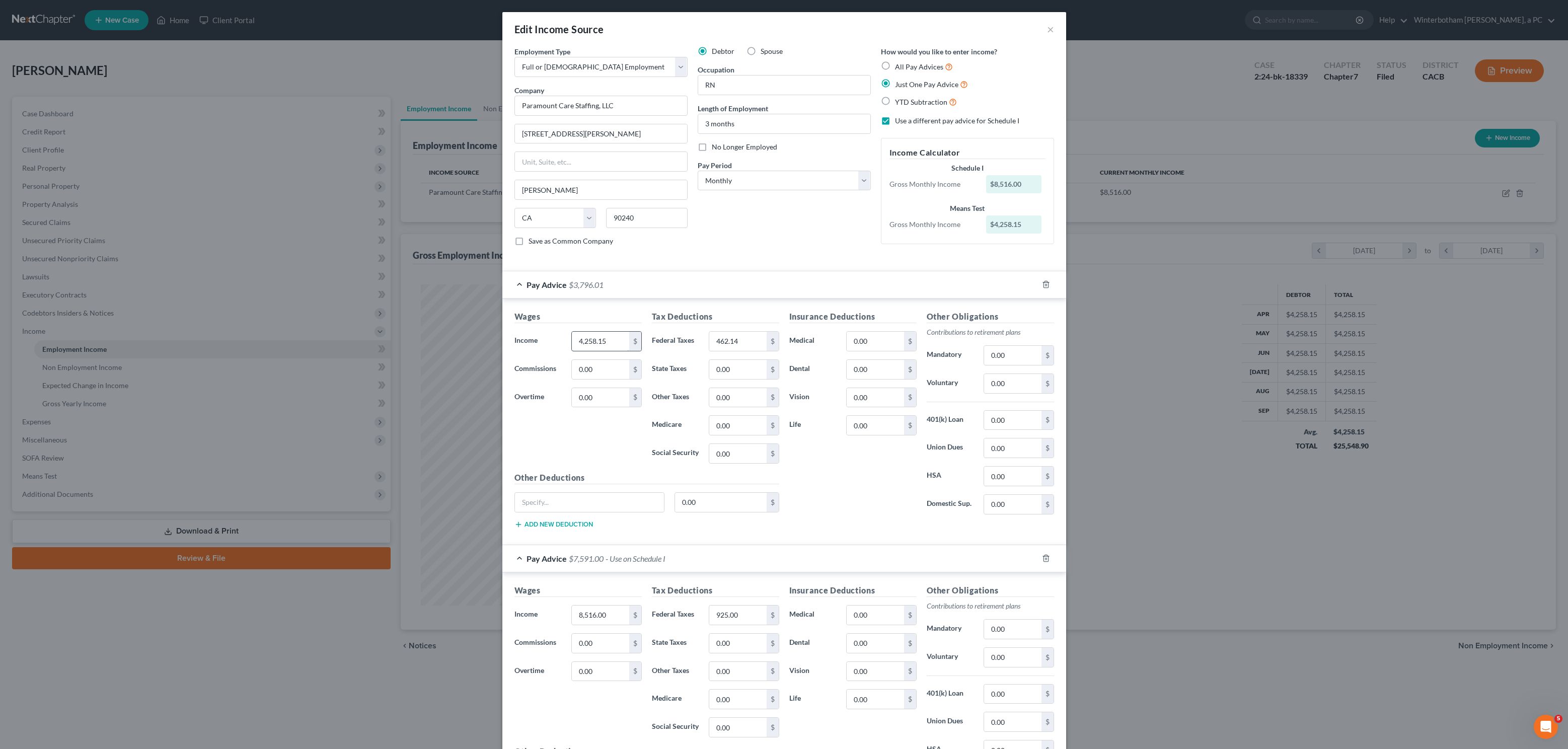
click at [612, 349] on input "4,258.15" at bounding box center [600, 341] width 57 height 19
type input "8,516"
click at [752, 350] on input "462.14" at bounding box center [737, 341] width 57 height 19
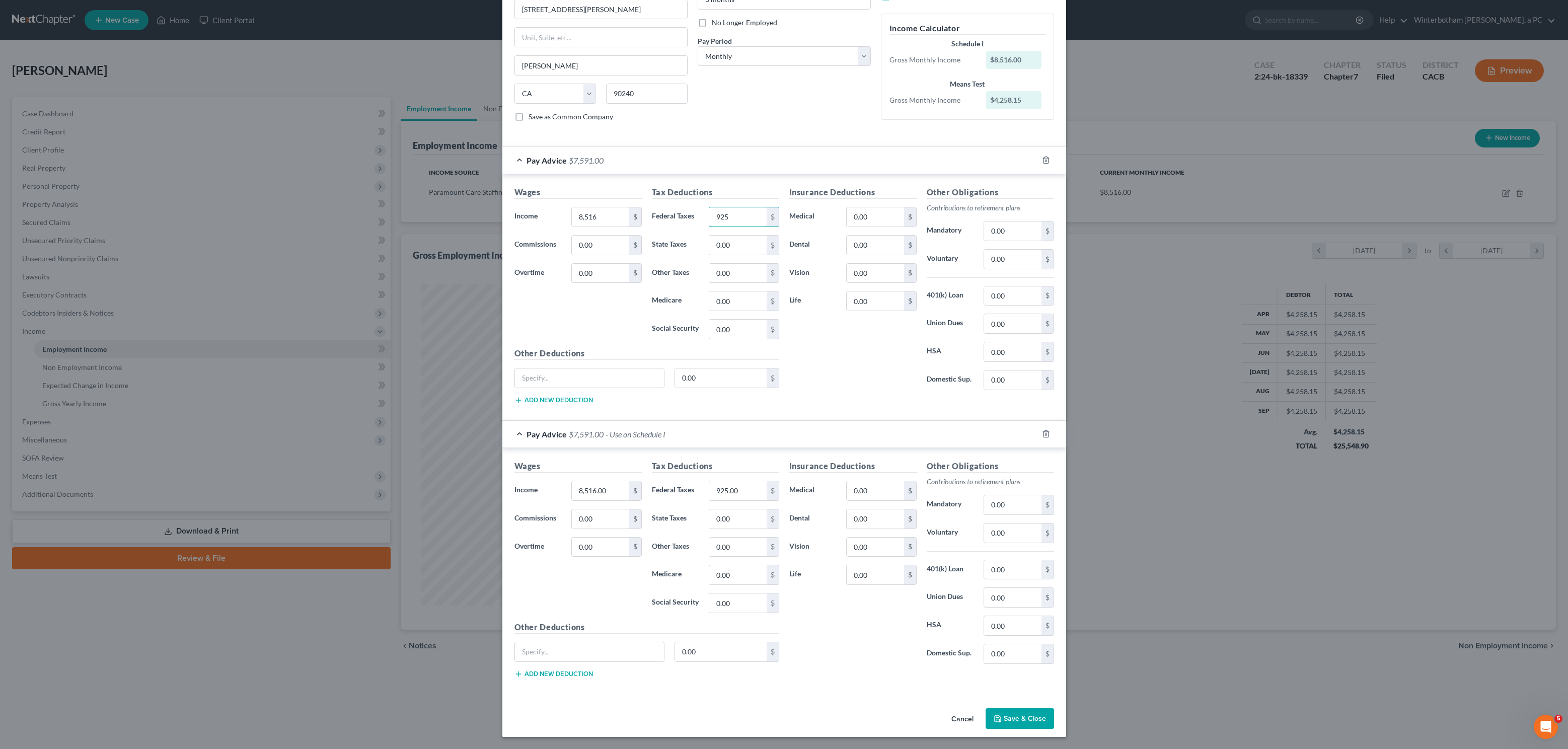
type input "925"
drag, startPoint x: 1028, startPoint y: 727, endPoint x: 788, endPoint y: 698, distance: 241.7
click at [1027, 561] on button "Save & Close" at bounding box center [1020, 719] width 68 height 21
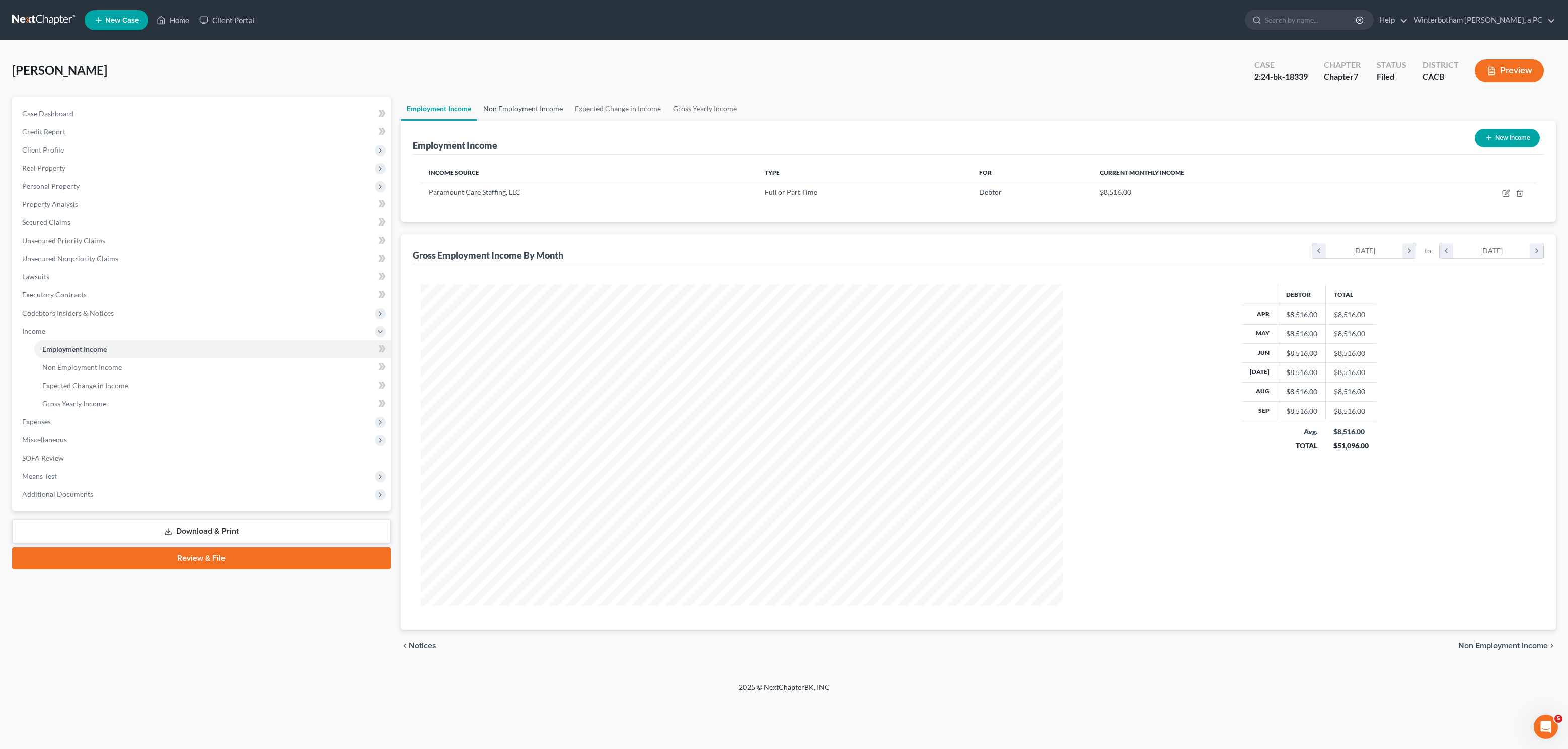
click at [553, 103] on link "Non Employment Income" at bounding box center [523, 109] width 92 height 24
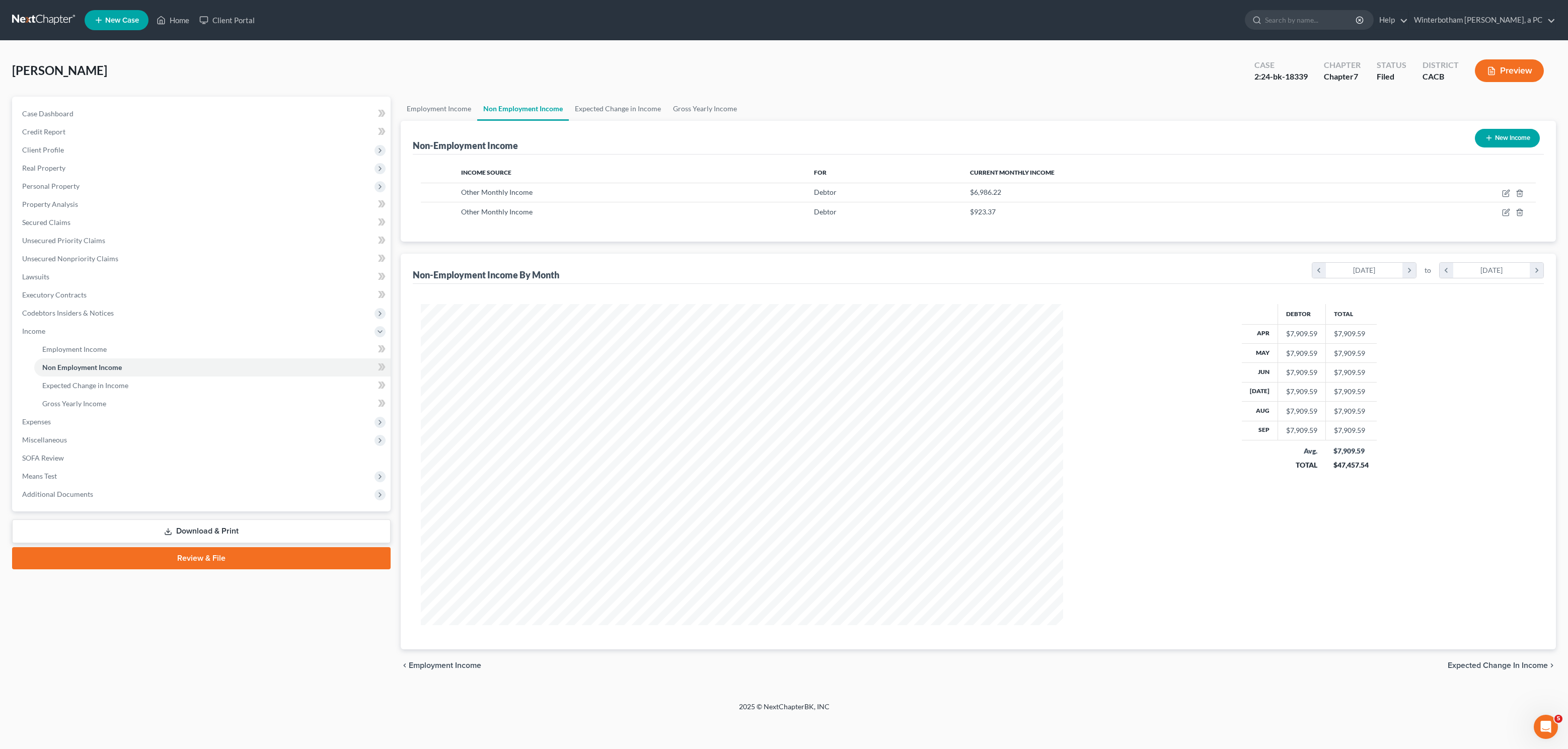
scroll to position [321, 662]
click at [1175, 192] on icon "button" at bounding box center [1506, 193] width 8 height 8
select select "13"
select select "0"
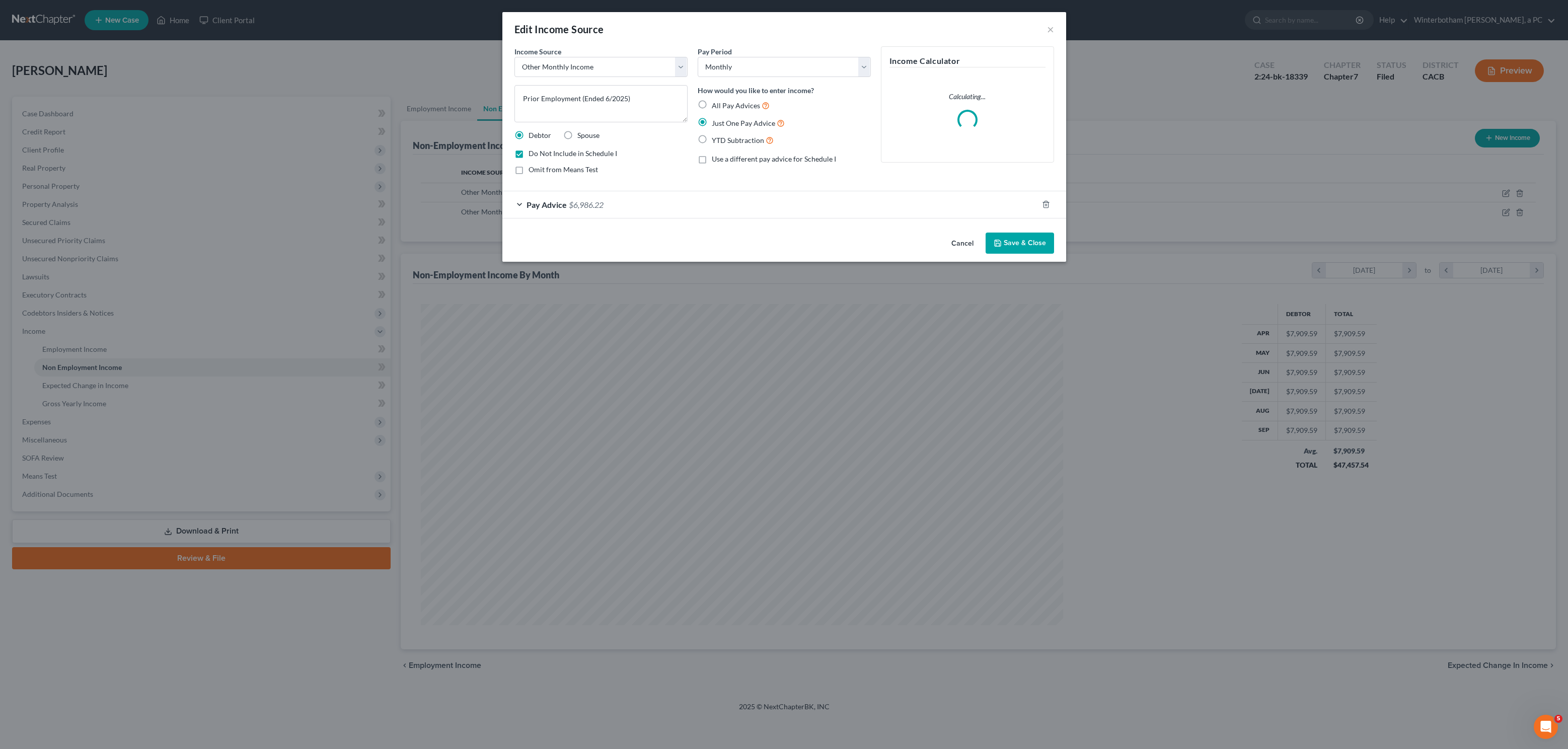
click at [528, 173] on label "Omit from Means Test" at bounding box center [563, 169] width 69 height 10
click at [533, 171] on input "Omit from Means Test" at bounding box center [536, 167] width 7 height 7
checkbox input "true"
click at [1018, 244] on button "Save & Close" at bounding box center [1020, 243] width 68 height 21
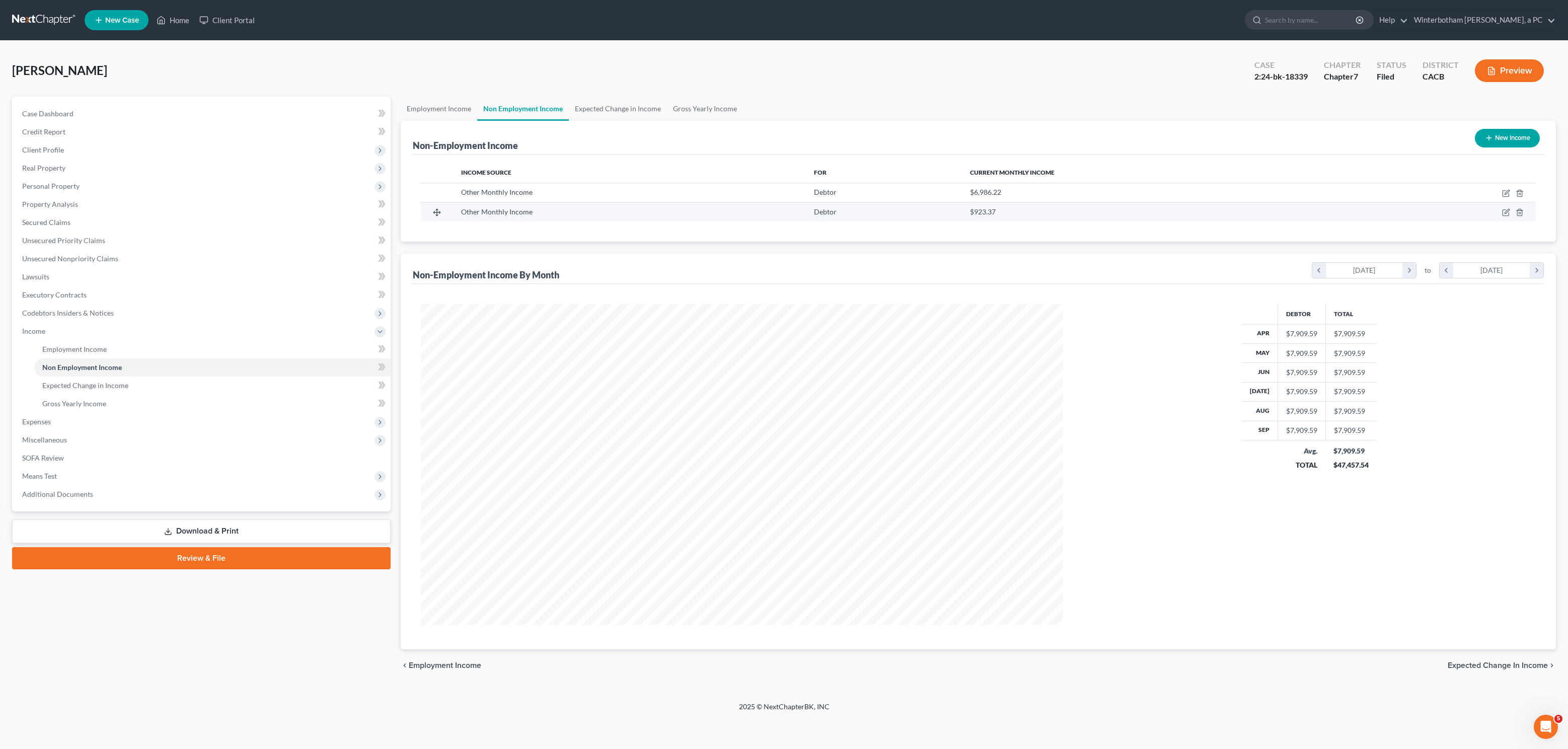
click at [1175, 217] on td at bounding box center [1452, 211] width 168 height 19
click at [1175, 213] on icon "button" at bounding box center [1506, 212] width 8 height 8
select select "13"
select select "0"
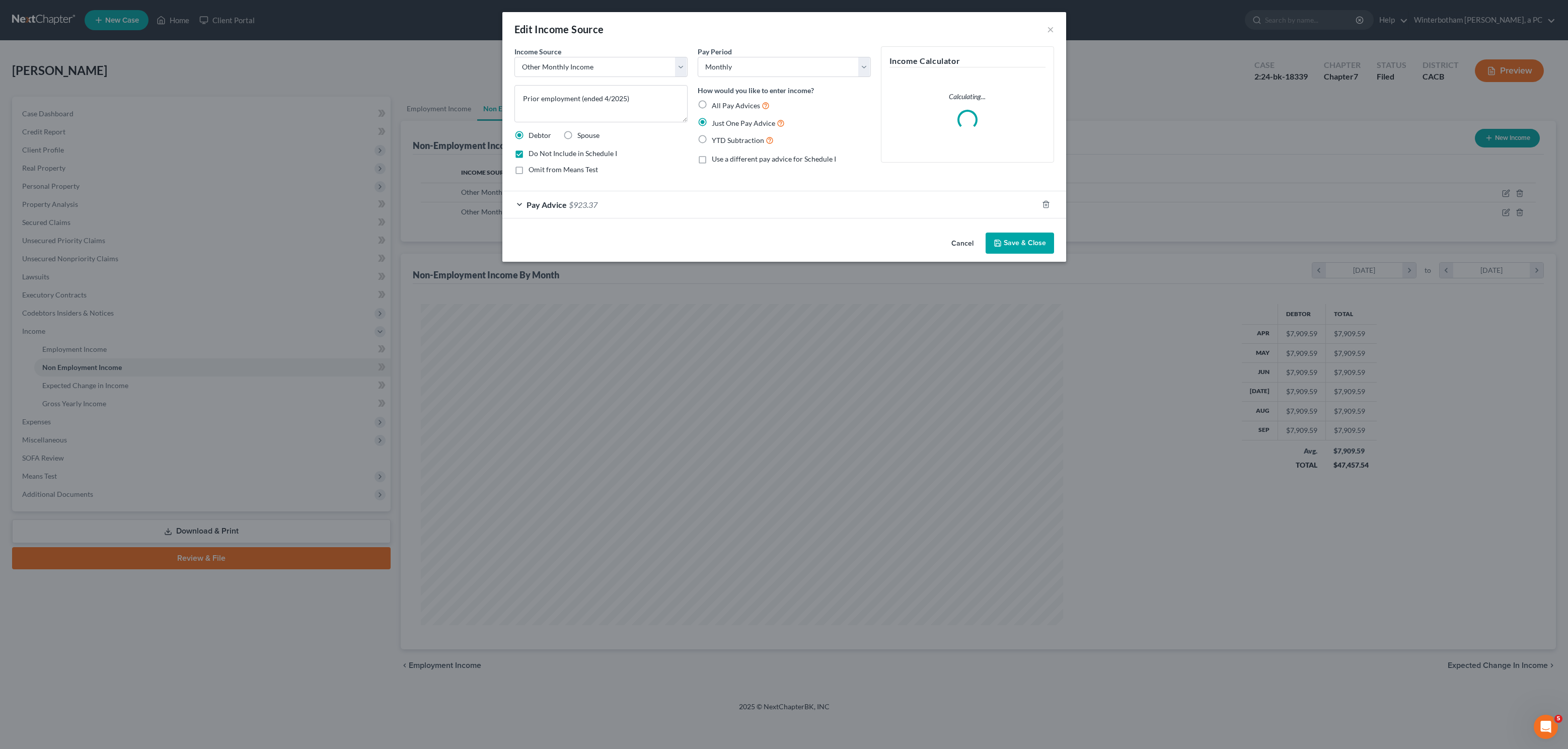
click at [528, 173] on label "Omit from Means Test" at bounding box center [563, 169] width 69 height 10
click at [533, 171] on input "Omit from Means Test" at bounding box center [536, 167] width 7 height 7
checkbox input "true"
click at [1029, 242] on button "Save & Close" at bounding box center [1020, 243] width 68 height 21
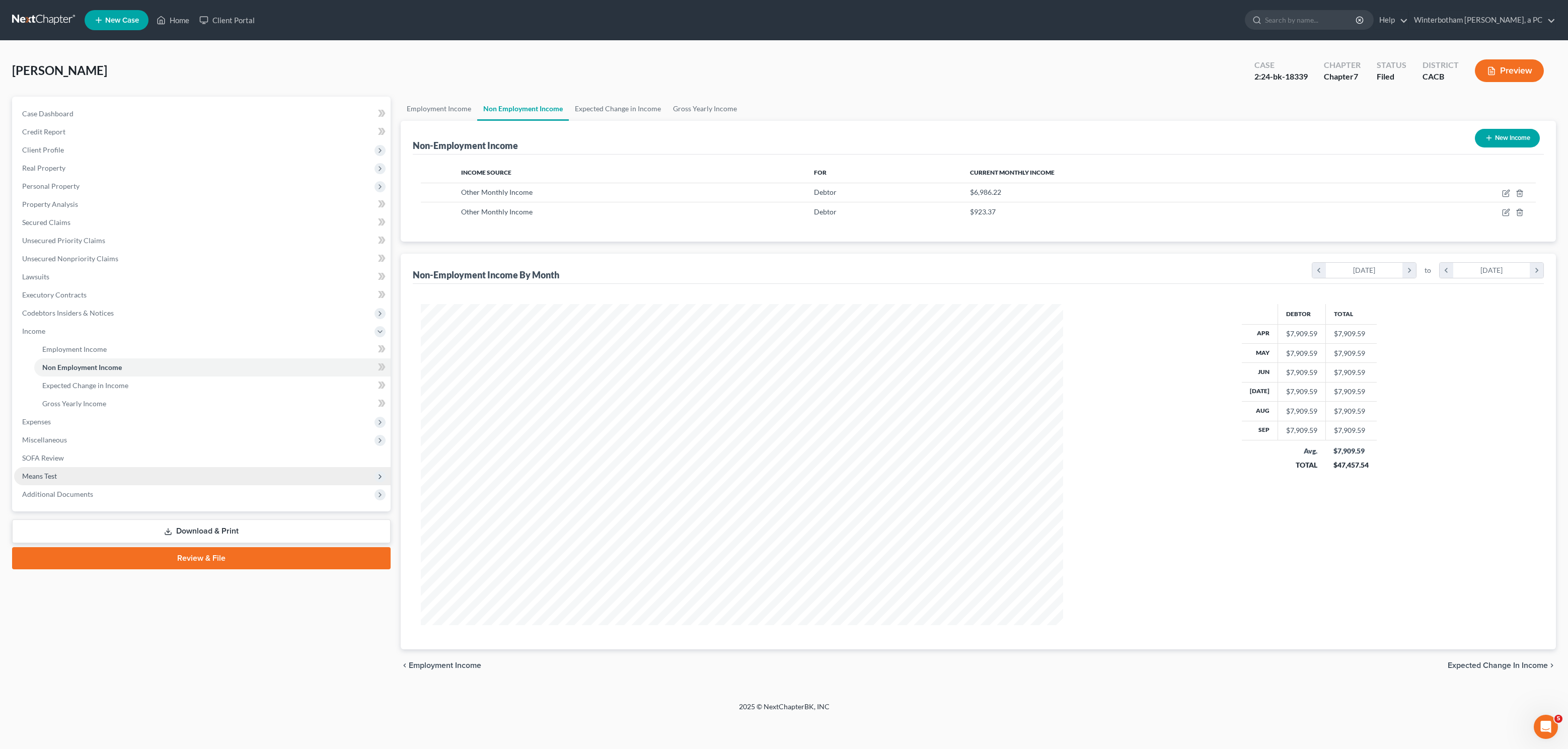
click at [65, 475] on span "Means Test" at bounding box center [202, 476] width 377 height 18
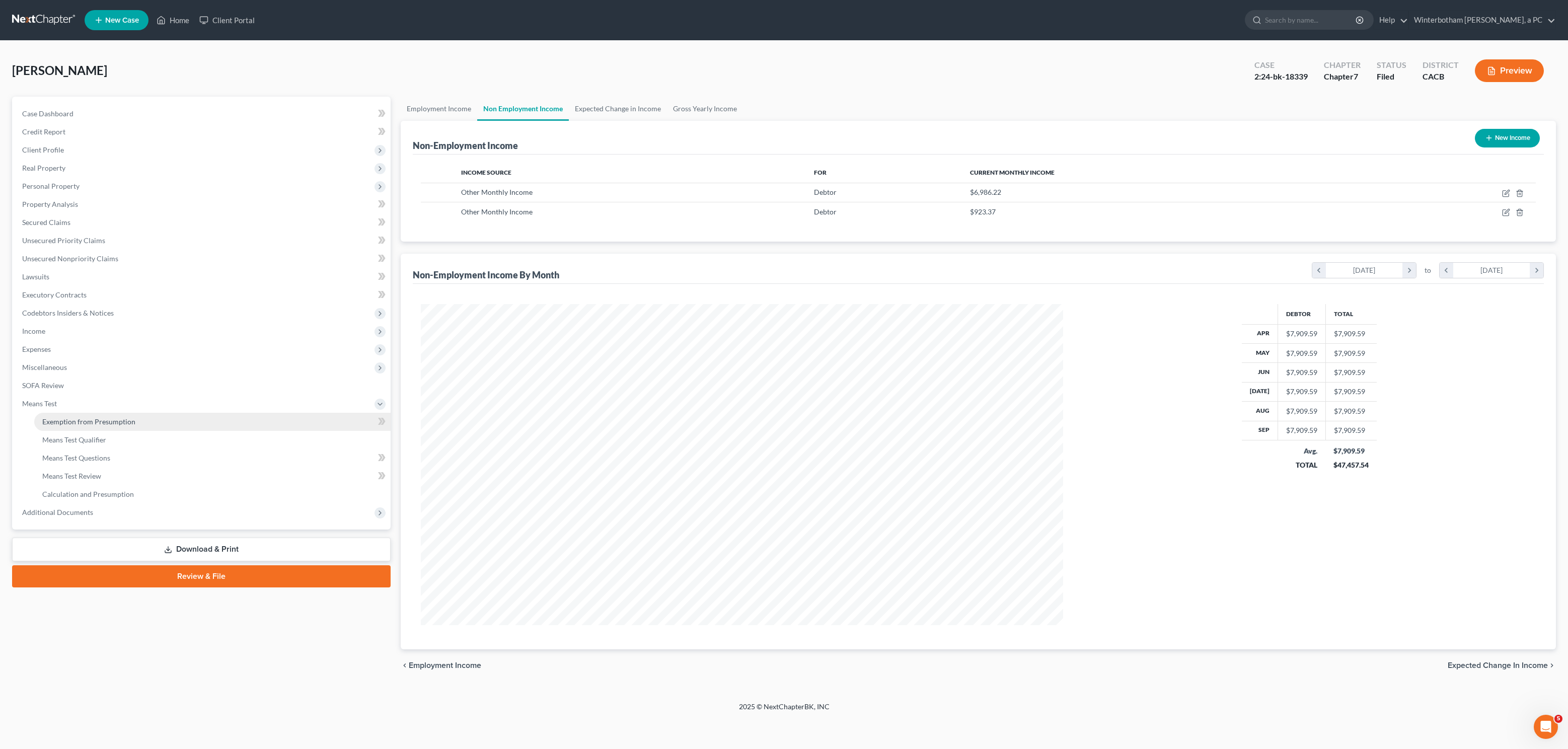
click at [128, 425] on link "Exemption from Presumption" at bounding box center [212, 422] width 356 height 18
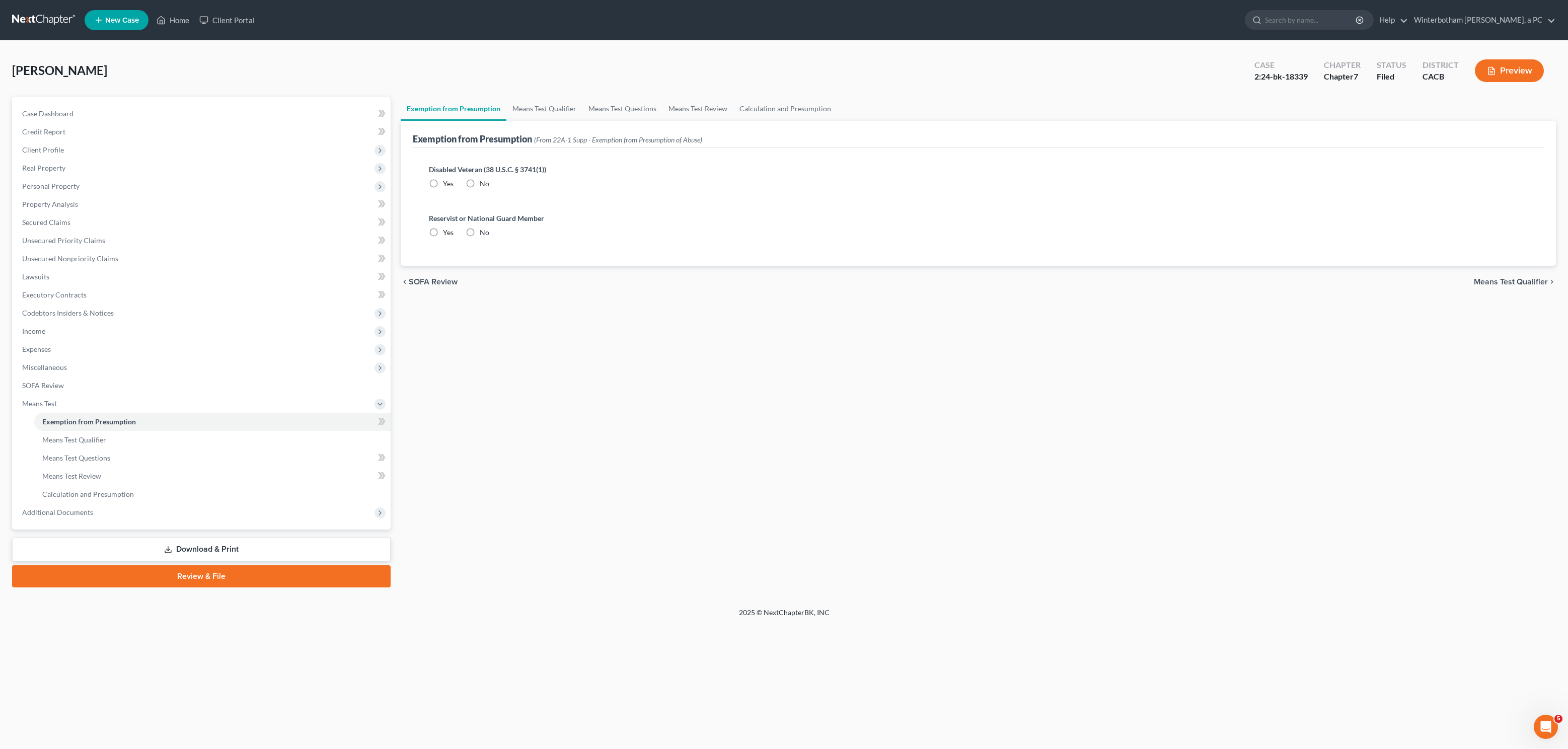
radio input "true"
click at [558, 106] on link "Means Test Qualifier" at bounding box center [544, 109] width 76 height 24
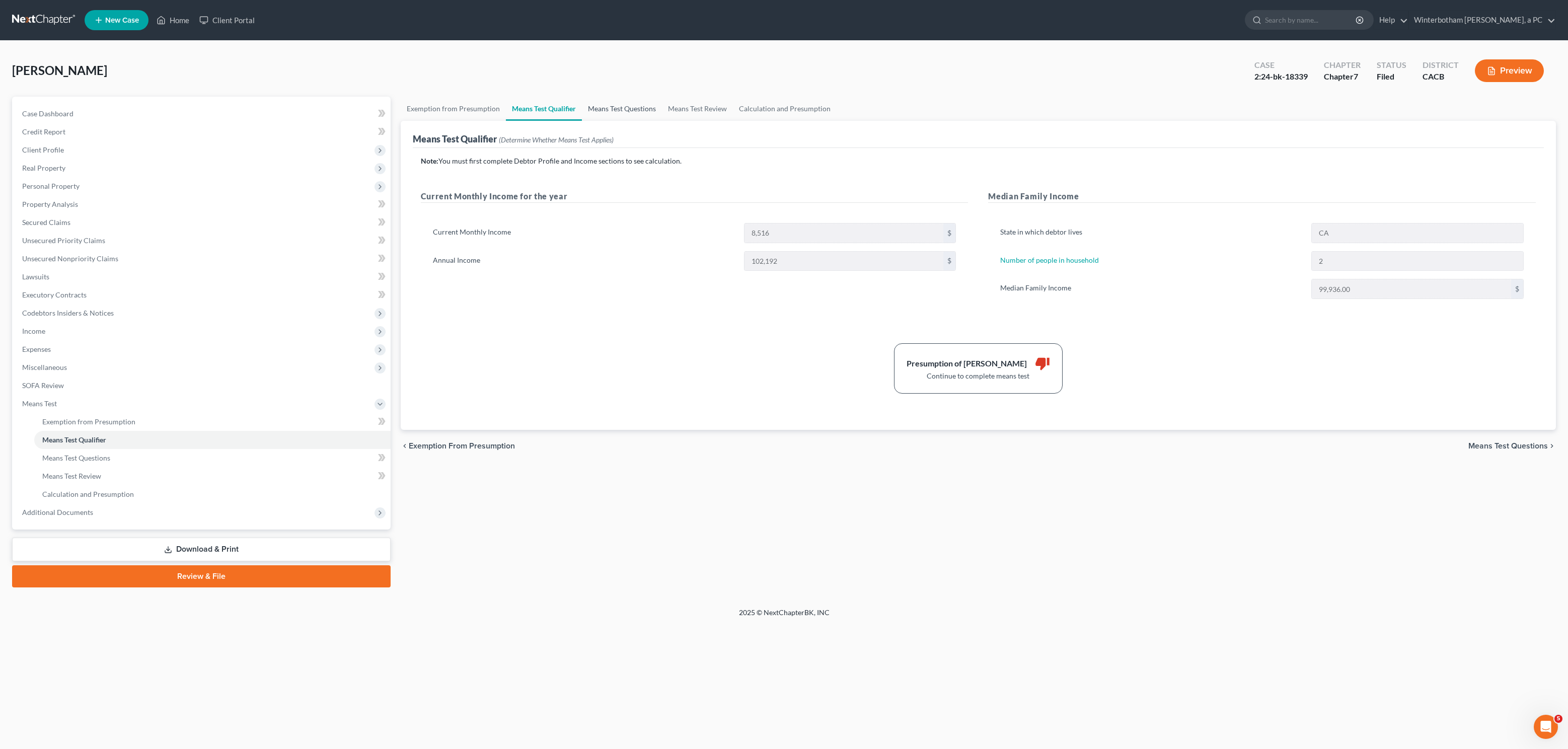
click at [620, 106] on link "Means Test Questions" at bounding box center [621, 109] width 80 height 24
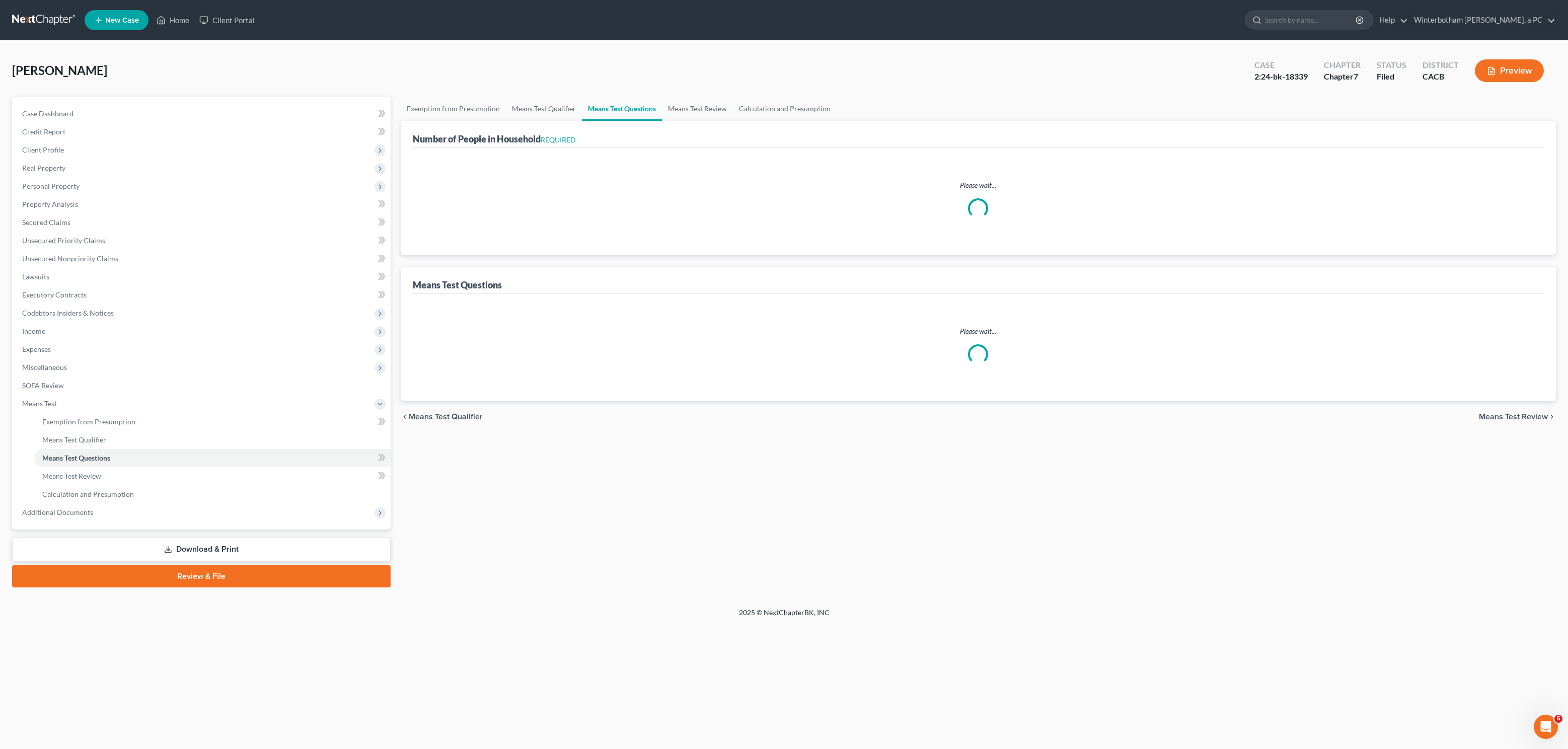
select select "1"
select select "60"
select select "1"
select select "60"
select select "2"
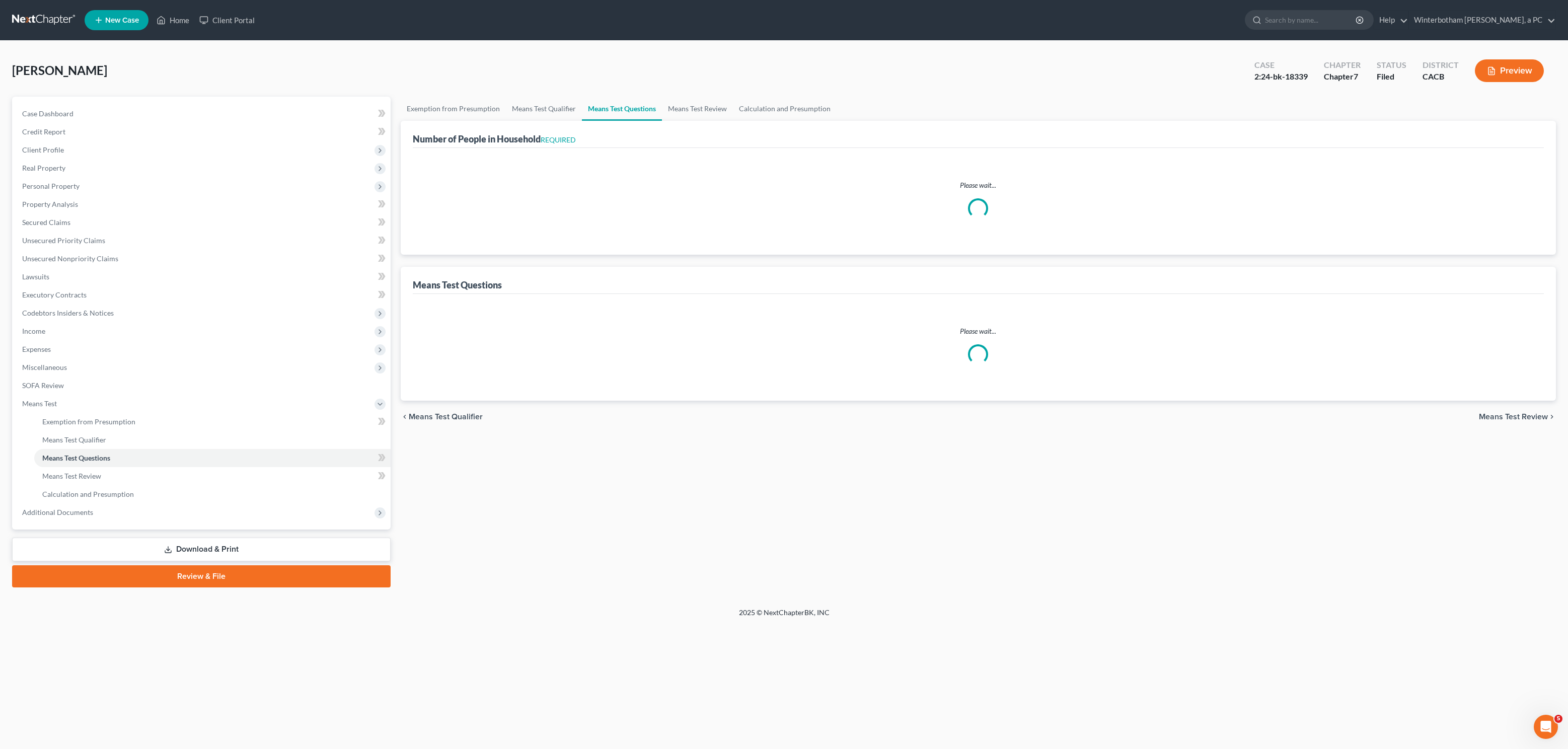
select select "0"
select select "2"
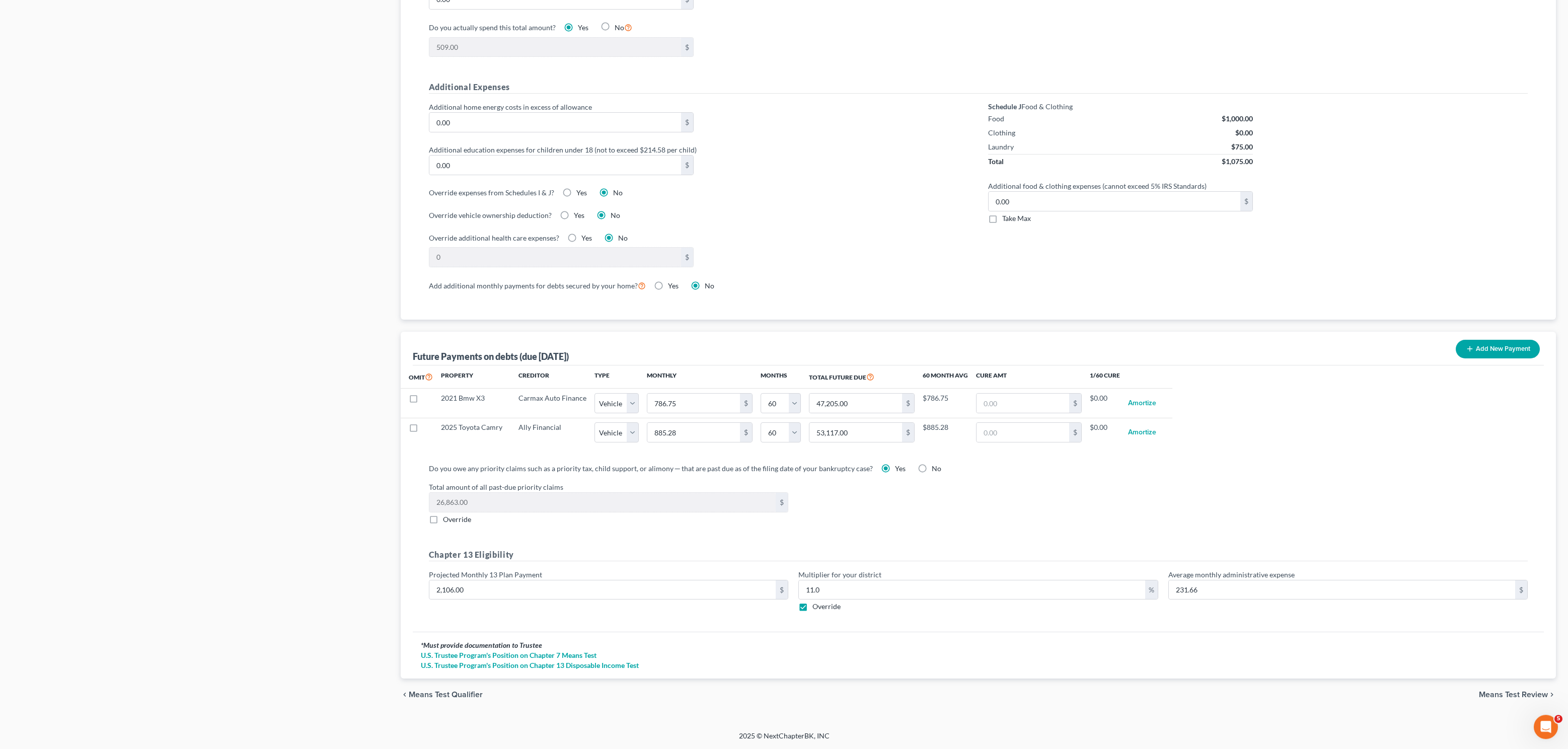
scroll to position [674, 0]
click at [813, 561] on label "Override" at bounding box center [827, 606] width 28 height 10
click at [816, 561] on input "Override" at bounding box center [819, 604] width 7 height 7
checkbox input "false"
type input "210.60"
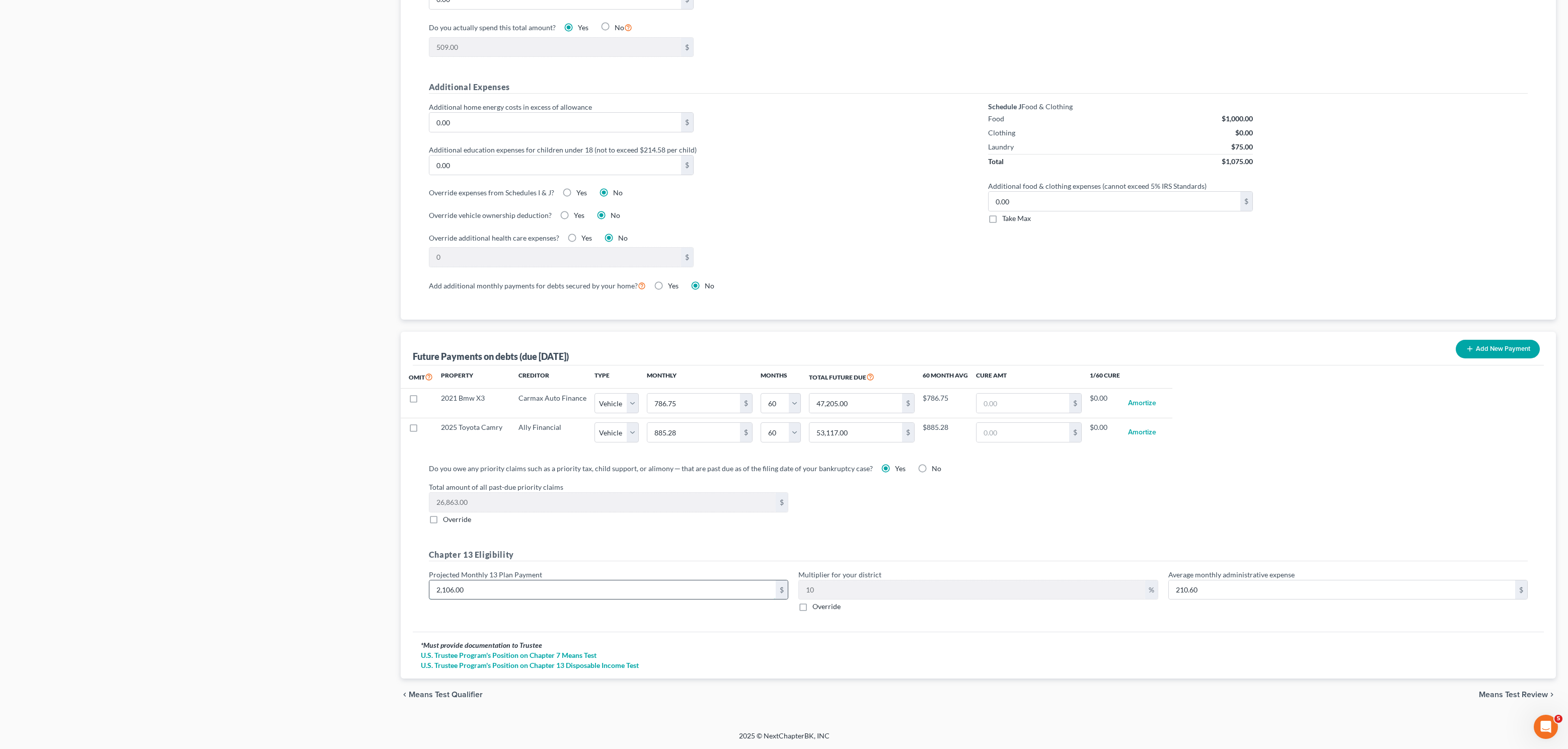
drag, startPoint x: 621, startPoint y: 580, endPoint x: 612, endPoint y: 587, distance: 11.4
click at [618, 561] on input "2,106.00" at bounding box center [602, 589] width 346 height 19
click at [348, 561] on div "Case Dashboard Payments Invoices Payments Payments Credit Report Client Profile" at bounding box center [201, 74] width 388 height 1275
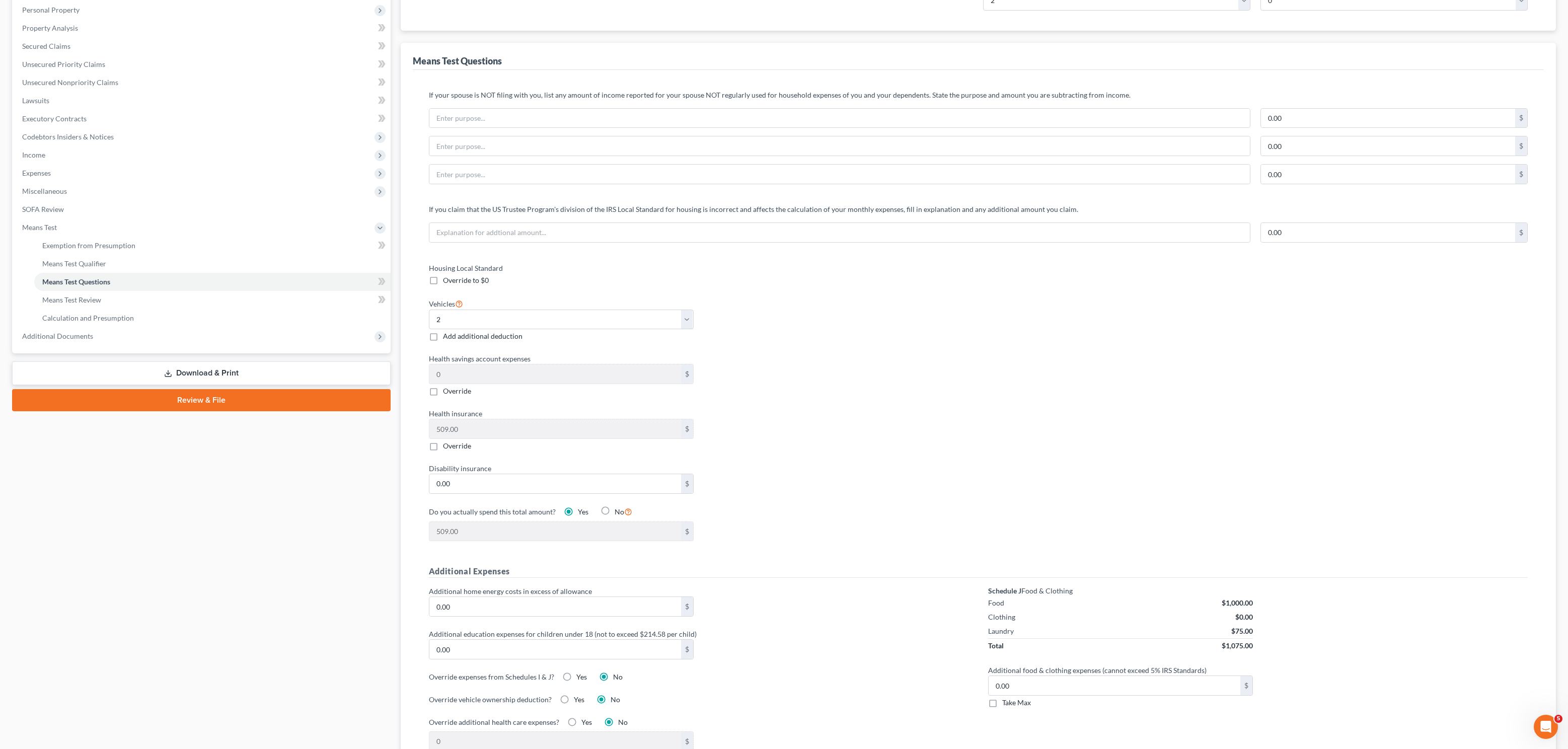
scroll to position [0, 0]
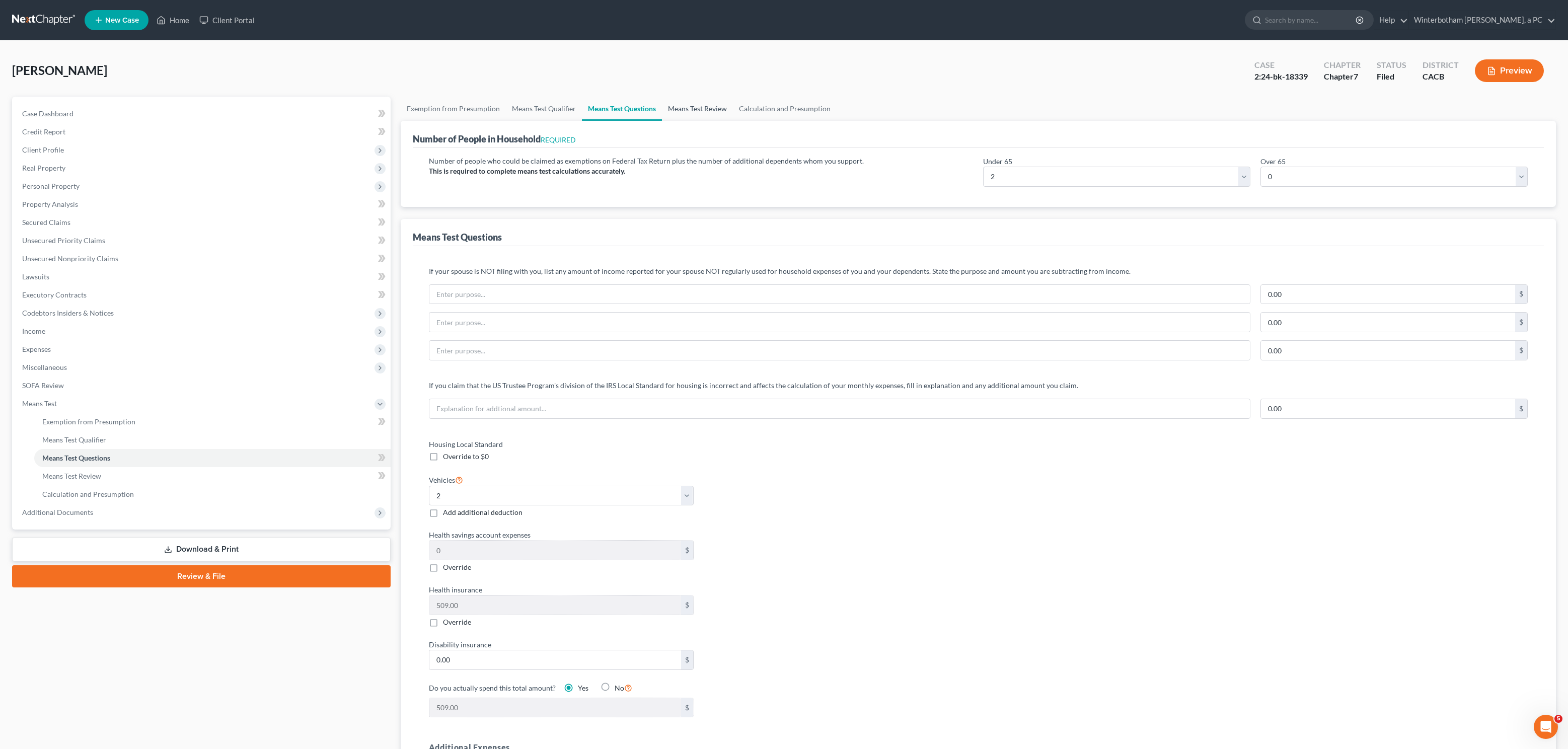
drag, startPoint x: 699, startPoint y: 109, endPoint x: 784, endPoint y: 92, distance: 86.7
click at [699, 109] on link "Means Test Review" at bounding box center [697, 109] width 71 height 24
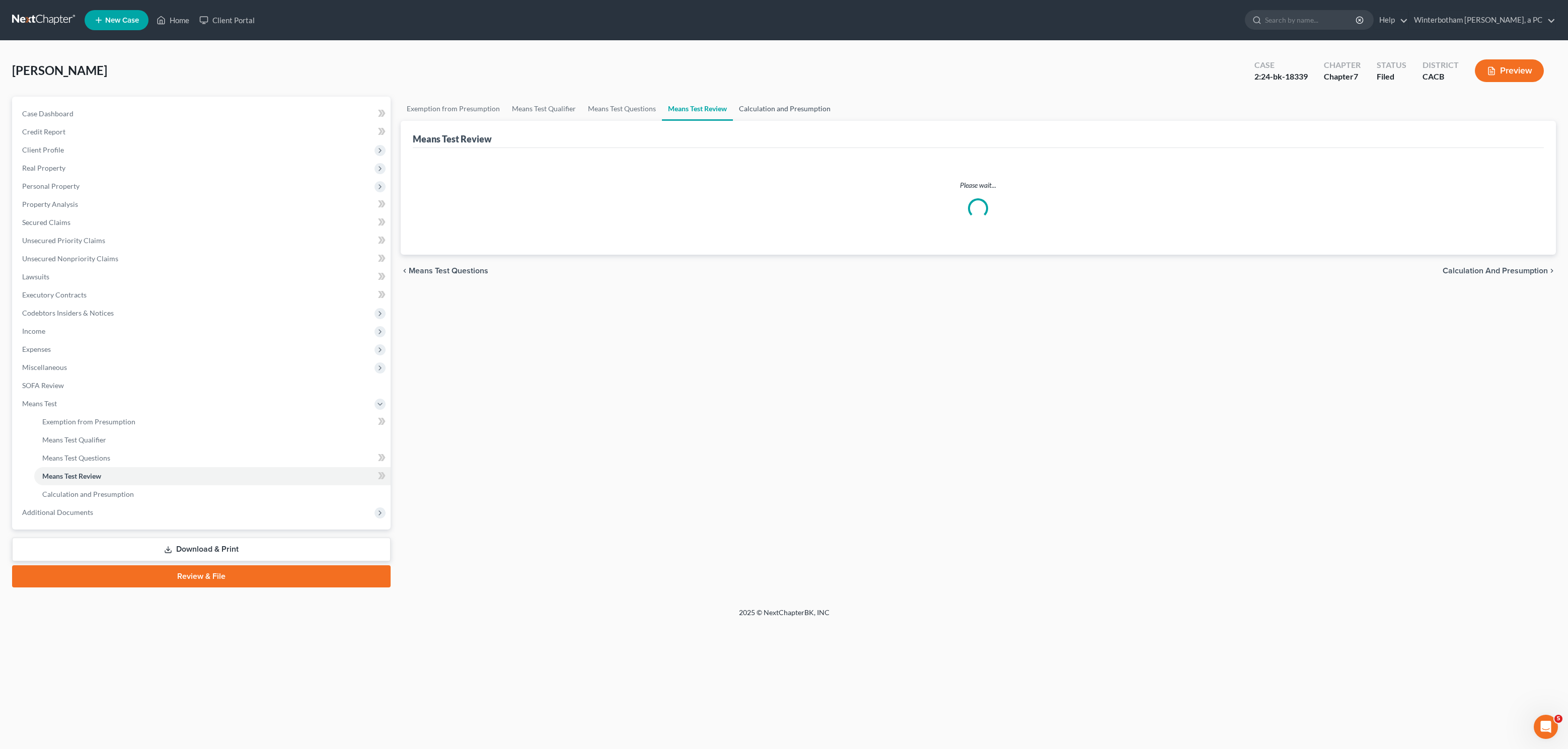
click at [789, 107] on link "Calculation and Presumption" at bounding box center [785, 109] width 103 height 24
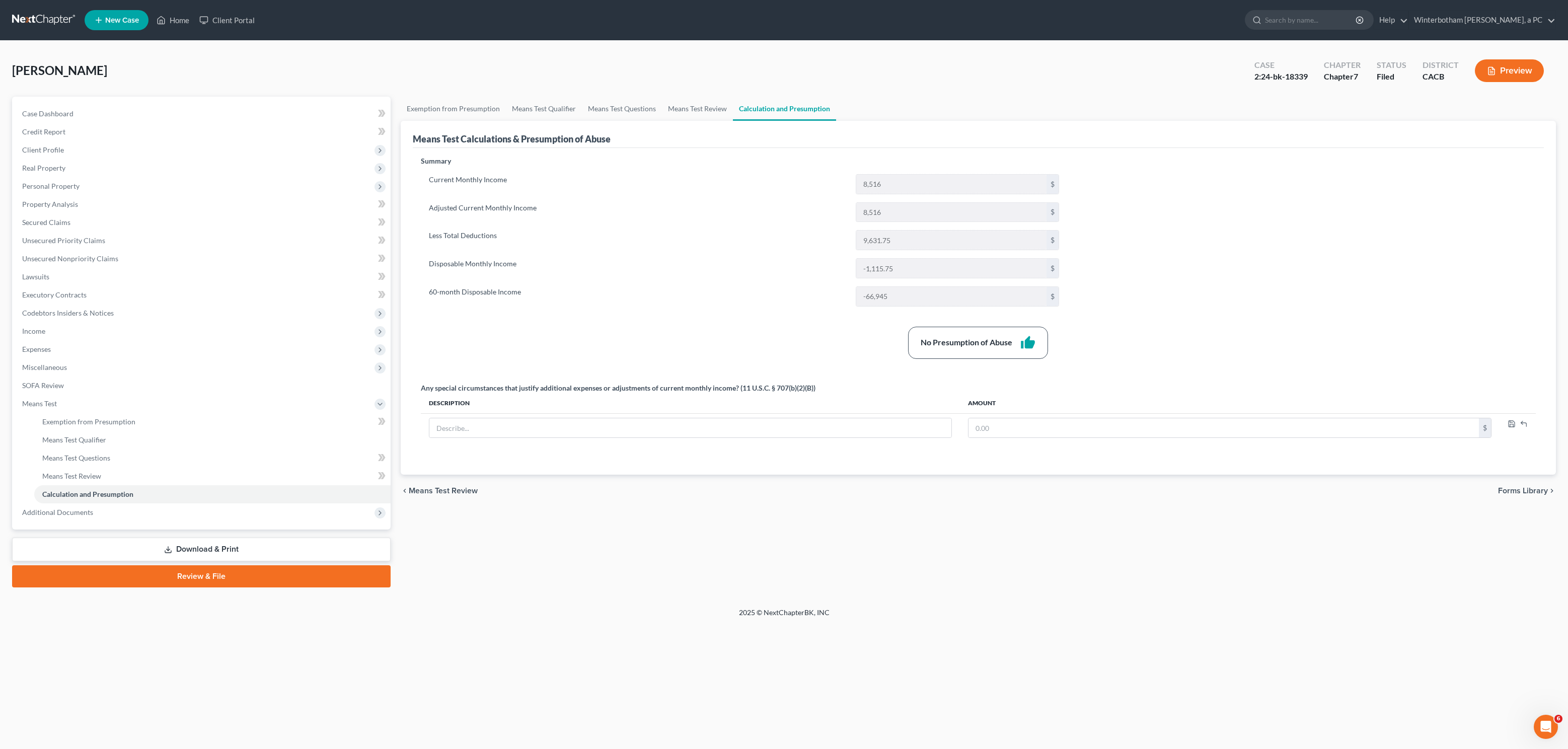
click at [157, 545] on link "Download & Print" at bounding box center [201, 549] width 379 height 24
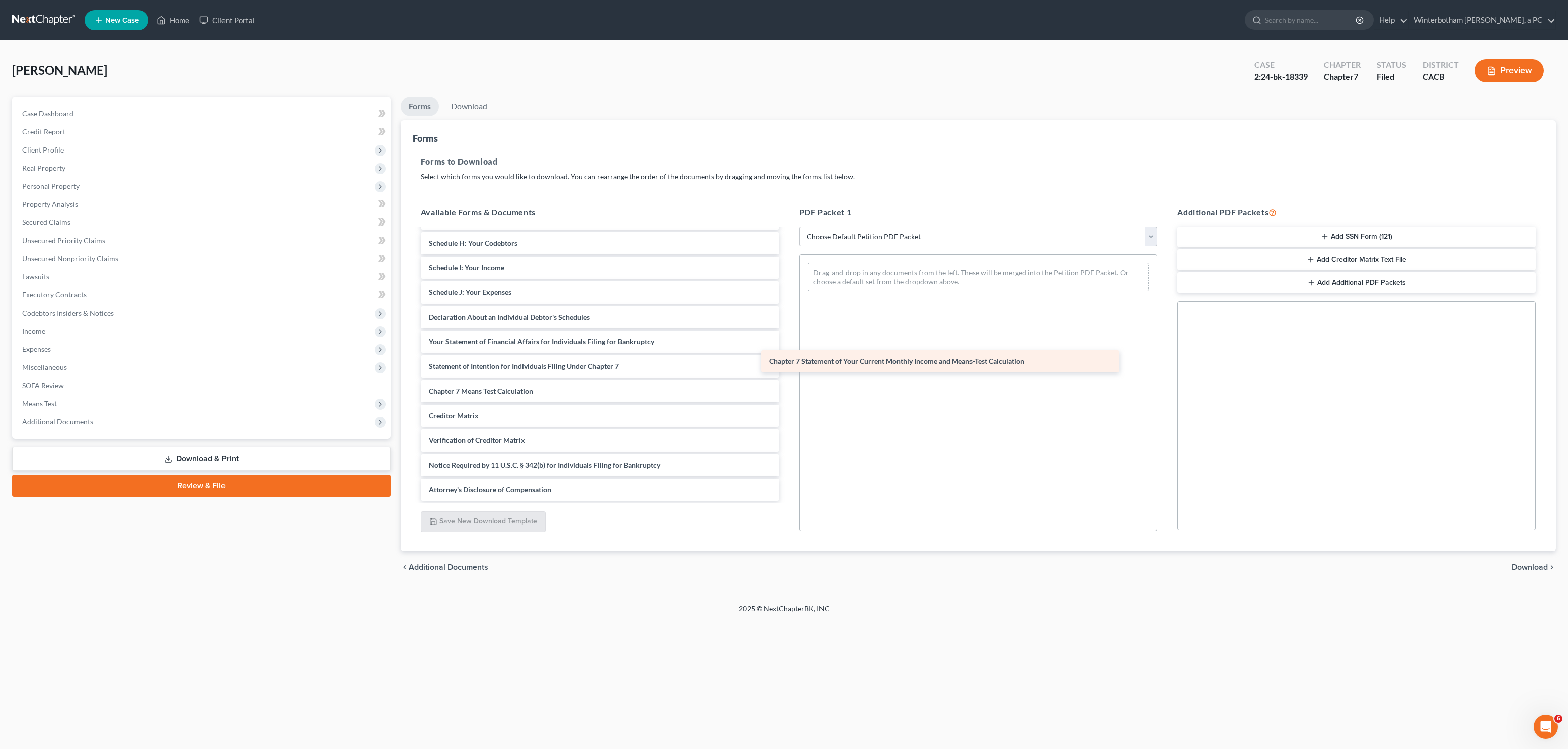
scroll to position [1991, 0]
drag, startPoint x: 459, startPoint y: 369, endPoint x: 871, endPoint y: 351, distance: 412.4
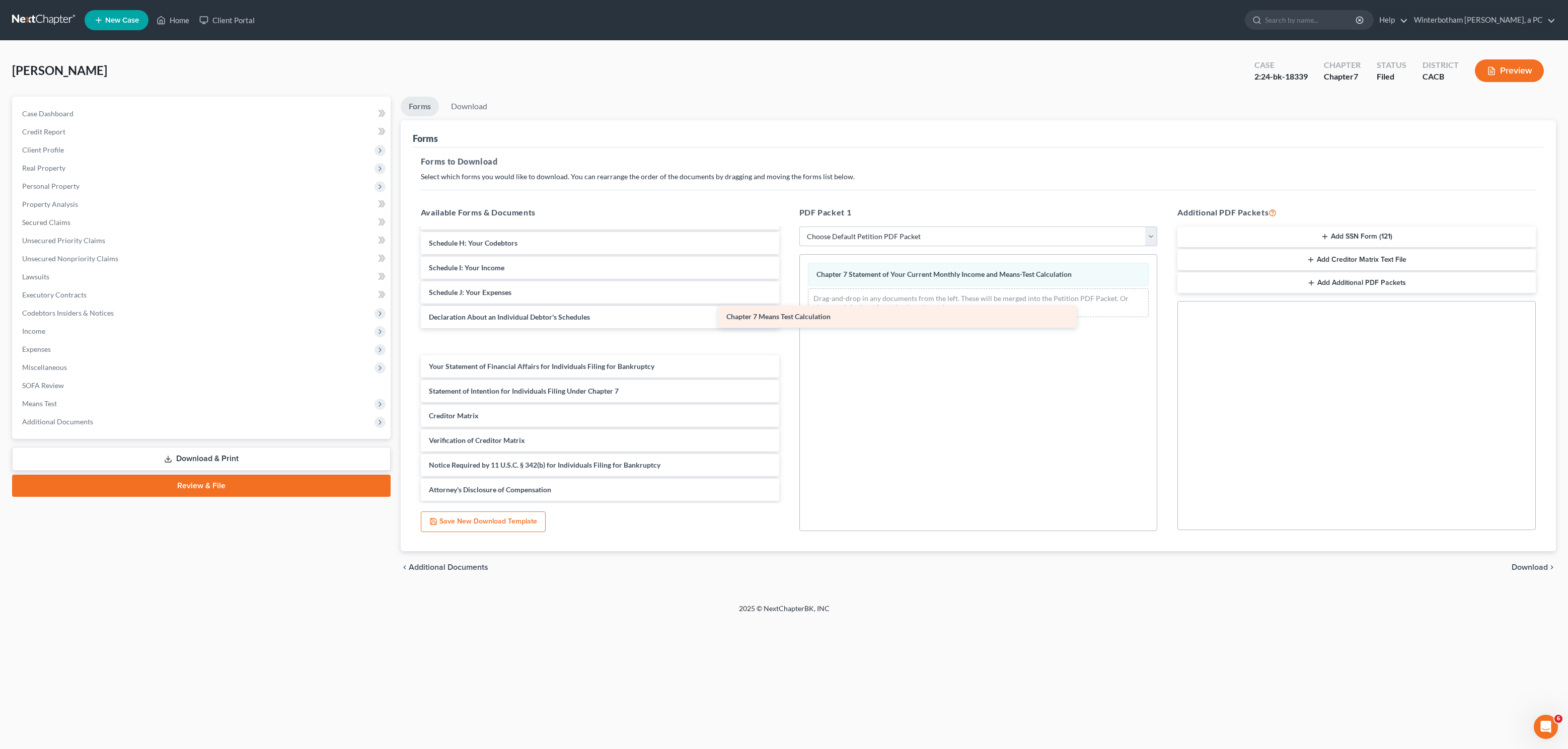
scroll to position [1967, 0]
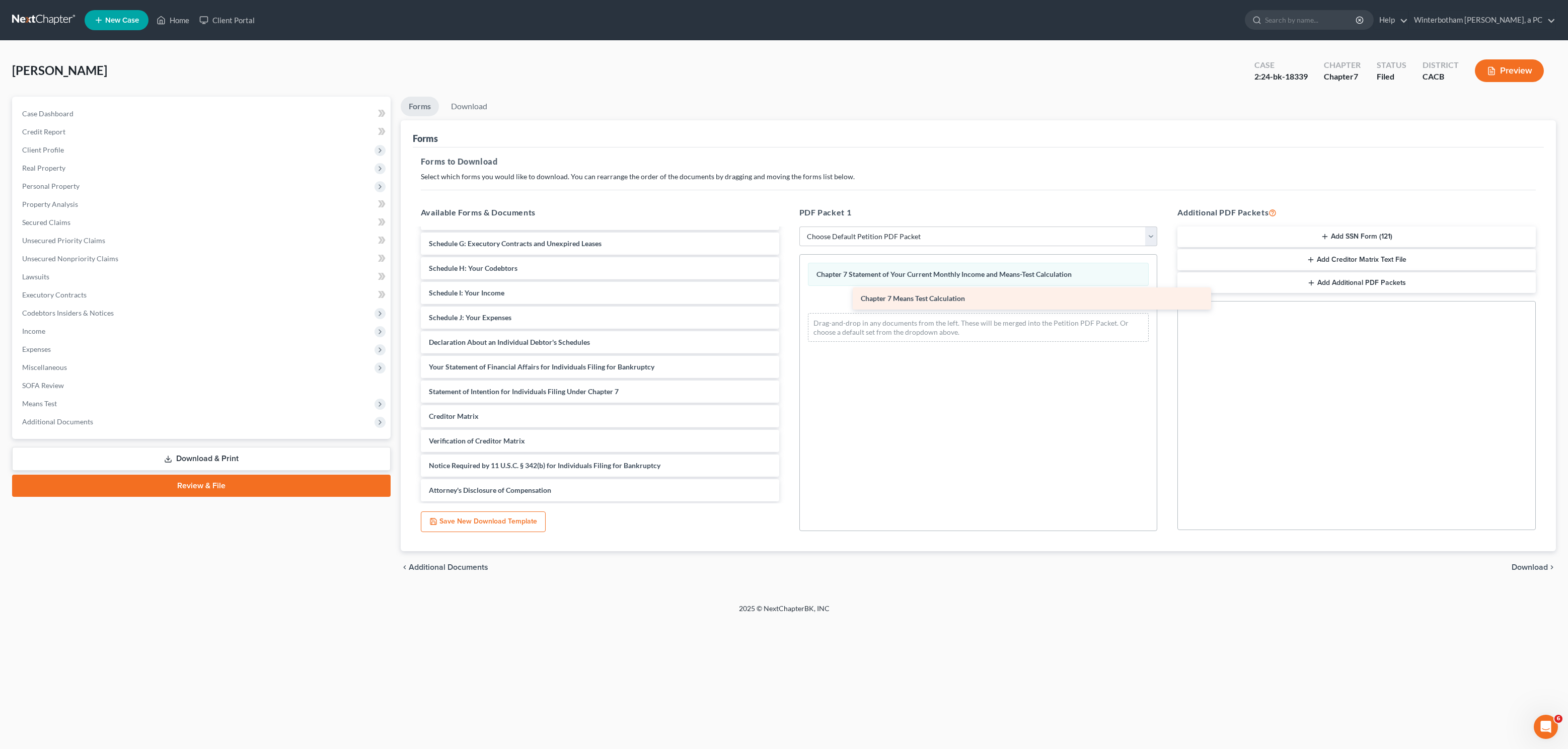
drag, startPoint x: 452, startPoint y: 395, endPoint x: 858, endPoint y: 301, distance: 416.7
click at [1535, 567] on span "Download" at bounding box center [1530, 566] width 37 height 8
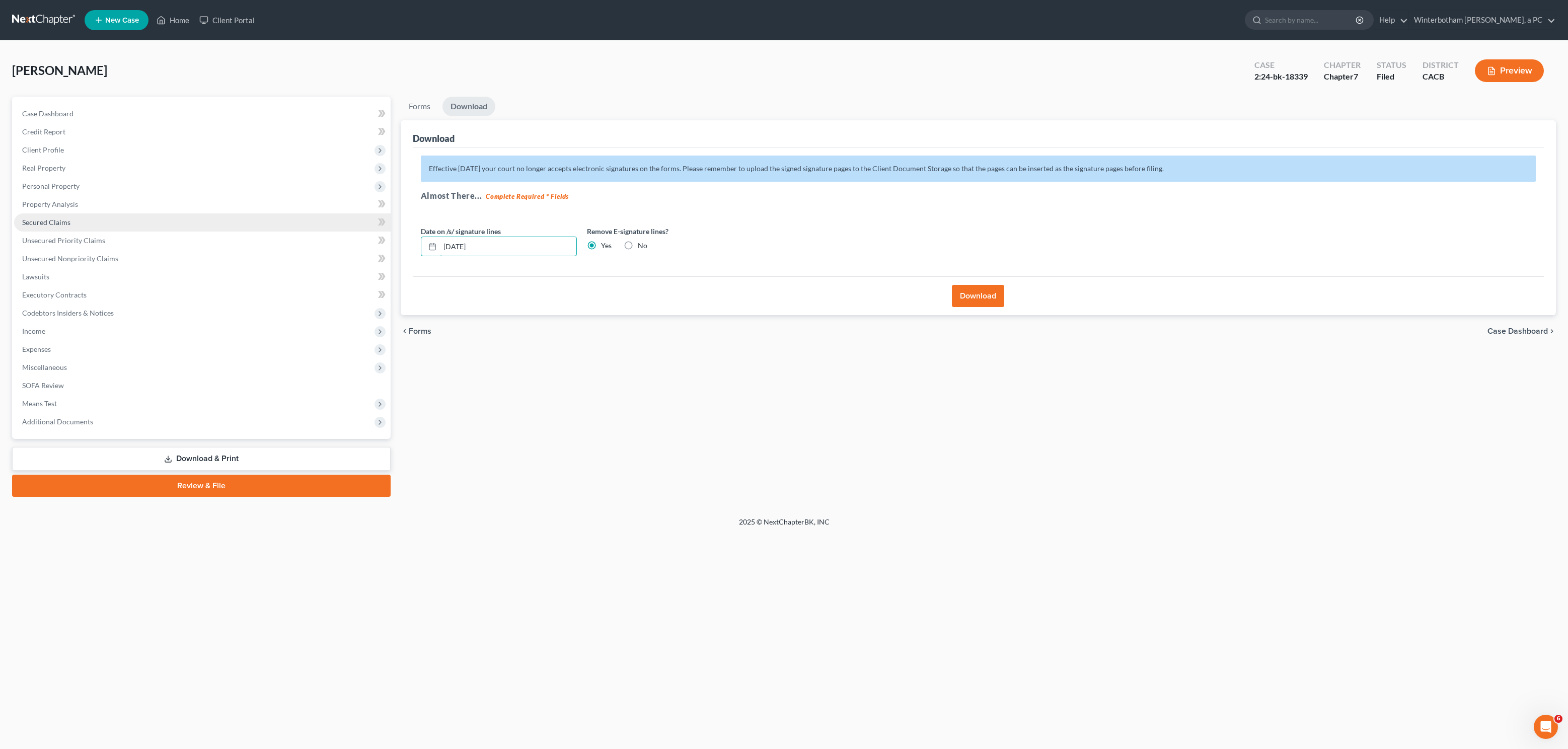
drag, startPoint x: 490, startPoint y: 243, endPoint x: 337, endPoint y: 223, distance: 154.3
click at [440, 237] on input "10/10/2025" at bounding box center [508, 246] width 136 height 19
click at [960, 304] on button "Download" at bounding box center [978, 296] width 52 height 22
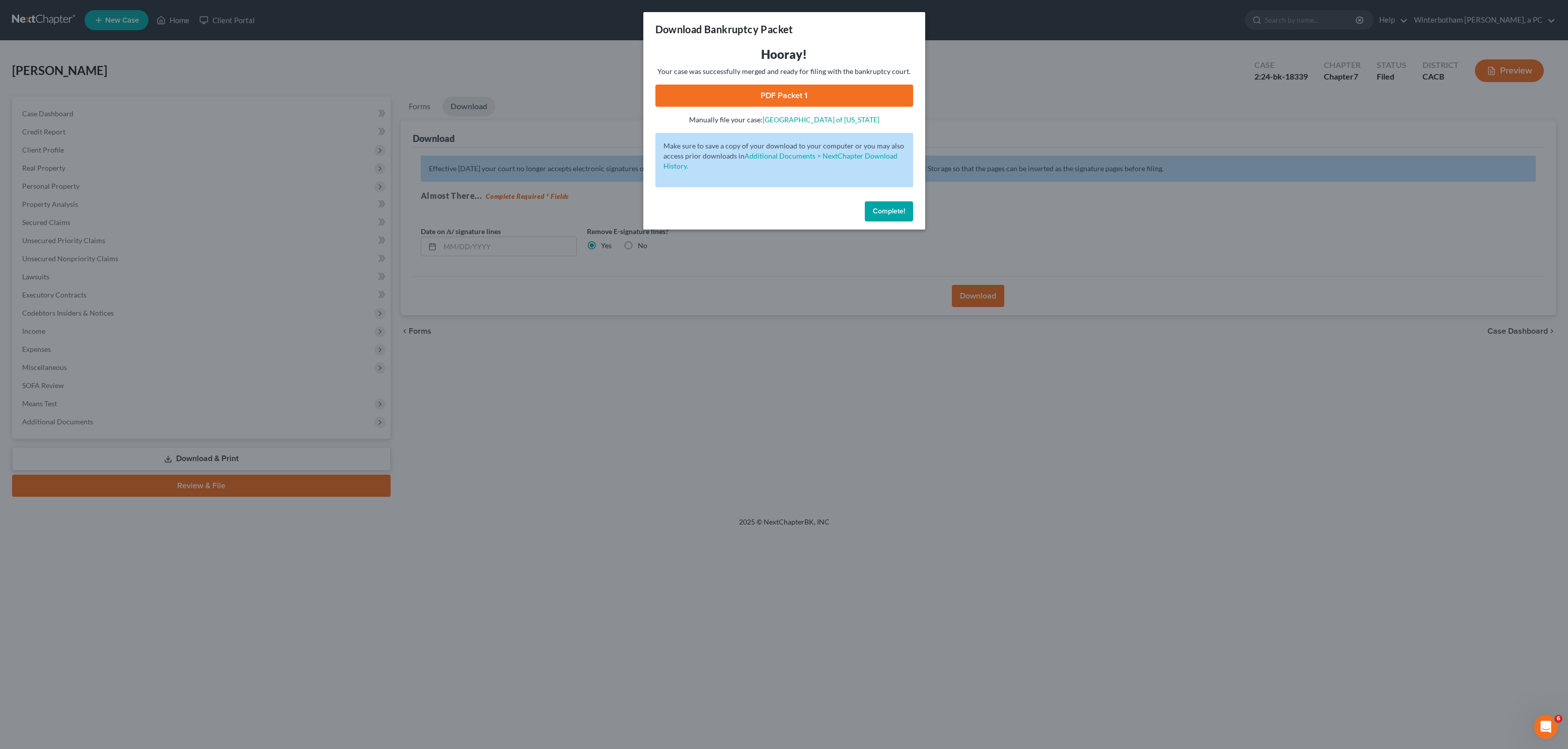
click at [774, 92] on link "PDF Packet 1" at bounding box center [784, 96] width 257 height 22
click at [487, 137] on div "Download Bankruptcy Packet Hooray! Your case was successfully merged and ready …" at bounding box center [784, 374] width 1568 height 749
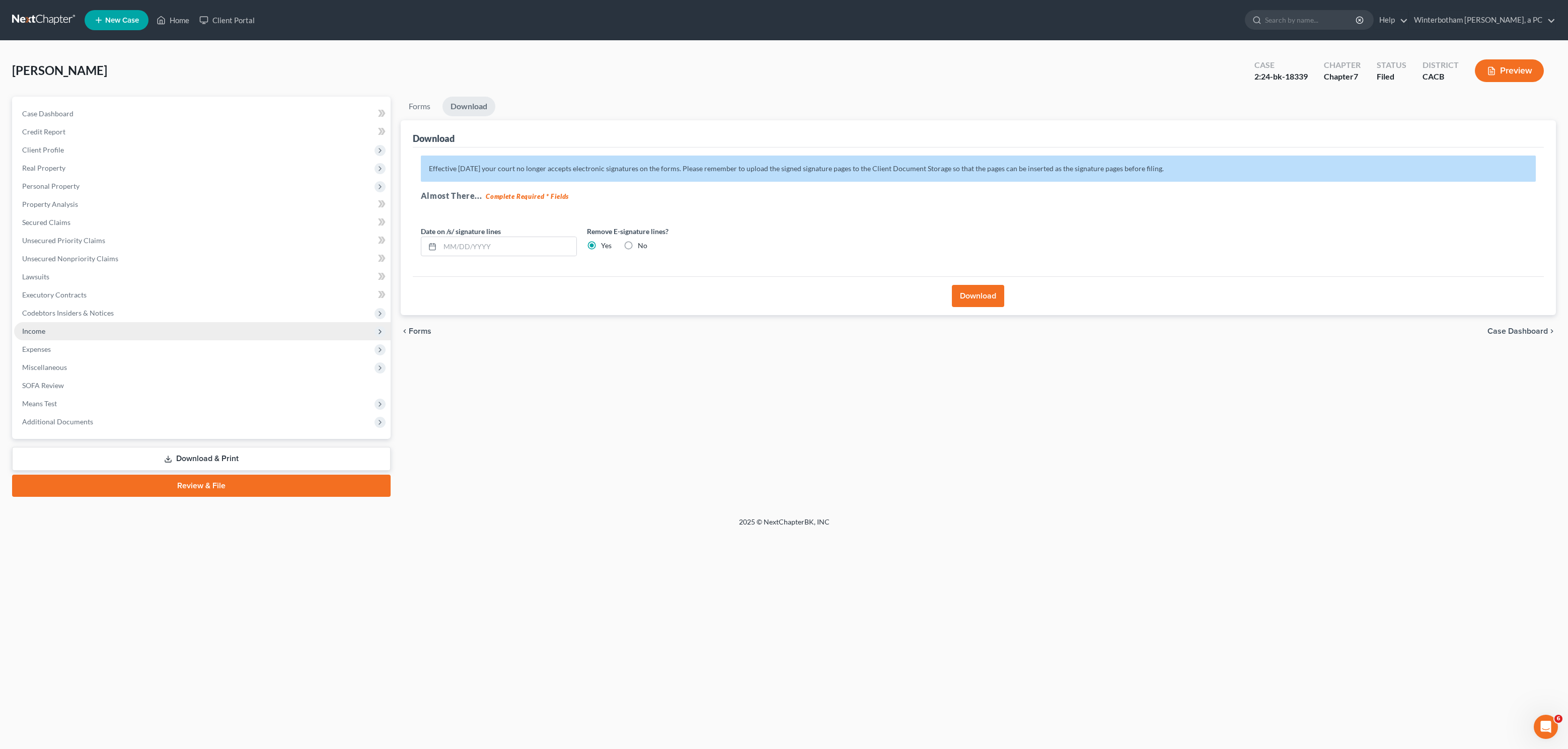
click at [45, 329] on span "Income" at bounding box center [202, 331] width 377 height 18
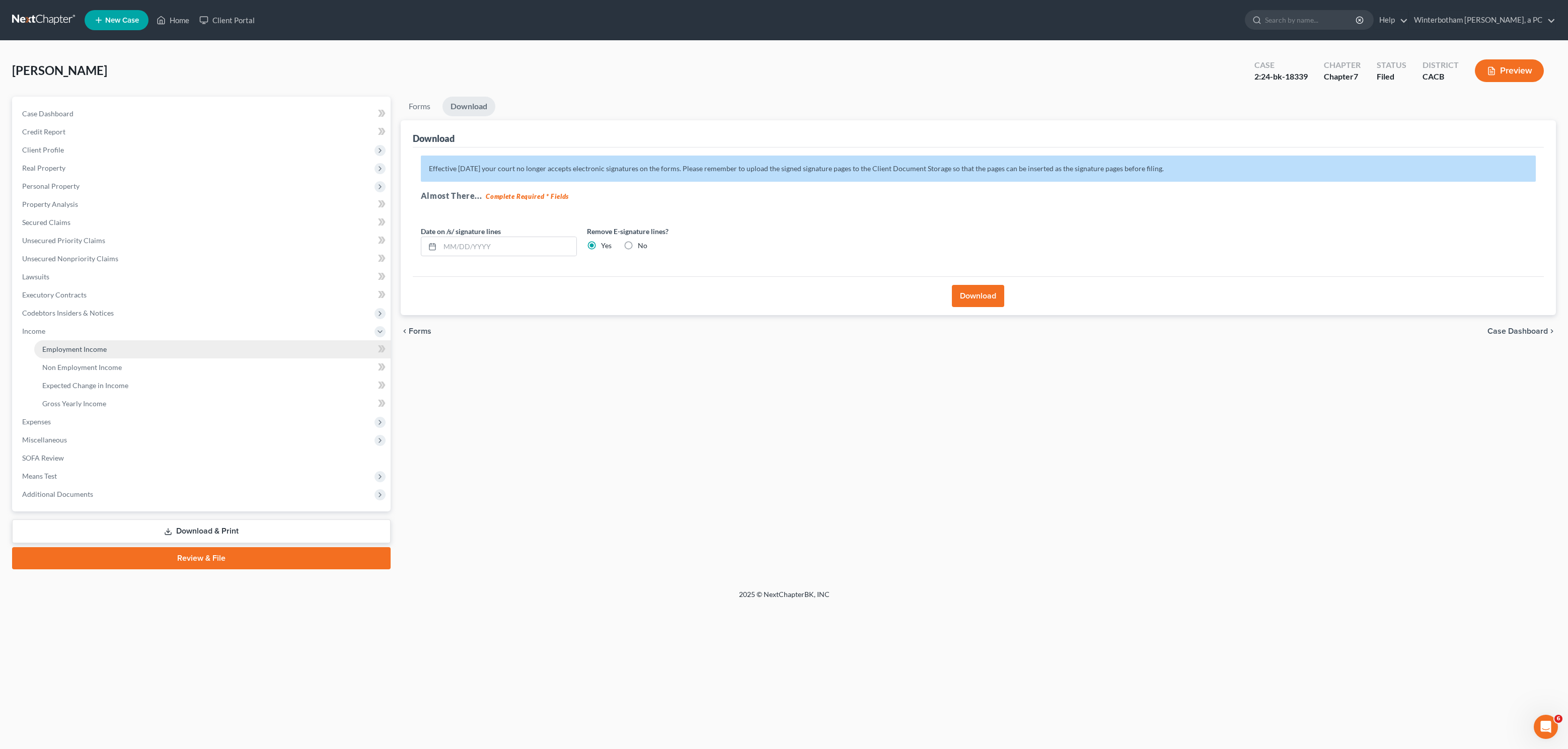
click at [65, 344] on link "Employment Income" at bounding box center [212, 349] width 356 height 18
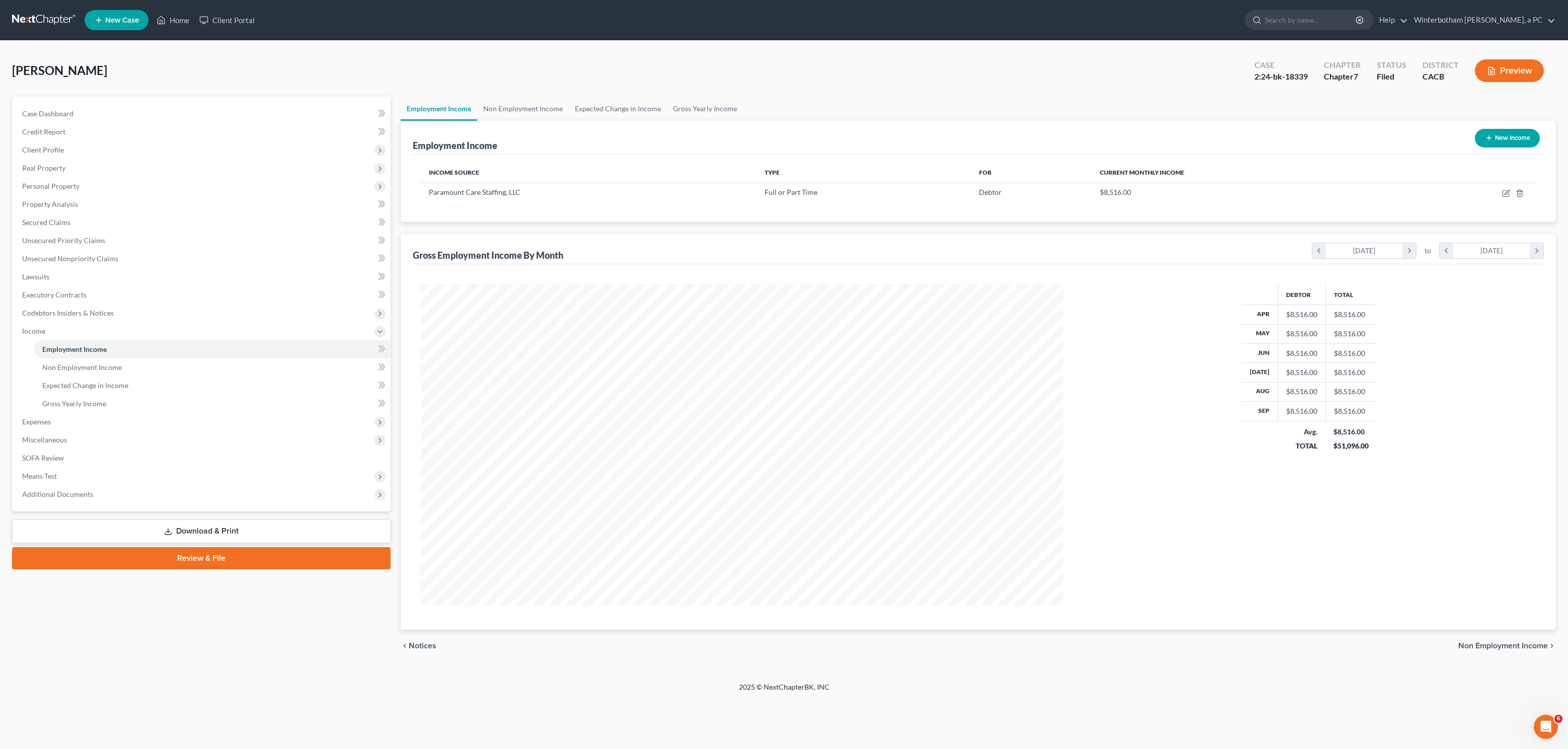
scroll to position [321, 662]
click at [1501, 195] on td at bounding box center [1471, 192] width 130 height 19
click at [1506, 193] on icon "button" at bounding box center [1507, 192] width 4 height 4
select select "0"
select select "4"
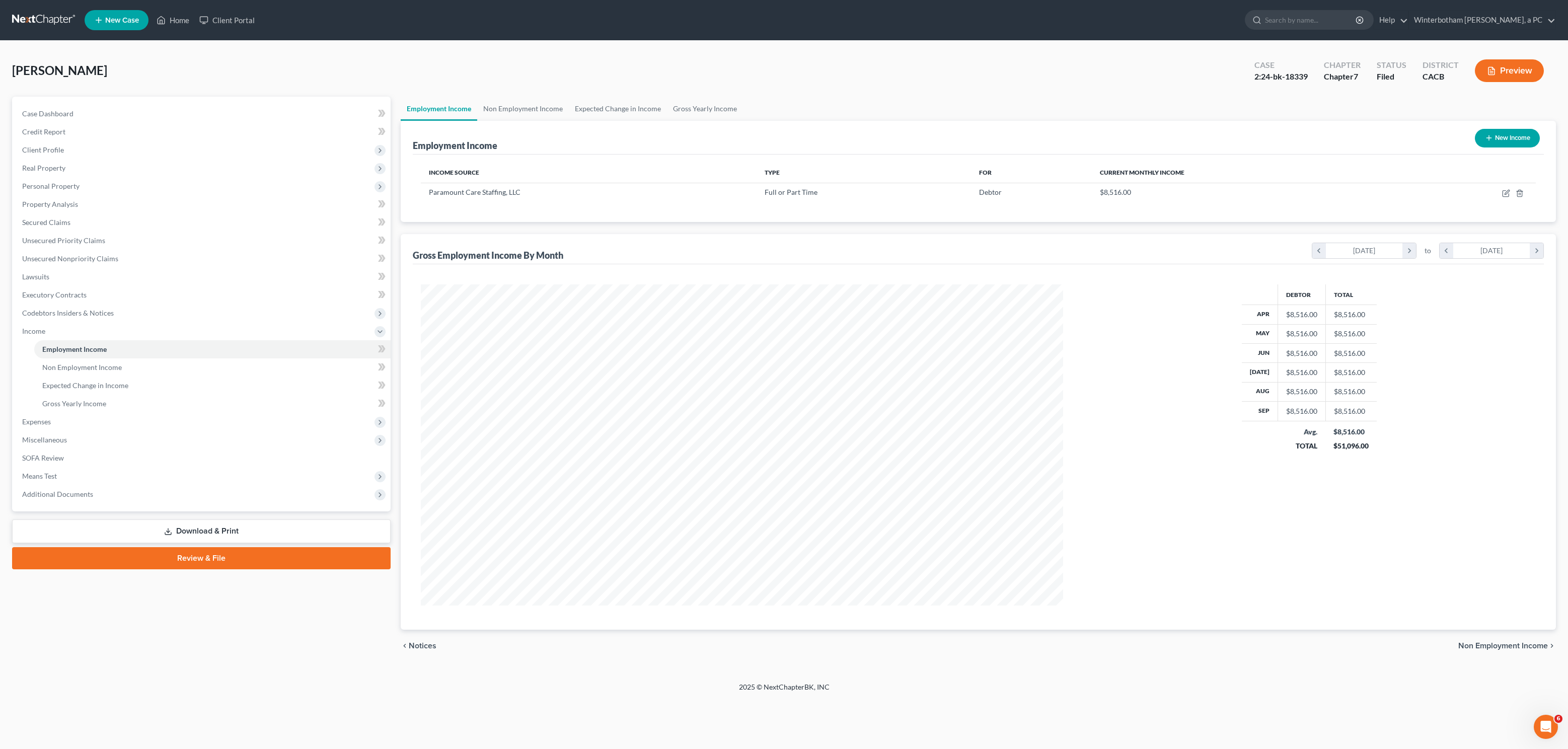
select select "0"
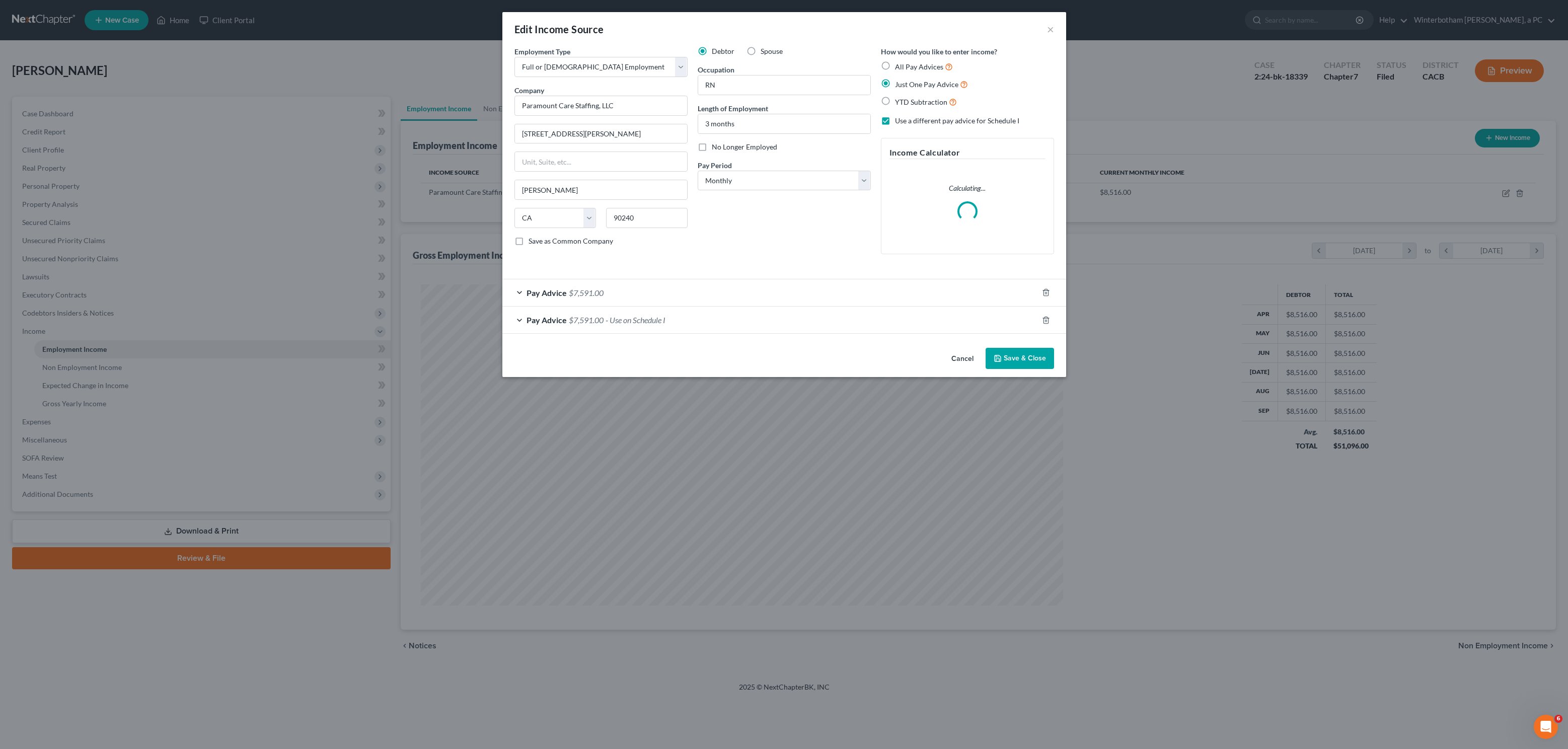
click at [578, 292] on span "$7,591.00" at bounding box center [586, 293] width 35 height 10
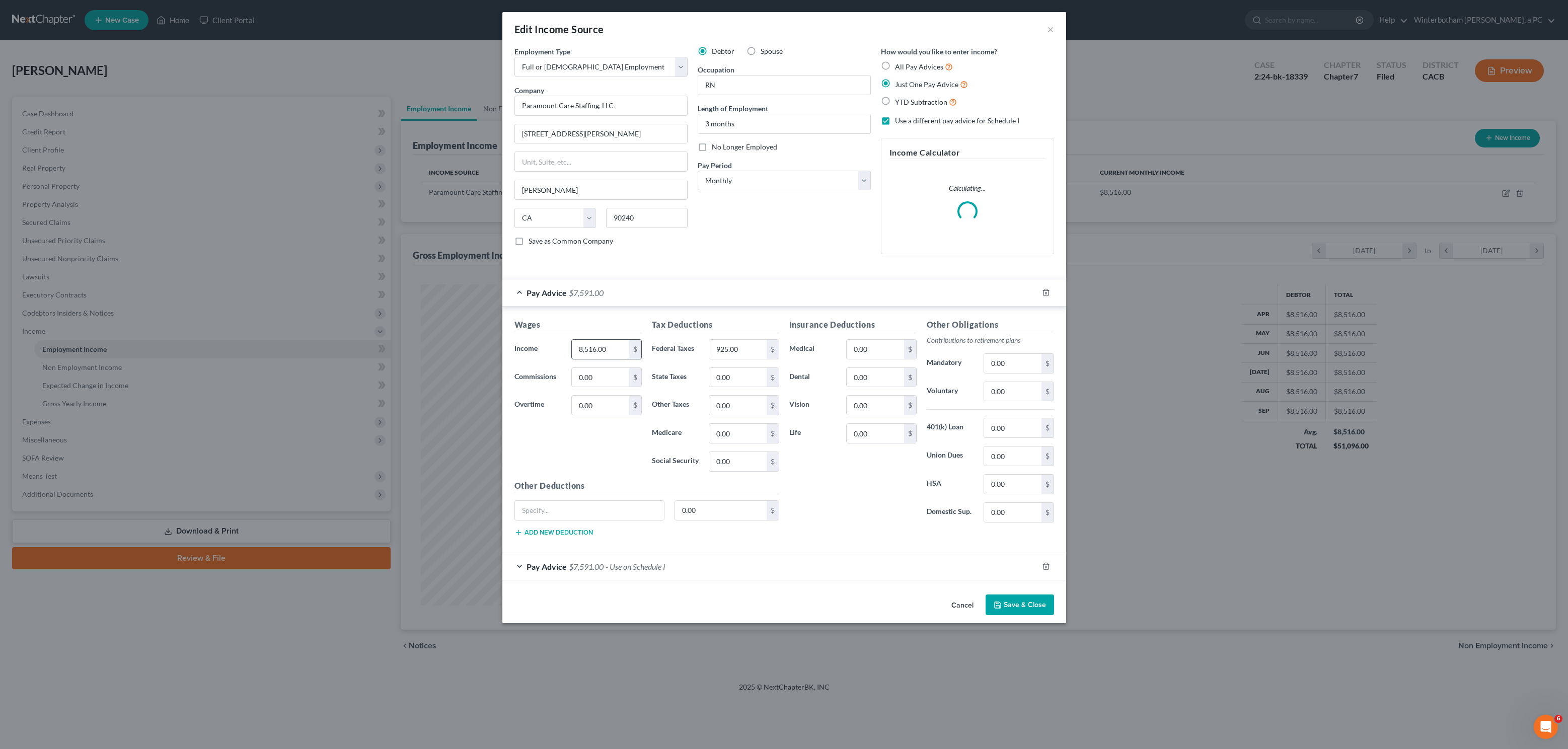
click at [608, 354] on input "8,516.00" at bounding box center [600, 349] width 57 height 19
type input "4,258.15"
click at [732, 349] on input "925.00" at bounding box center [737, 349] width 57 height 19
type input "462.14"
click at [1028, 606] on button "Save & Close" at bounding box center [1020, 605] width 68 height 21
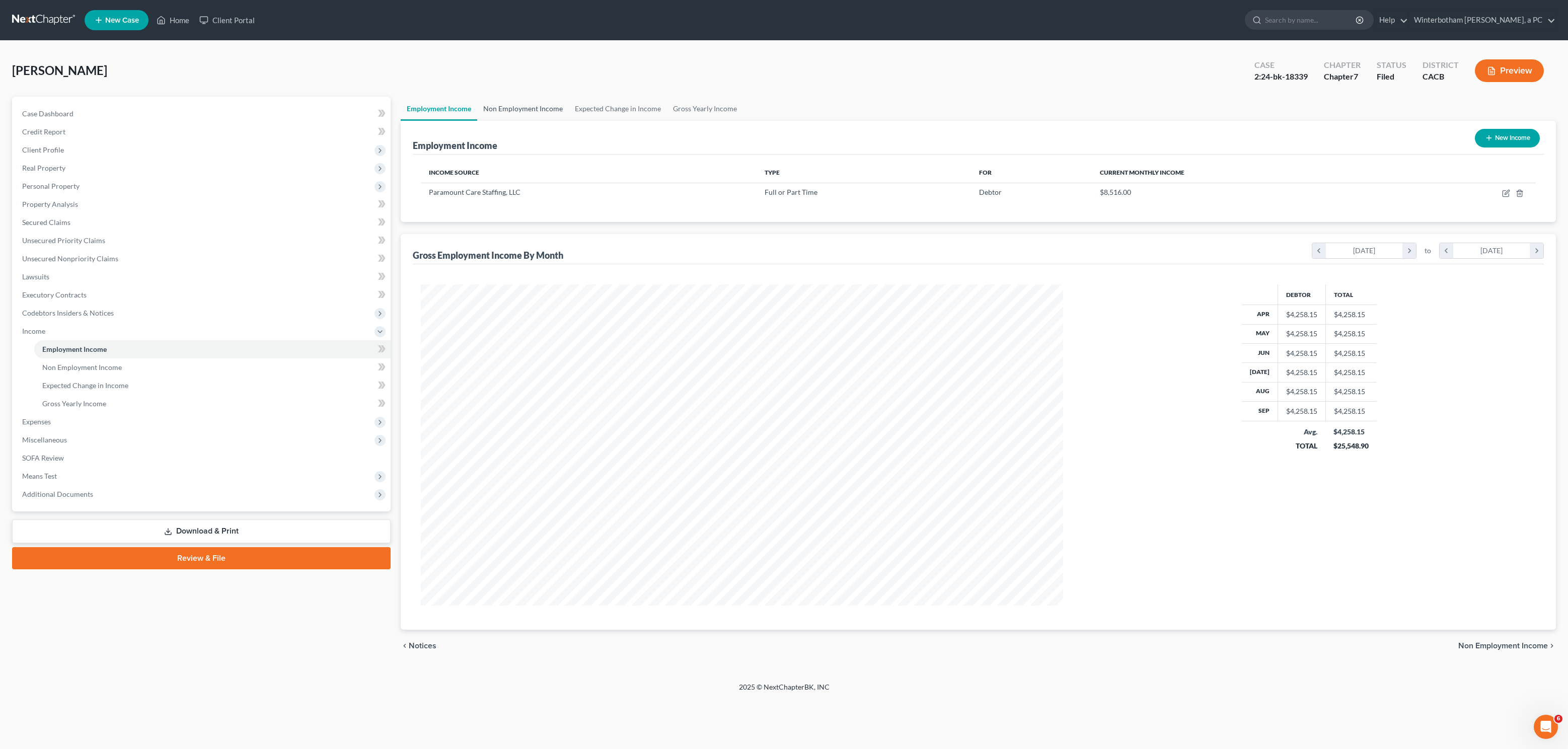
click at [496, 108] on link "Non Employment Income" at bounding box center [523, 109] width 92 height 24
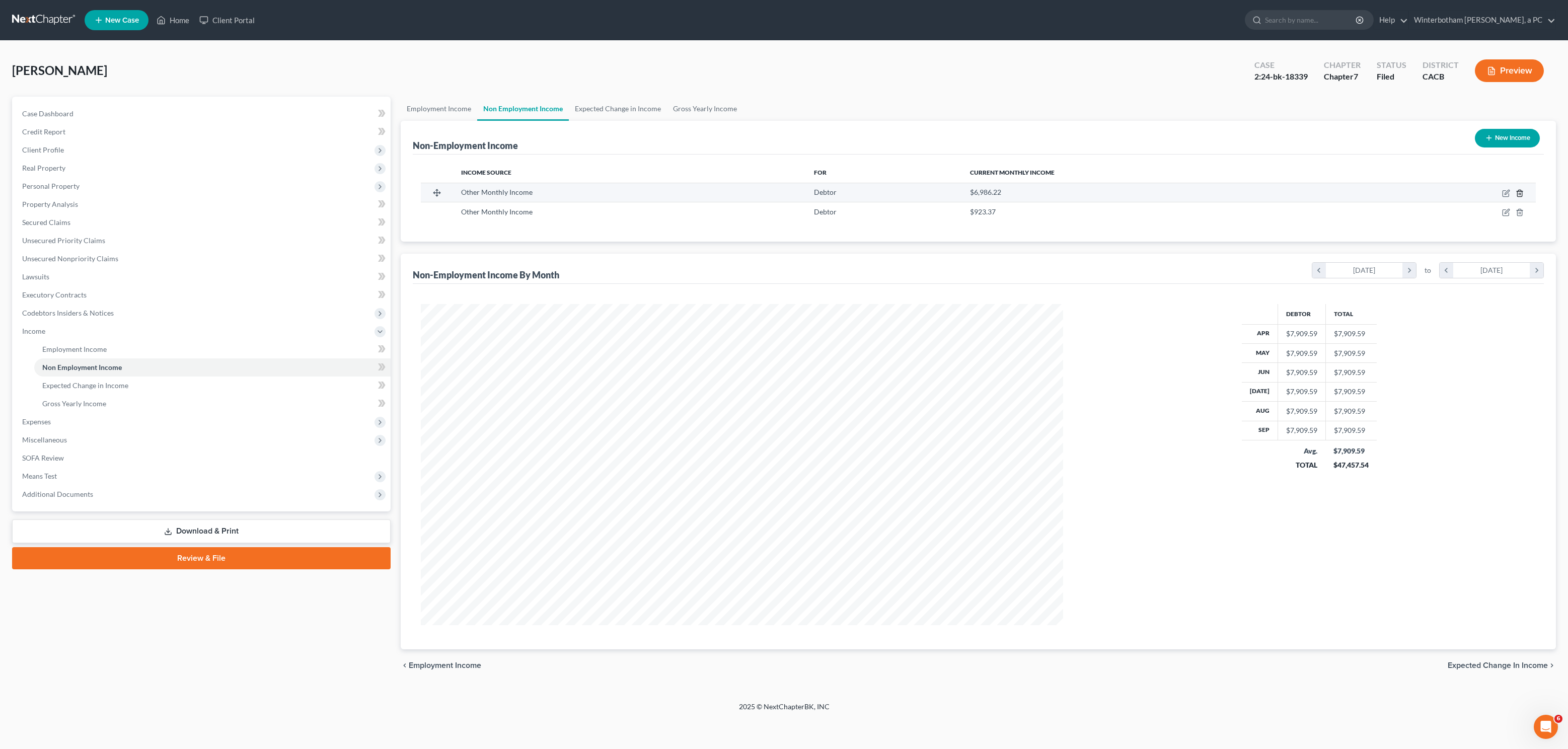
scroll to position [321, 662]
click at [1502, 195] on icon "button" at bounding box center [1506, 193] width 8 height 8
select select "13"
select select "0"
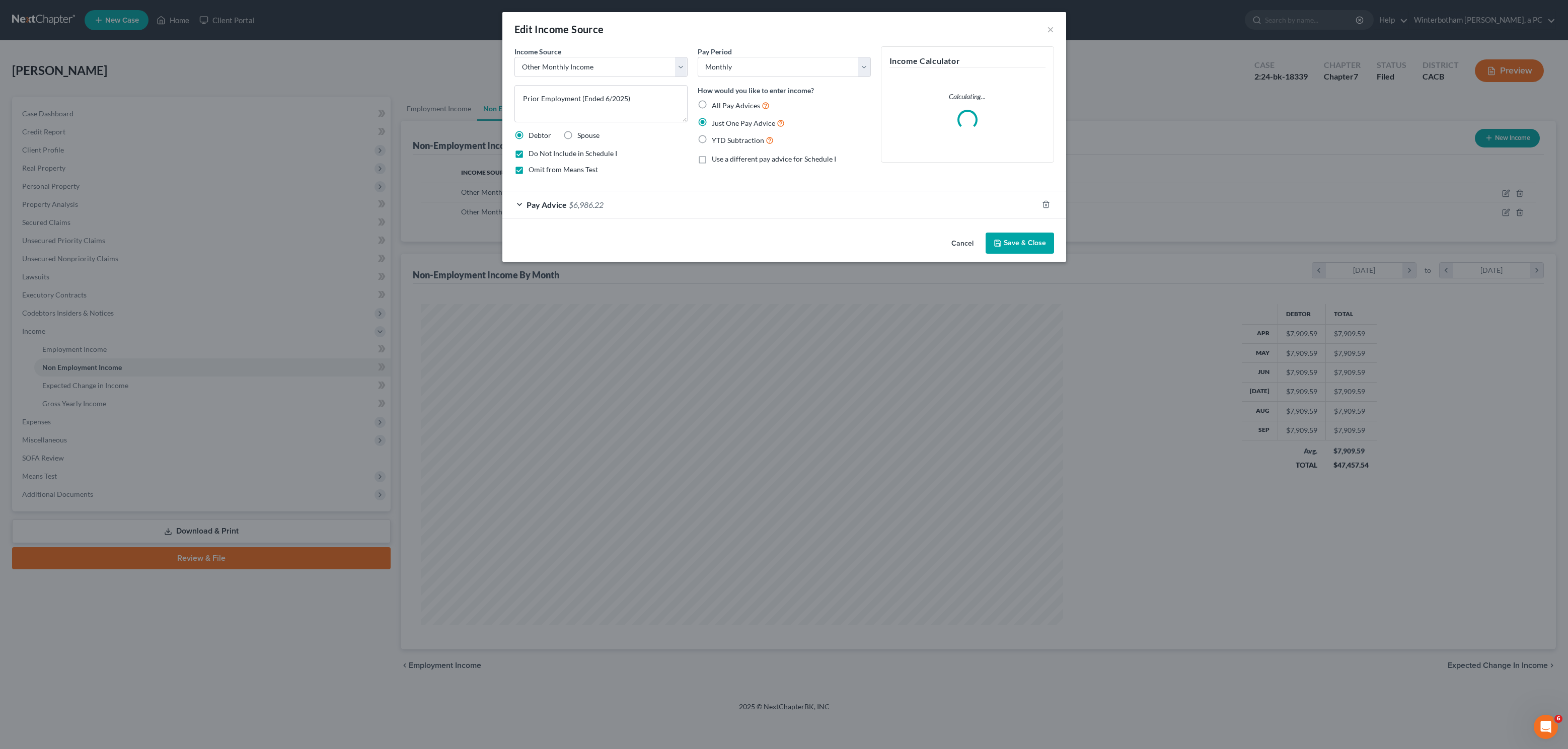
click at [528, 169] on label "Omit from Means Test" at bounding box center [563, 169] width 69 height 10
click at [533, 169] on input "Omit from Means Test" at bounding box center [536, 167] width 7 height 7
checkbox input "false"
click at [1034, 249] on button "Save & Close" at bounding box center [1020, 243] width 68 height 21
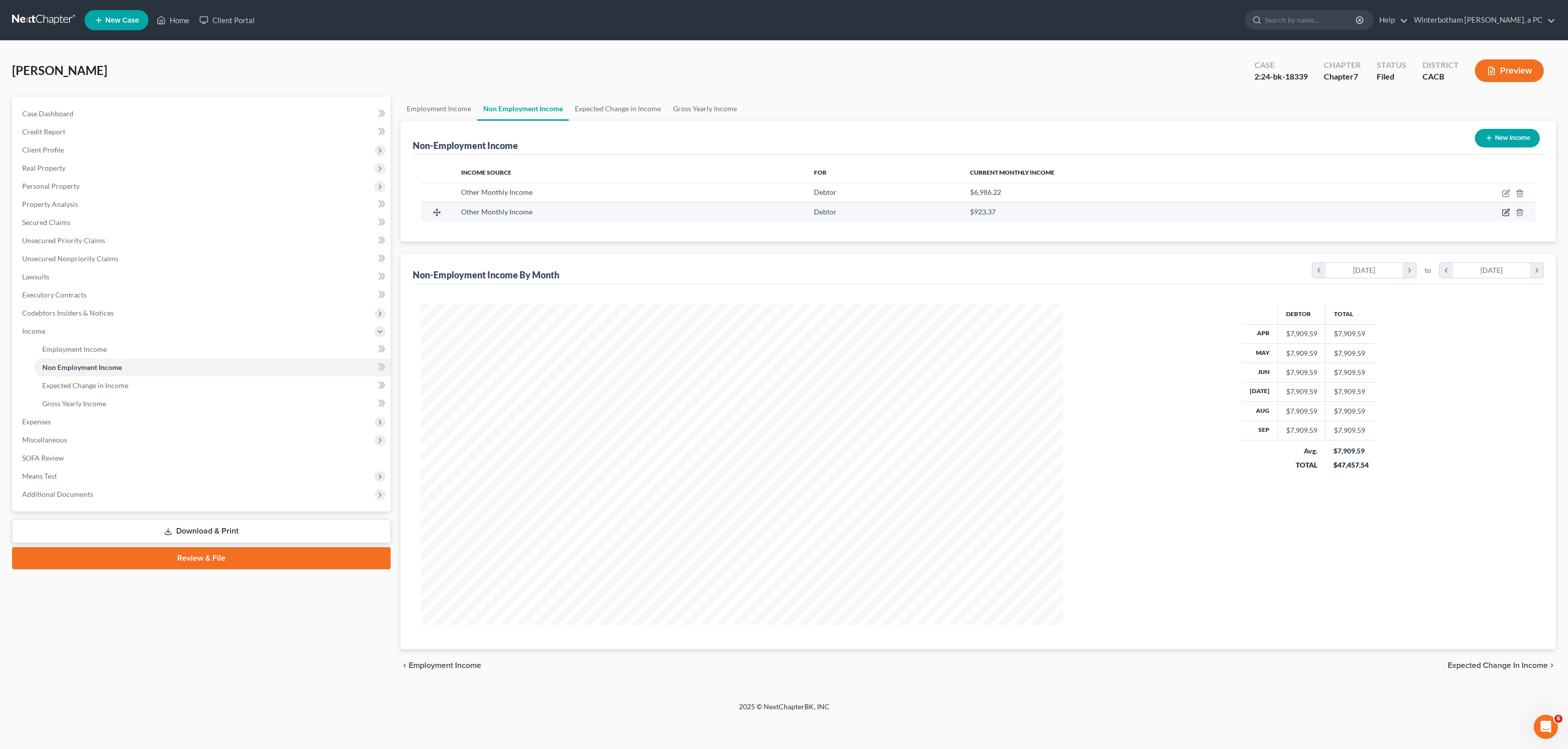
click at [1508, 215] on icon "button" at bounding box center [1506, 212] width 8 height 8
select select "13"
select select "0"
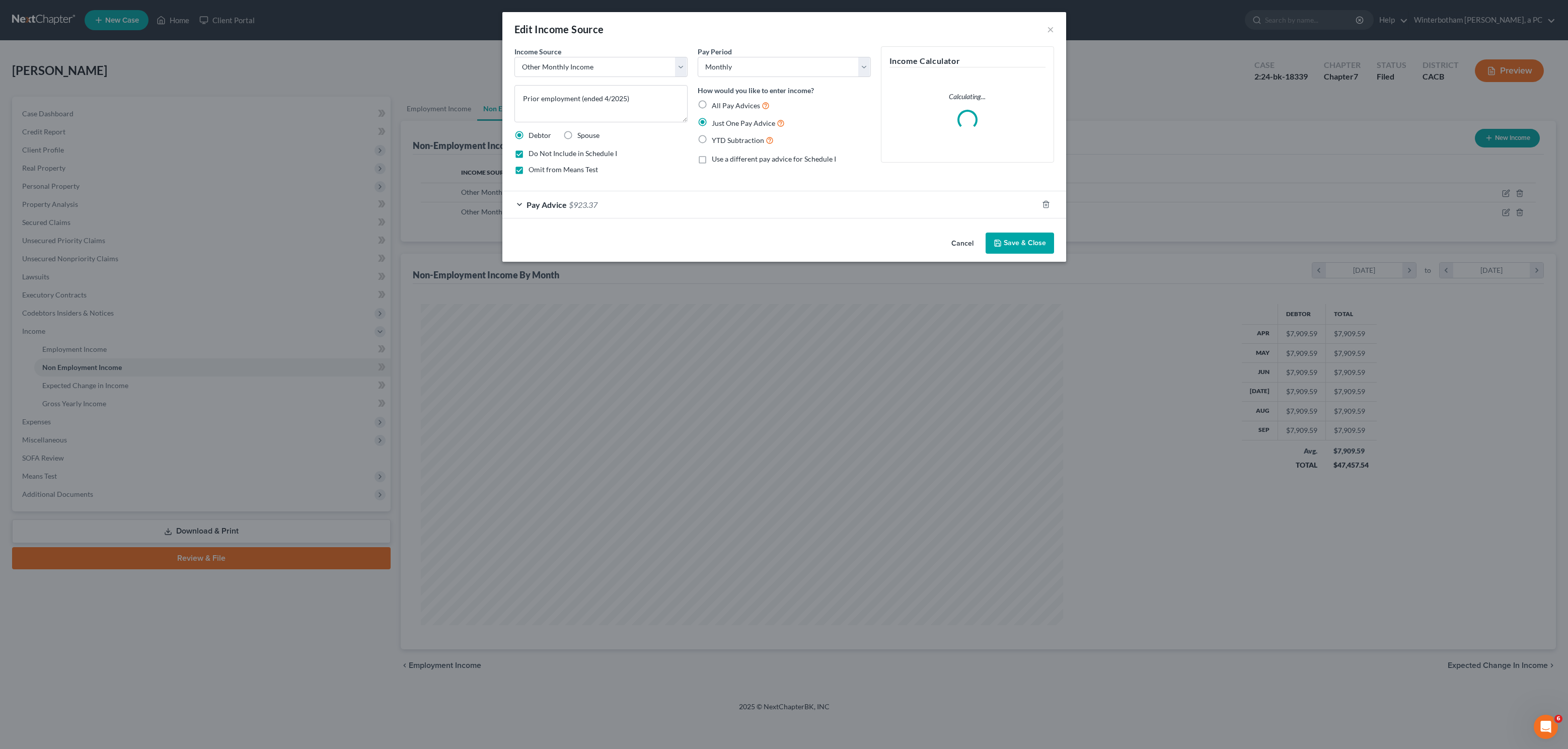
click at [528, 173] on label "Omit from Means Test" at bounding box center [563, 169] width 69 height 10
click at [533, 171] on input "Omit from Means Test" at bounding box center [536, 167] width 7 height 7
checkbox input "false"
click at [1018, 245] on button "Save & Close" at bounding box center [1020, 243] width 68 height 21
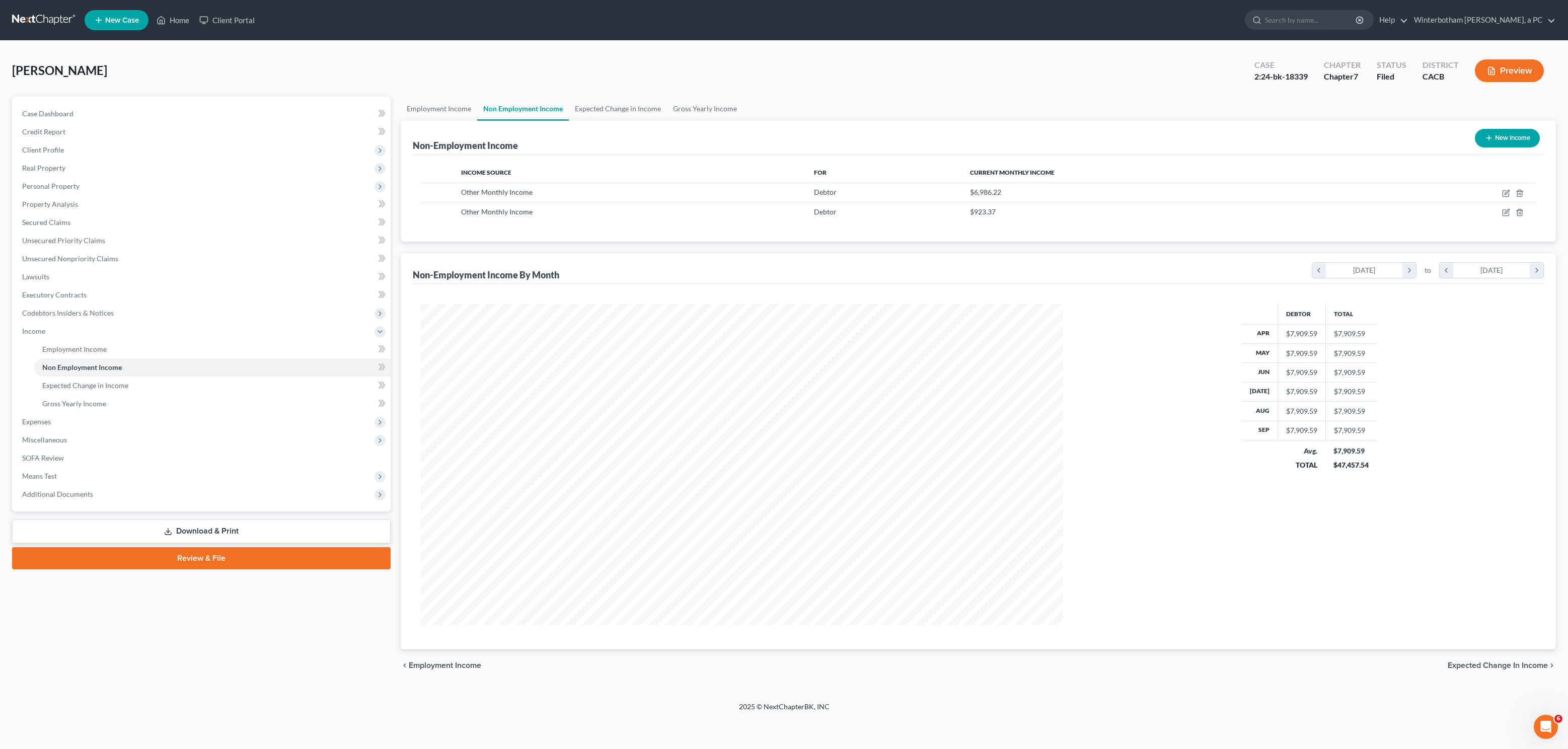
click at [225, 532] on link "Download & Print" at bounding box center [201, 531] width 379 height 24
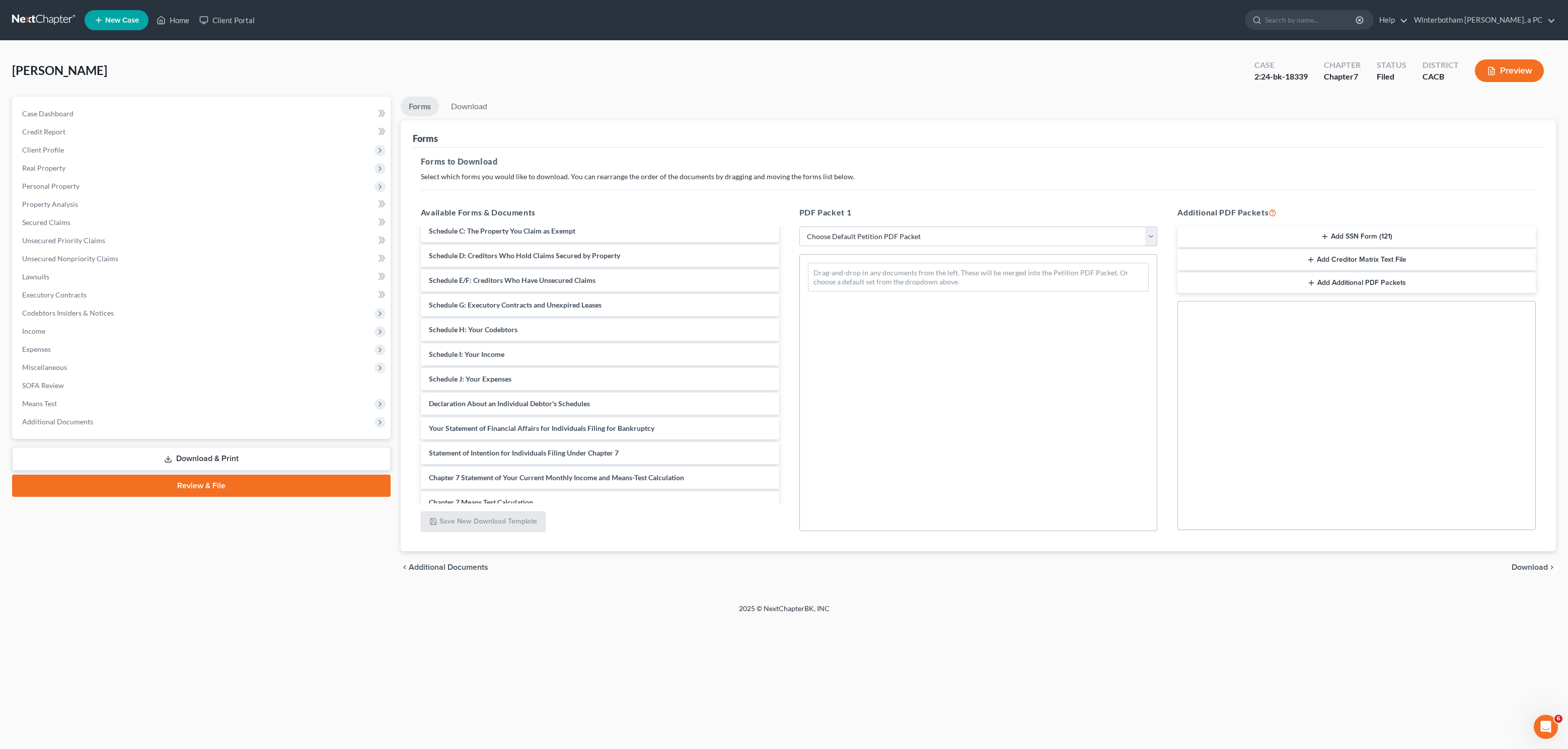
scroll to position [1962, 0]
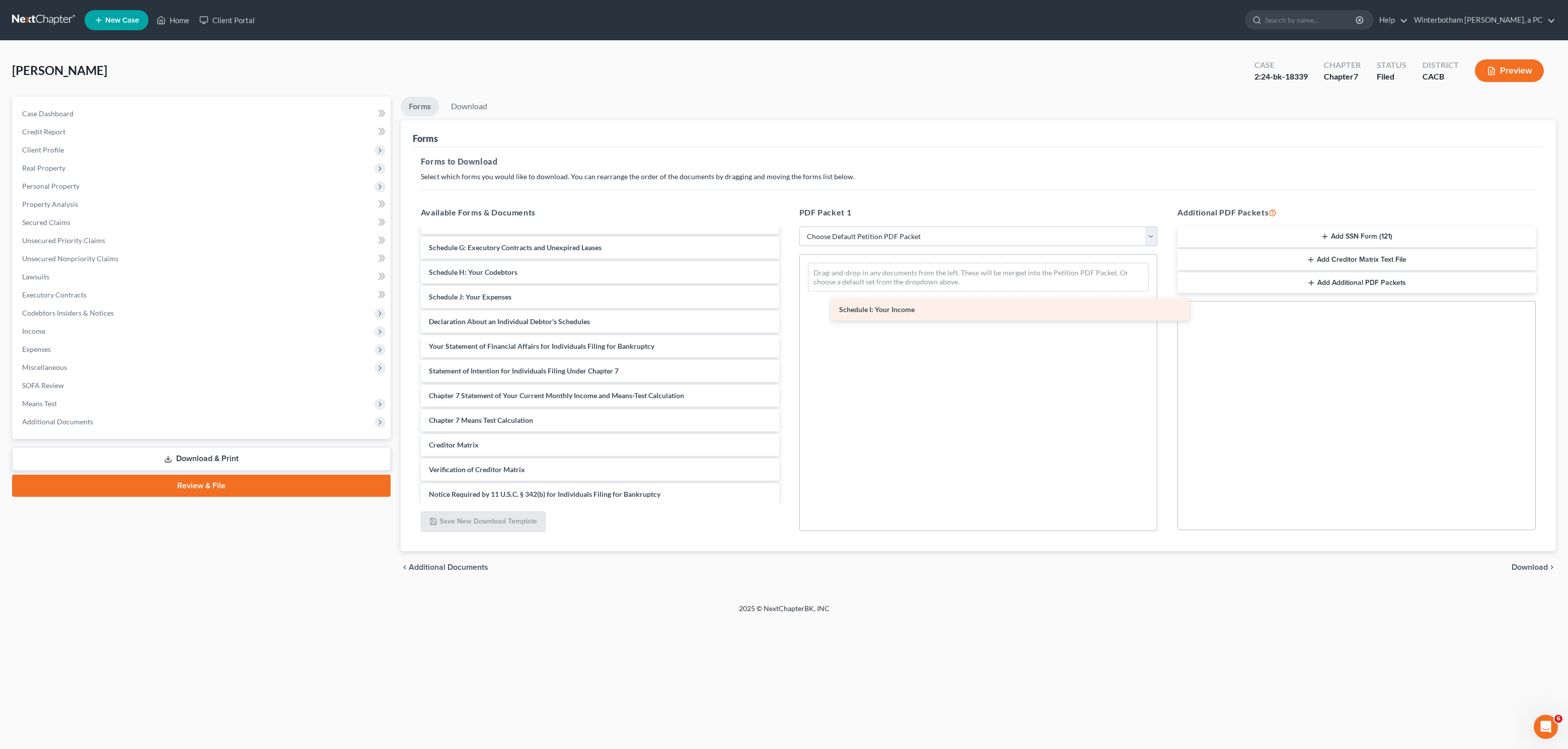
drag, startPoint x: 483, startPoint y: 297, endPoint x: 912, endPoint y: 310, distance: 429.2
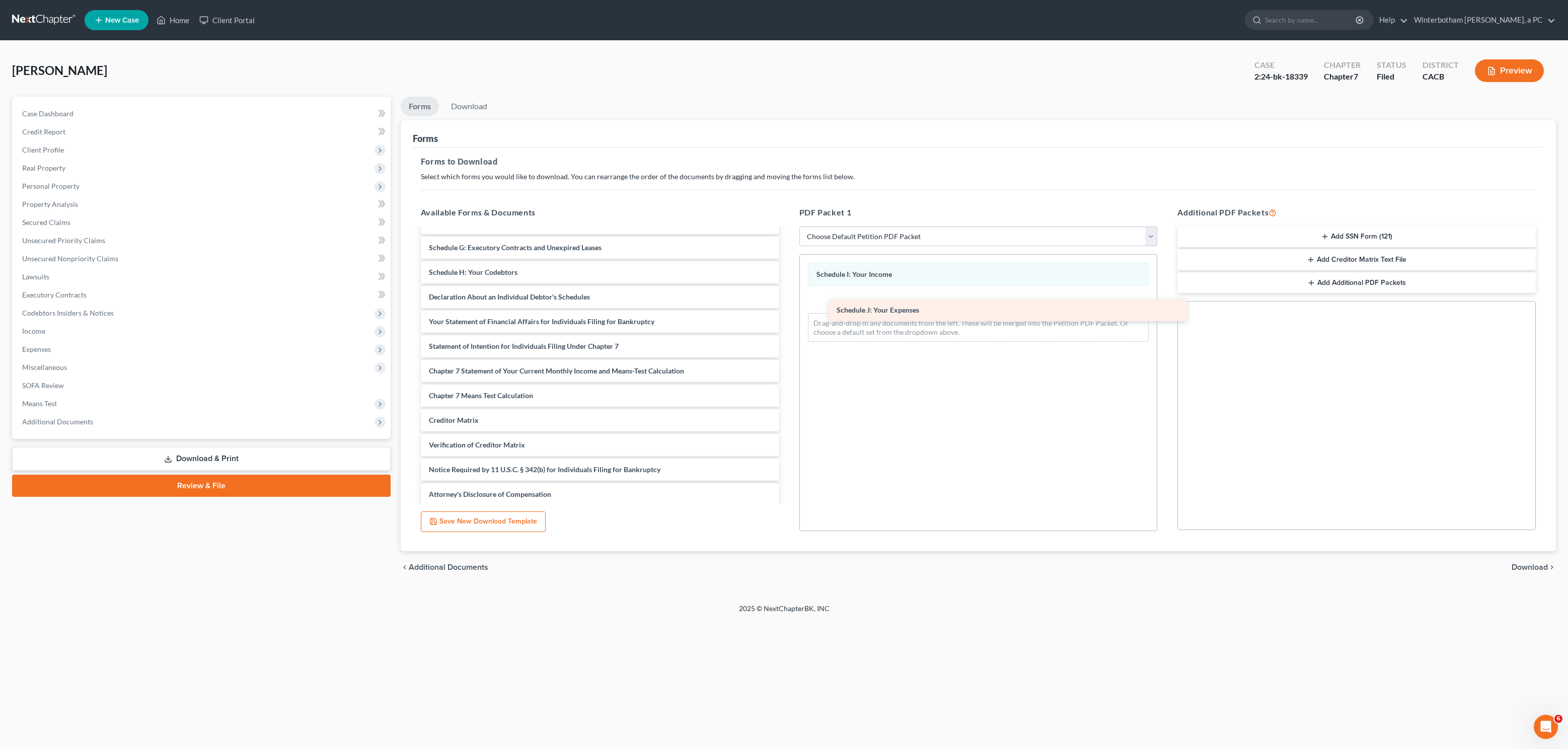
drag, startPoint x: 539, startPoint y: 293, endPoint x: 948, endPoint y: 305, distance: 409.2
click at [1535, 568] on span "Download" at bounding box center [1530, 566] width 37 height 8
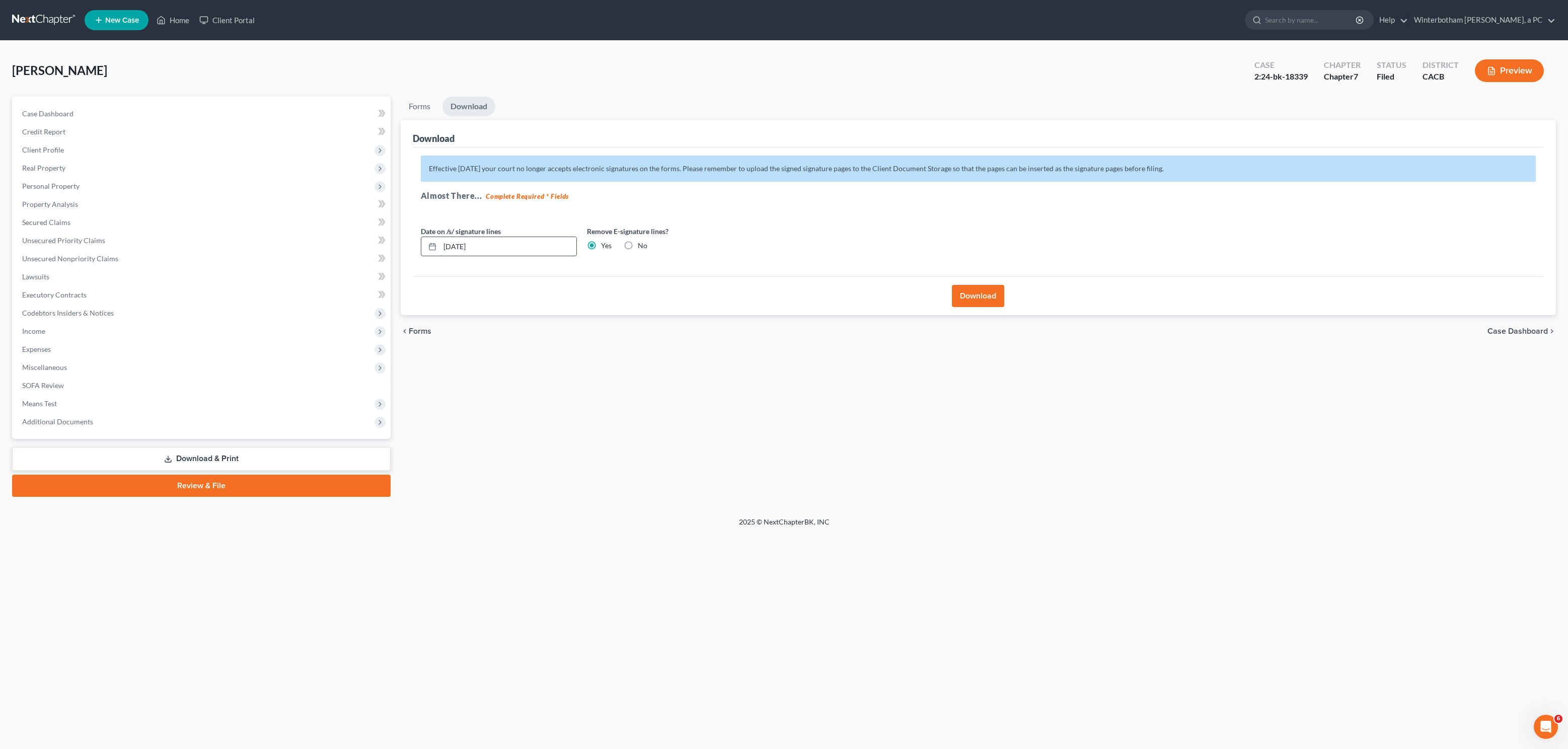
drag, startPoint x: 515, startPoint y: 244, endPoint x: 422, endPoint y: 246, distance: 93.0
click at [440, 246] on input "10/10/2025" at bounding box center [508, 246] width 136 height 19
click at [1007, 302] on div "Download" at bounding box center [978, 296] width 1131 height 39
click at [978, 301] on button "Download" at bounding box center [978, 296] width 52 height 22
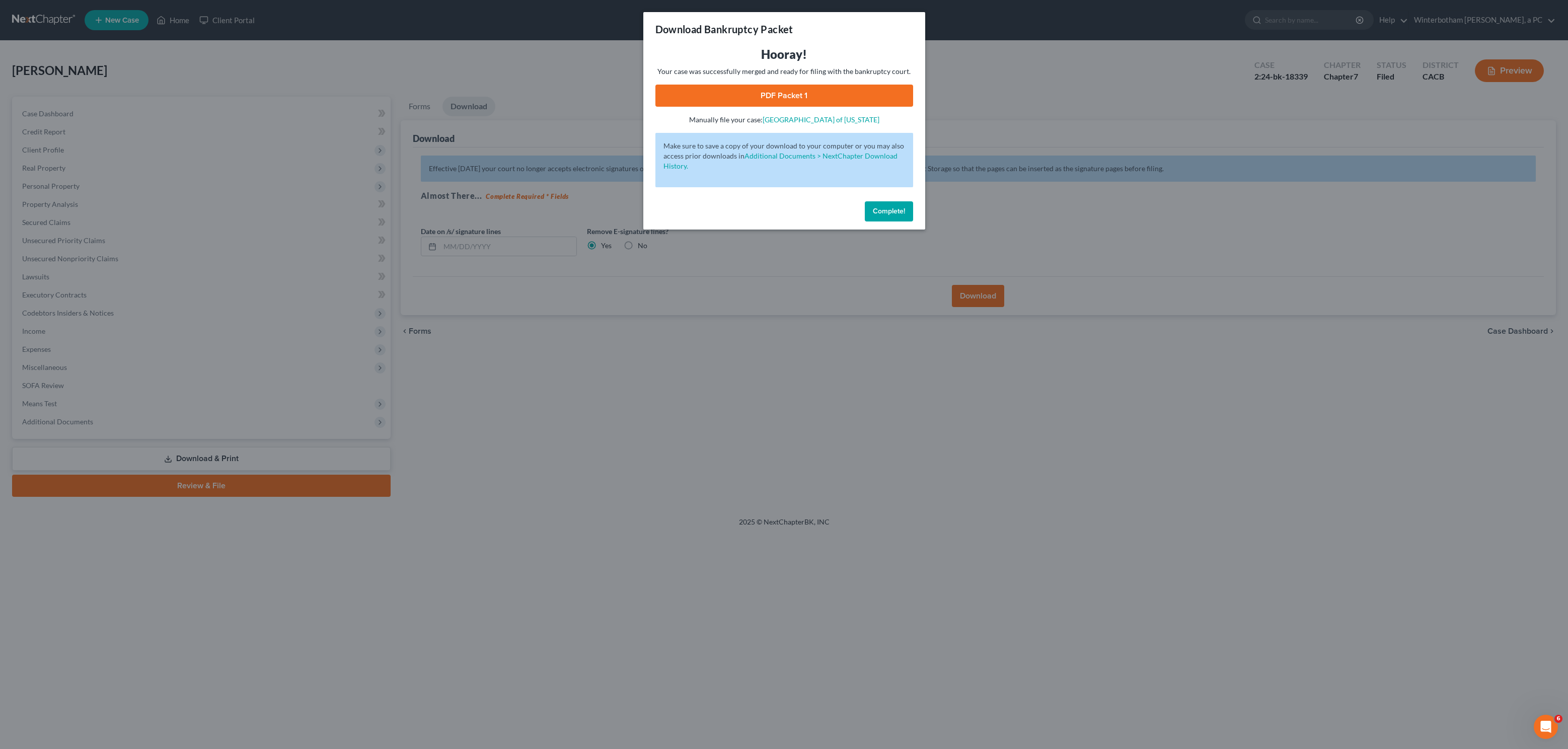
click at [768, 94] on link "PDF Packet 1" at bounding box center [784, 96] width 257 height 22
click at [807, 338] on div "Download Bankruptcy Packet Hooray! Your case was successfully merged and ready …" at bounding box center [784, 374] width 1568 height 749
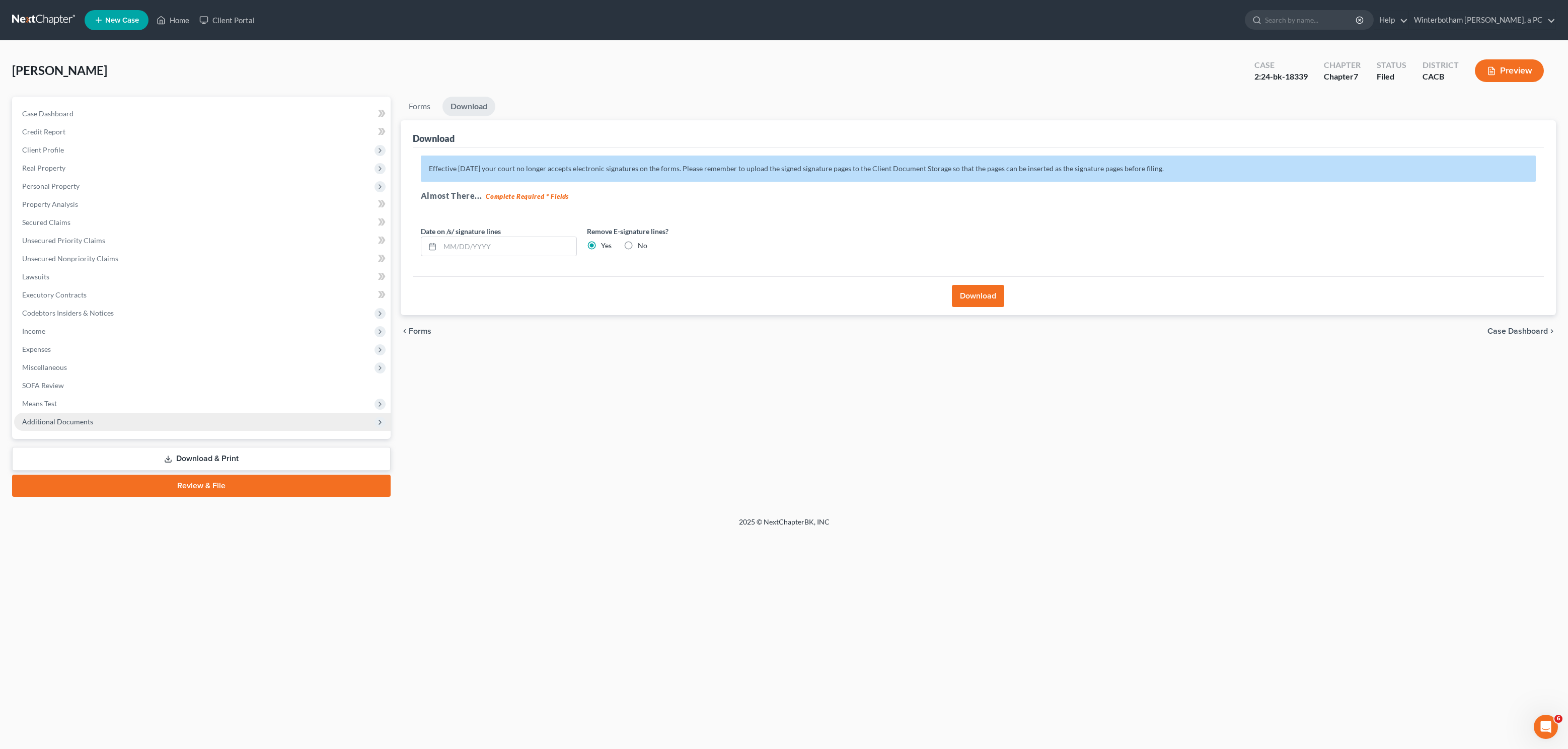
click at [94, 428] on span "Additional Documents" at bounding box center [202, 422] width 377 height 18
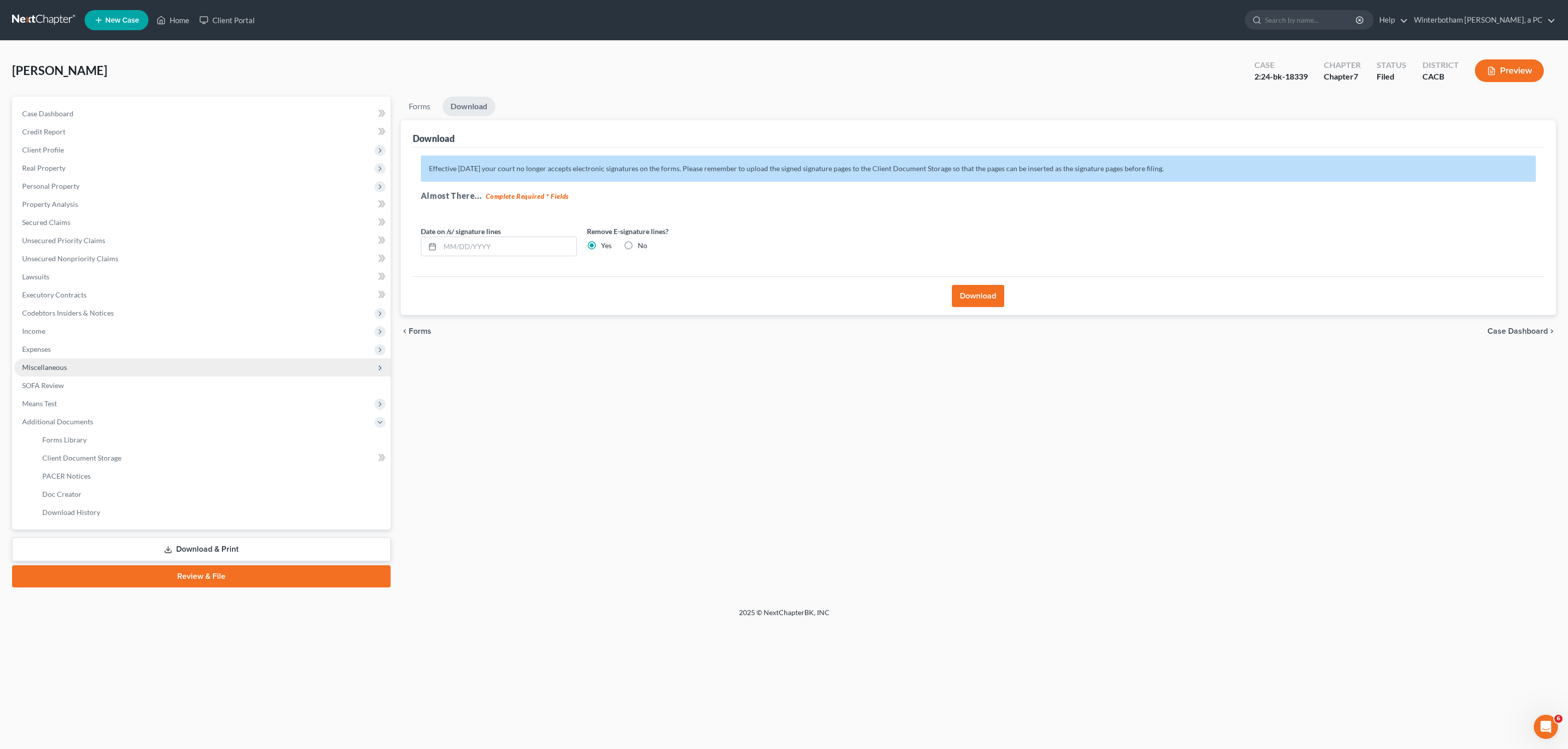
click at [68, 369] on span "Miscellaneous" at bounding box center [202, 368] width 377 height 18
click at [33, 332] on span "Income" at bounding box center [33, 331] width 23 height 9
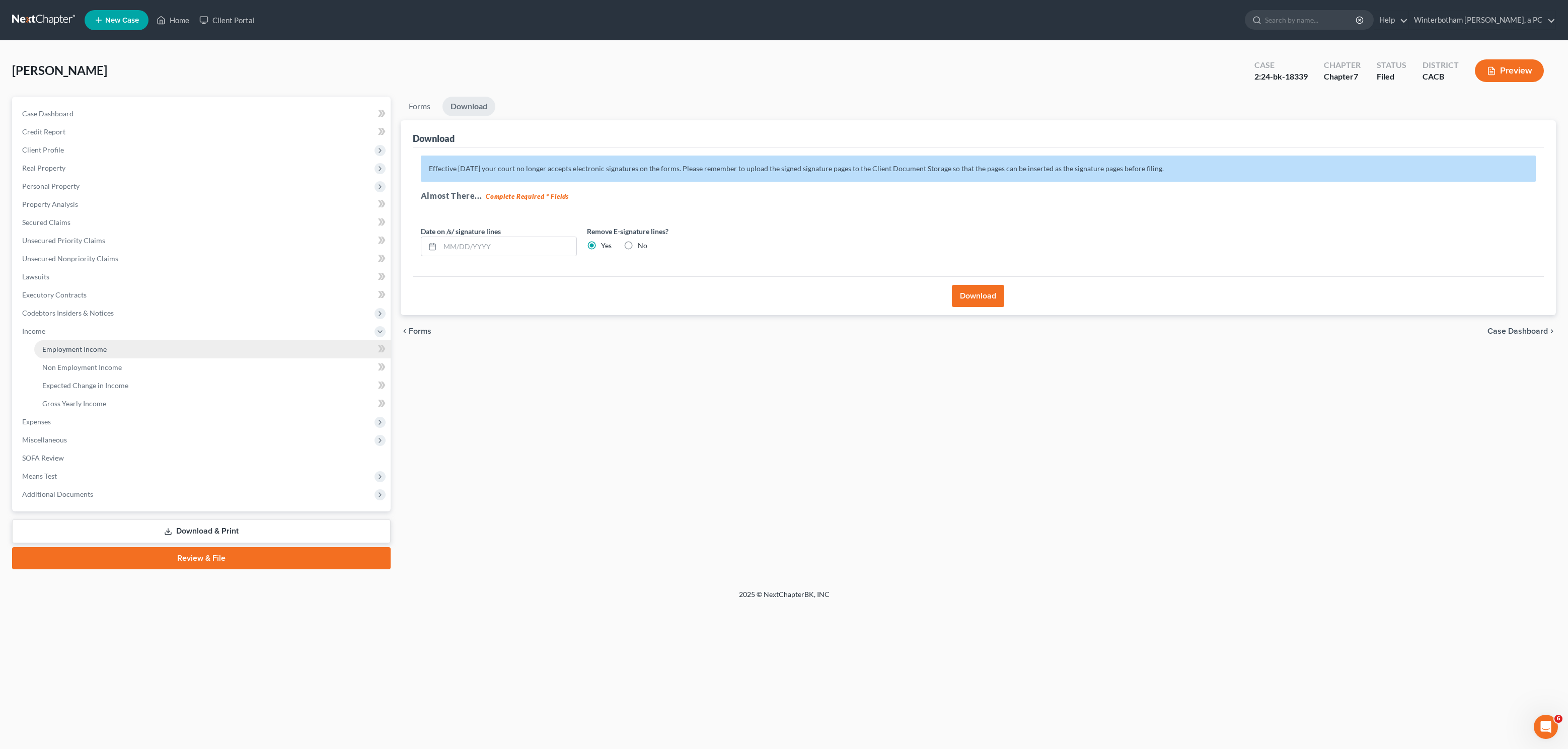
click at [42, 346] on link "Employment Income" at bounding box center [212, 349] width 356 height 18
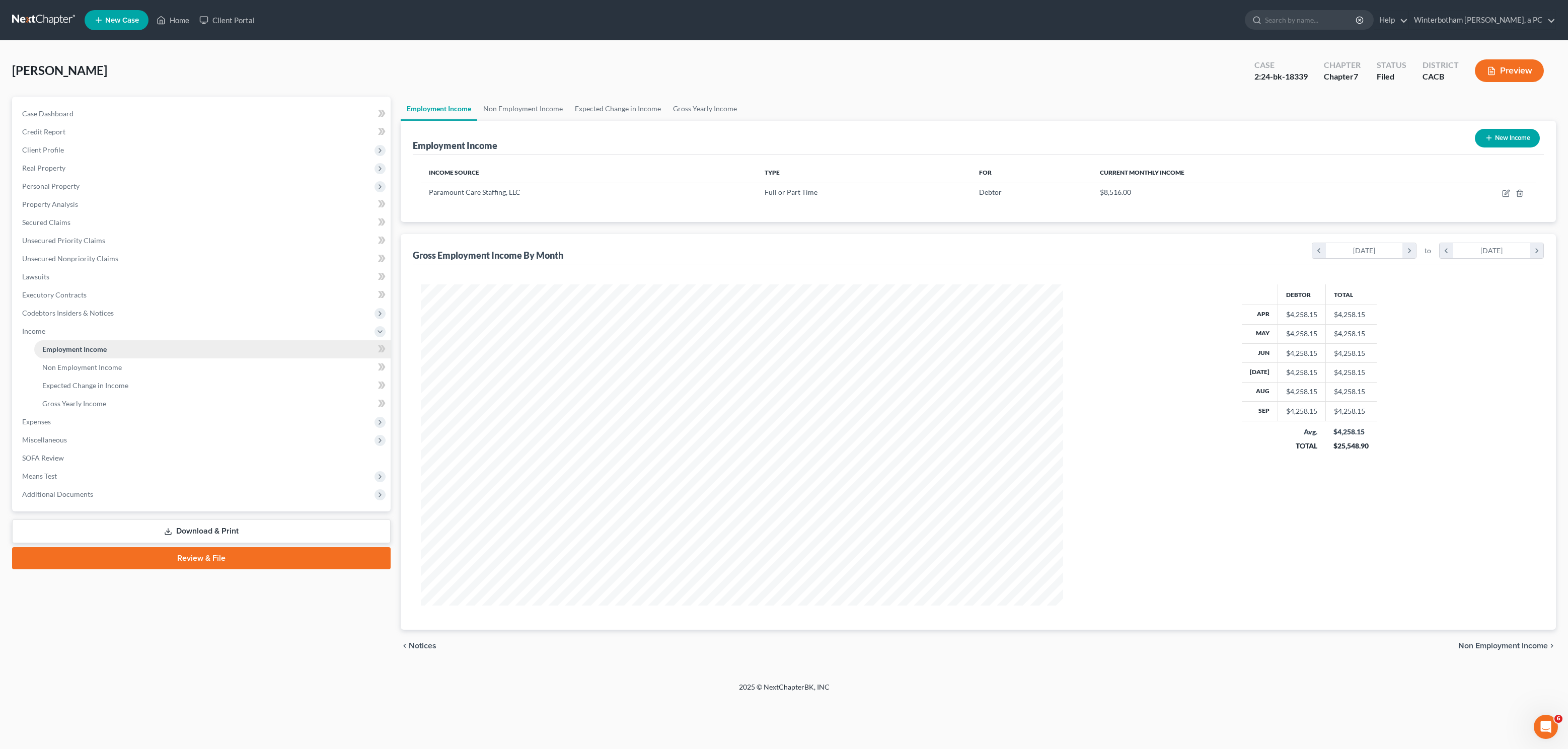
scroll to position [321, 662]
click at [49, 532] on link "Download & Print" at bounding box center [201, 531] width 379 height 24
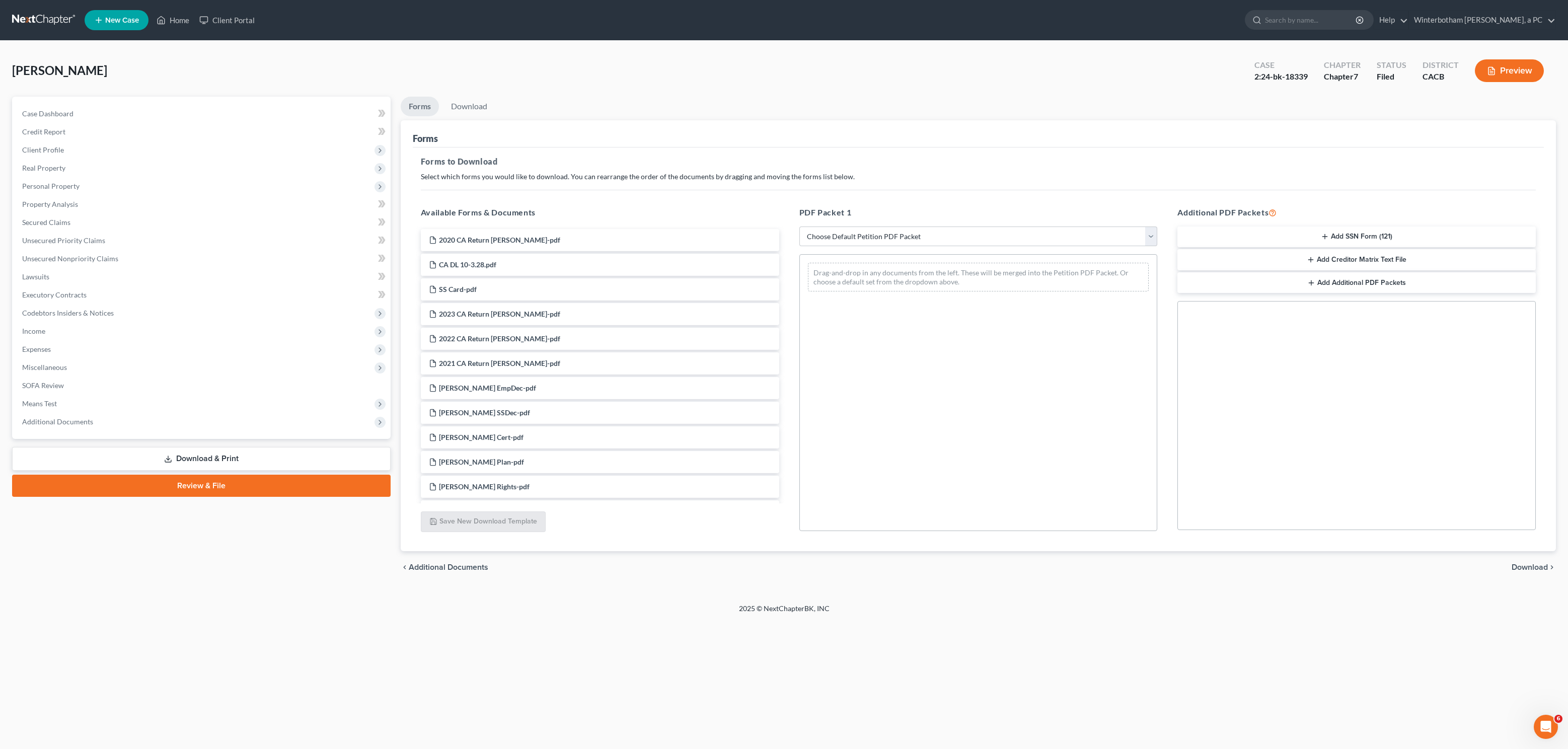
click at [505, 700] on div "Home New Case Client Portal Winterbotham Parham Teeple, a PC jessicas@4bankrupt…" at bounding box center [784, 374] width 1568 height 749
click at [55, 346] on span "Expenses" at bounding box center [202, 349] width 377 height 18
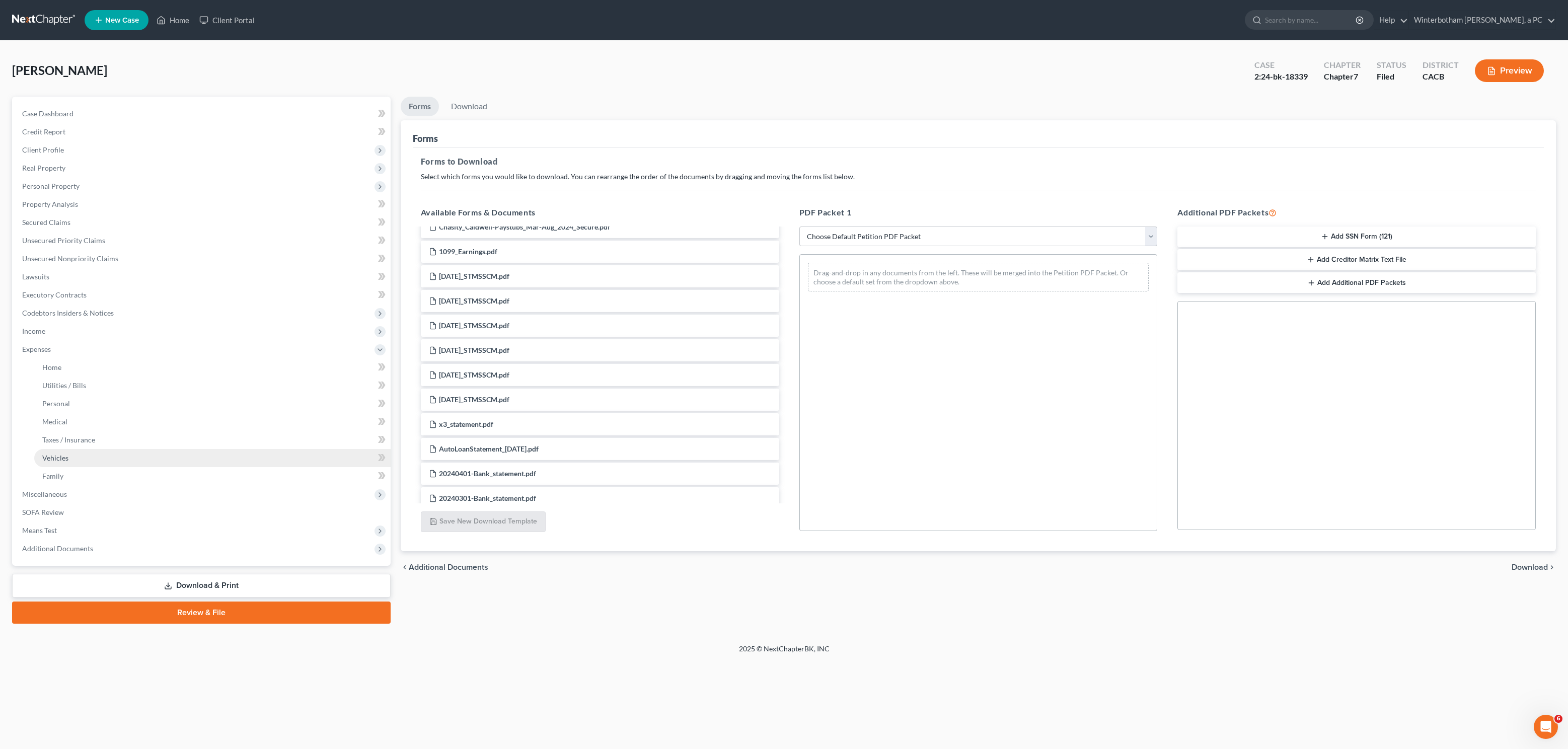
click at [97, 451] on link "Vehicles" at bounding box center [212, 458] width 356 height 18
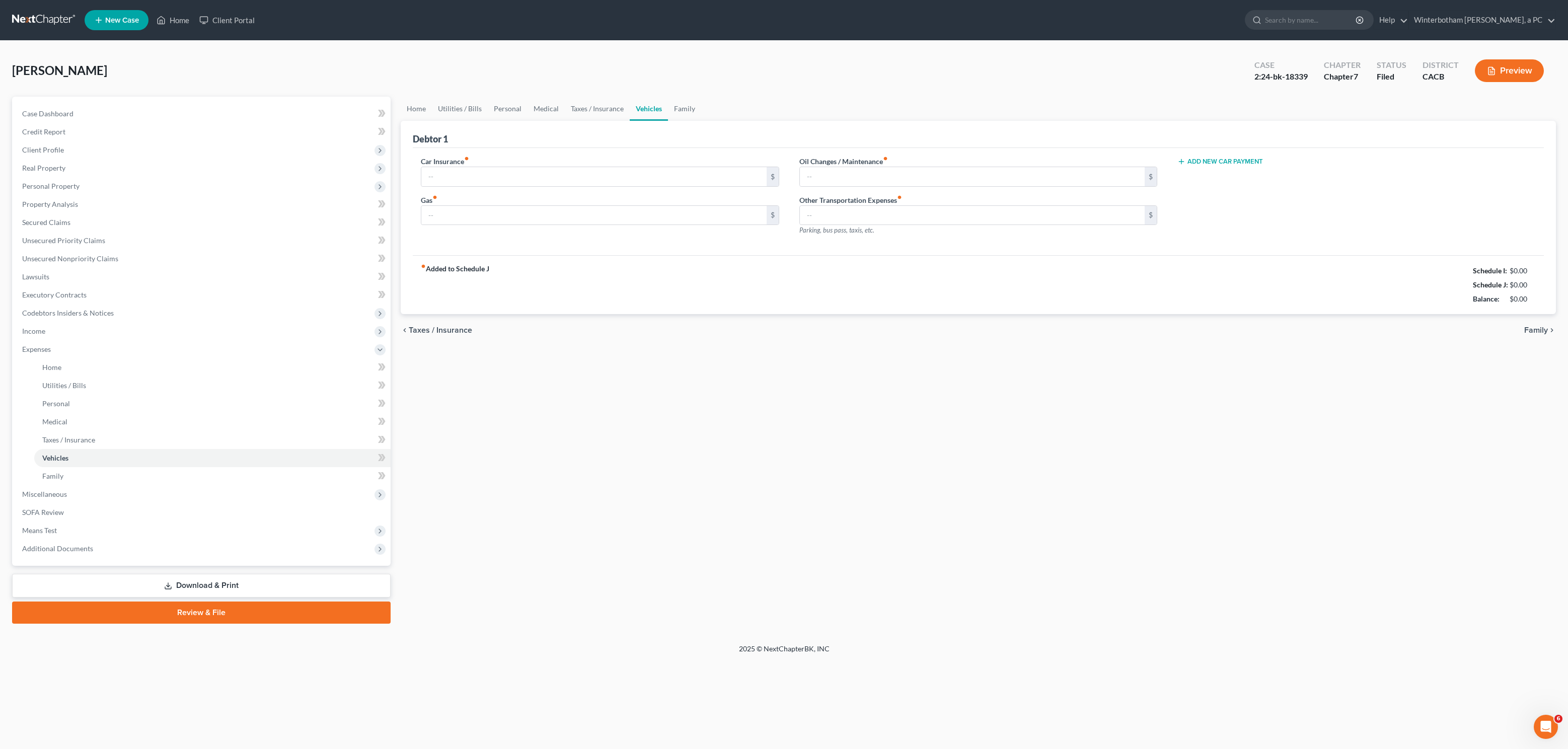
type input "572.00"
type input "450.00"
type input "42.00"
type input "0.00"
click at [1234, 175] on input "991.00" at bounding box center [1350, 176] width 345 height 19
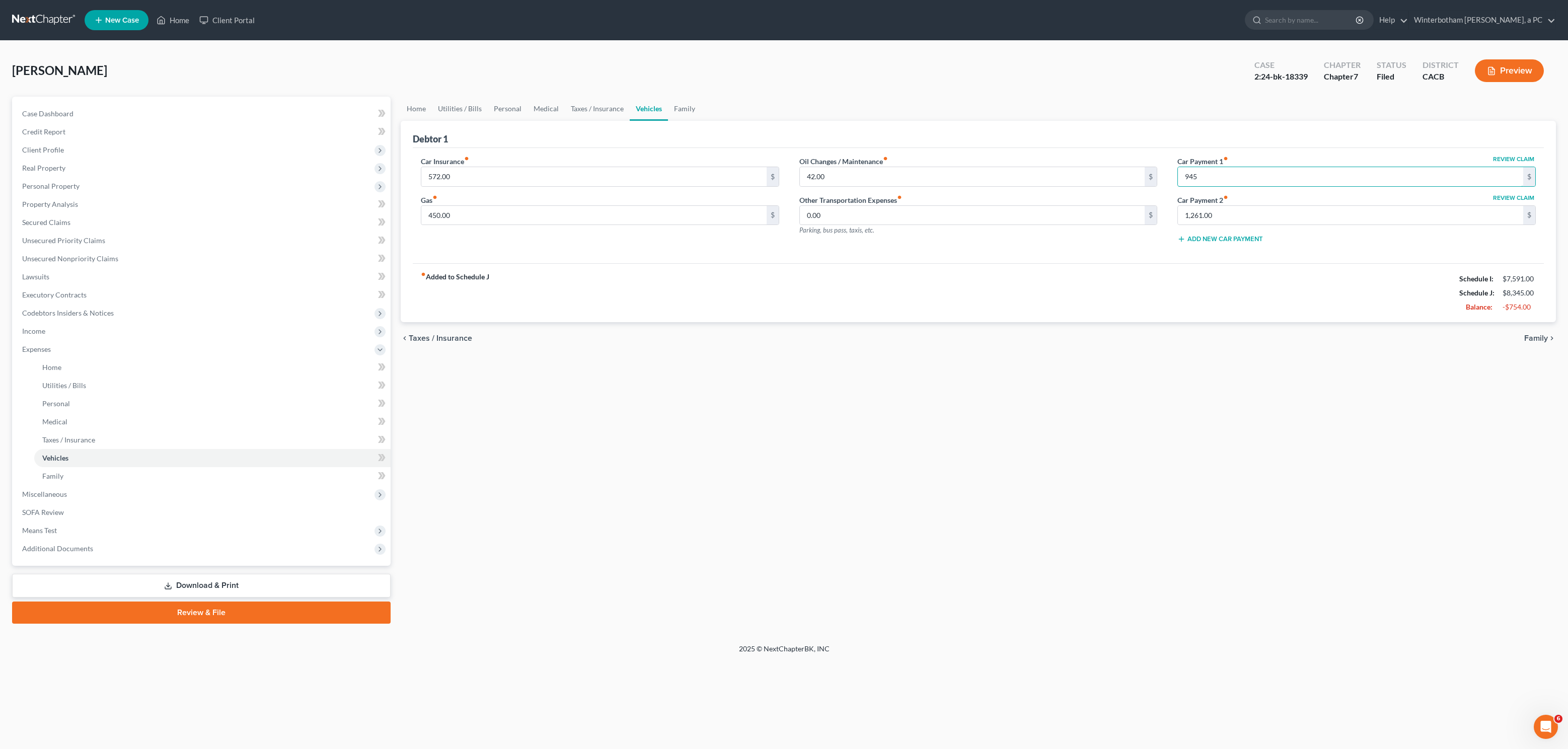
type input "945"
click at [1058, 439] on div "Home Utilities / Bills Personal Medical Taxes / Insurance Vehicles Family Debto…" at bounding box center [978, 360] width 1165 height 527
click at [150, 595] on link "Download & Print" at bounding box center [201, 585] width 379 height 24
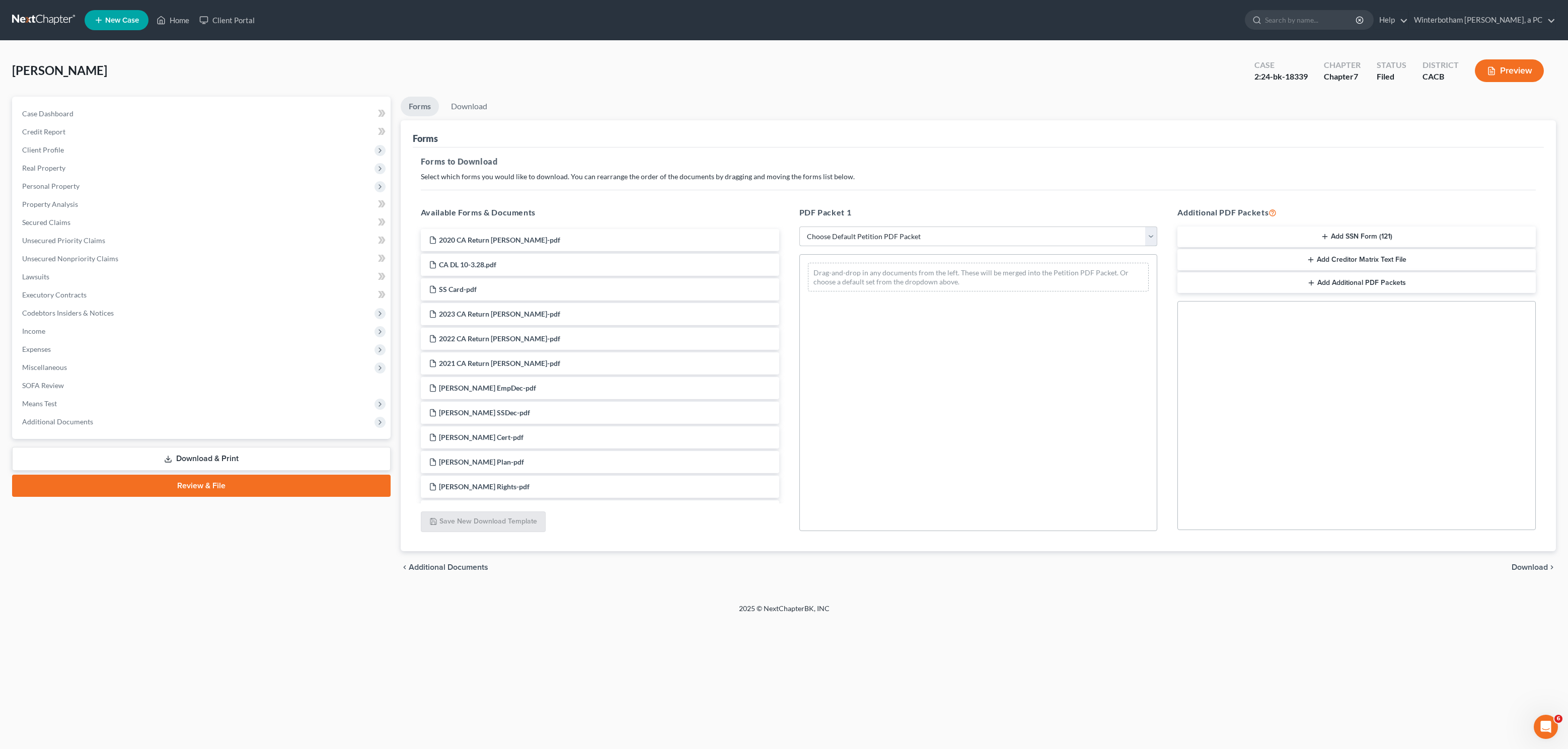
click at [799, 226] on select "Choose Default Petition PDF Packet Complete Bankruptcy Petition (all forms and …" at bounding box center [978, 236] width 359 height 20
select select "0"
click option "Complete Bankruptcy Petition (all forms and schedules)" at bounding box center [0, 0] width 0 height 0
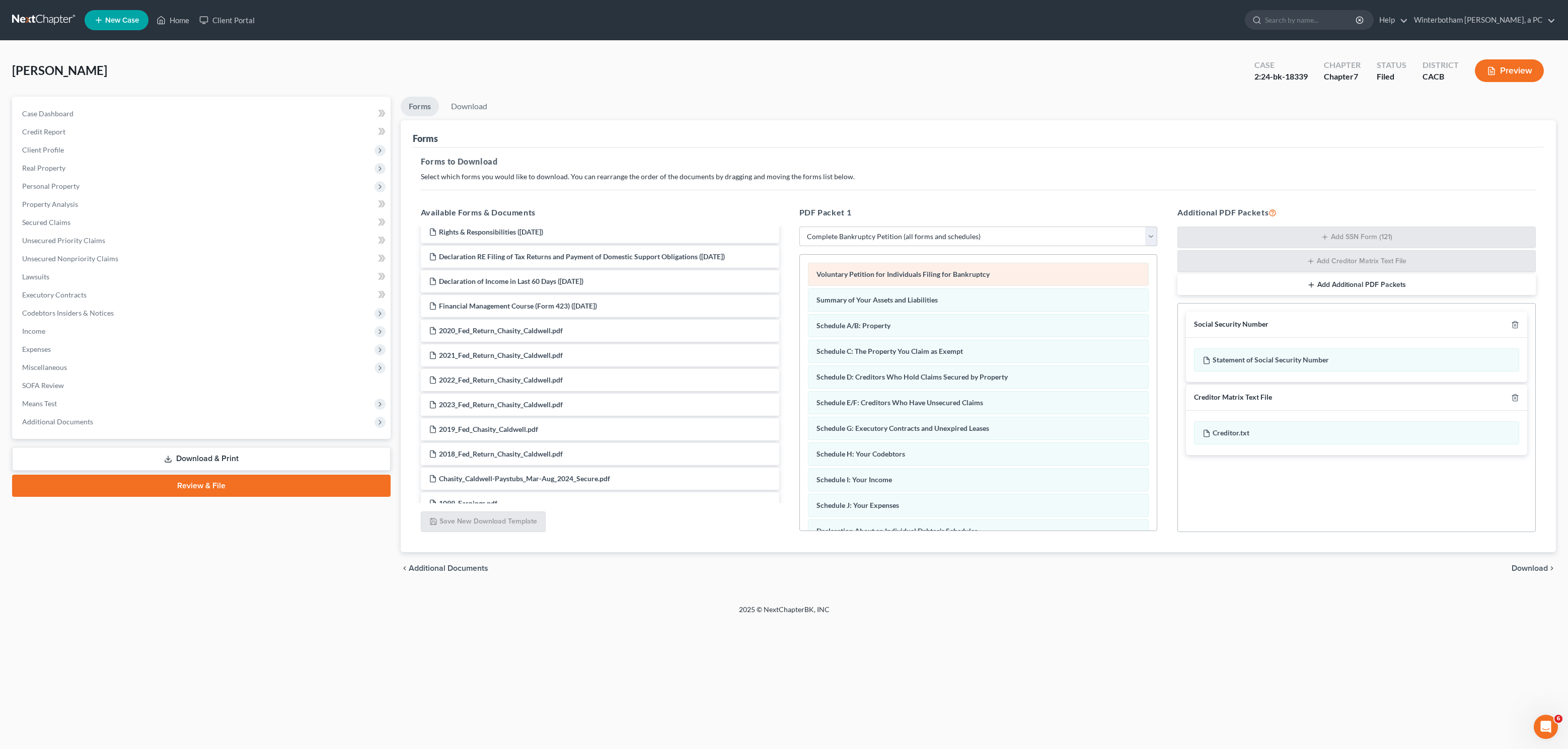
scroll to position [201, 0]
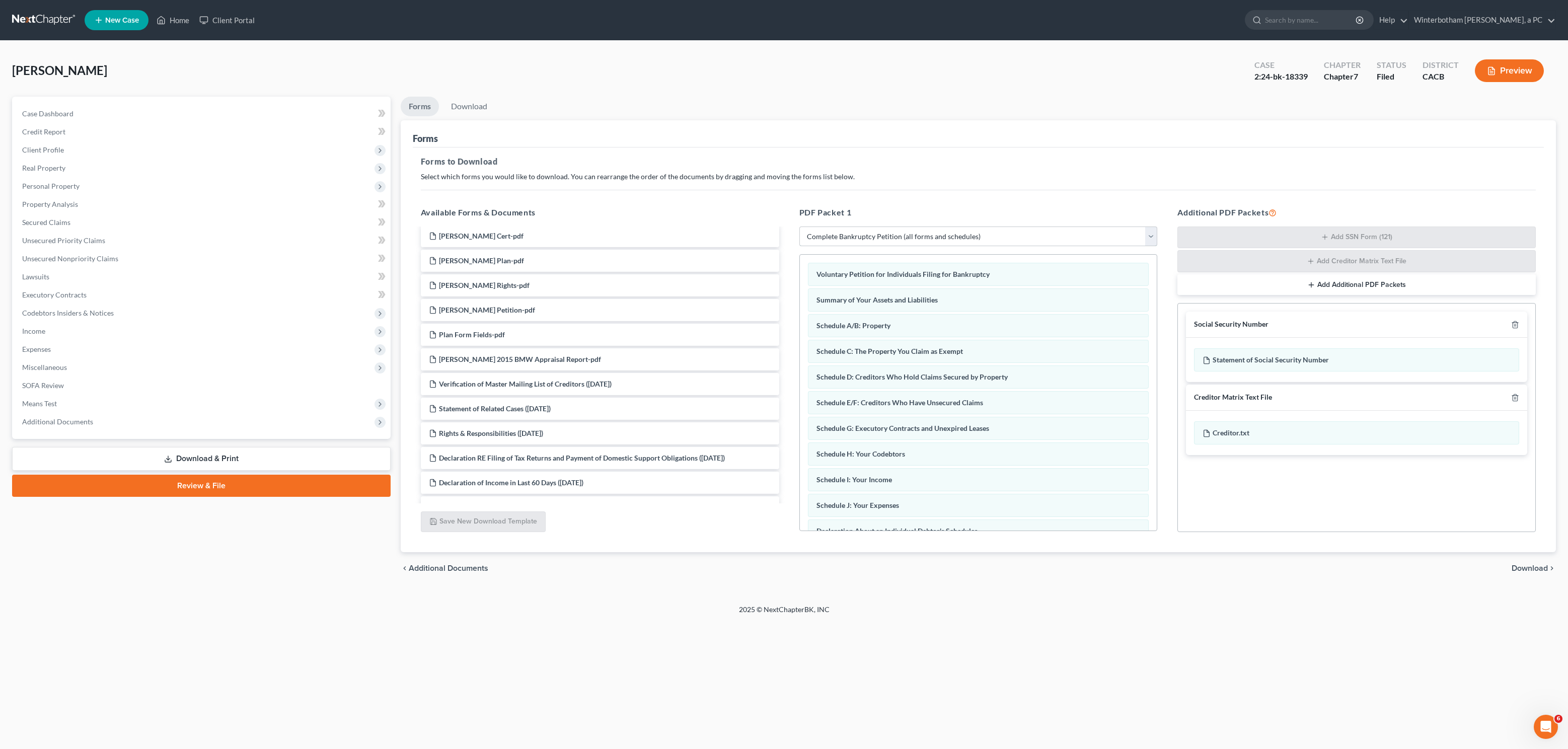
click at [799, 226] on select "Choose Default Petition PDF Packet Complete Bankruptcy Petition (all forms and …" at bounding box center [978, 236] width 359 height 20
select select
click option "Choose Default Petition PDF Packet" at bounding box center [0, 0] width 0 height 0
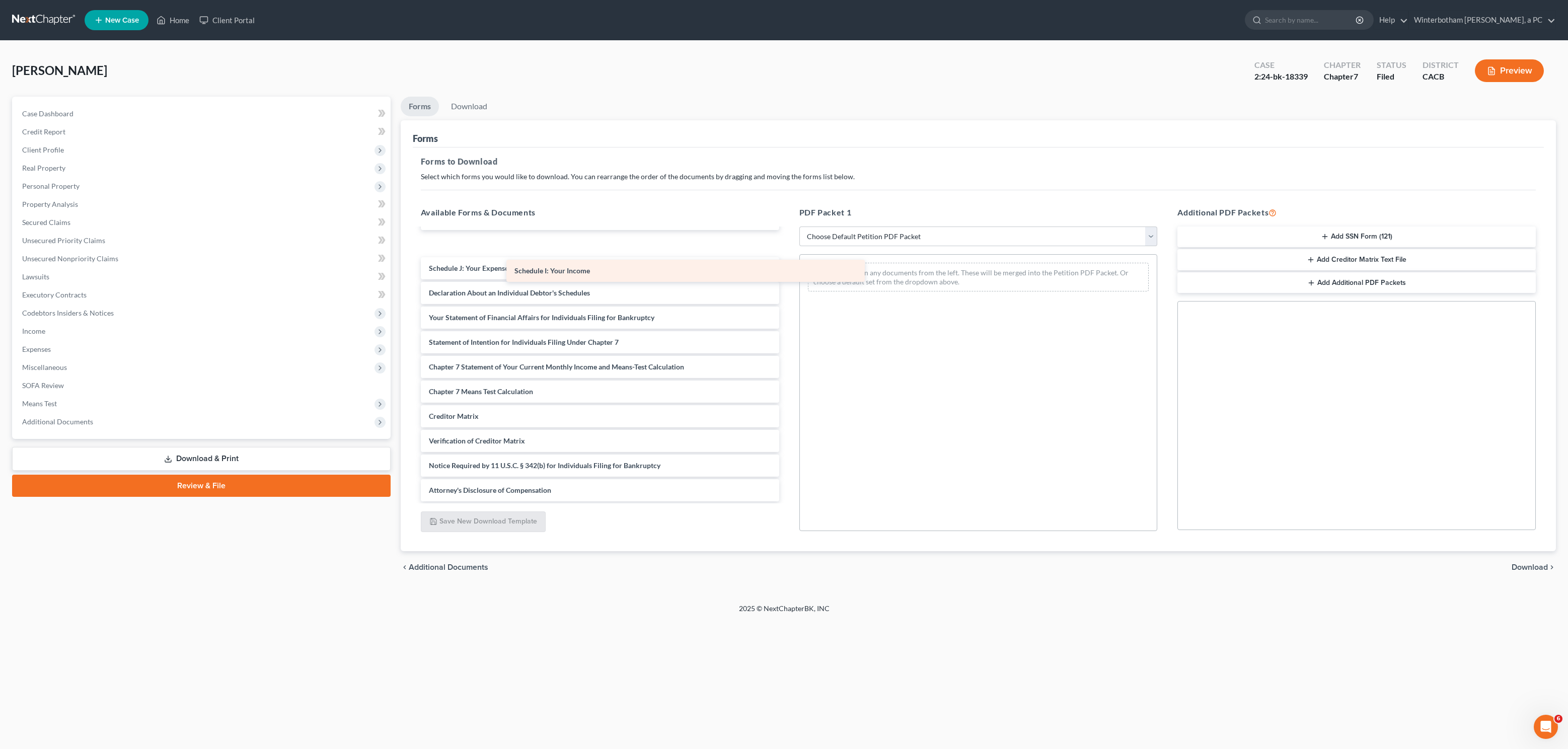
scroll to position [1991, 0]
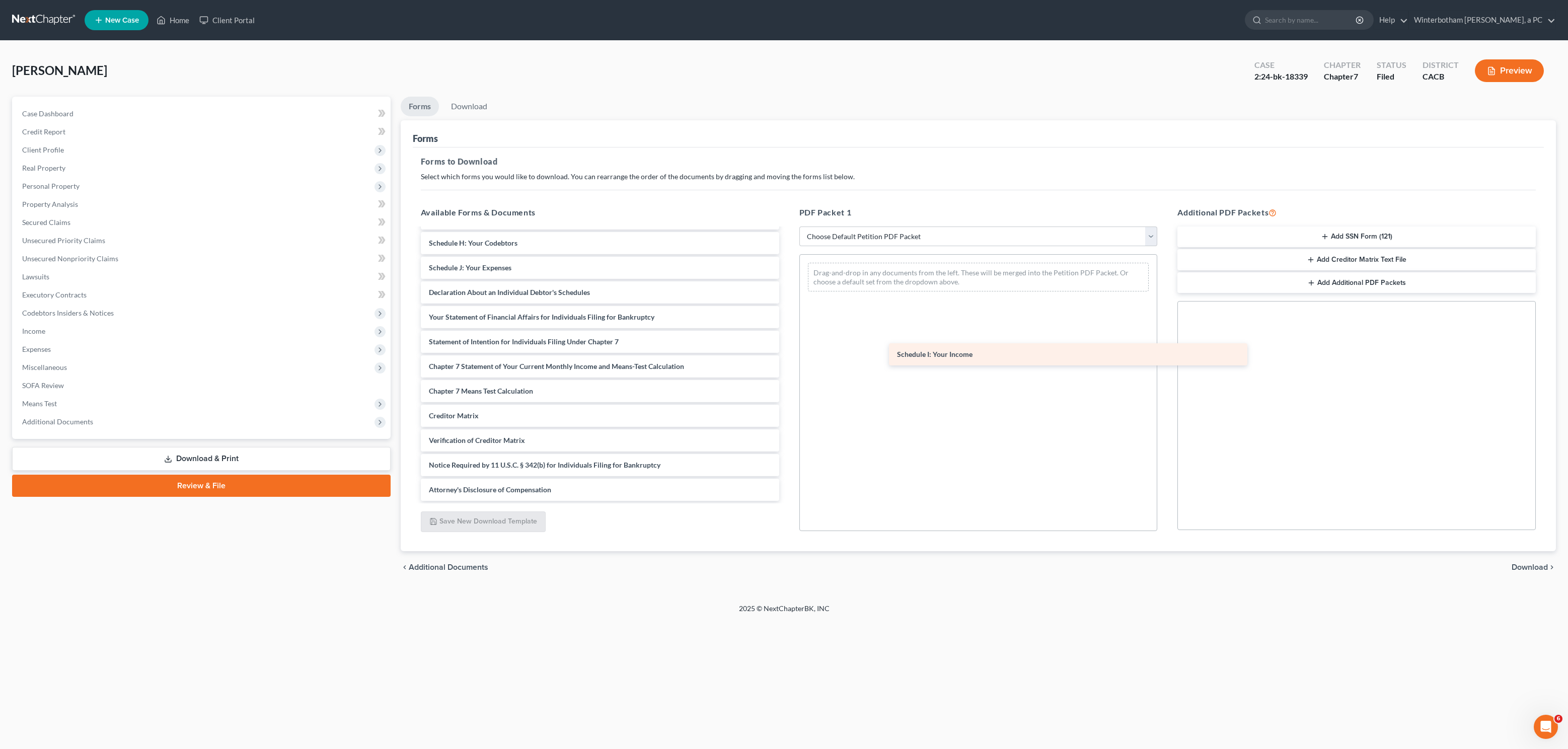
drag, startPoint x: 475, startPoint y: 238, endPoint x: 943, endPoint y: 349, distance: 481.0
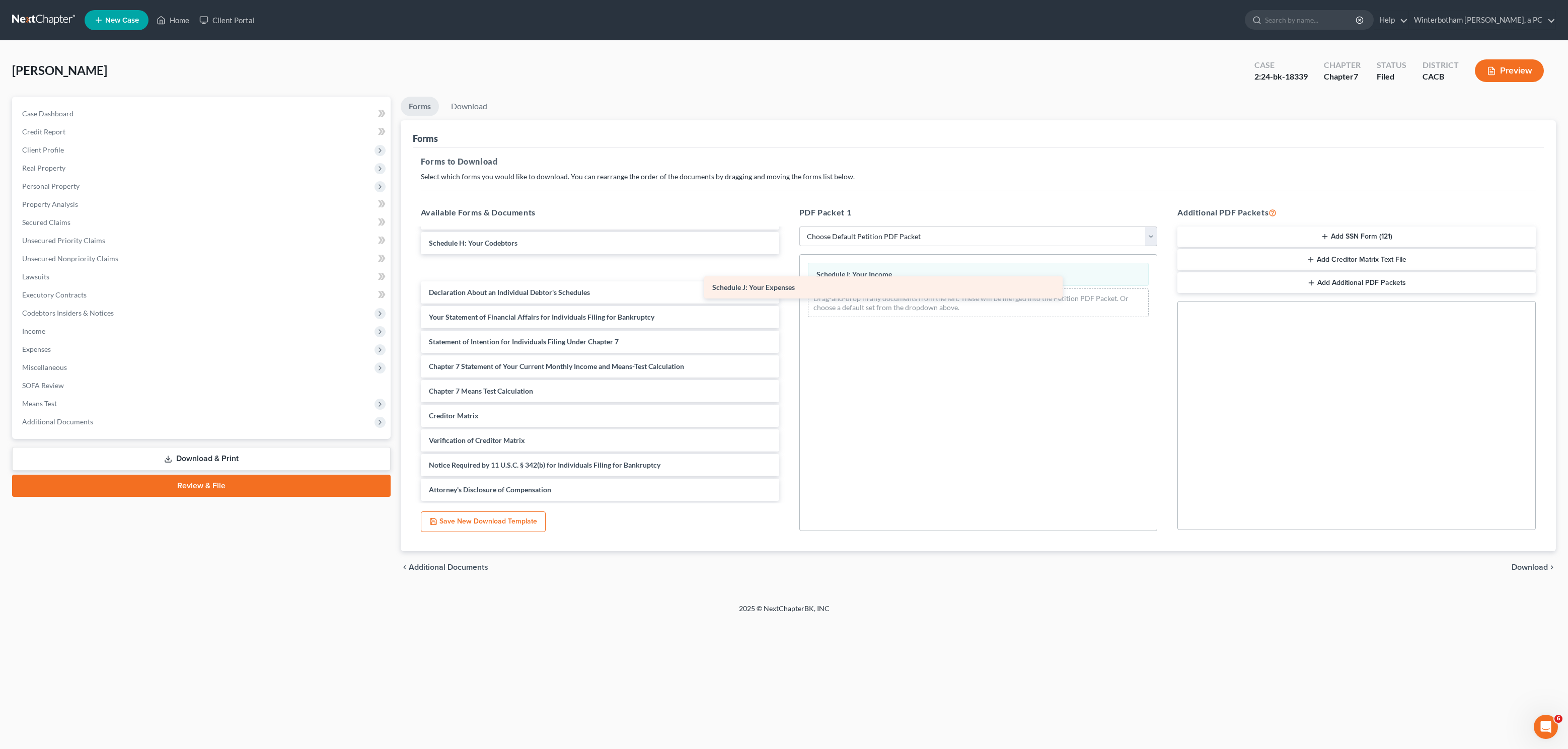
scroll to position [1967, 0]
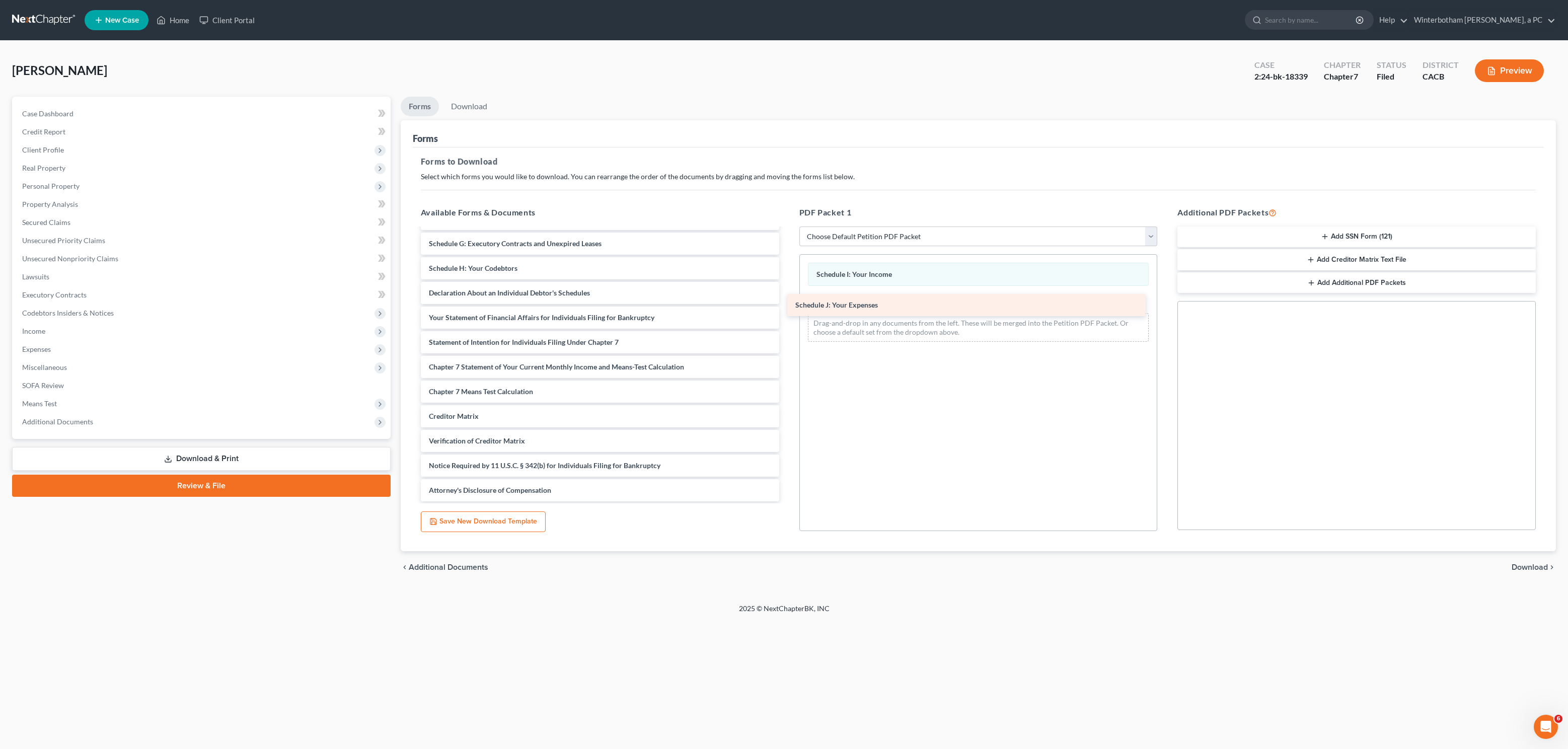
drag, startPoint x: 493, startPoint y: 268, endPoint x: 856, endPoint y: 305, distance: 364.9
drag, startPoint x: 1544, startPoint y: 568, endPoint x: 1444, endPoint y: 581, distance: 100.8
click at [1543, 568] on span "Download" at bounding box center [1530, 566] width 37 height 8
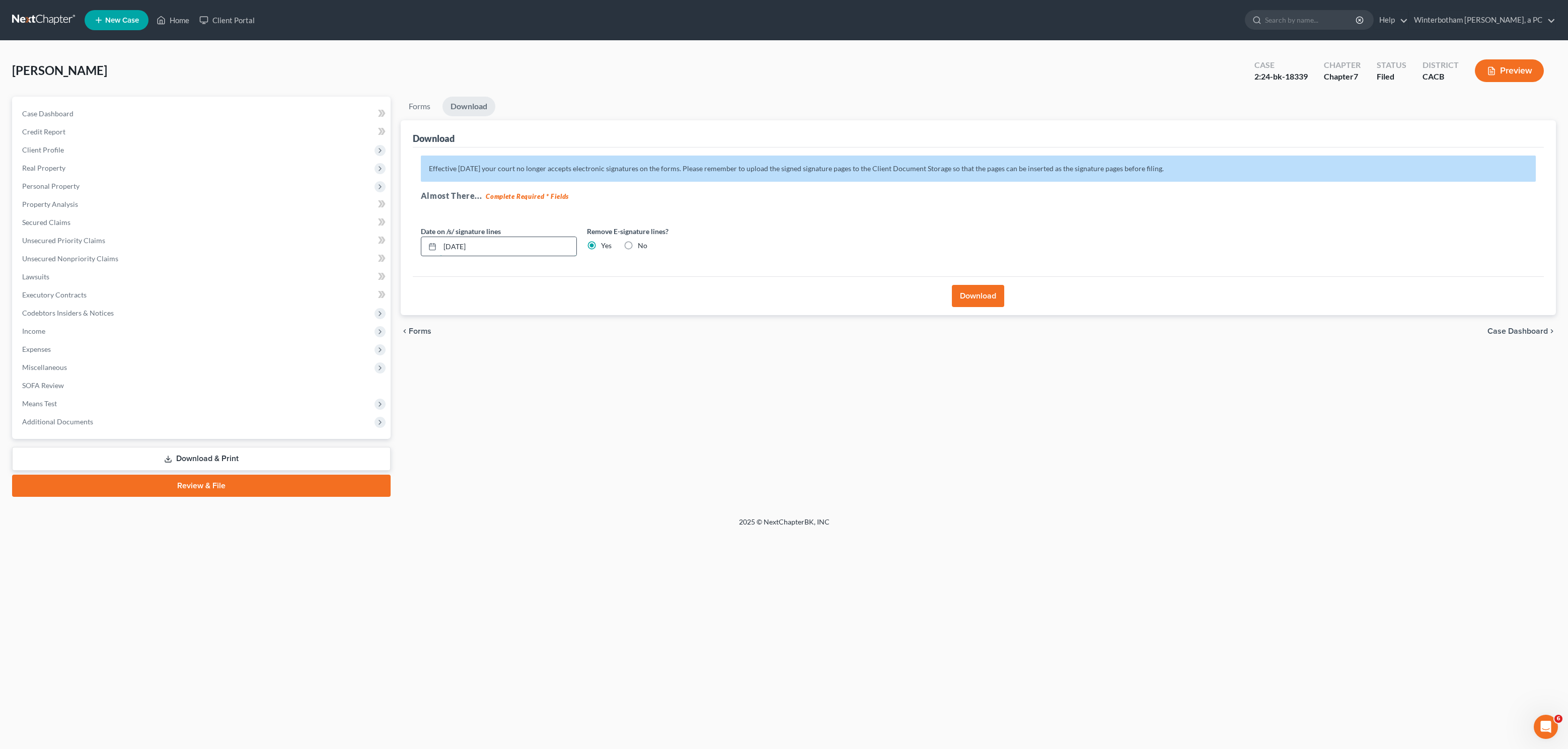
drag, startPoint x: 503, startPoint y: 243, endPoint x: 393, endPoint y: 240, distance: 110.0
click at [440, 240] on input "10/10/2025" at bounding box center [508, 246] width 136 height 19
click at [978, 293] on button "Download" at bounding box center [978, 296] width 52 height 22
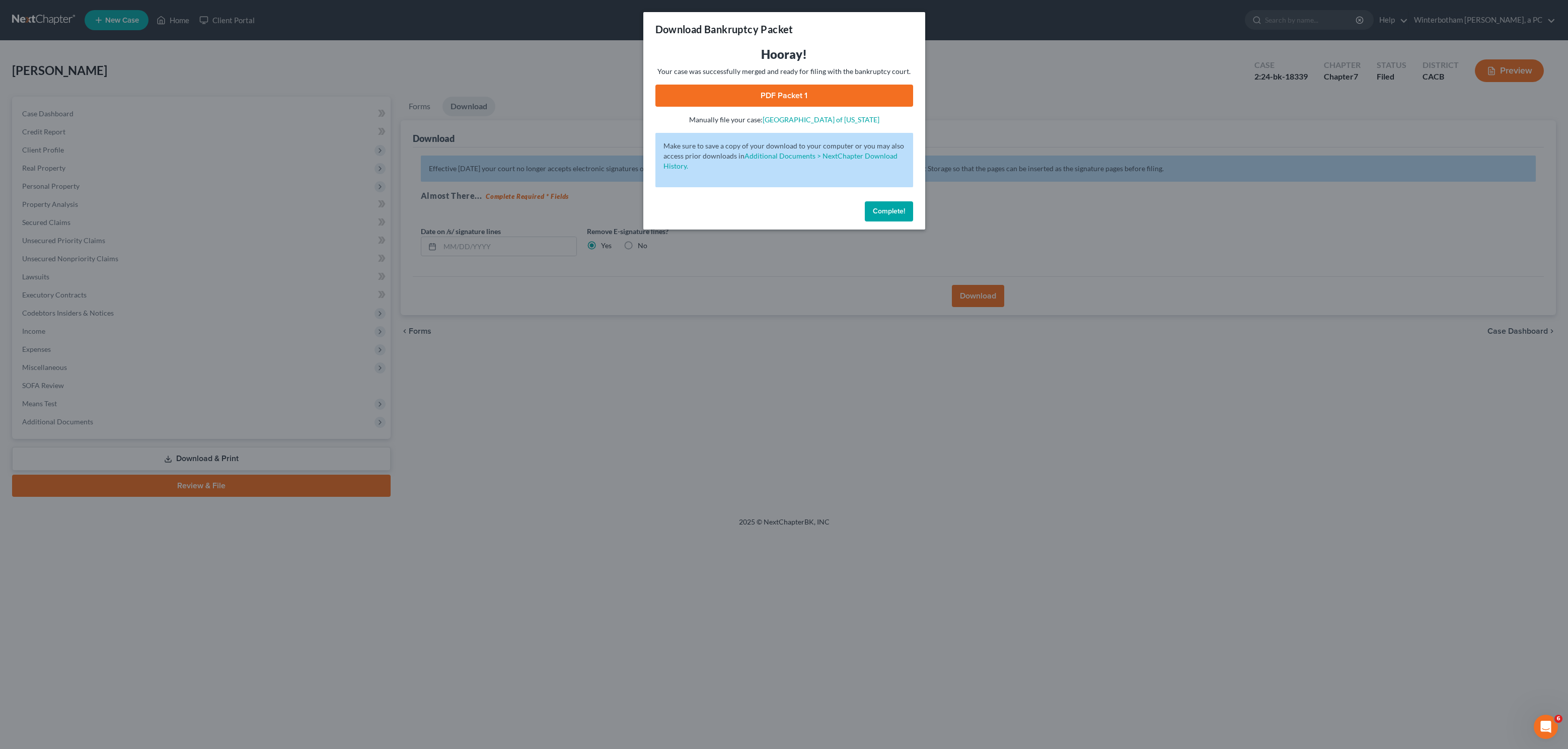
click at [799, 94] on link "PDF Packet 1" at bounding box center [784, 96] width 257 height 22
